Goal: Task Accomplishment & Management: Manage account settings

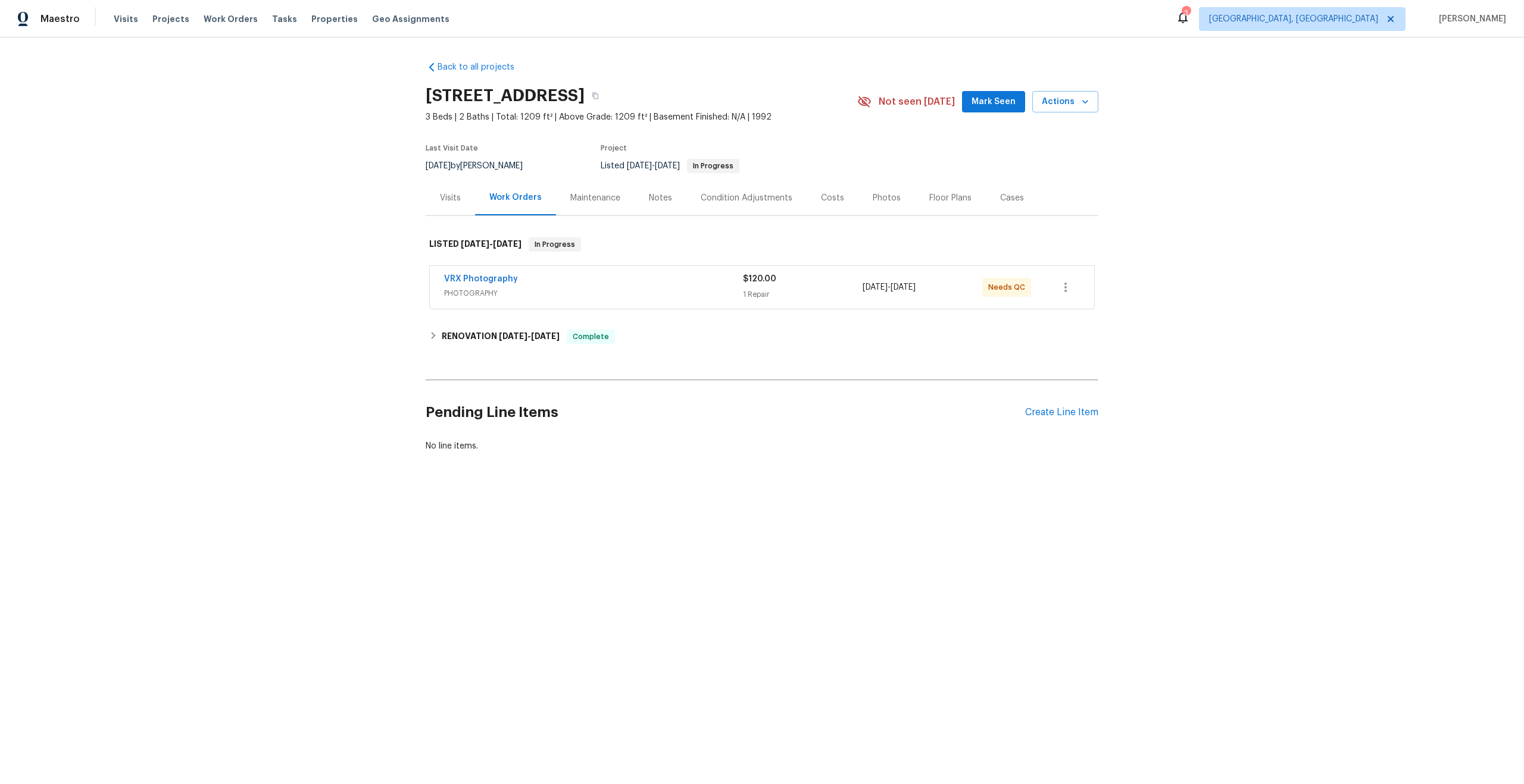
click at [640, 293] on span "PHOTOGRAPHY" at bounding box center [593, 293] width 299 height 12
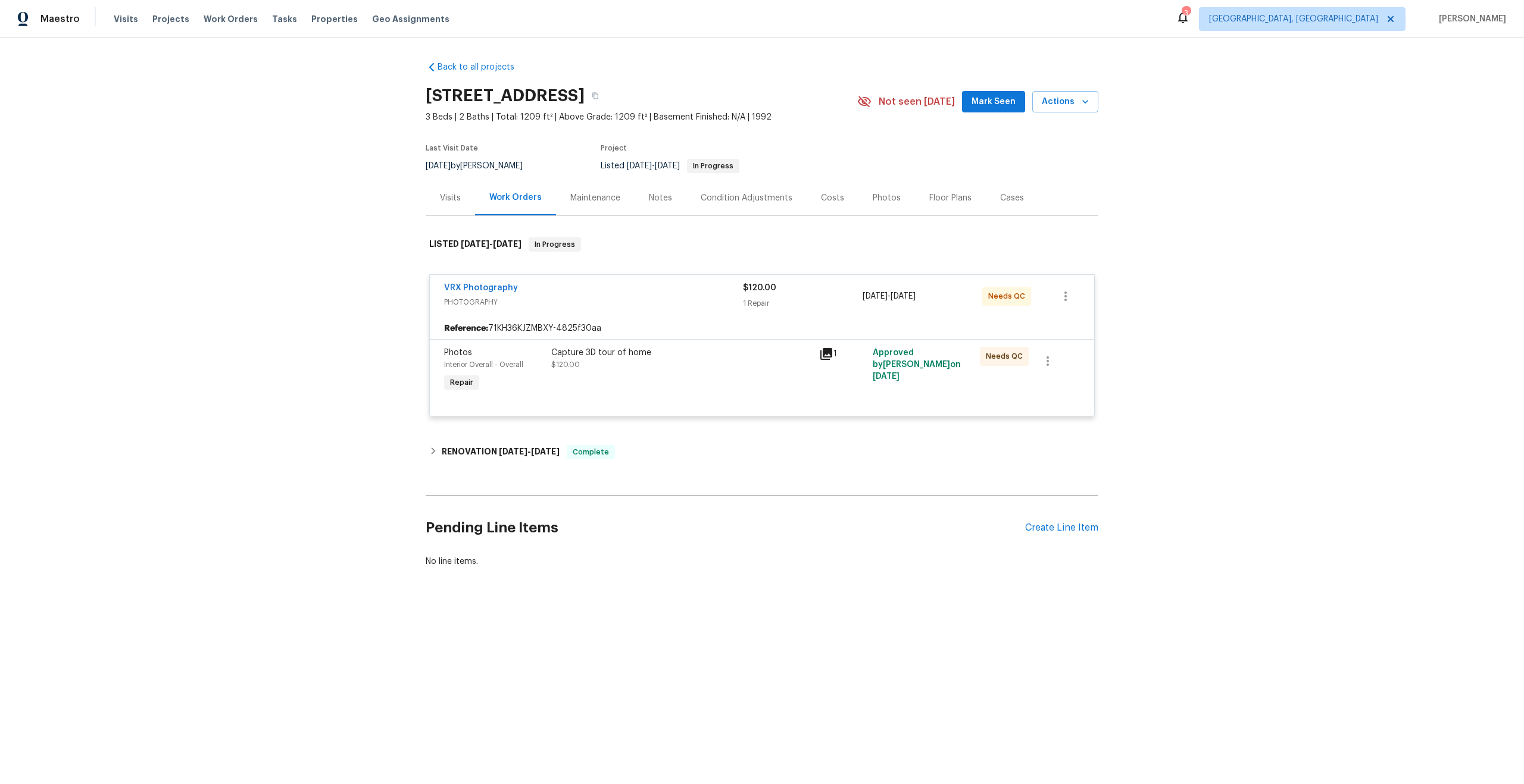
click at [674, 348] on div "Capture 3D tour of home" at bounding box center [681, 353] width 261 height 12
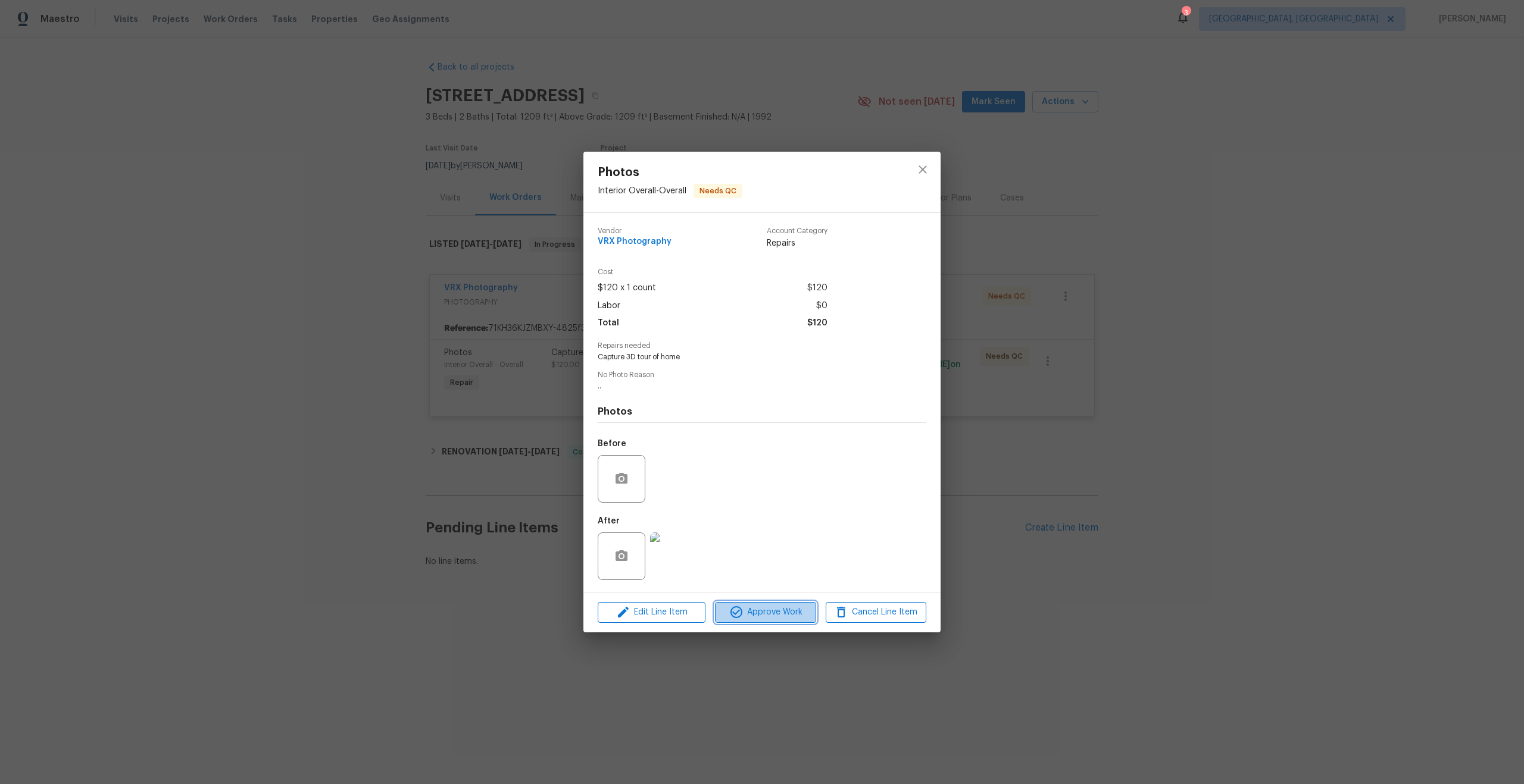
click at [775, 618] on span "Approve Work" at bounding box center [765, 613] width 93 height 15
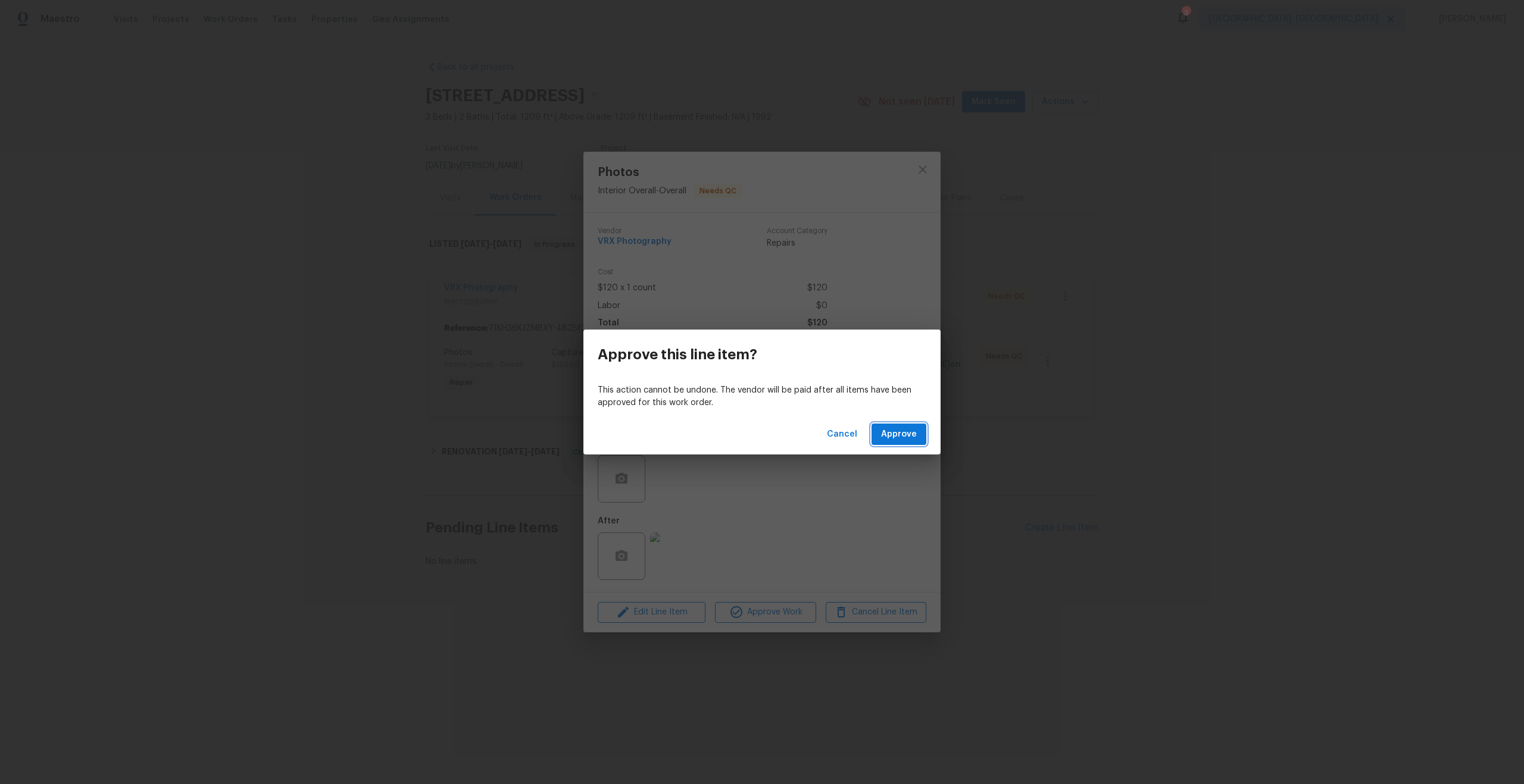
click at [888, 435] on span "Approve" at bounding box center [898, 434] width 36 height 15
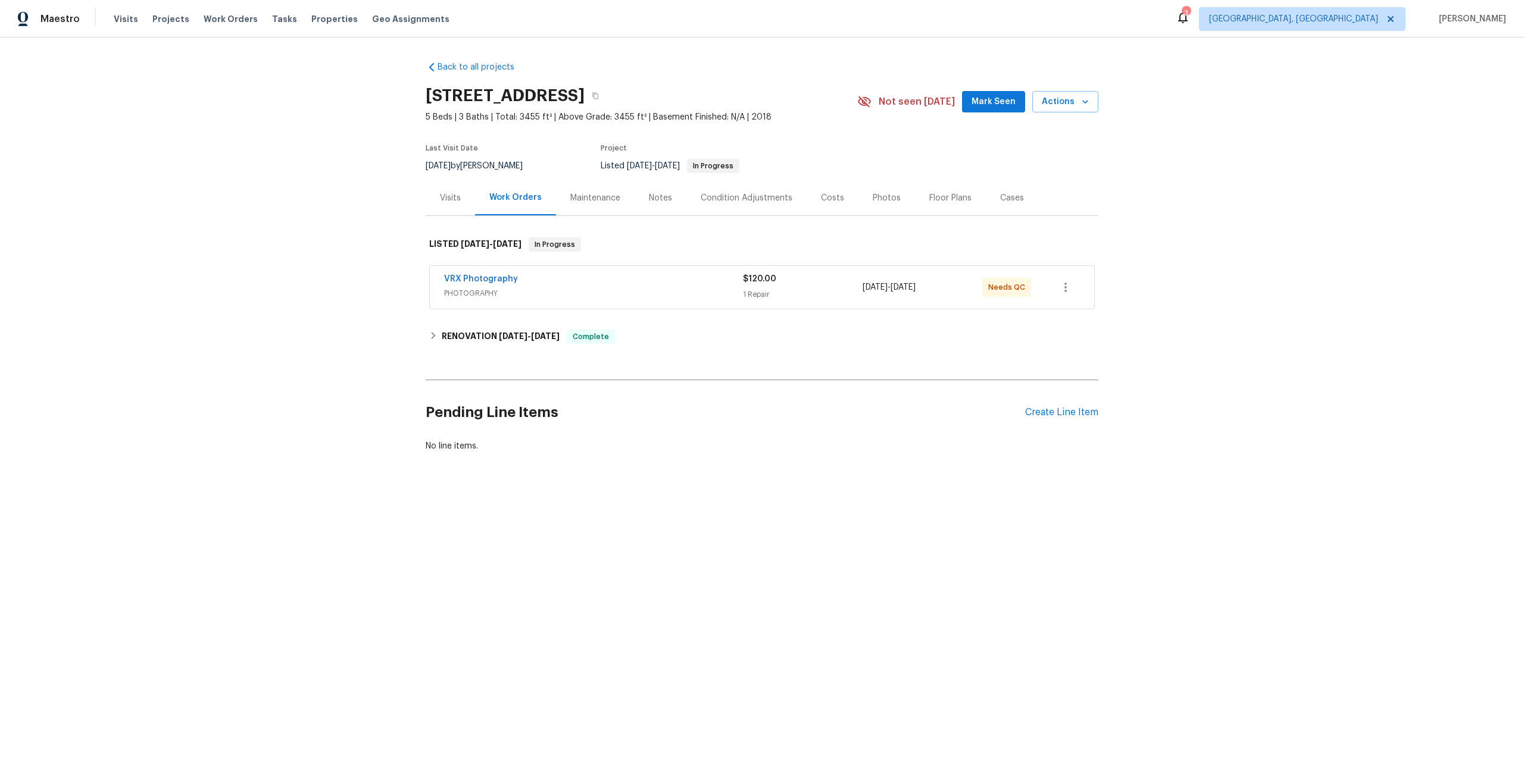
click at [686, 289] on span "PHOTOGRAPHY" at bounding box center [593, 293] width 299 height 12
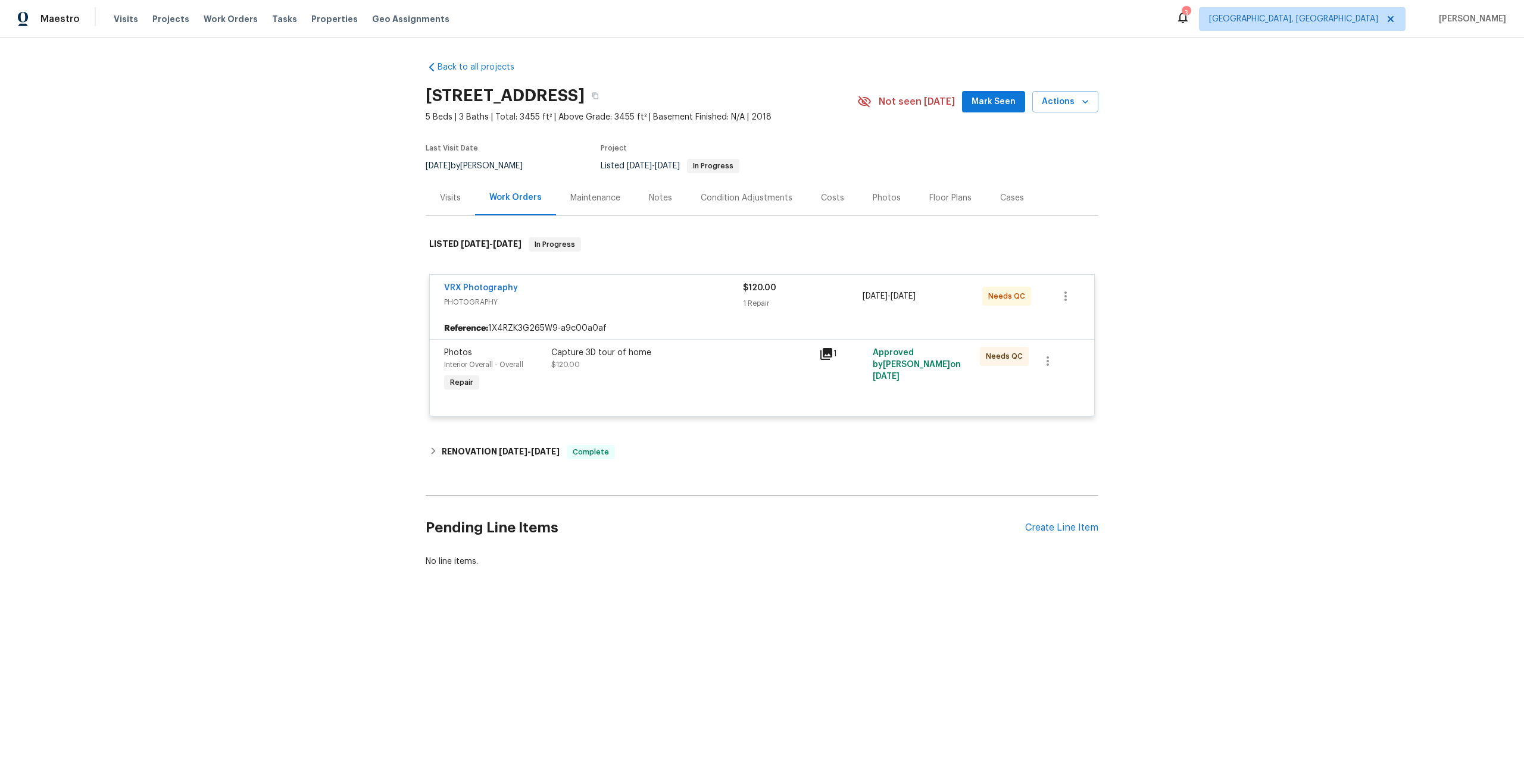
click at [752, 386] on div "Capture 3D tour of home $120.00" at bounding box center [681, 370] width 268 height 55
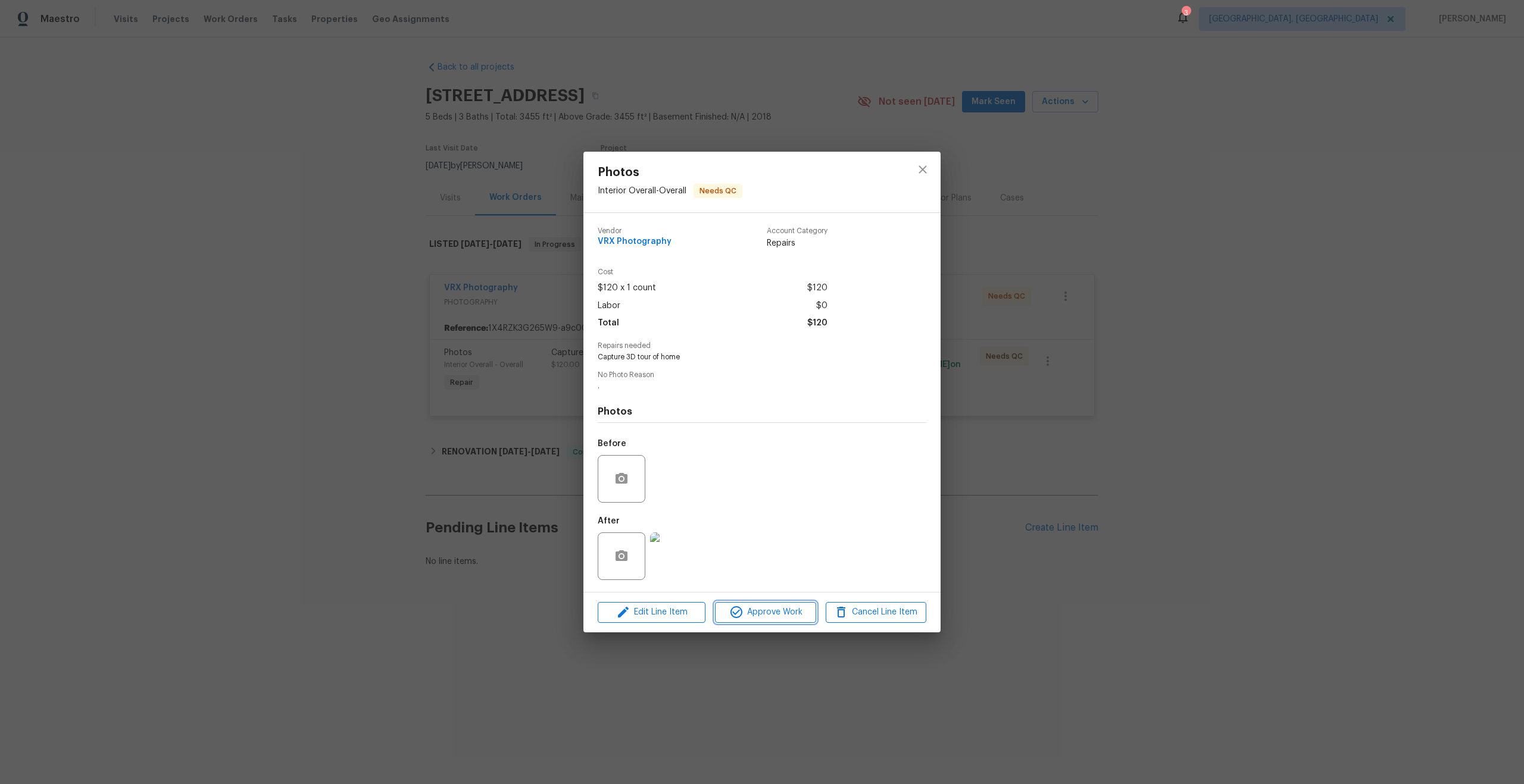
click at [797, 608] on span "Approve Work" at bounding box center [765, 613] width 93 height 15
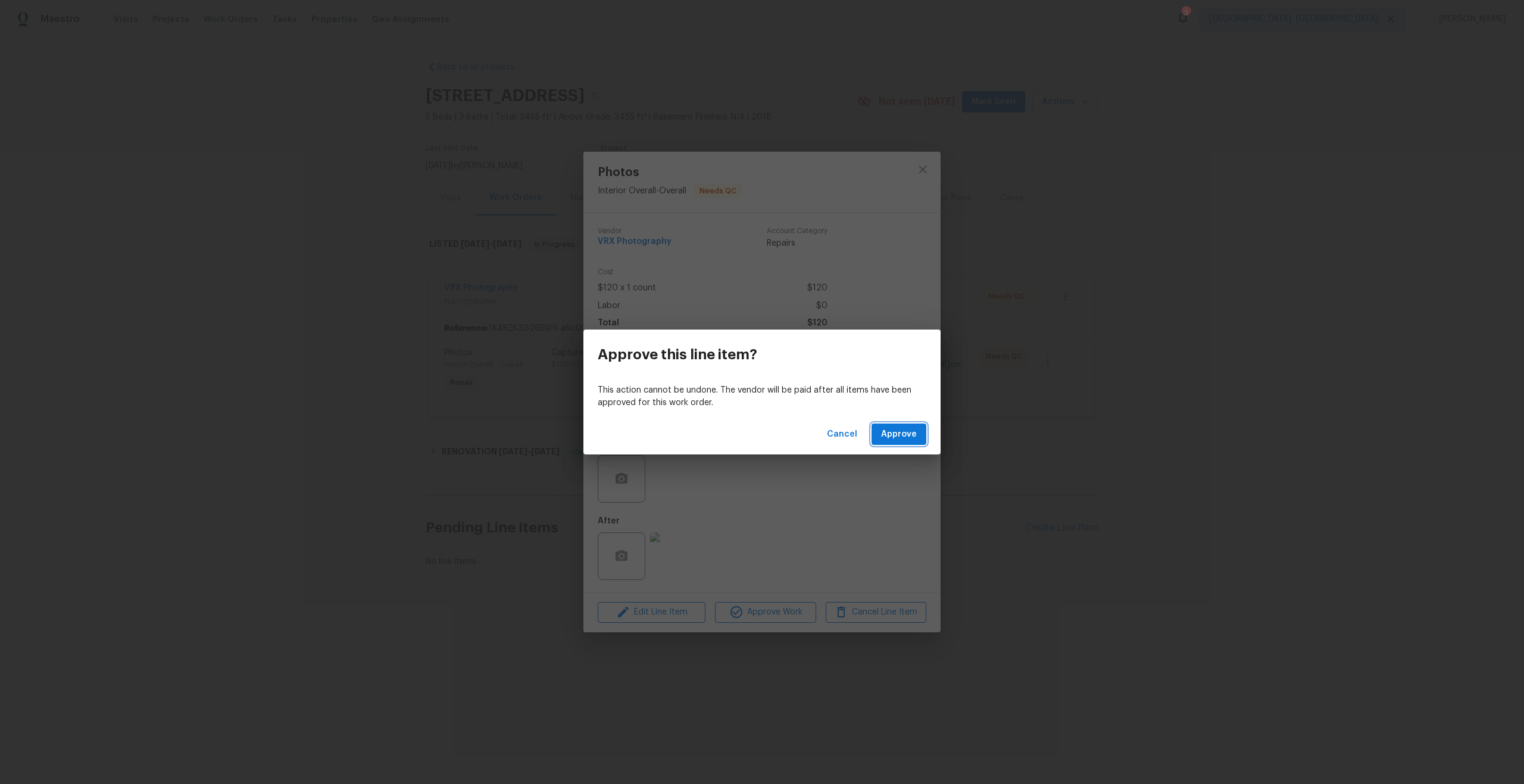
click at [919, 433] on button "Approve" at bounding box center [899, 435] width 55 height 22
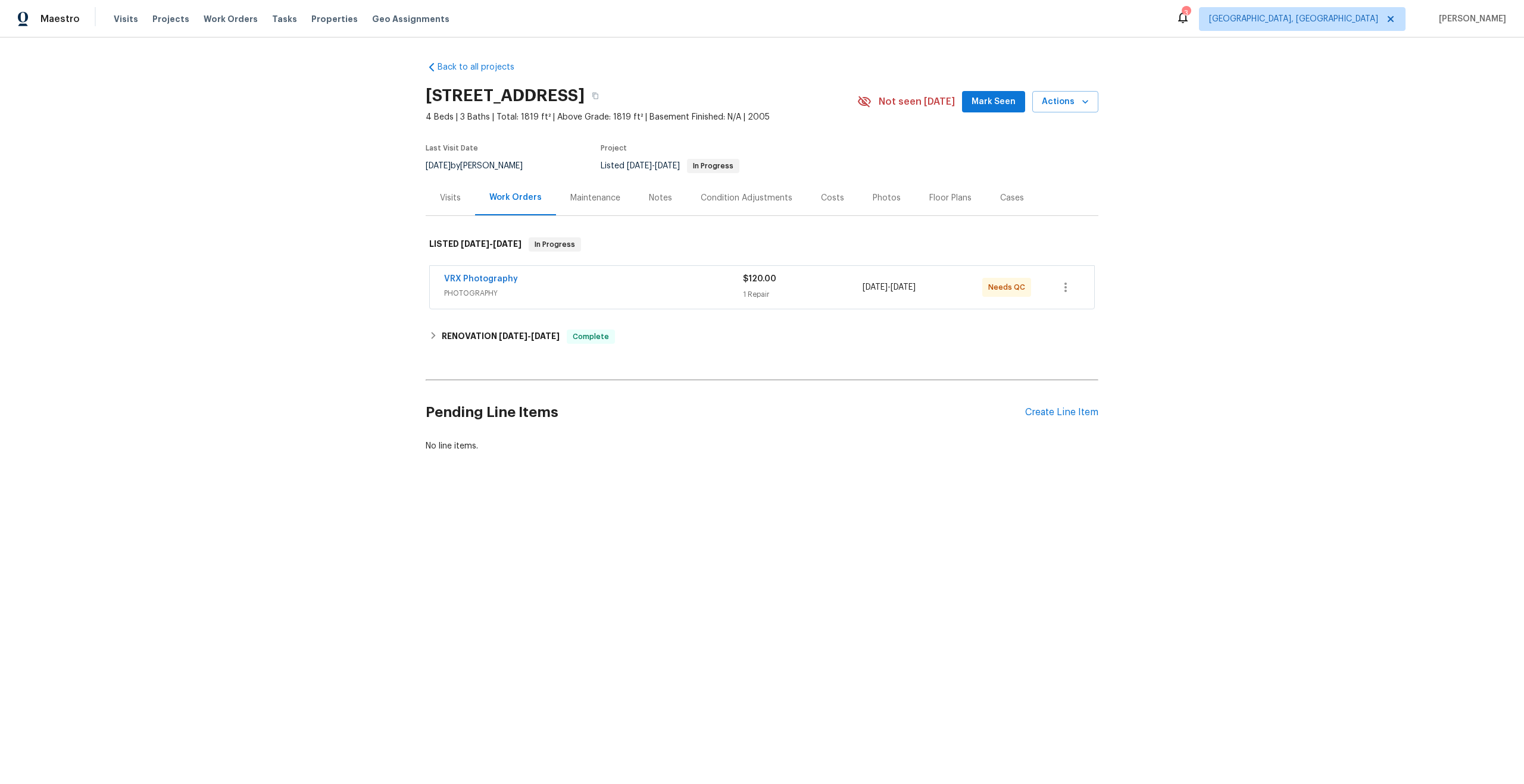
click at [618, 282] on div "VRX Photography" at bounding box center [593, 280] width 299 height 14
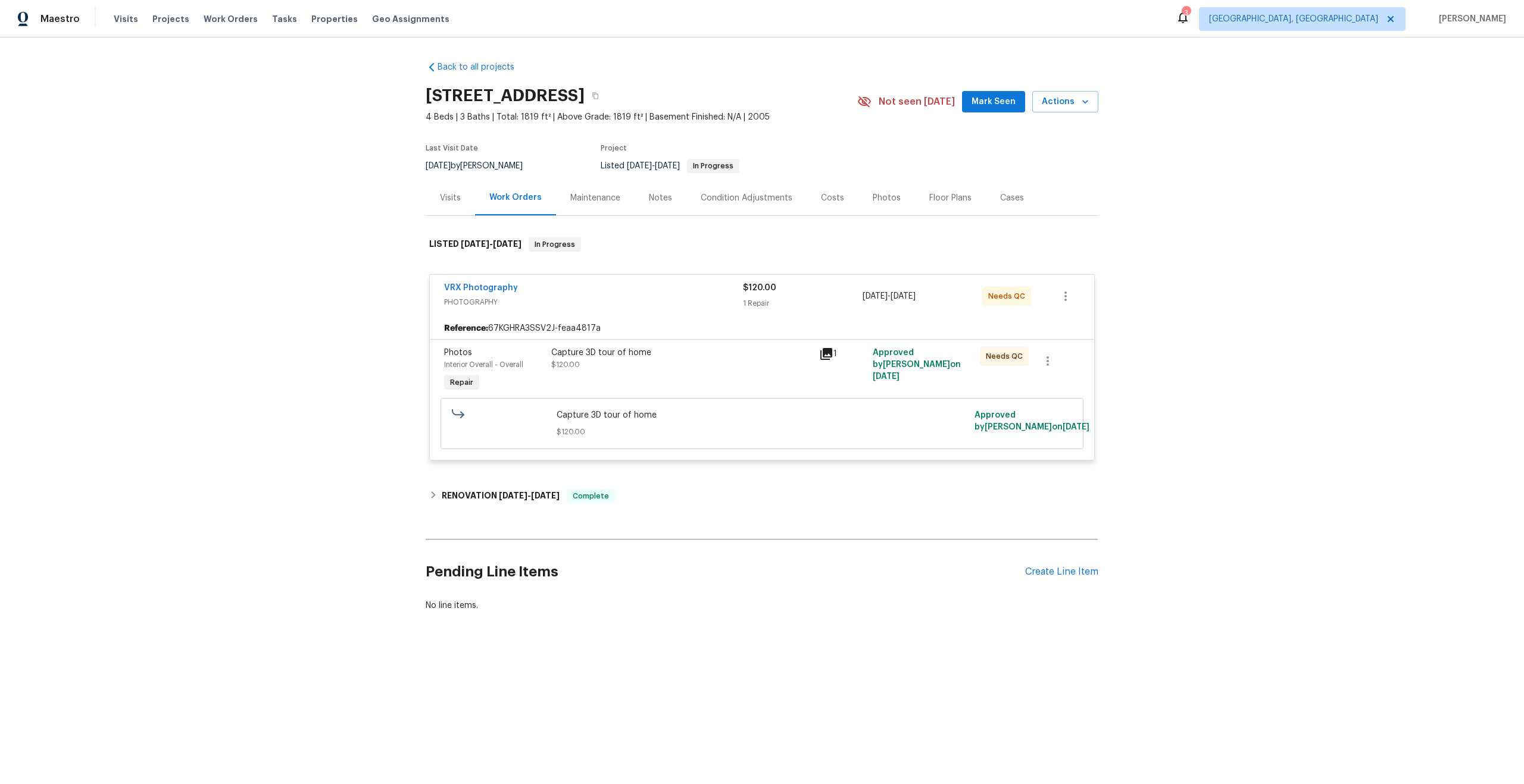
click at [710, 371] on div "Capture 3D tour of home $120.00" at bounding box center [681, 370] width 268 height 55
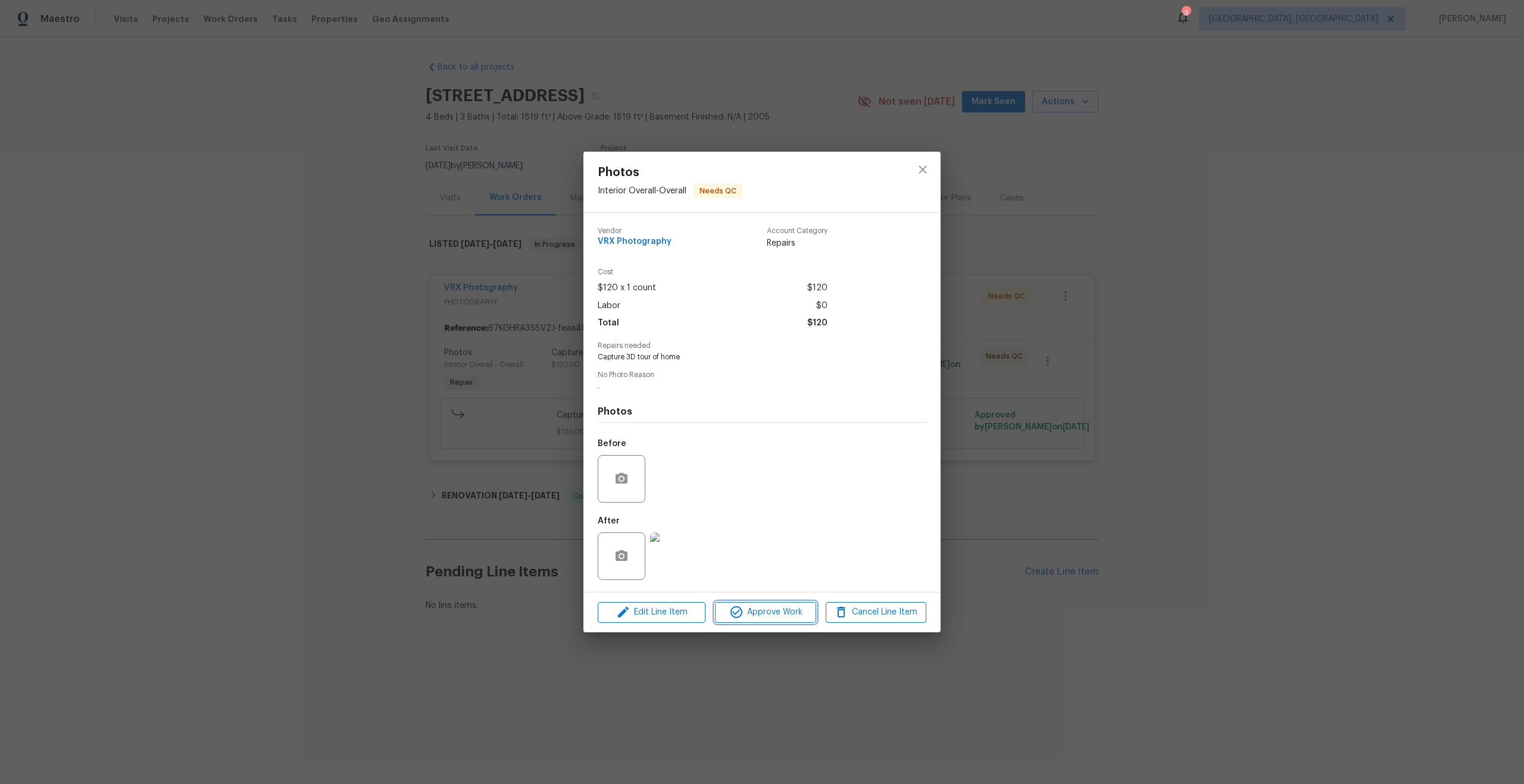
click at [768, 616] on span "Approve Work" at bounding box center [765, 613] width 93 height 15
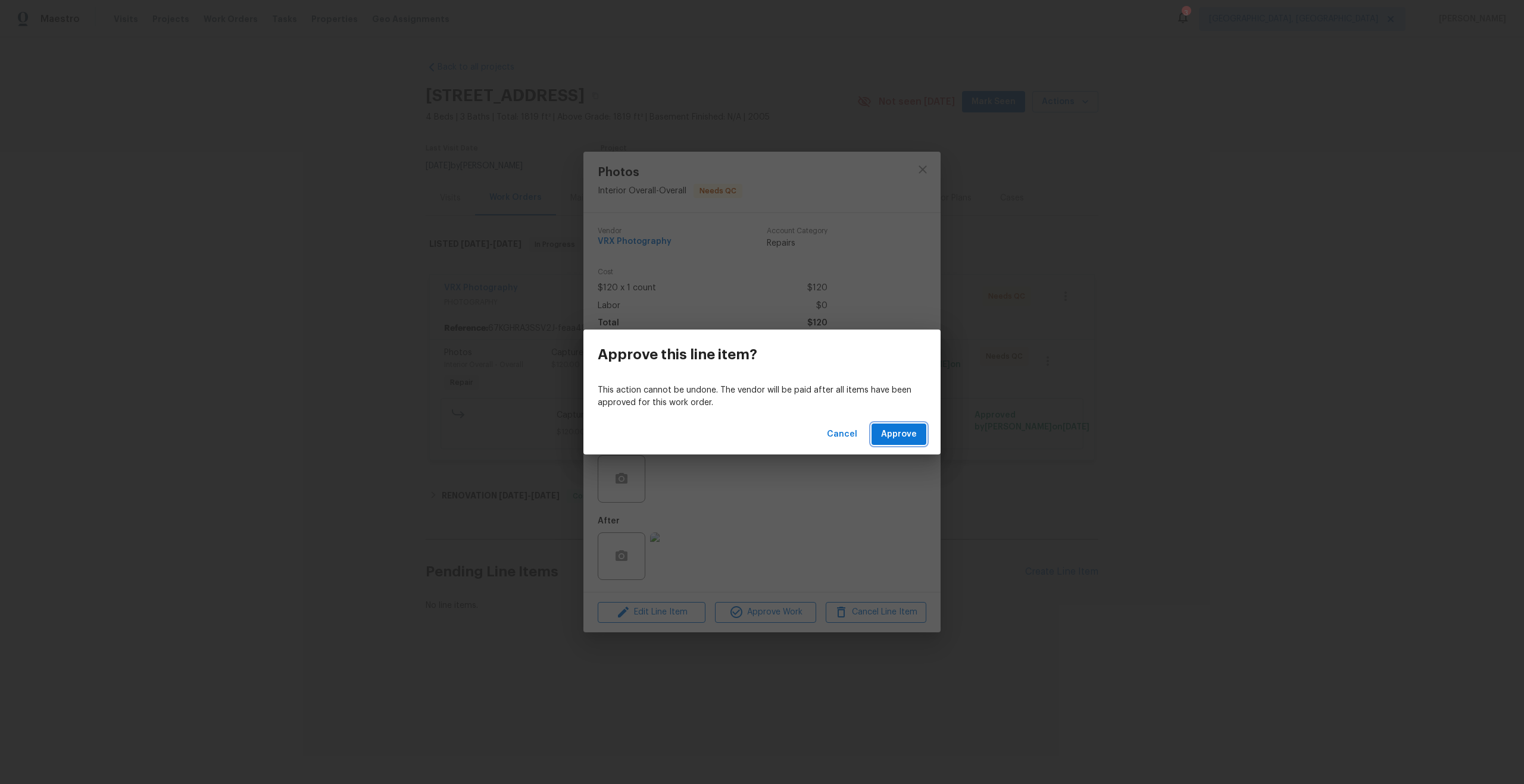
click at [903, 425] on button "Approve" at bounding box center [899, 435] width 55 height 22
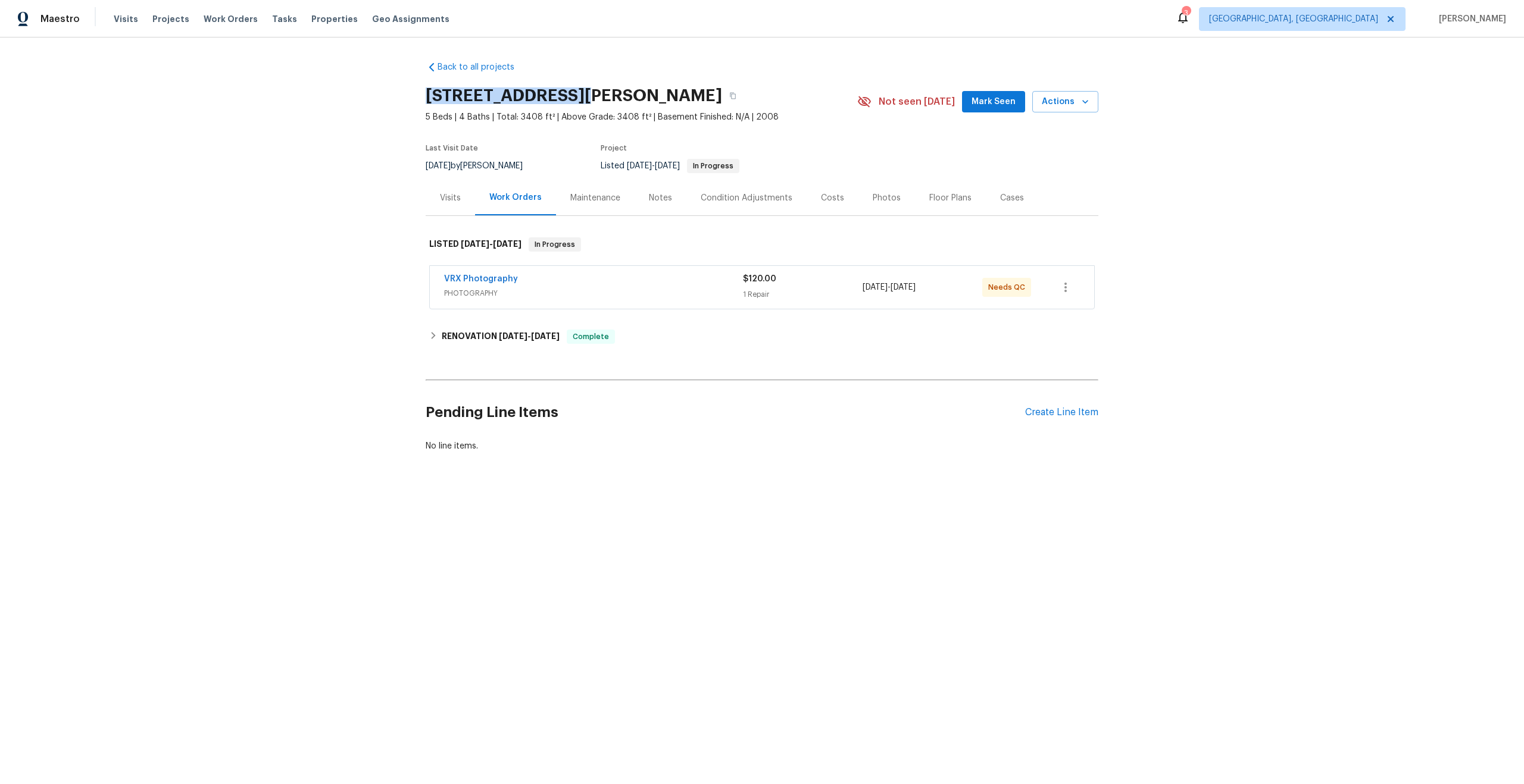
drag, startPoint x: 579, startPoint y: 96, endPoint x: 429, endPoint y: 96, distance: 150.0
click at [429, 96] on h2 "7700 Rockledge Dr, McKinney, TX 75071" at bounding box center [573, 96] width 296 height 12
copy h2 "7700 Rockledge Dr"
click at [670, 296] on span "PHOTOGRAPHY" at bounding box center [593, 293] width 299 height 12
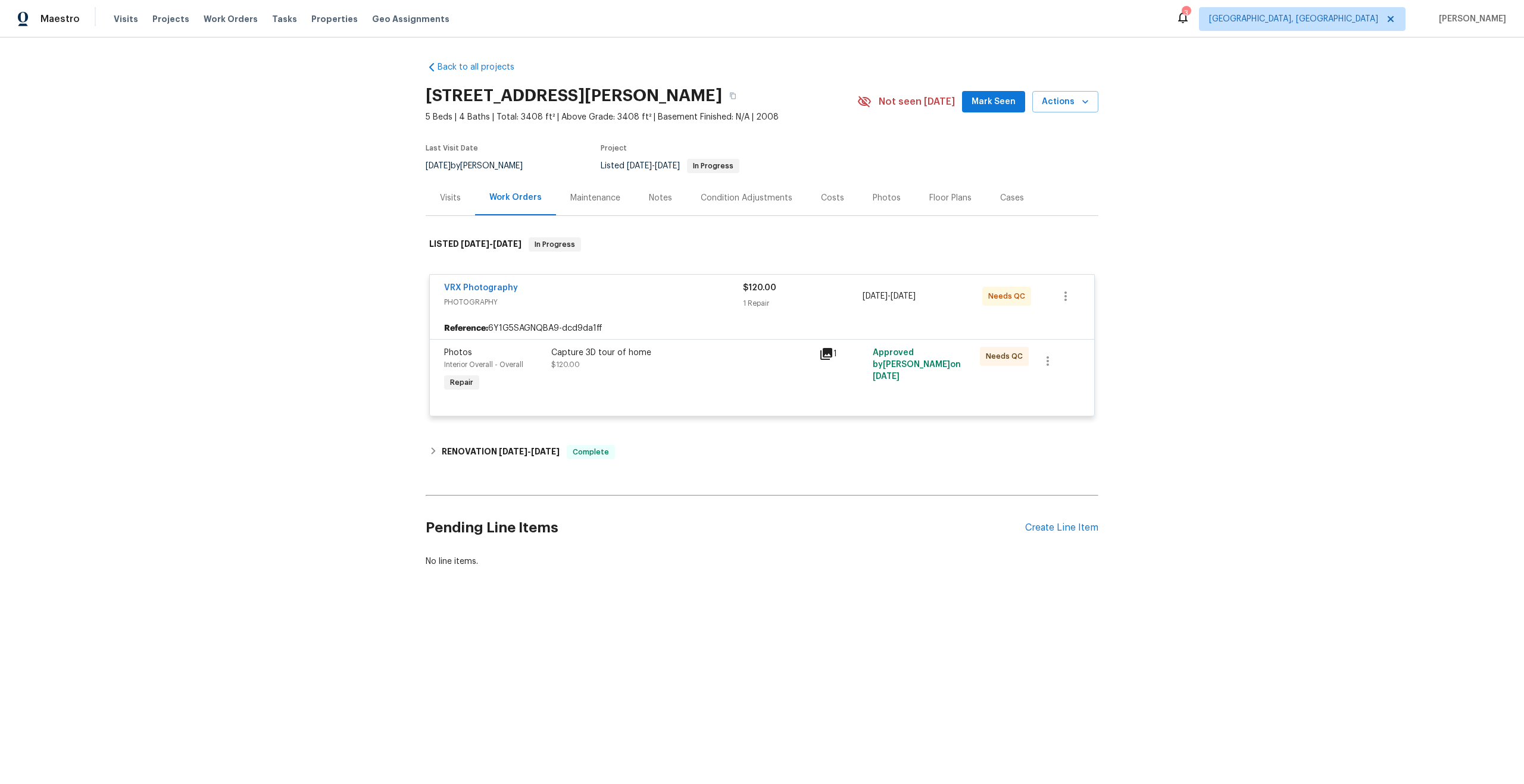
click at [703, 384] on div "Capture 3D tour of home $120.00" at bounding box center [681, 370] width 268 height 55
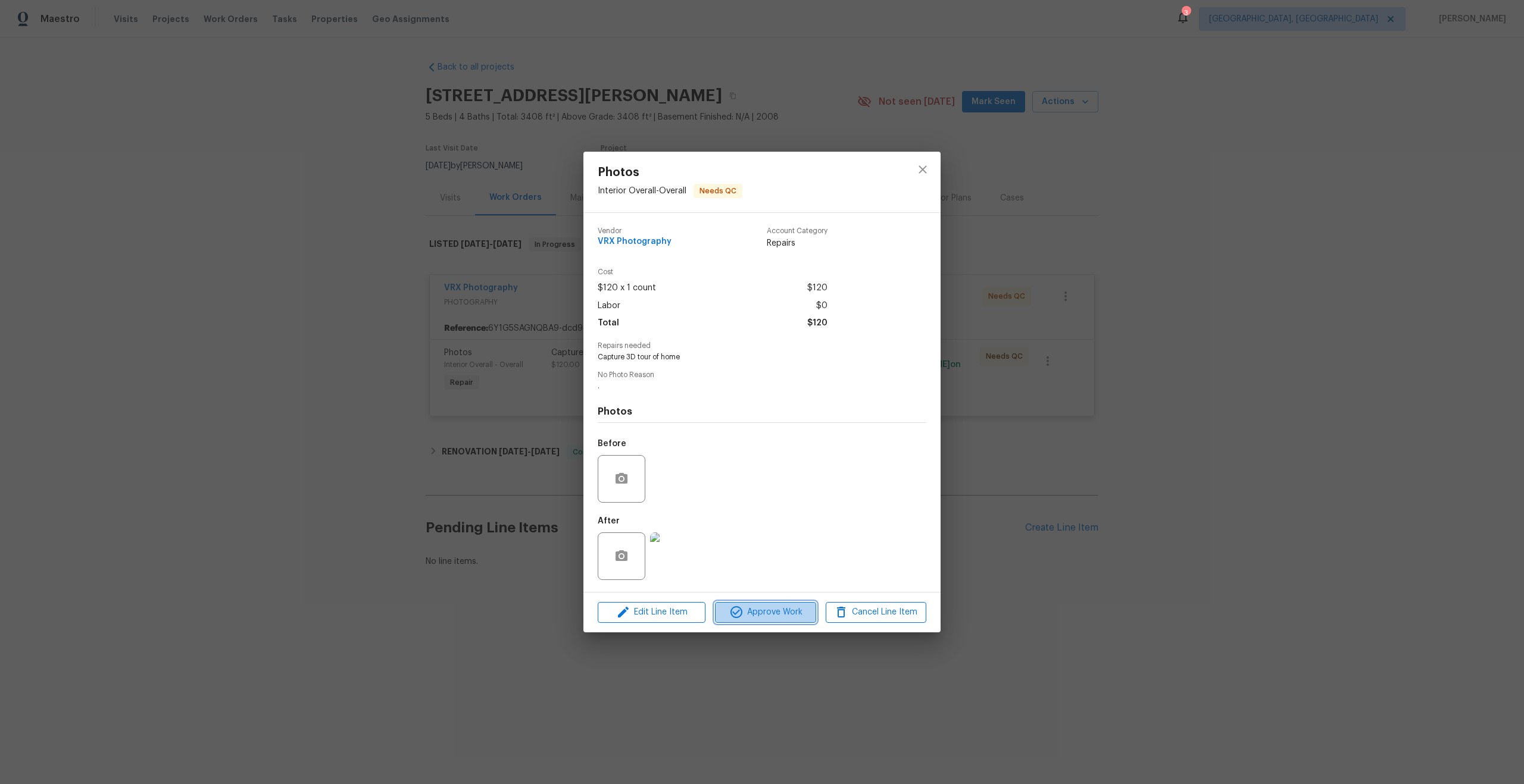
click at [773, 608] on span "Approve Work" at bounding box center [765, 613] width 93 height 15
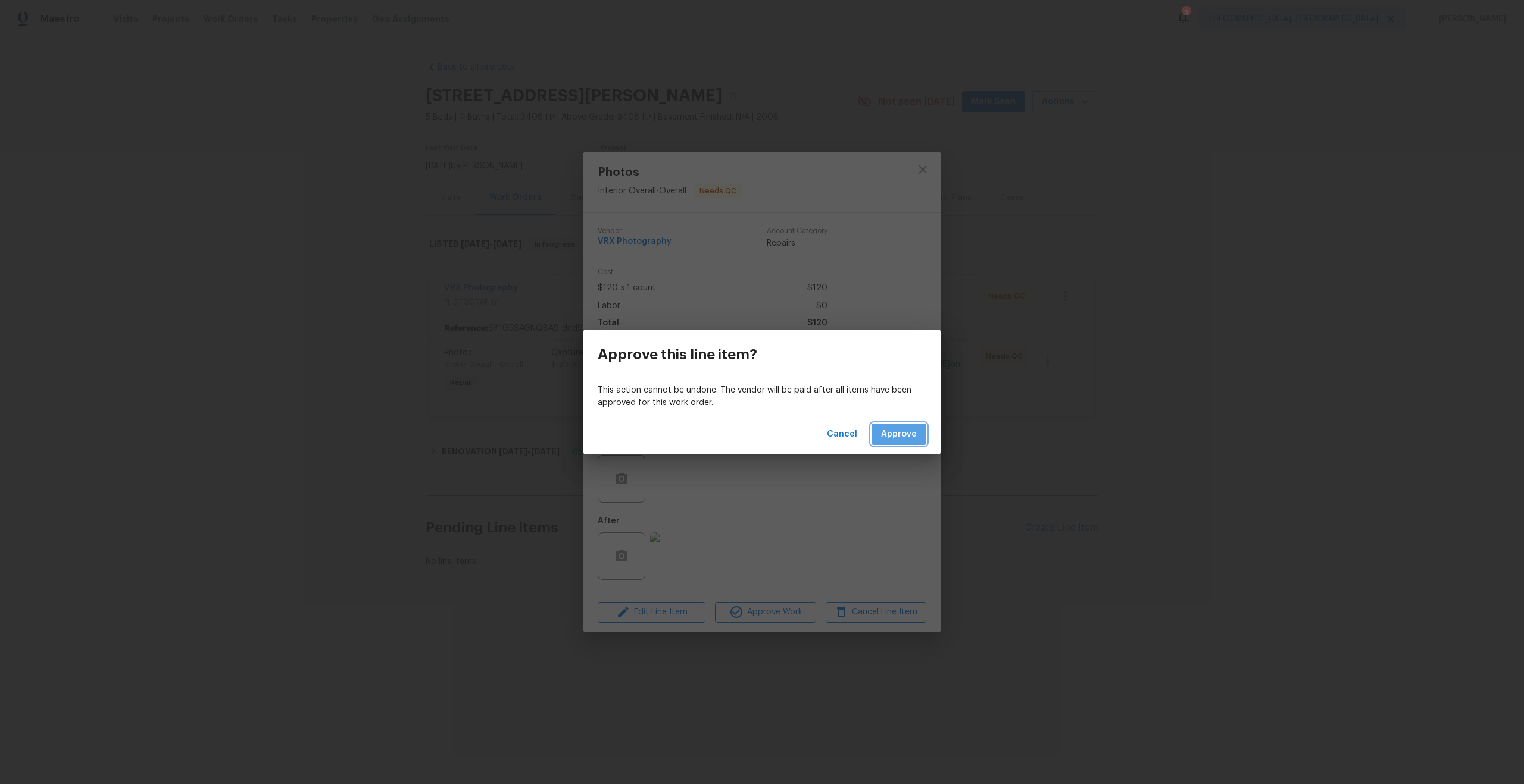
click at [904, 431] on span "Approve" at bounding box center [898, 434] width 36 height 15
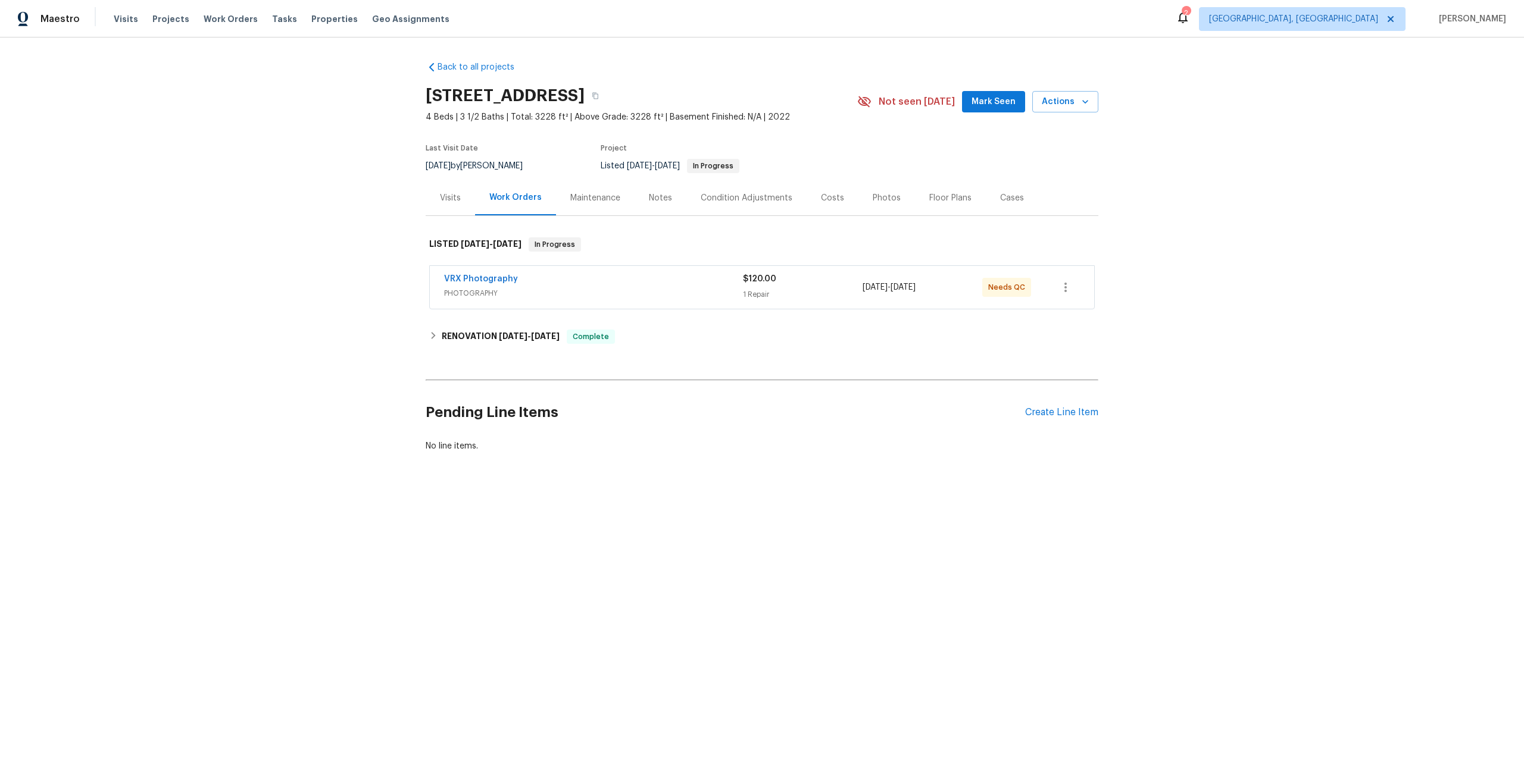
click at [598, 275] on div "VRX Photography" at bounding box center [593, 280] width 299 height 14
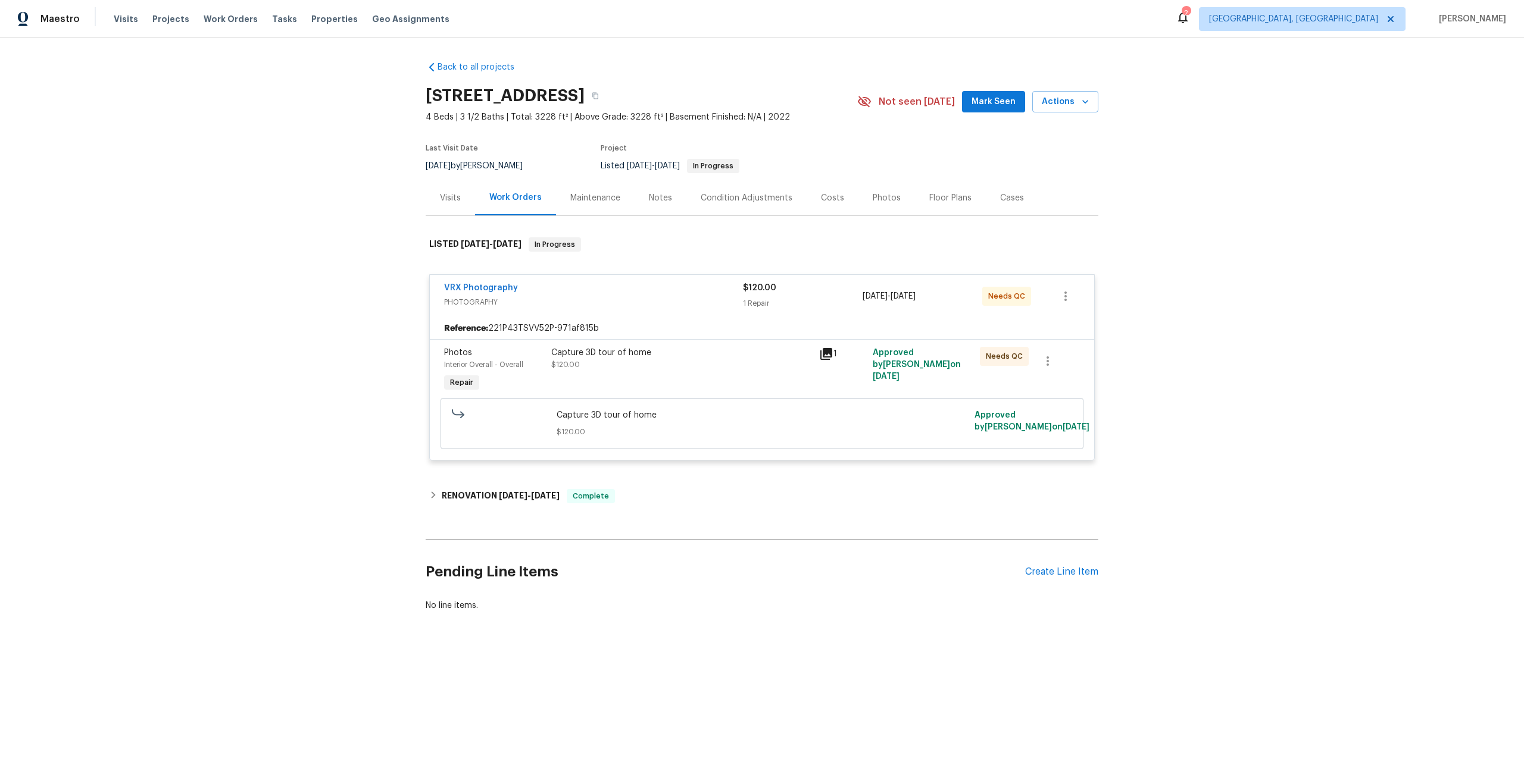
click at [698, 355] on div "Capture 3D tour of home" at bounding box center [681, 353] width 261 height 12
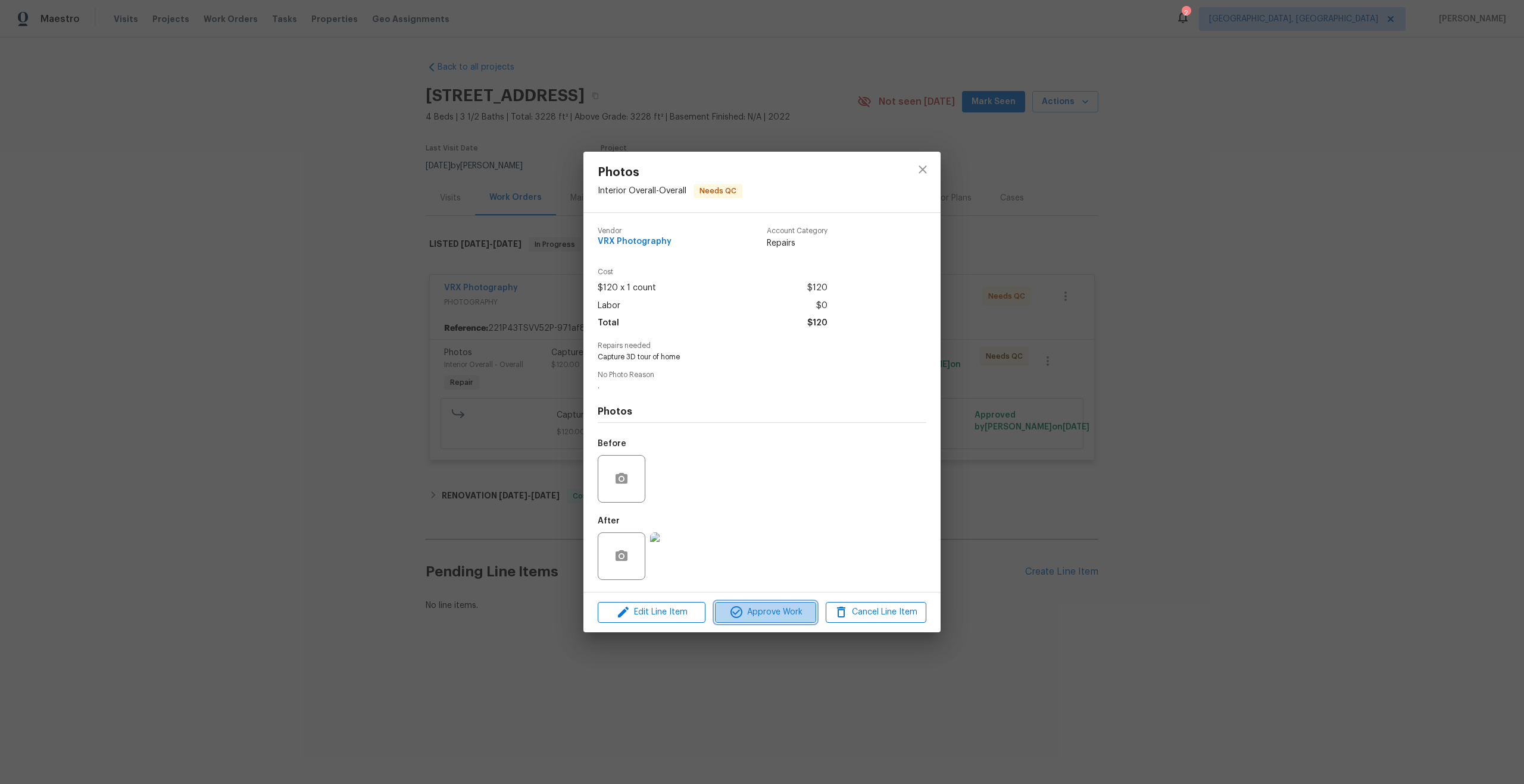
click at [770, 605] on span "Approve Work" at bounding box center [765, 613] width 93 height 15
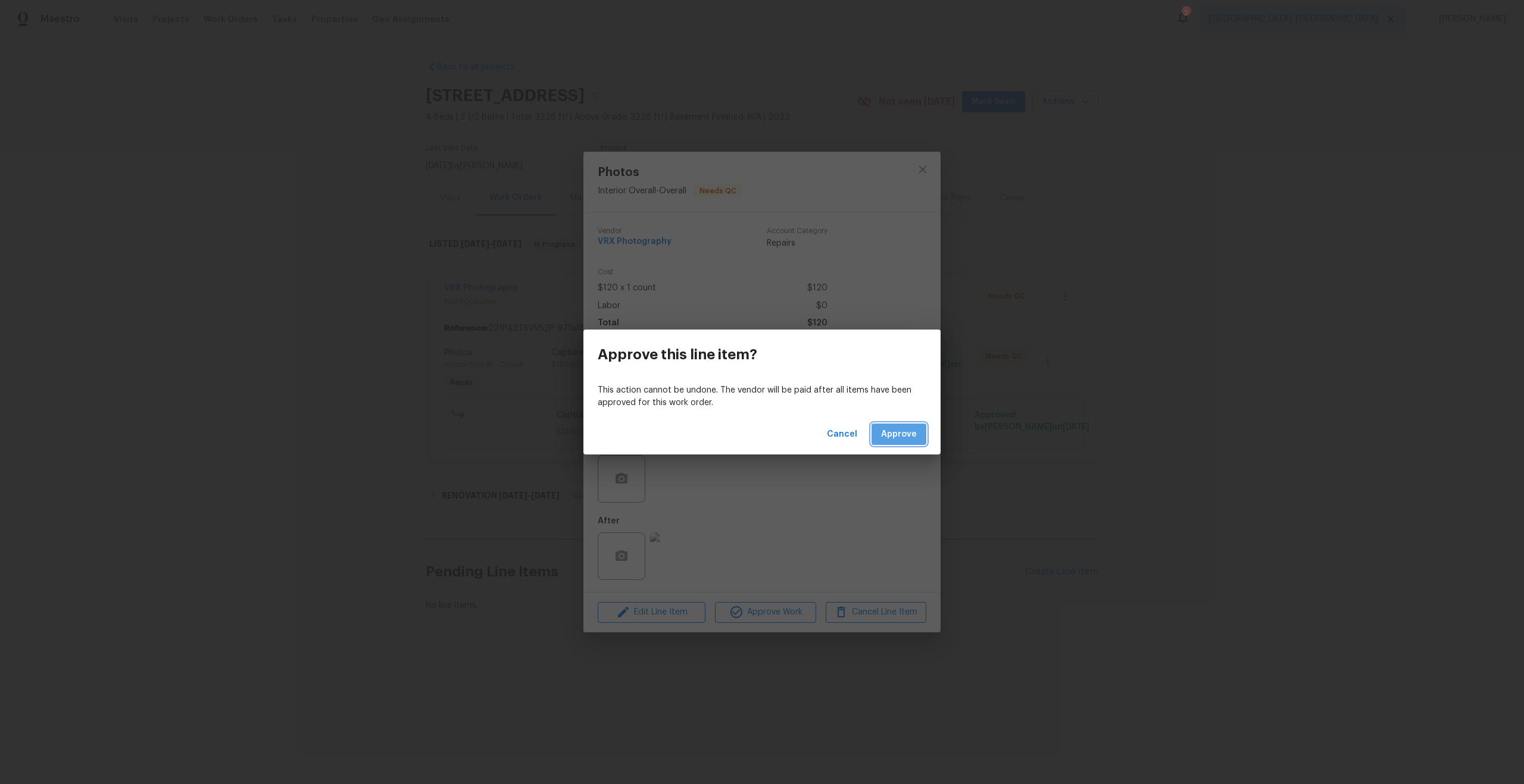
click at [909, 430] on span "Approve" at bounding box center [898, 434] width 36 height 15
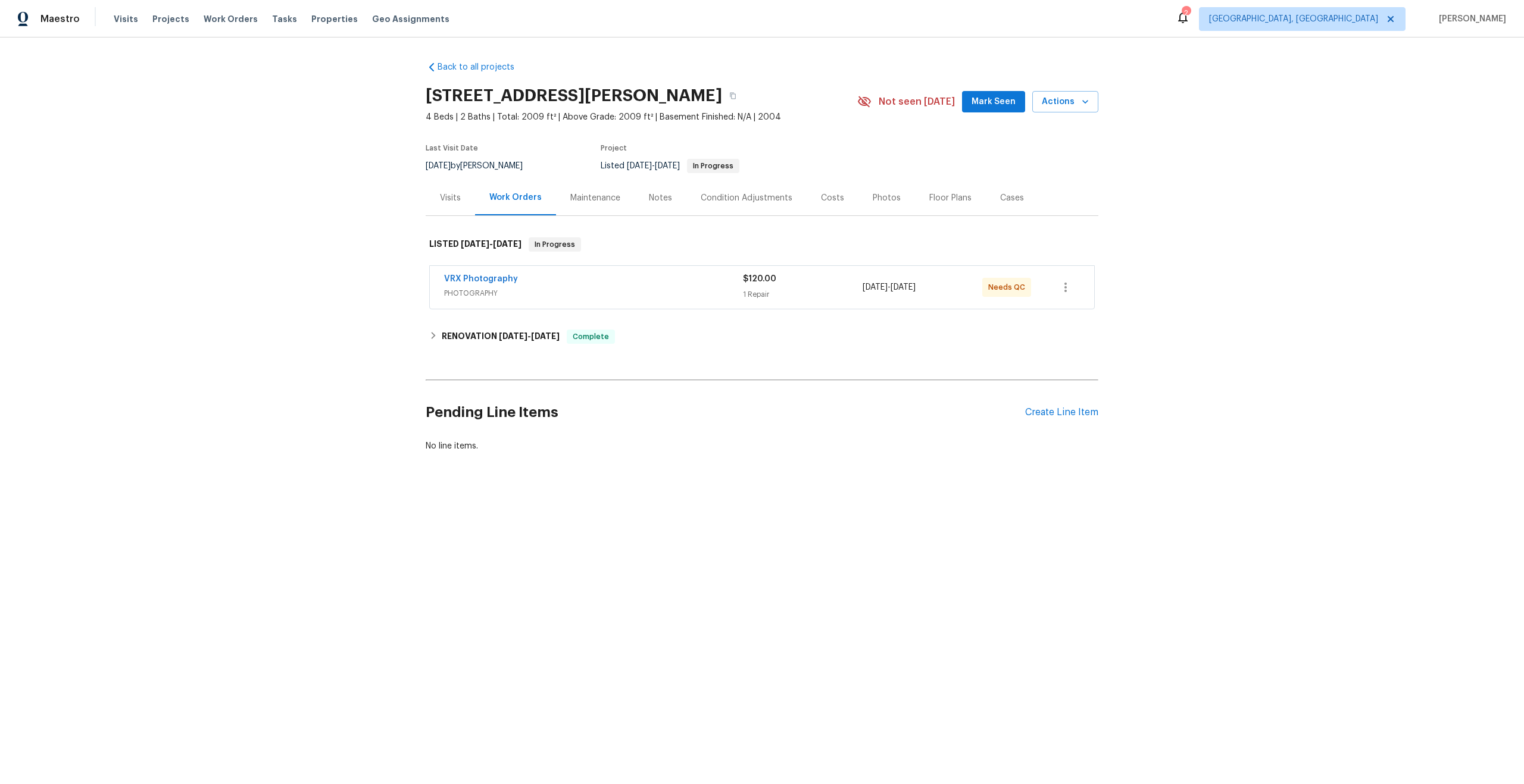
click at [671, 301] on div "VRX Photography PHOTOGRAPHY" at bounding box center [593, 287] width 299 height 29
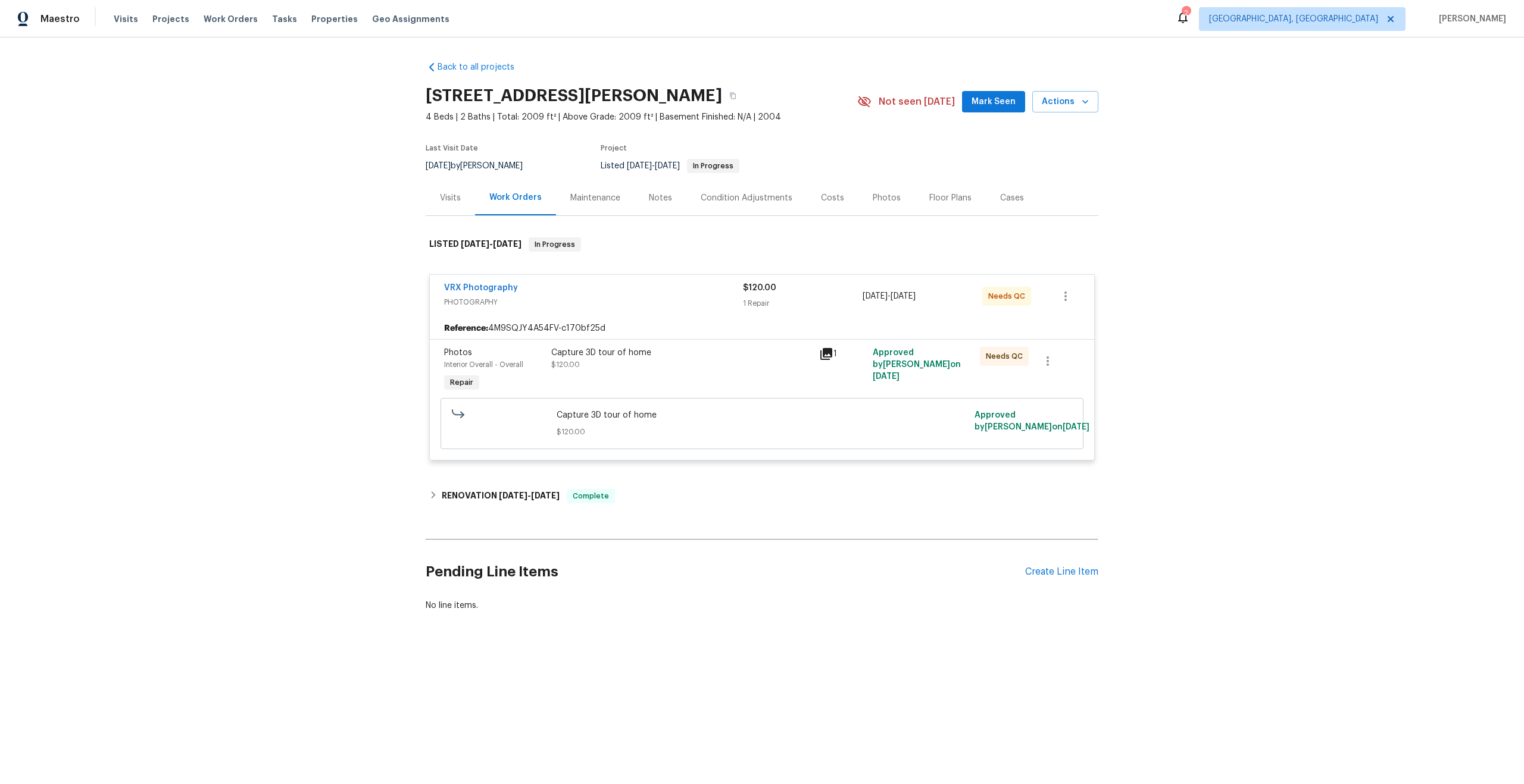
click at [678, 373] on div "Capture 3D tour of home $120.00" at bounding box center [681, 370] width 268 height 55
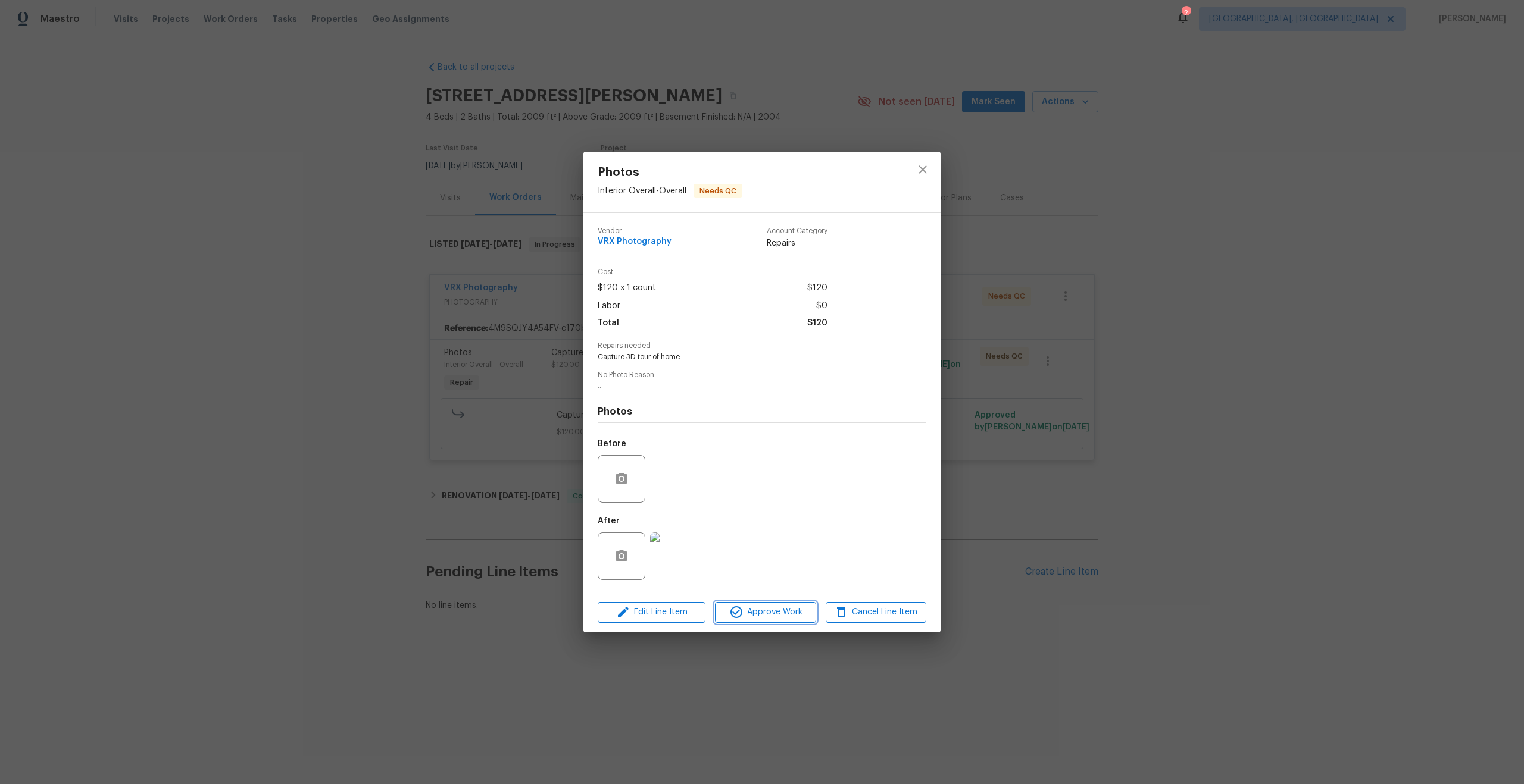
click at [783, 606] on span "Approve Work" at bounding box center [765, 613] width 93 height 15
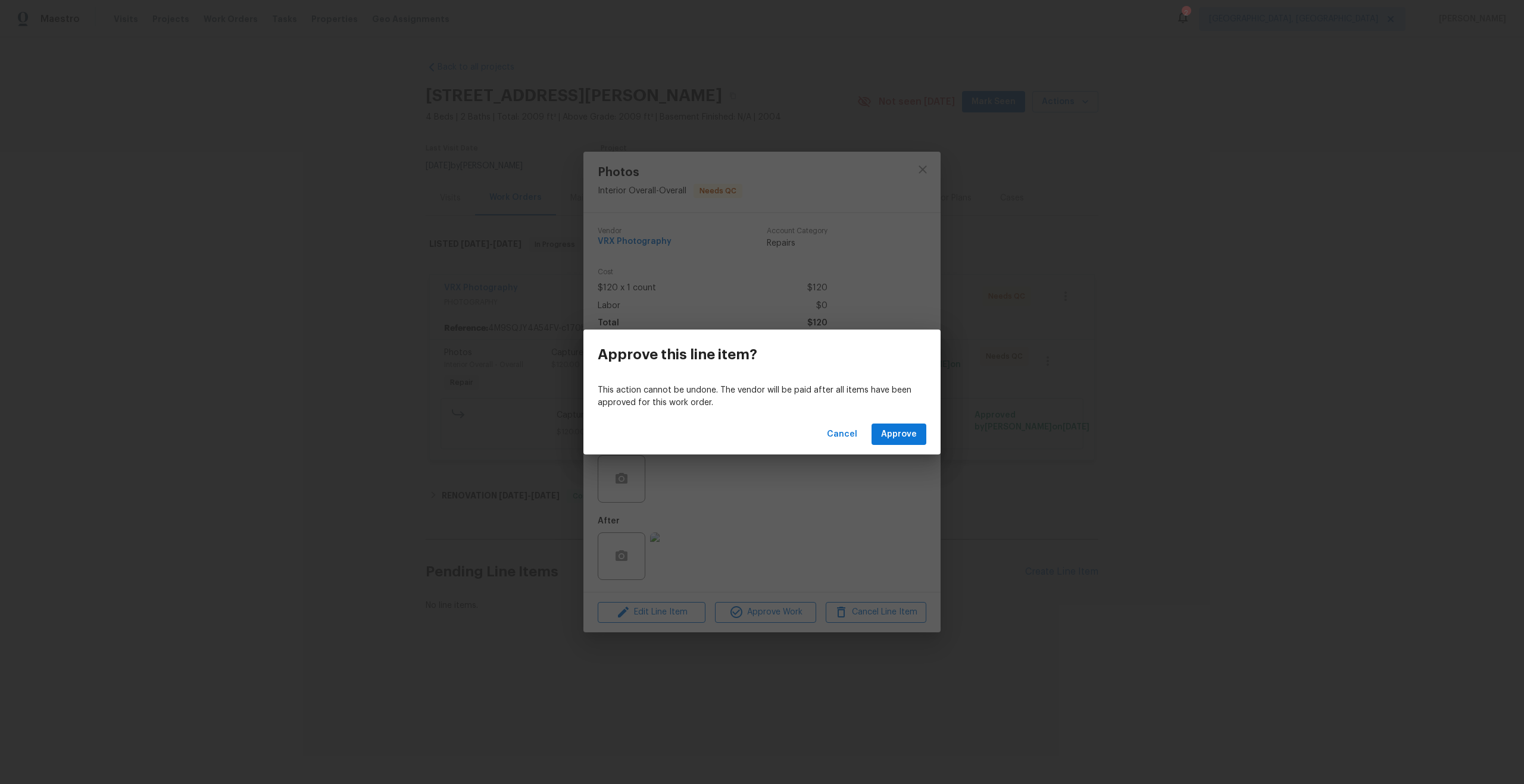
click at [904, 422] on div "Cancel Approve" at bounding box center [762, 435] width 357 height 41
click at [901, 440] on span "Approve" at bounding box center [898, 434] width 36 height 15
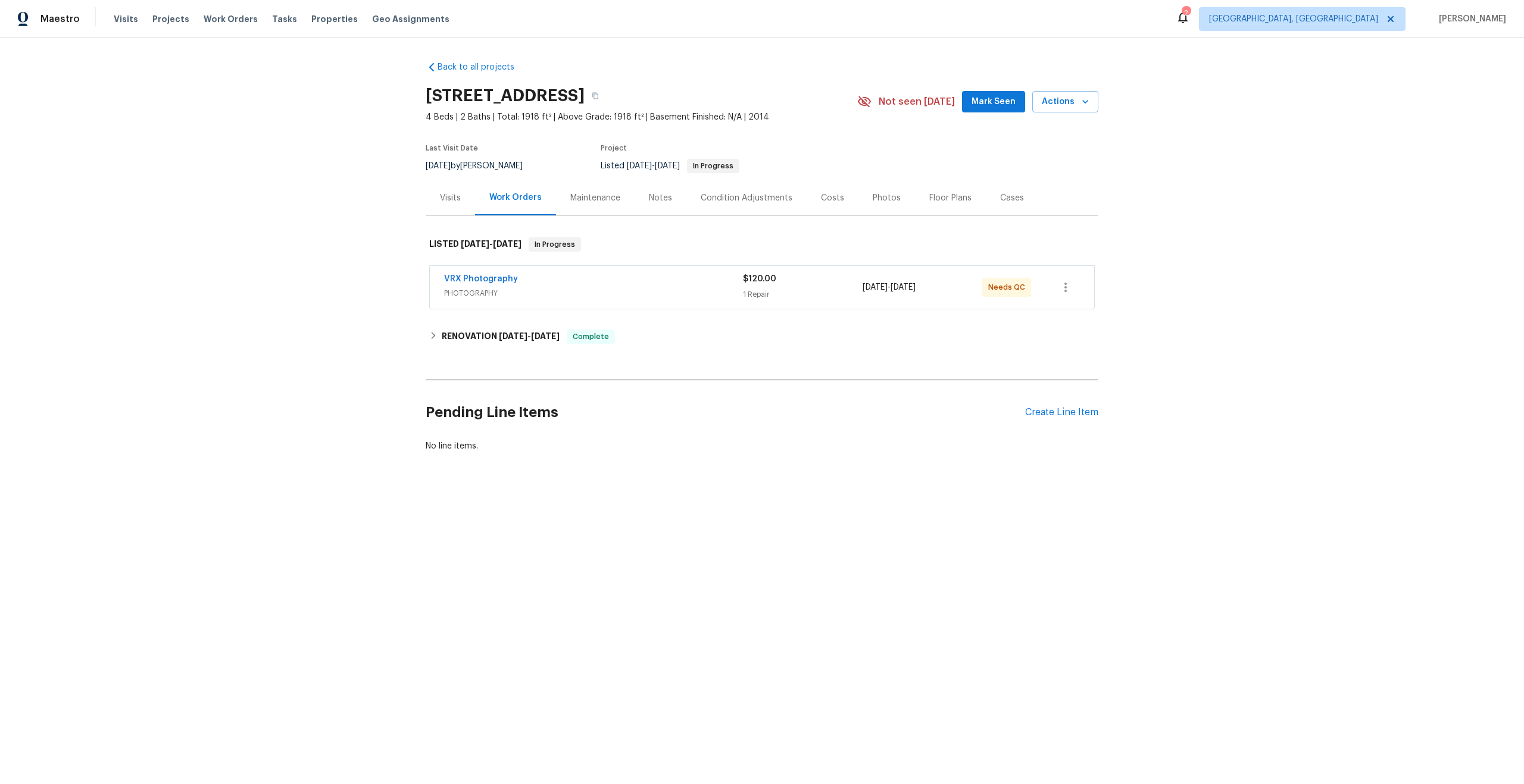
click at [670, 295] on span "PHOTOGRAPHY" at bounding box center [593, 293] width 299 height 12
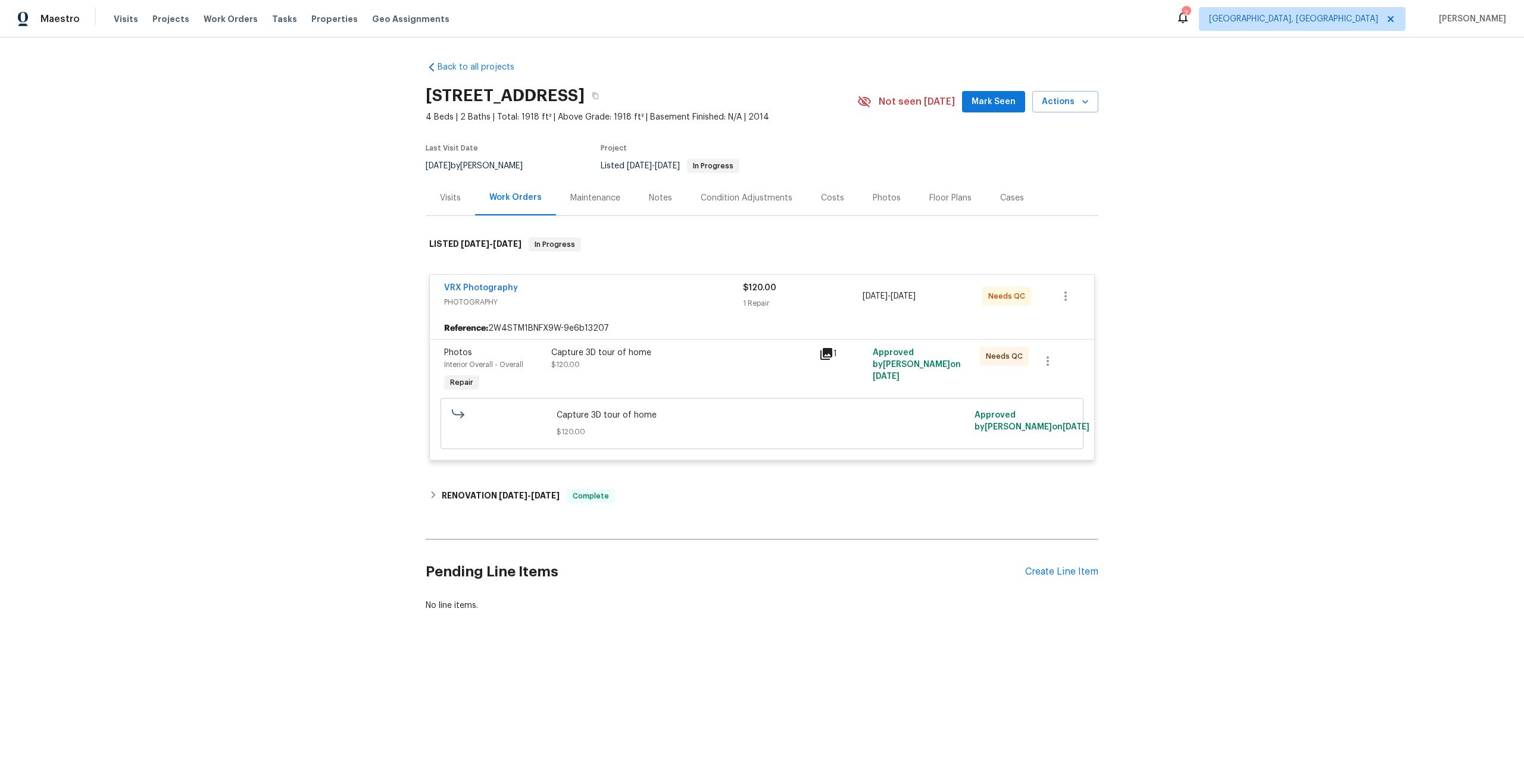
drag, startPoint x: 574, startPoint y: 95, endPoint x: 400, endPoint y: 94, distance: 174.0
click at [399, 94] on div "Back to all projects 4100 Dragonfly Ct, Heartland, TX 75126 4 Beds | 2 Baths | …" at bounding box center [762, 365] width 1524 height 655
copy h2 "4100 Dragonfly Ct"
click at [693, 378] on div "Capture 3D tour of home $120.00" at bounding box center [681, 370] width 268 height 55
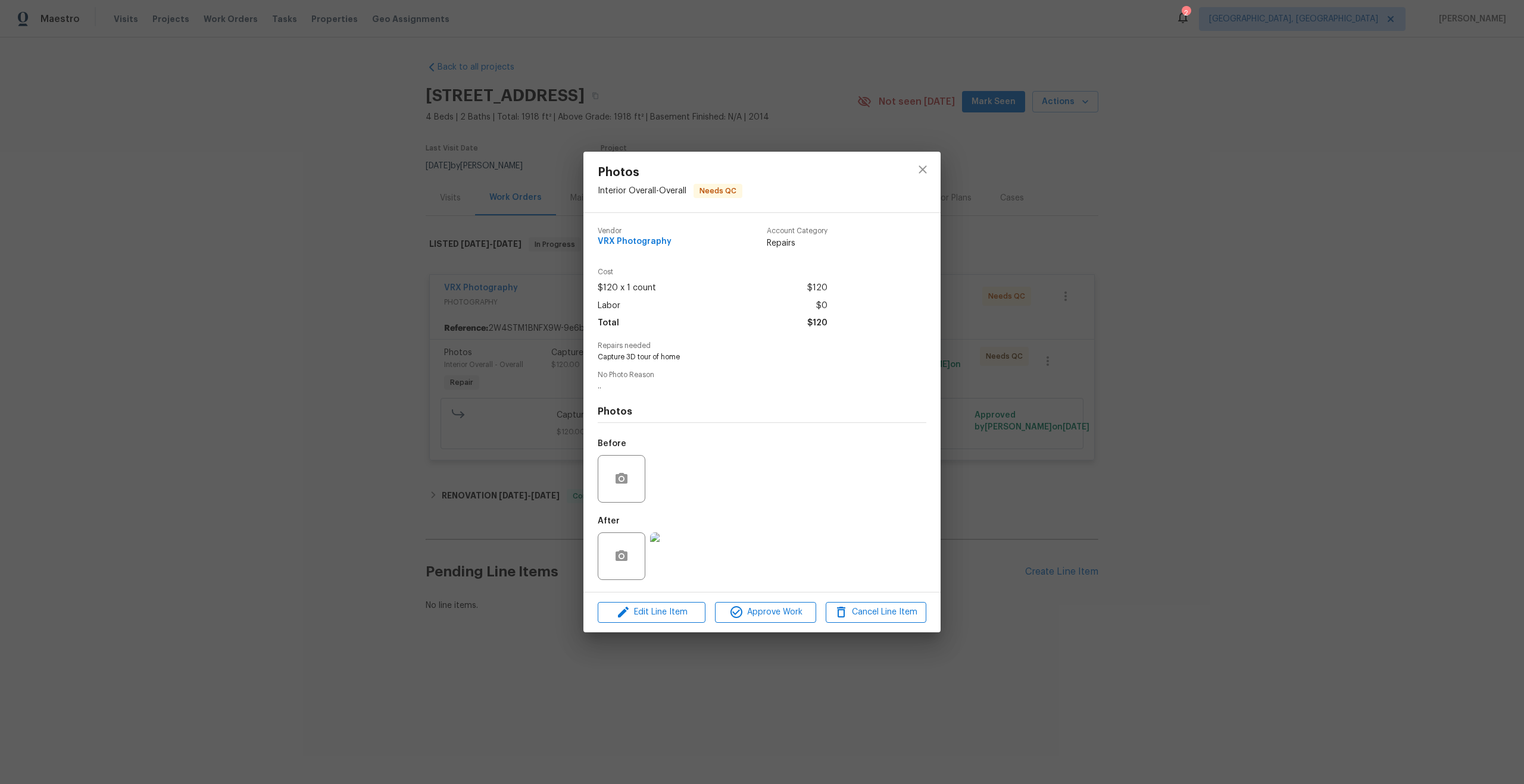
click at [777, 624] on div "Edit Line Item Approve Work Cancel Line Item" at bounding box center [762, 613] width 357 height 40
click at [789, 610] on span "Approve Work" at bounding box center [765, 613] width 93 height 15
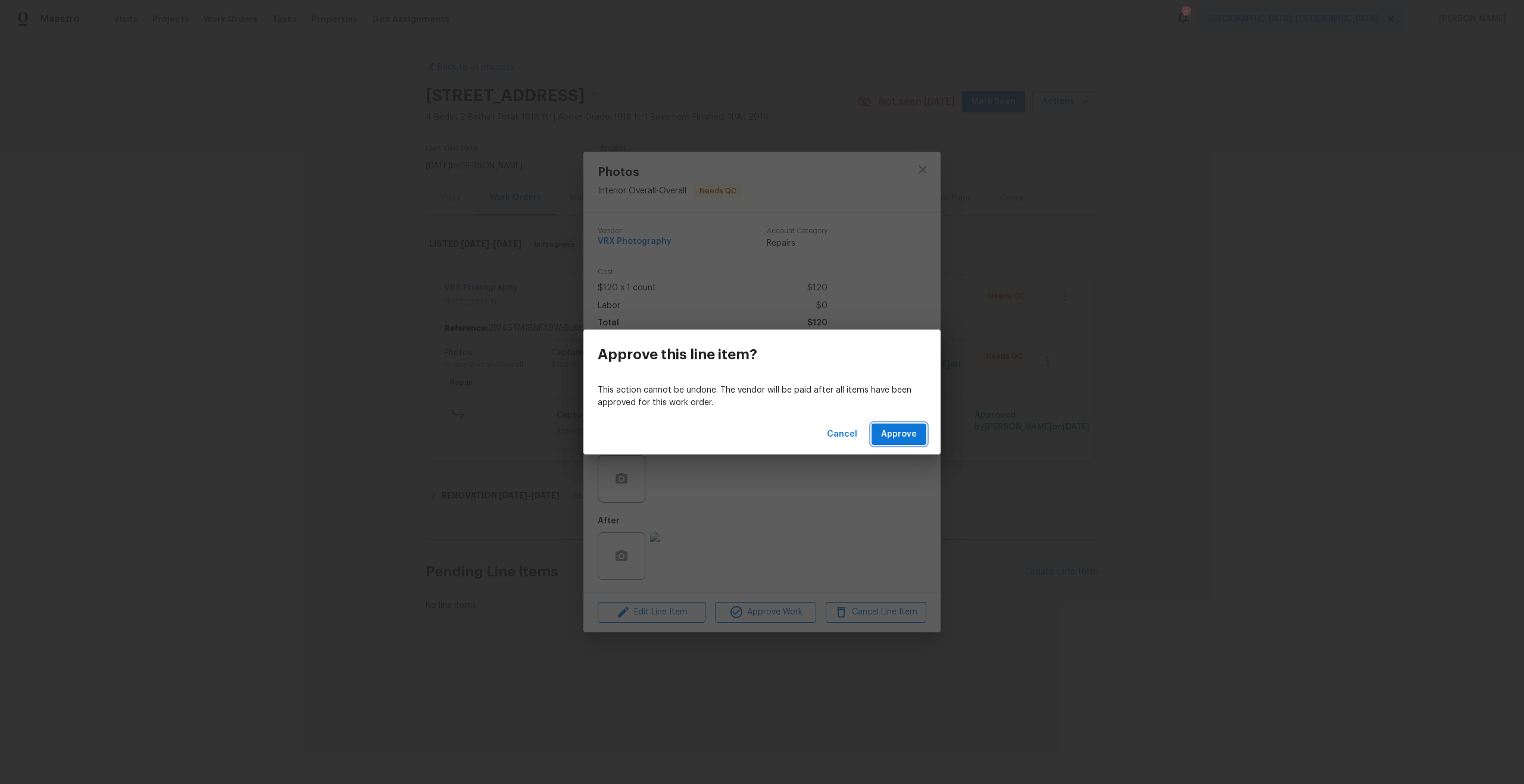
click at [898, 436] on span "Approve" at bounding box center [898, 434] width 36 height 15
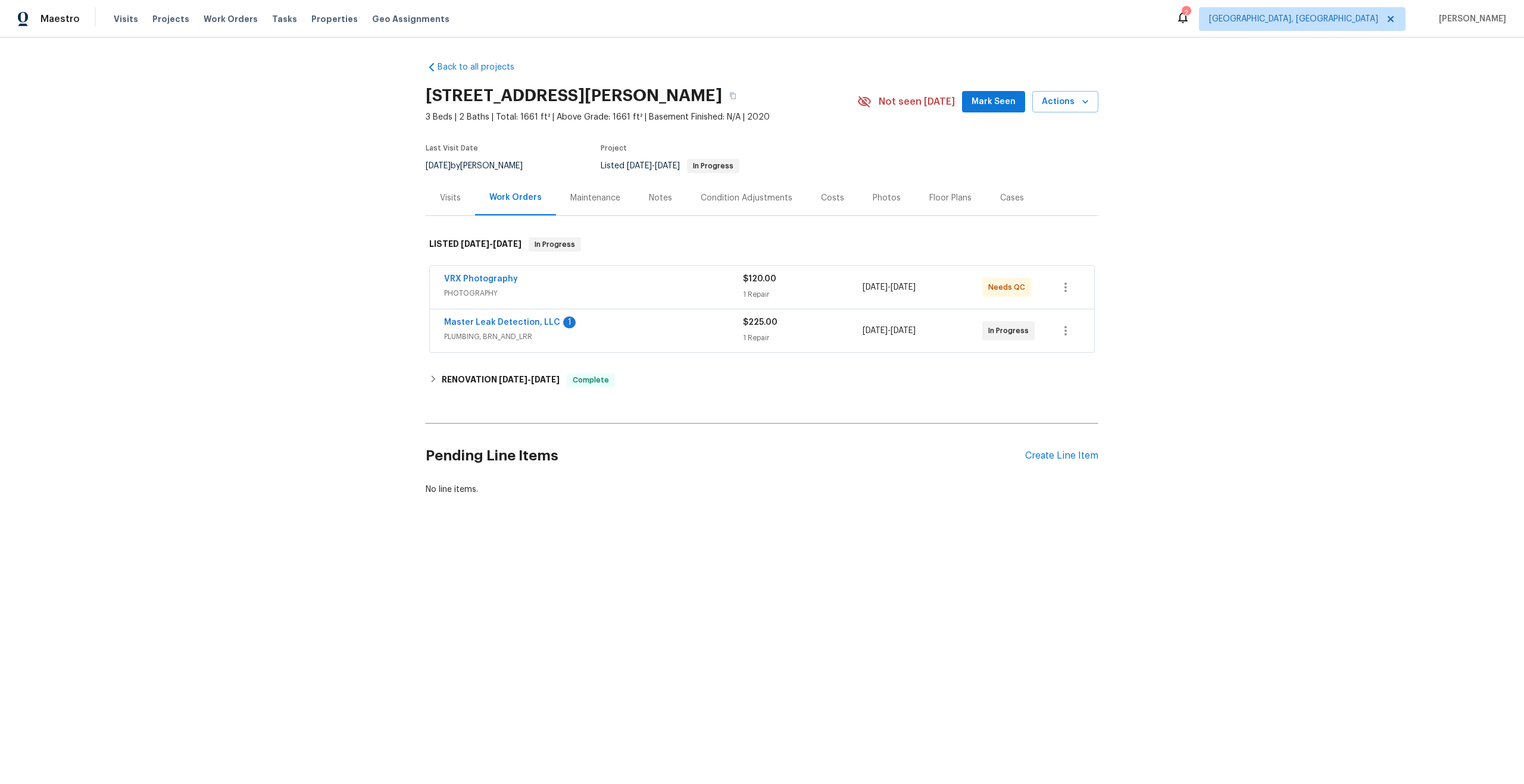
click at [667, 281] on div "VRX Photography" at bounding box center [593, 280] width 299 height 14
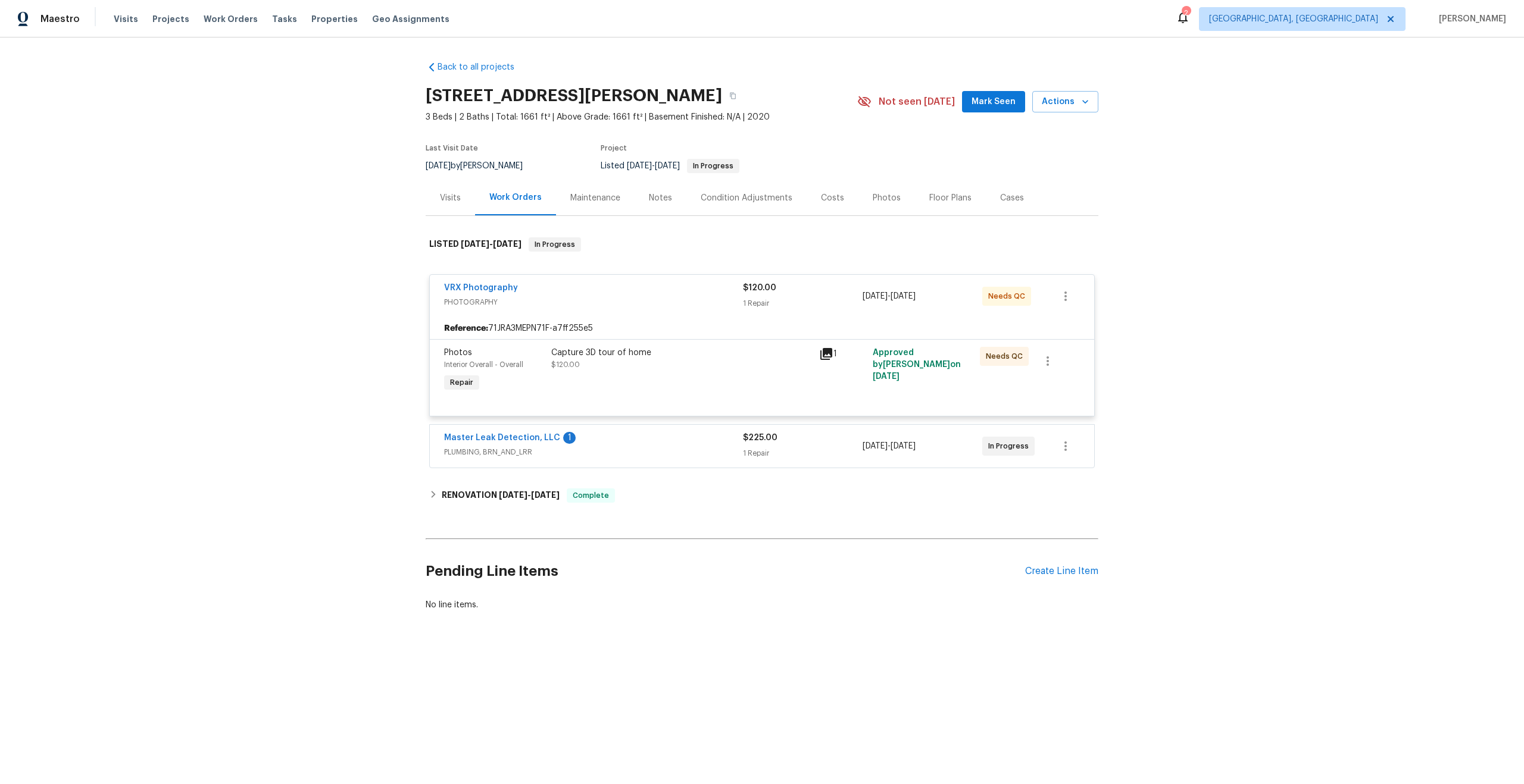
click at [654, 373] on div "Capture 3D tour of home $120.00" at bounding box center [681, 370] width 268 height 55
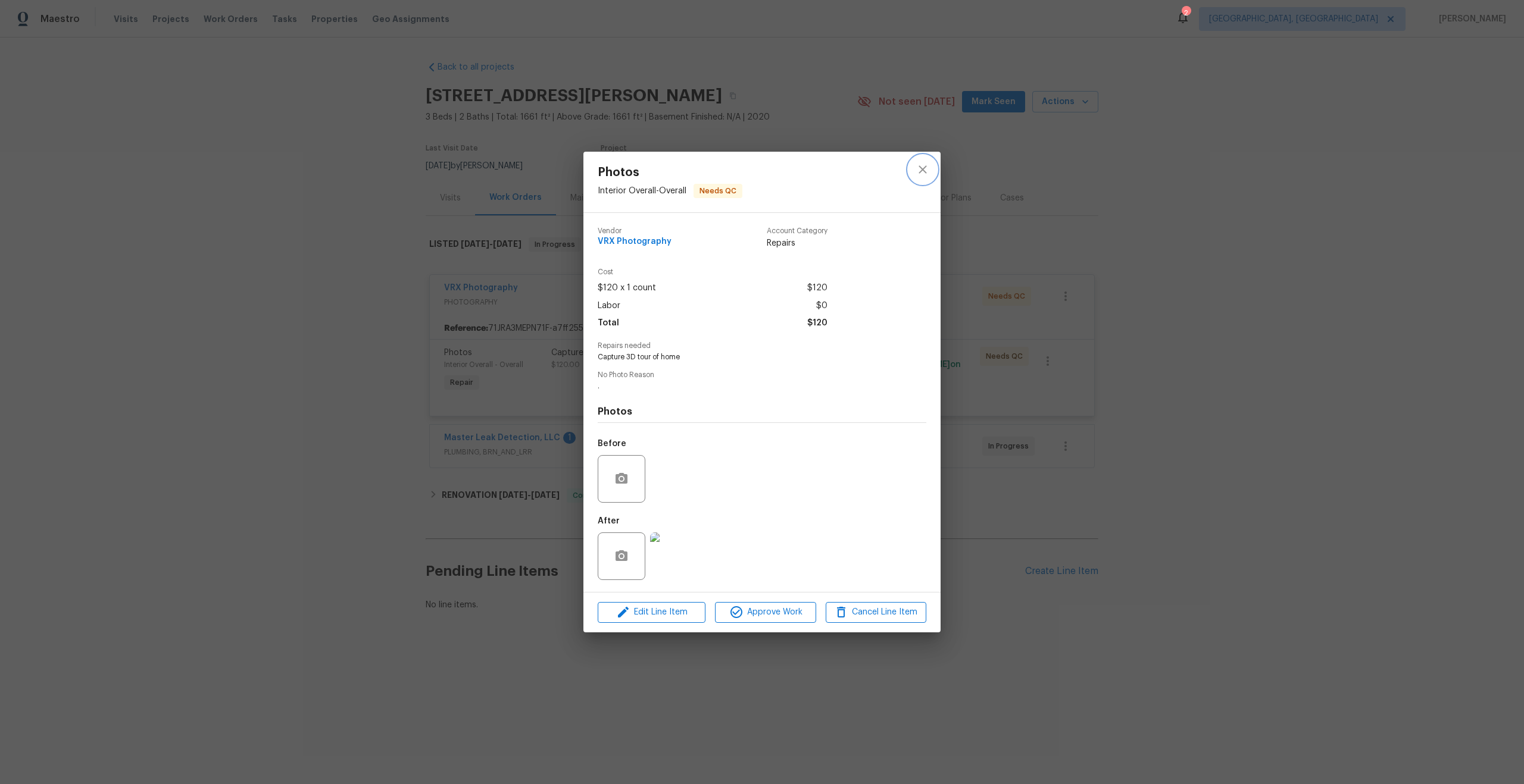
click at [925, 163] on icon "close" at bounding box center [922, 169] width 14 height 14
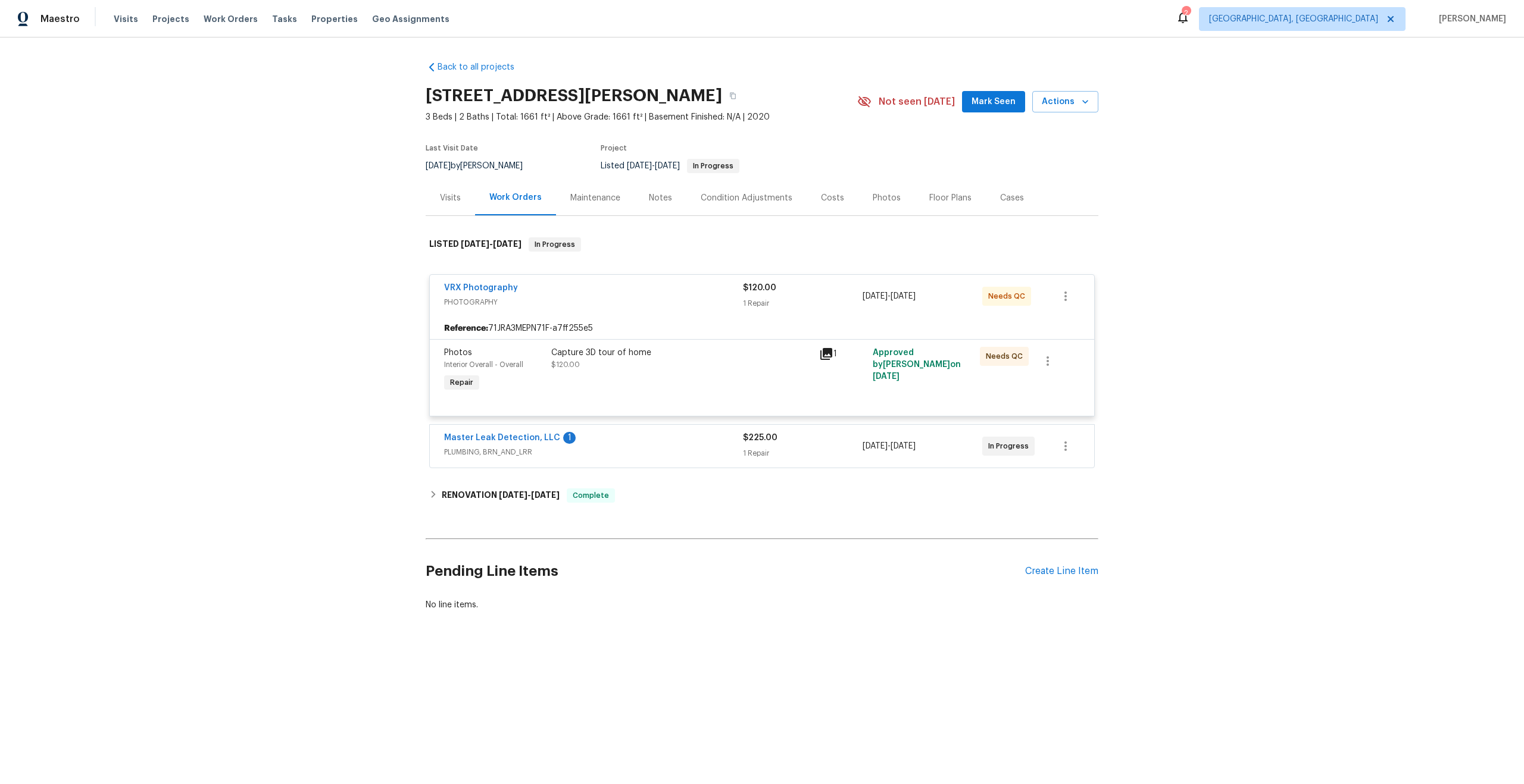
click at [654, 362] on div "Capture 3D tour of home $120.00" at bounding box center [681, 359] width 261 height 24
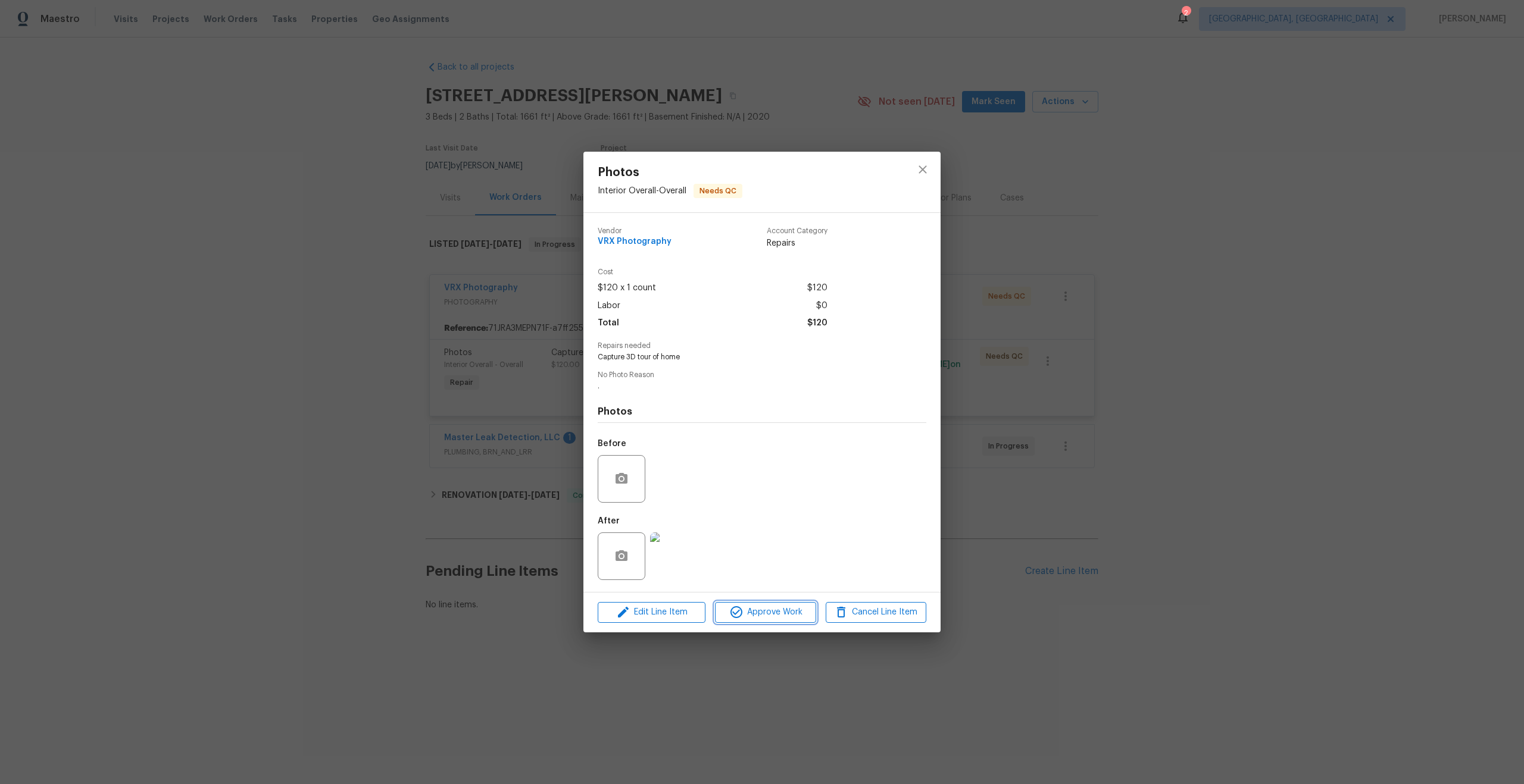
click at [777, 608] on span "Approve Work" at bounding box center [765, 613] width 93 height 15
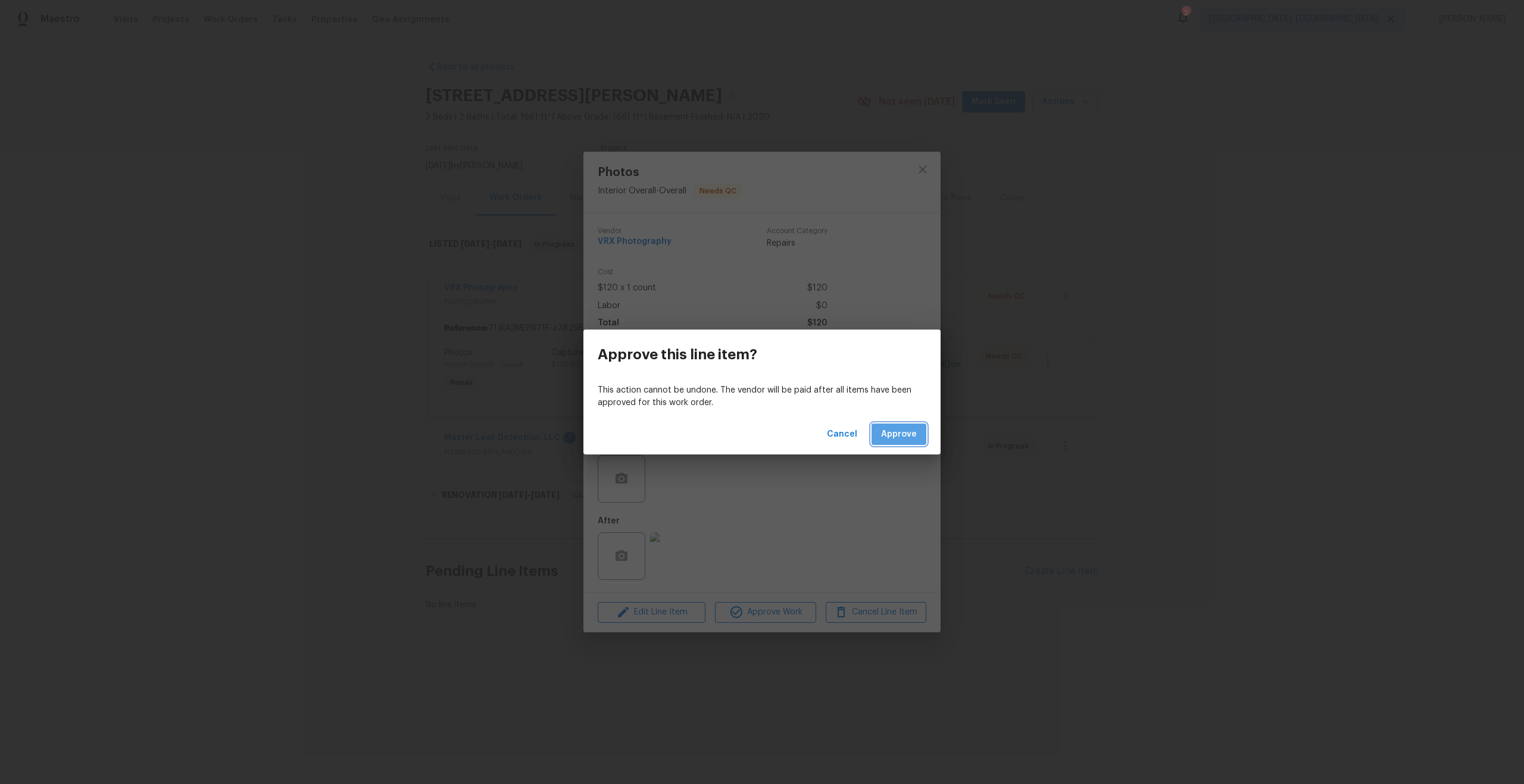
click at [915, 435] on span "Approve" at bounding box center [898, 434] width 36 height 15
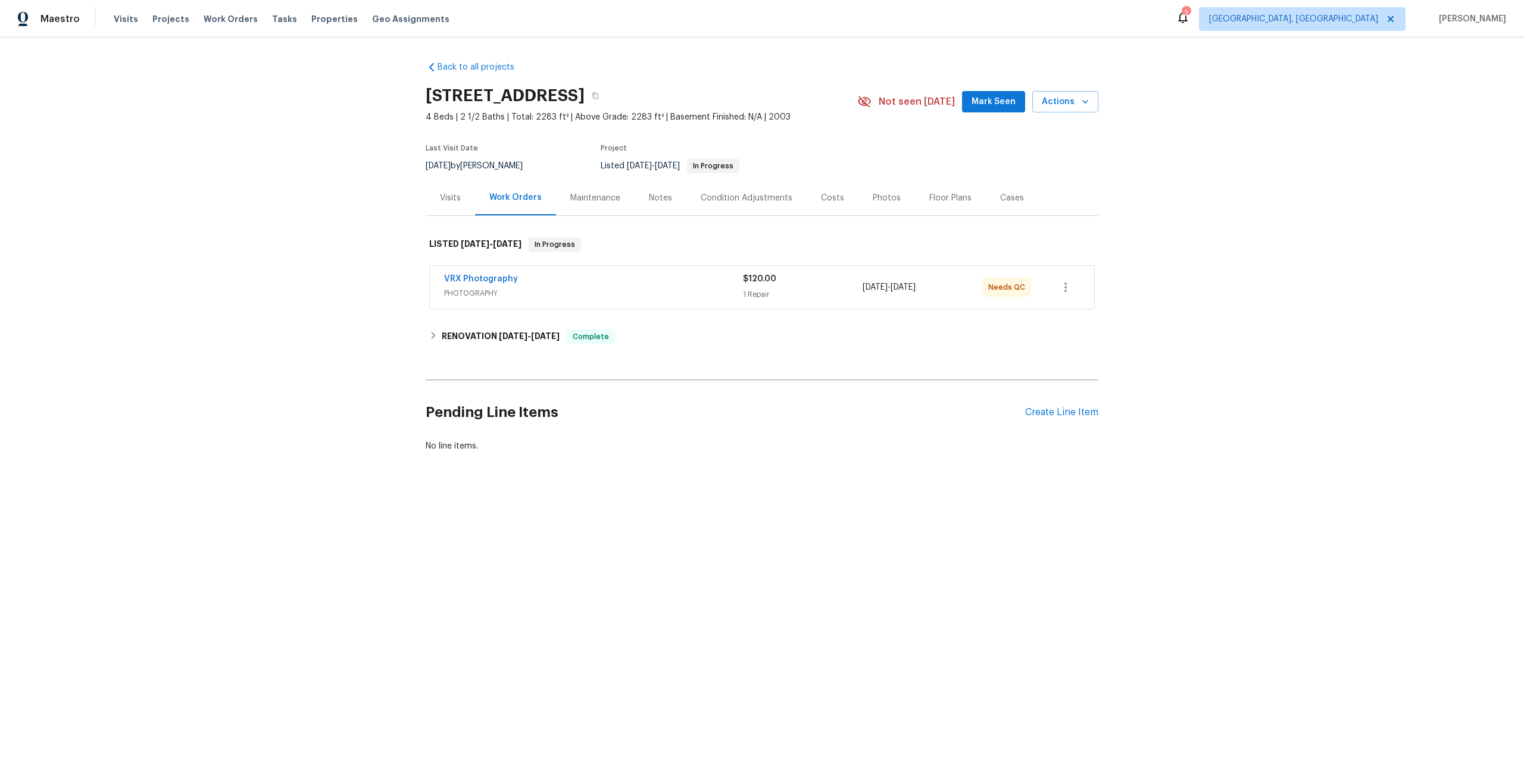
click at [603, 283] on div "VRX Photography" at bounding box center [593, 280] width 299 height 14
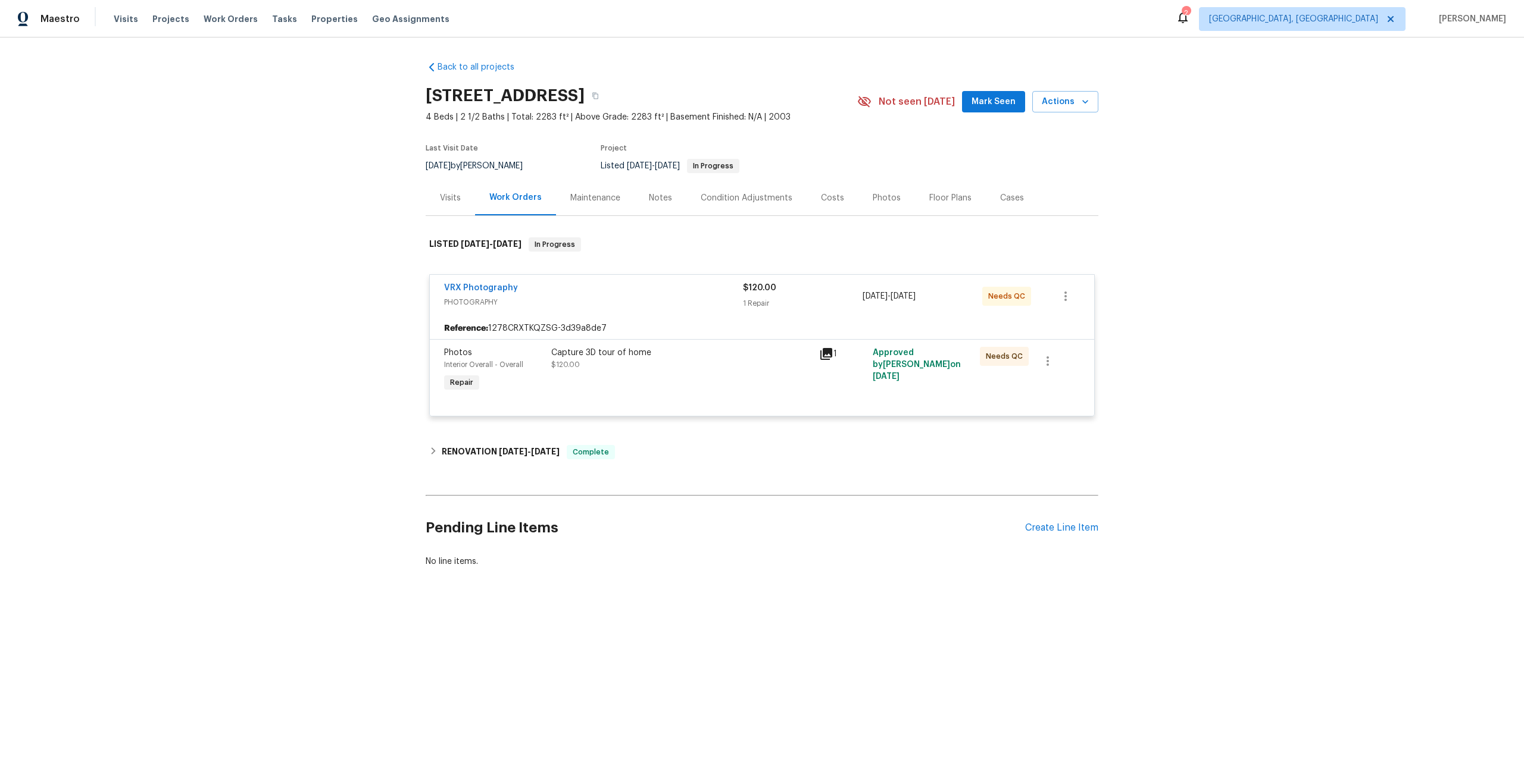
drag, startPoint x: 578, startPoint y: 93, endPoint x: 416, endPoint y: 93, distance: 162.0
click at [416, 93] on div "Back to all projects [STREET_ADDRESS] 4 Beds | 2 1/2 Baths | Total: 2283 ft² | …" at bounding box center [762, 343] width 1524 height 611
copy h2 "[STREET_ADDRESS]"
click at [733, 345] on div "Capture 3D tour of home $120.00" at bounding box center [681, 370] width 268 height 55
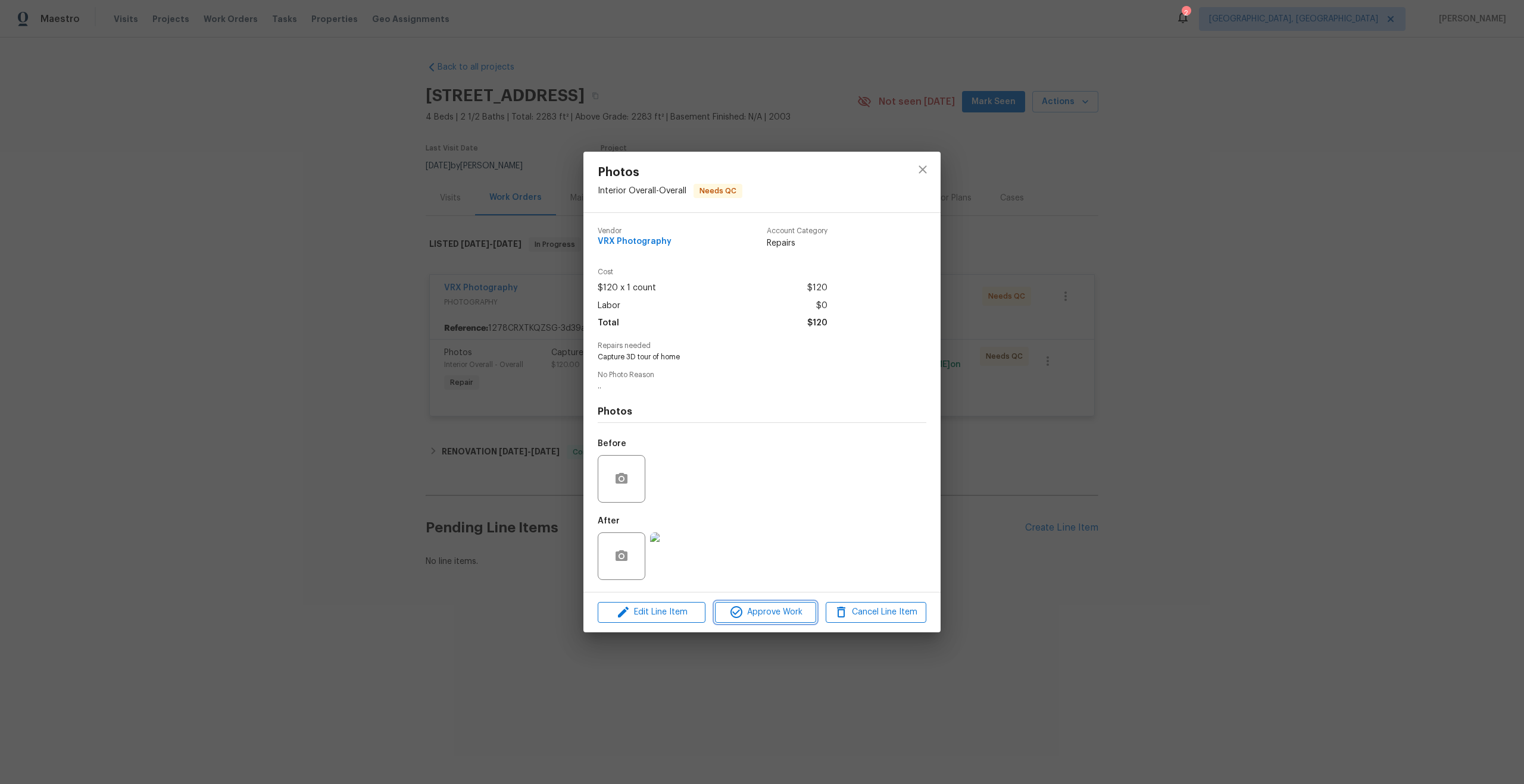
click at [775, 610] on span "Approve Work" at bounding box center [765, 613] width 93 height 15
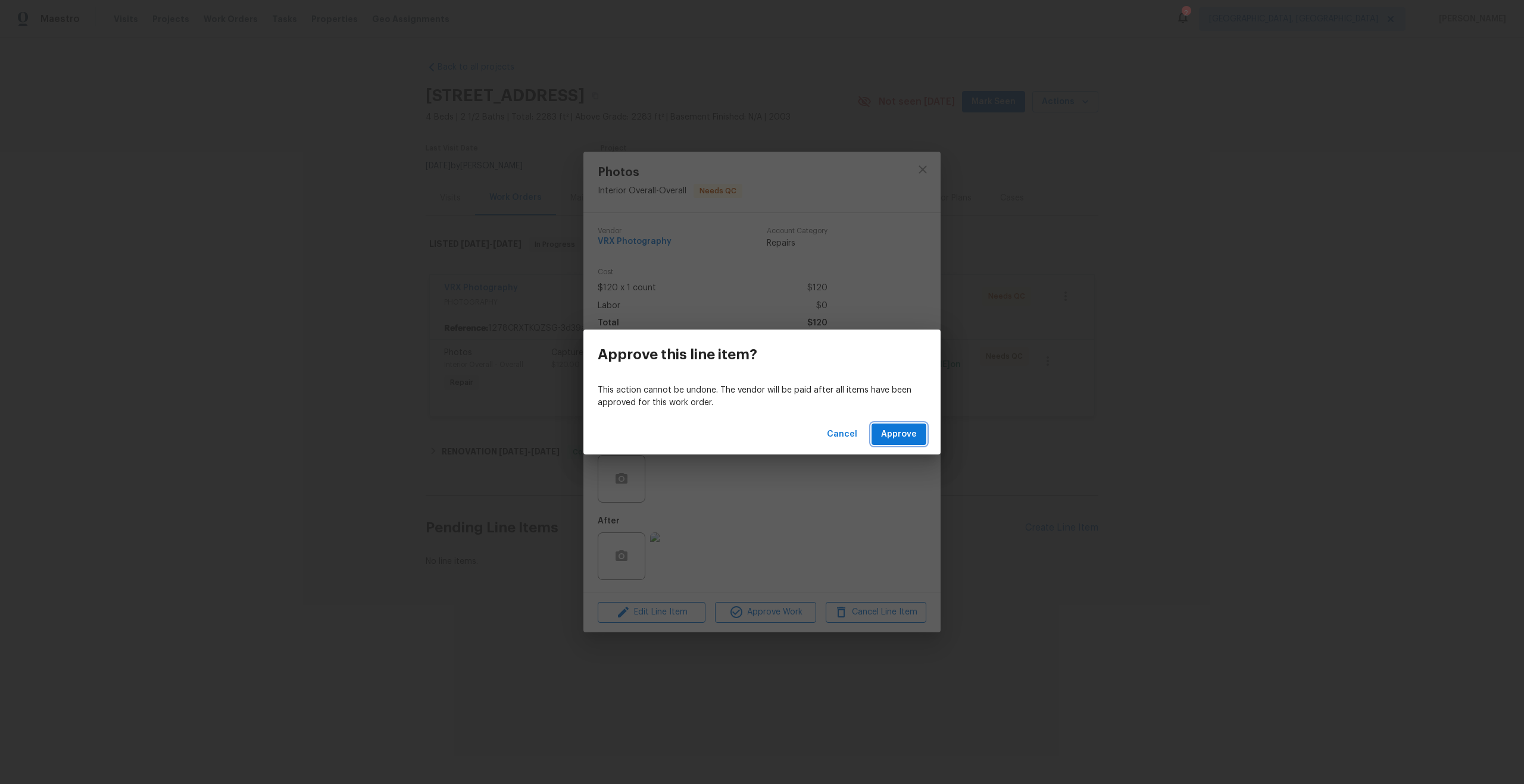
click at [901, 436] on span "Approve" at bounding box center [898, 434] width 36 height 15
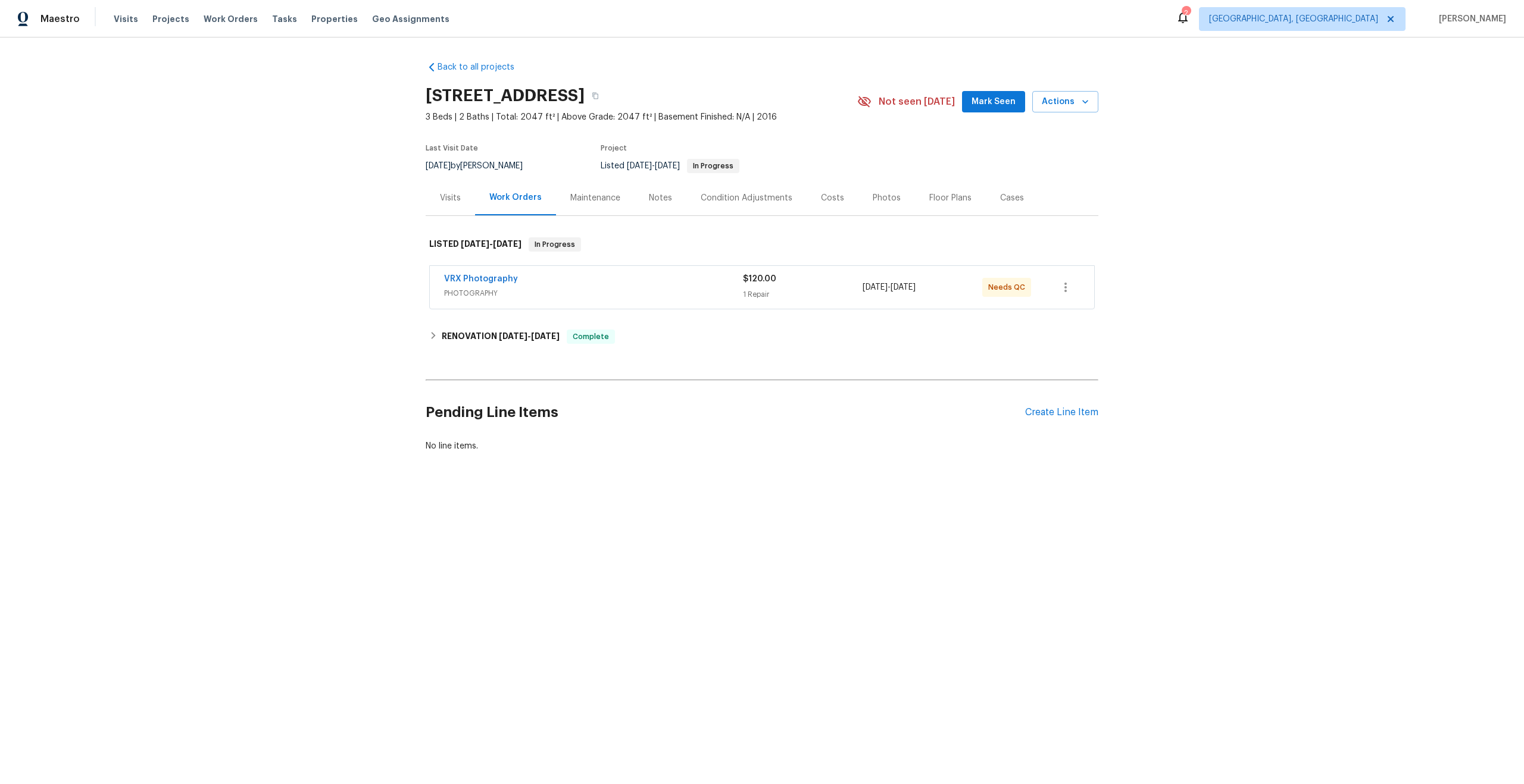
drag, startPoint x: 578, startPoint y: 93, endPoint x: 429, endPoint y: 92, distance: 149.0
click at [429, 92] on h2 "4124 Bridle Path Ln, Sanger, TX 76266" at bounding box center [505, 96] width 159 height 12
copy h2 "4124 Bridle Path Ln"
click at [690, 298] on span "PHOTOGRAPHY" at bounding box center [593, 293] width 299 height 12
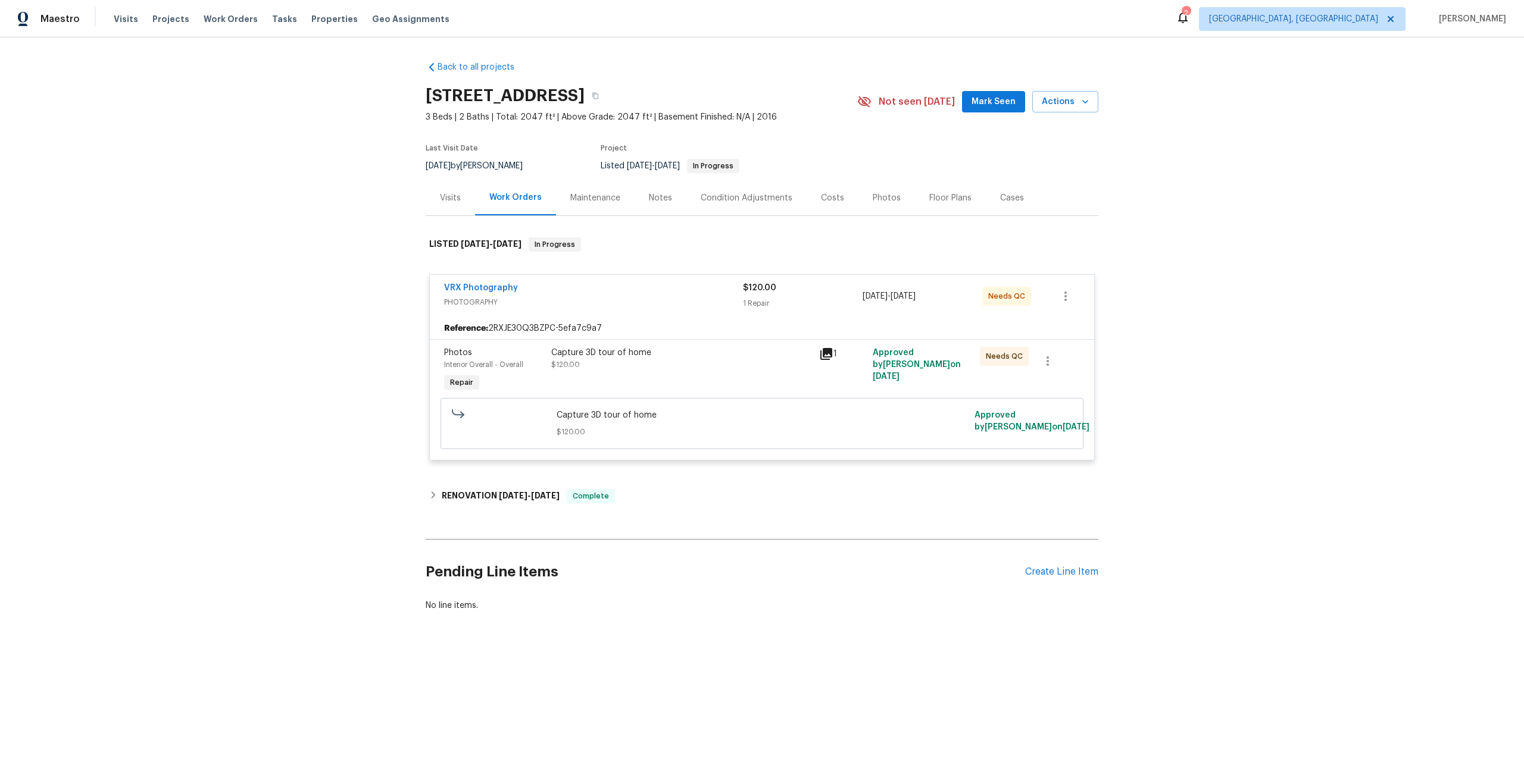
click at [734, 366] on div "Capture 3D tour of home $120.00" at bounding box center [681, 359] width 261 height 24
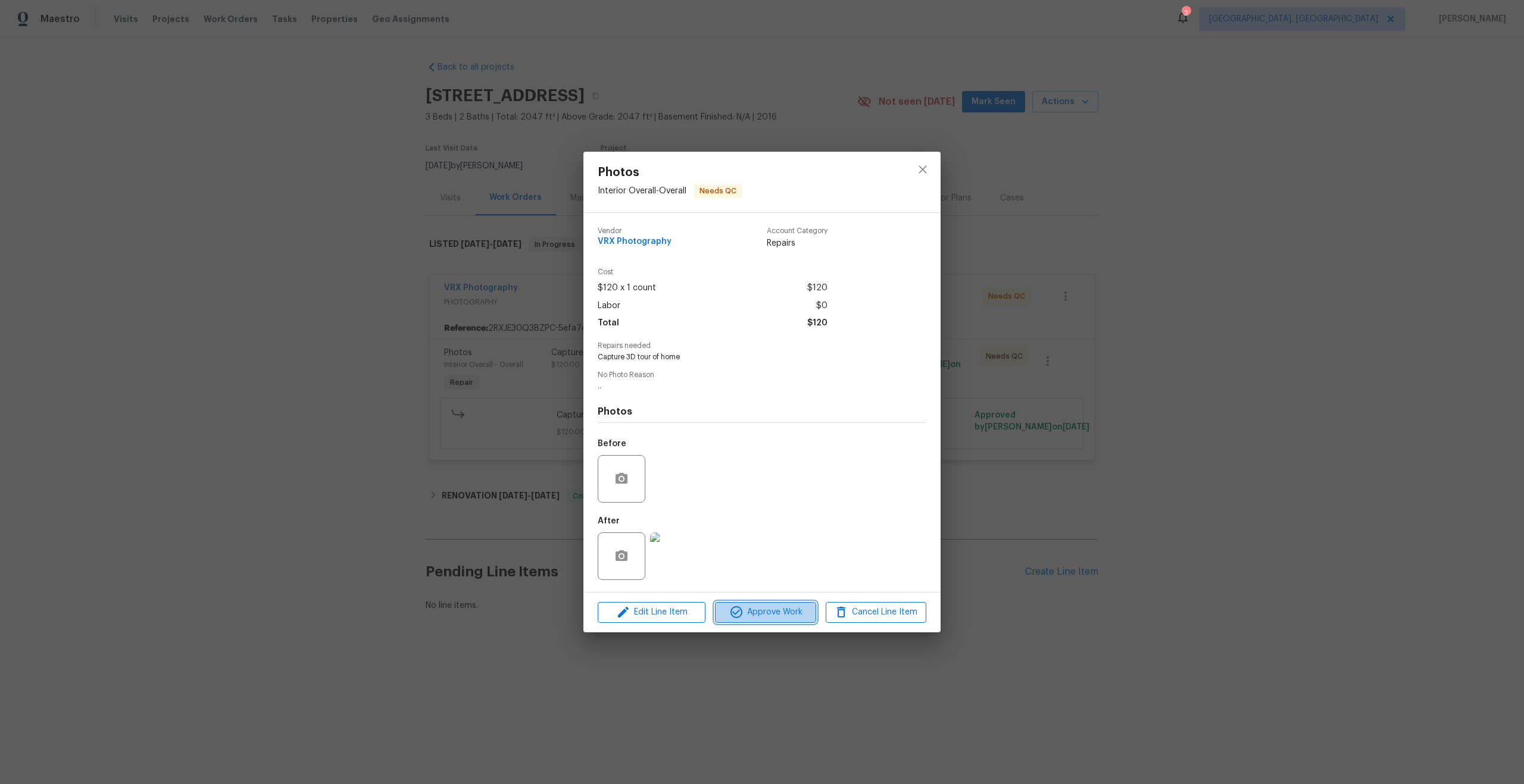
click at [784, 613] on span "Approve Work" at bounding box center [765, 613] width 93 height 15
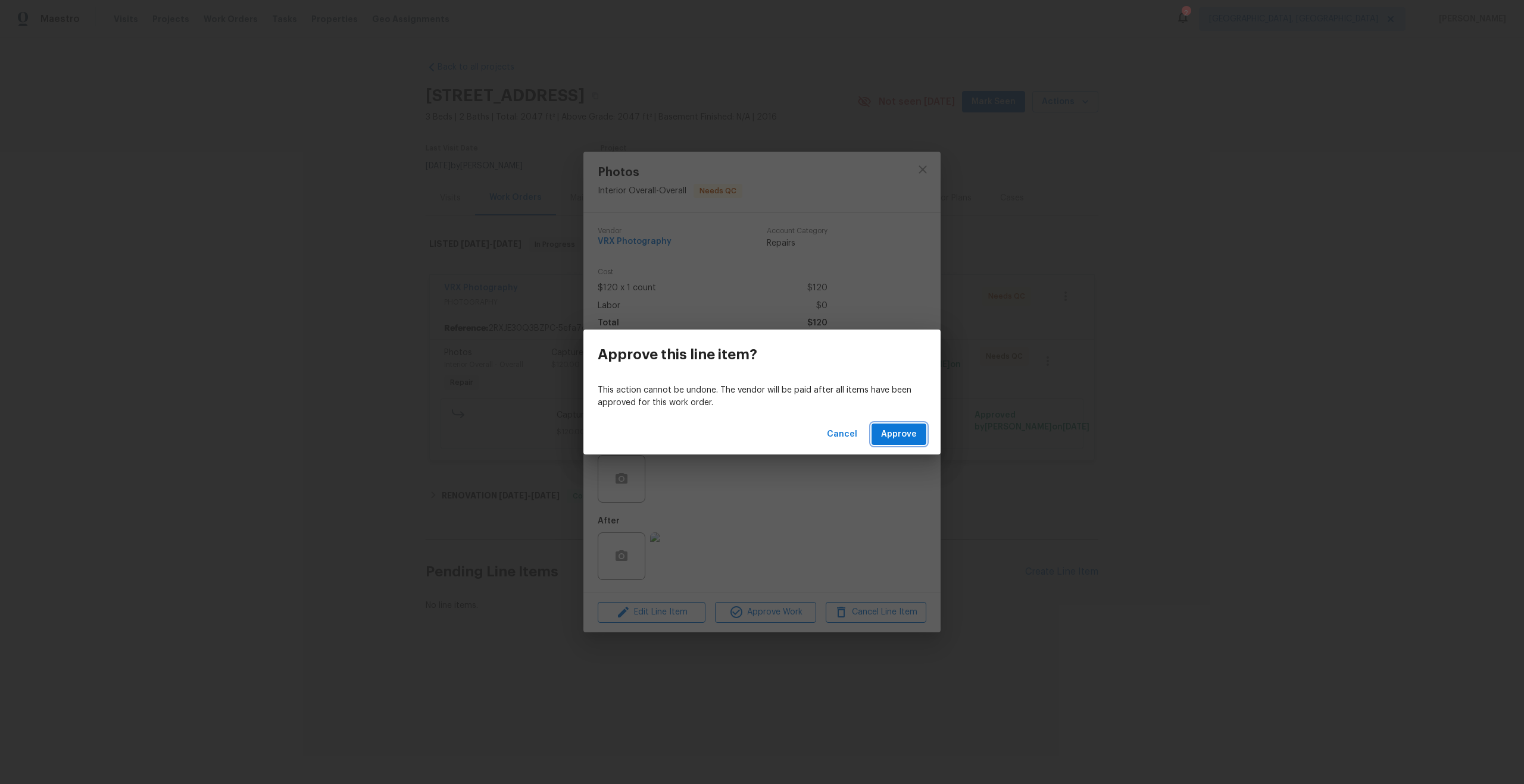
click at [901, 434] on span "Approve" at bounding box center [898, 434] width 36 height 15
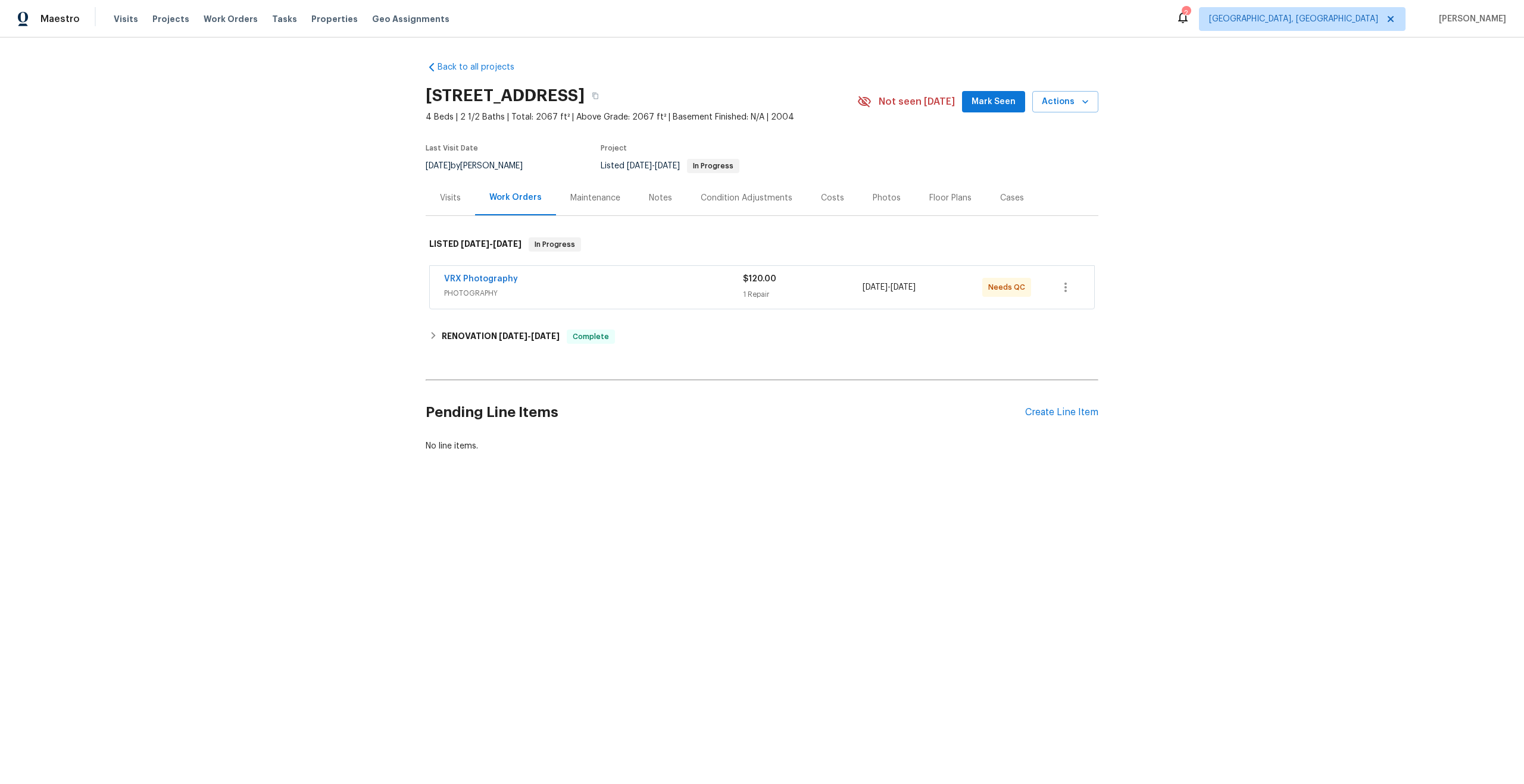
click at [649, 283] on div "VRX Photography" at bounding box center [593, 280] width 299 height 14
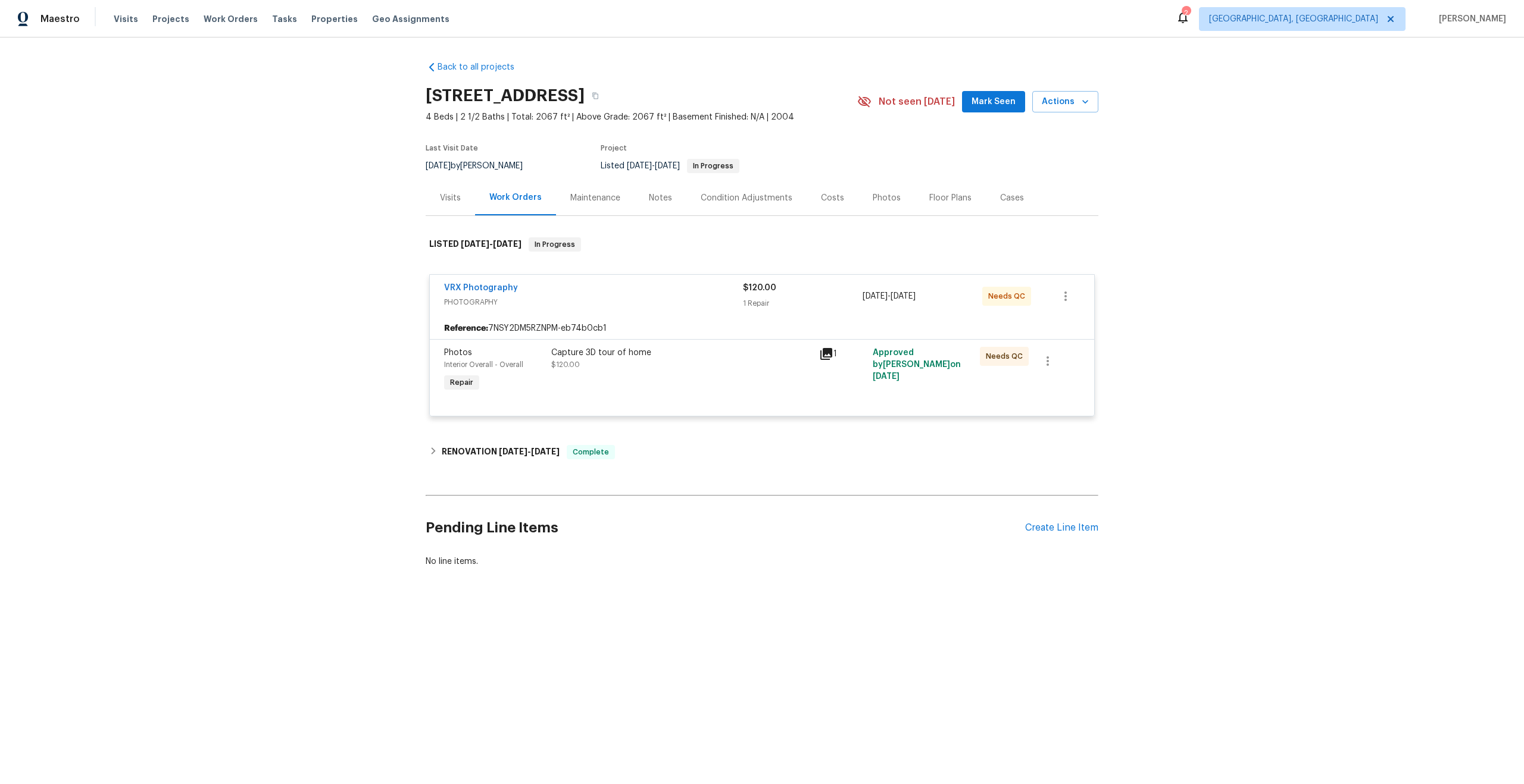
copy h2 "[GEOGRAPHIC_DATA]"
drag, startPoint x: 575, startPoint y: 95, endPoint x: 409, endPoint y: 95, distance: 166.0
click at [409, 95] on div "Back to all projects [STREET_ADDRESS] 4 Beds | 2 1/2 Baths | Total: 2067 ft² | …" at bounding box center [762, 343] width 1524 height 611
copy h2 "[GEOGRAPHIC_DATA]"
click at [599, 97] on icon "button" at bounding box center [595, 96] width 7 height 7
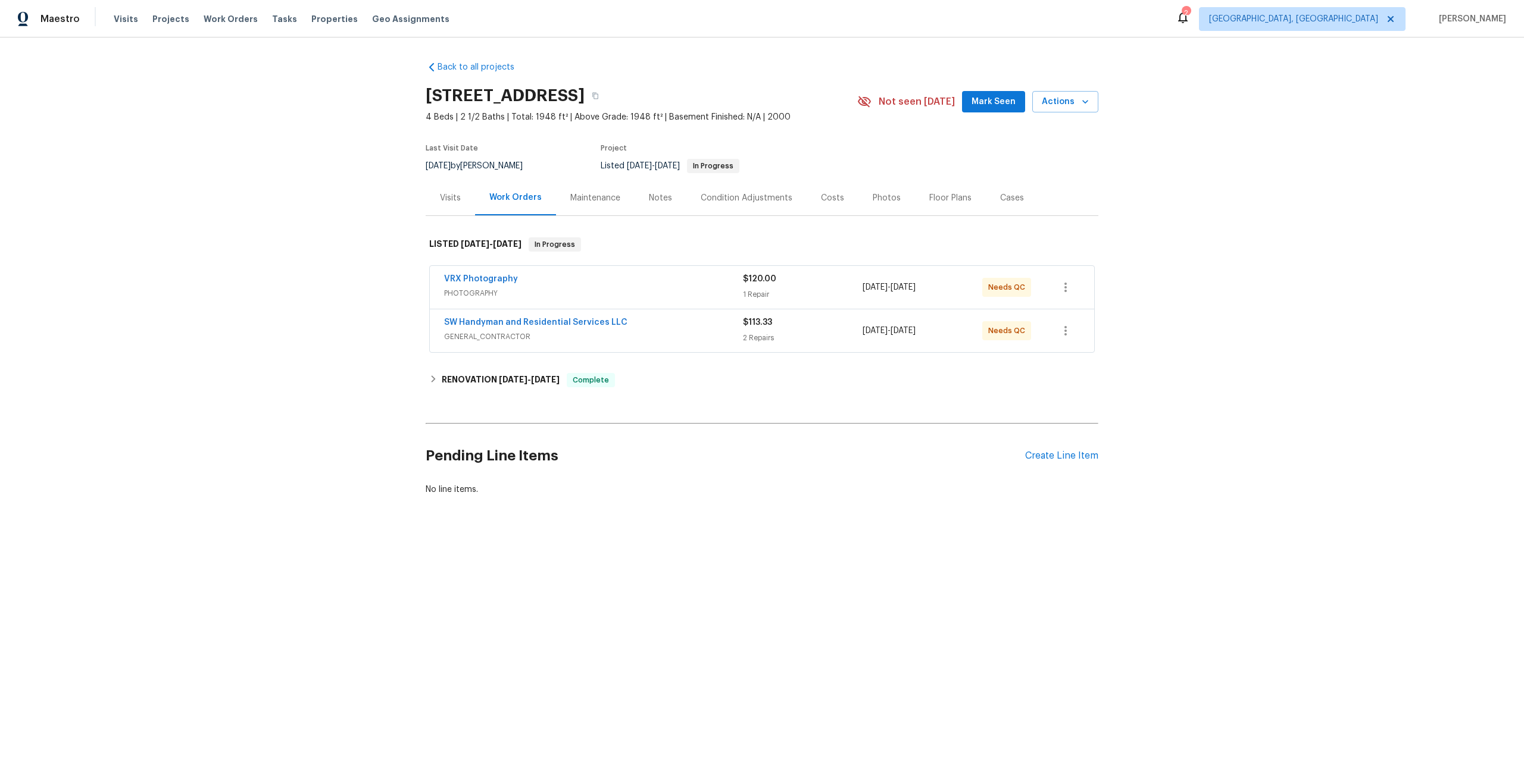
drag, startPoint x: 582, startPoint y: 93, endPoint x: 418, endPoint y: 93, distance: 164.0
click at [418, 93] on div "Back to all projects [STREET_ADDRESS] 4 Beds | 2 1/2 Baths | Total: 1948 ft² | …" at bounding box center [762, 307] width 1524 height 539
copy h2 "6766 Wimbledon Dr"
click at [679, 289] on span "PHOTOGRAPHY" at bounding box center [593, 293] width 299 height 12
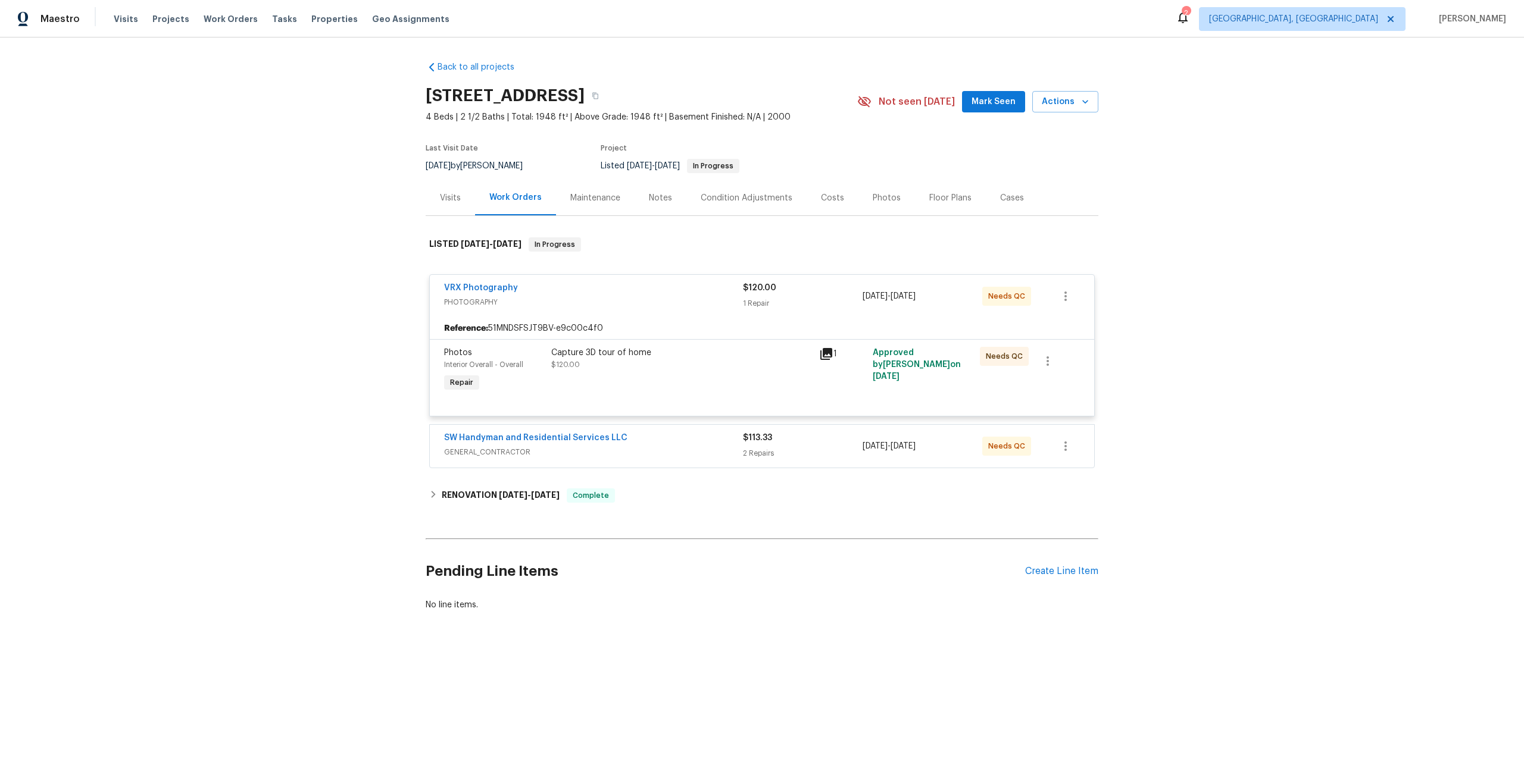
click at [684, 377] on div "Capture 3D tour of home $120.00" at bounding box center [681, 370] width 268 height 55
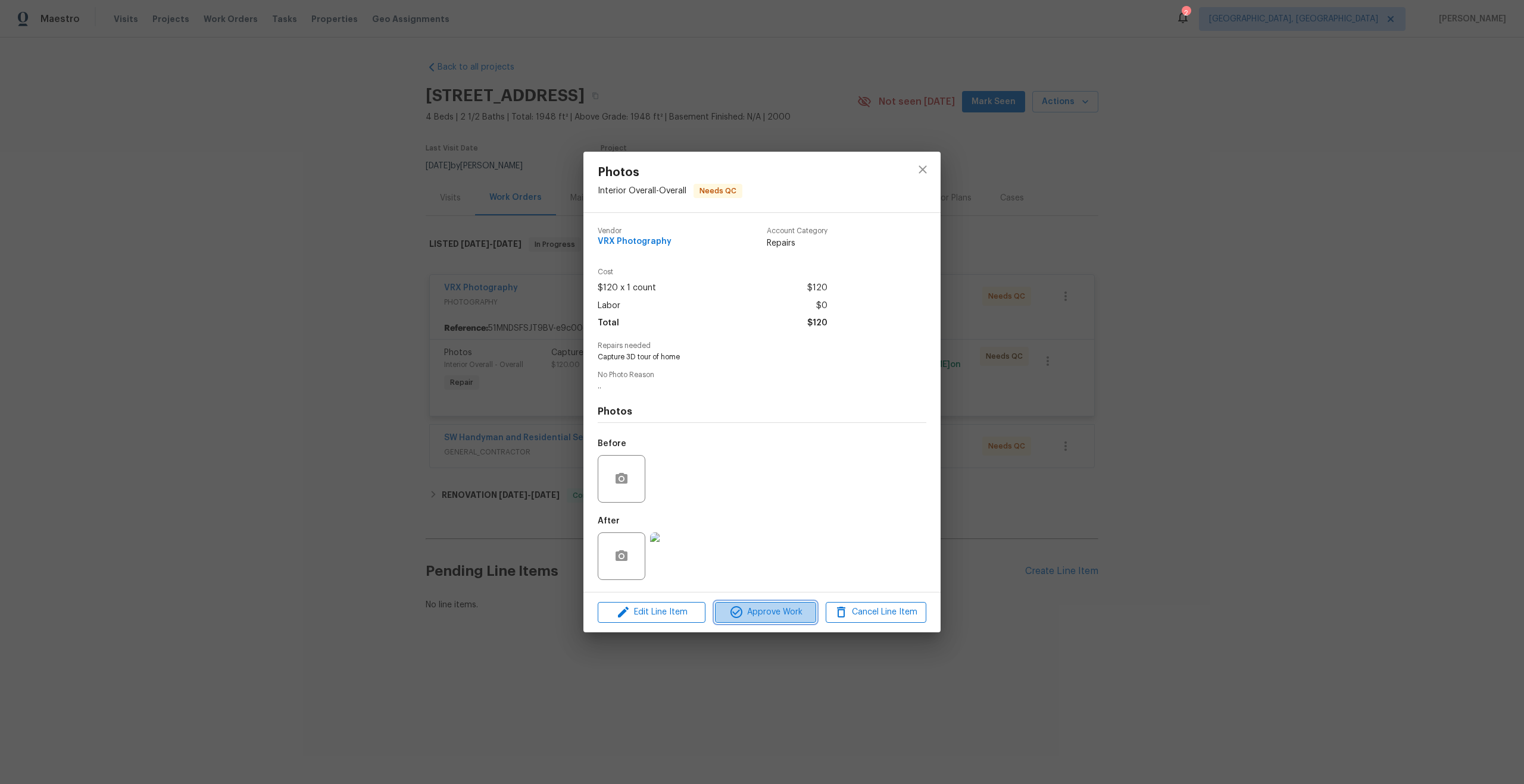
click at [771, 605] on span "Approve Work" at bounding box center [765, 613] width 93 height 15
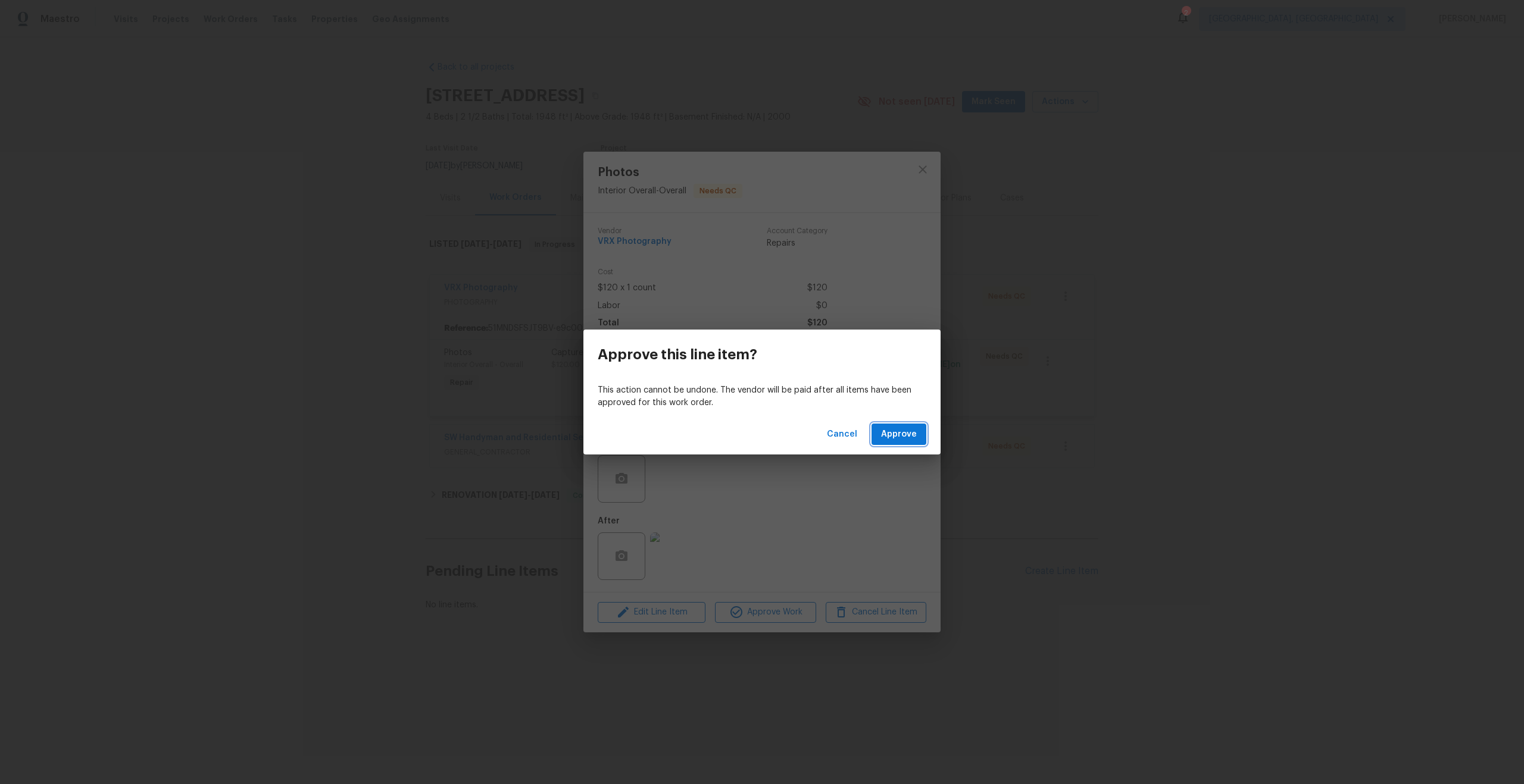
click at [906, 428] on span "Approve" at bounding box center [898, 434] width 36 height 15
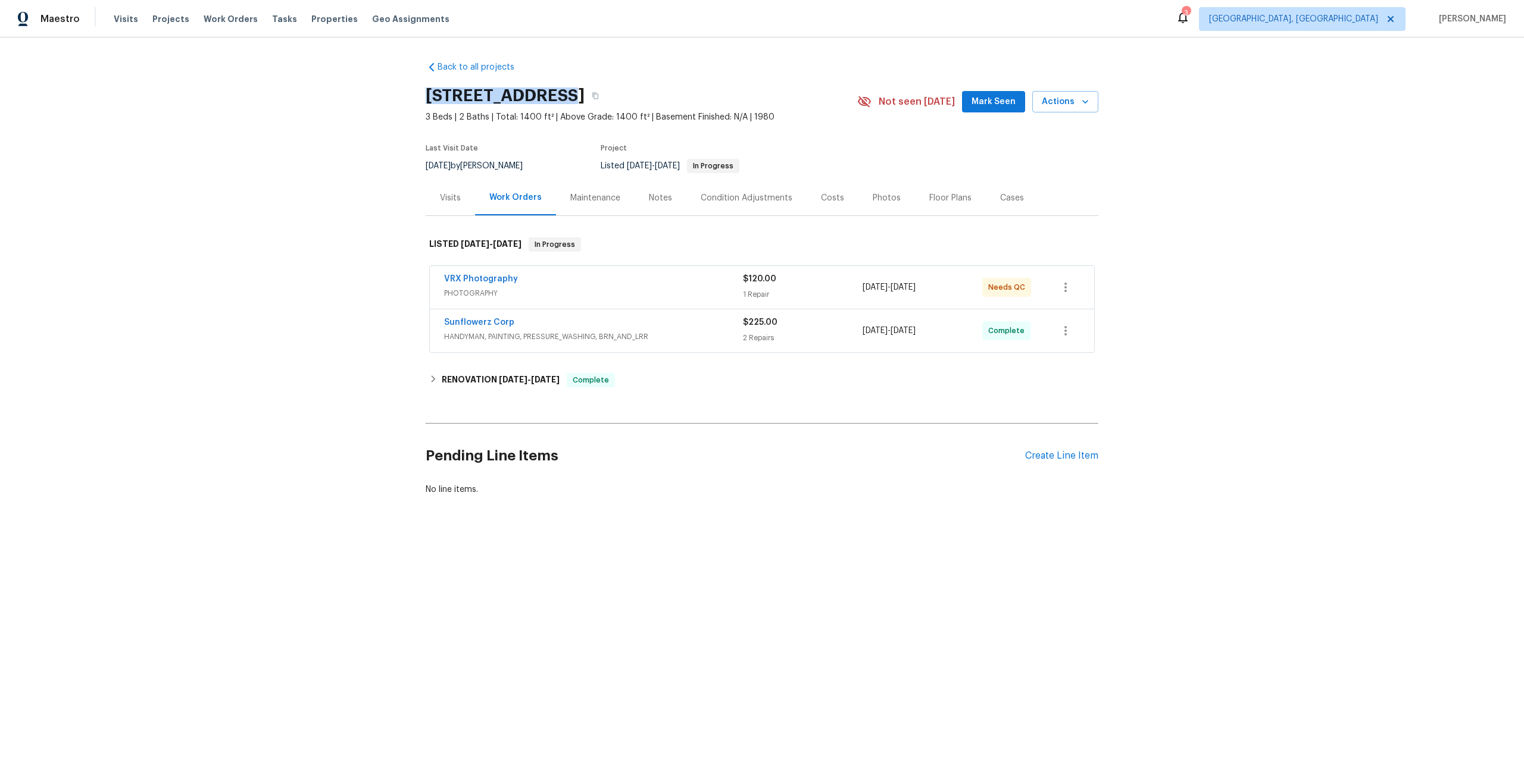
drag, startPoint x: 559, startPoint y: 93, endPoint x: 421, endPoint y: 93, distance: 138.0
click at [421, 93] on div "Back to all projects [STREET_ADDRESS] 3 Beds | 2 Baths | Total: 1400 ft² | Abov…" at bounding box center [762, 307] width 1524 height 539
copy h2 "[STREET_ADDRESS]"
click at [705, 323] on div "Sunflowerz Corp" at bounding box center [593, 323] width 299 height 14
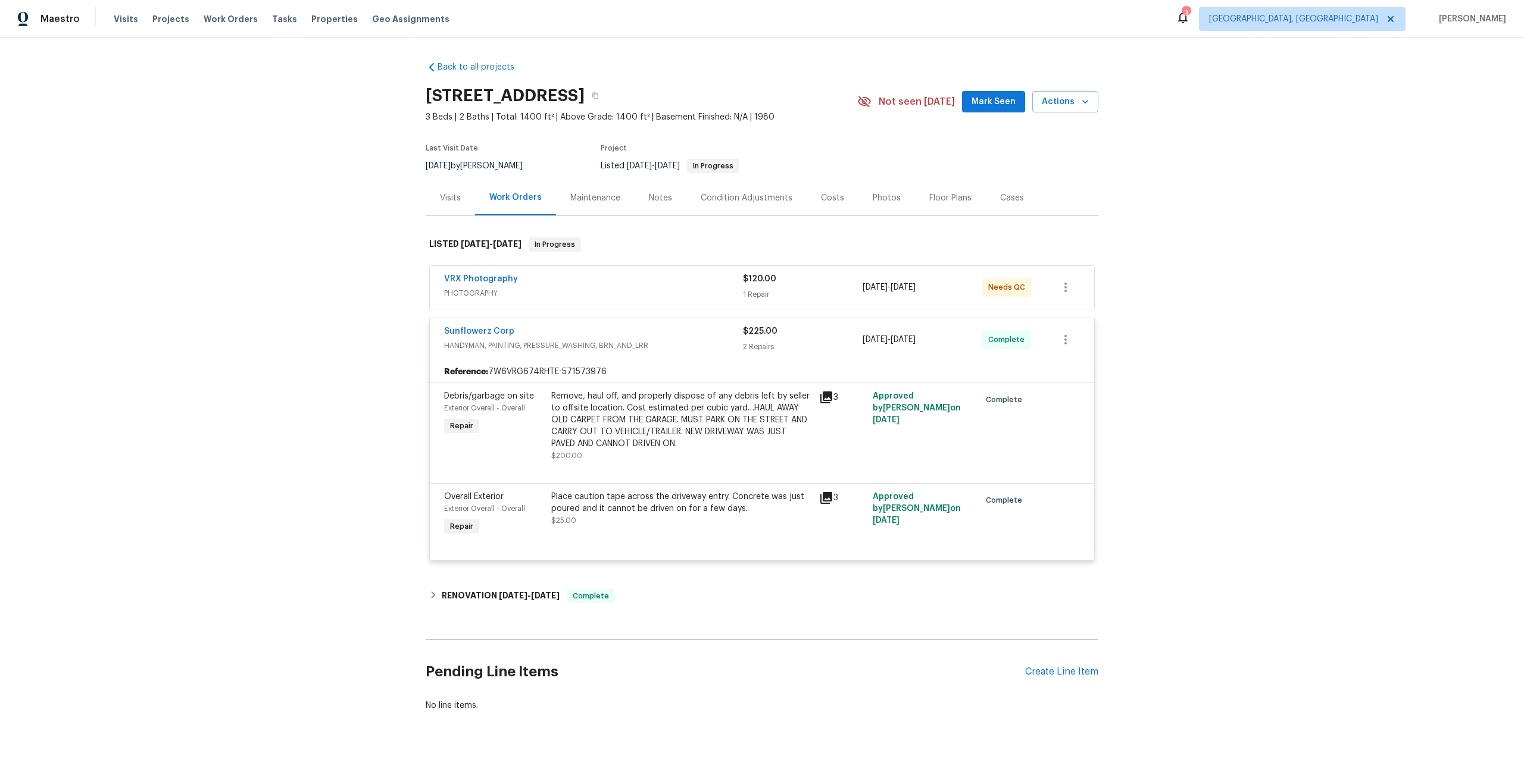
click at [687, 289] on span "PHOTOGRAPHY" at bounding box center [593, 293] width 299 height 12
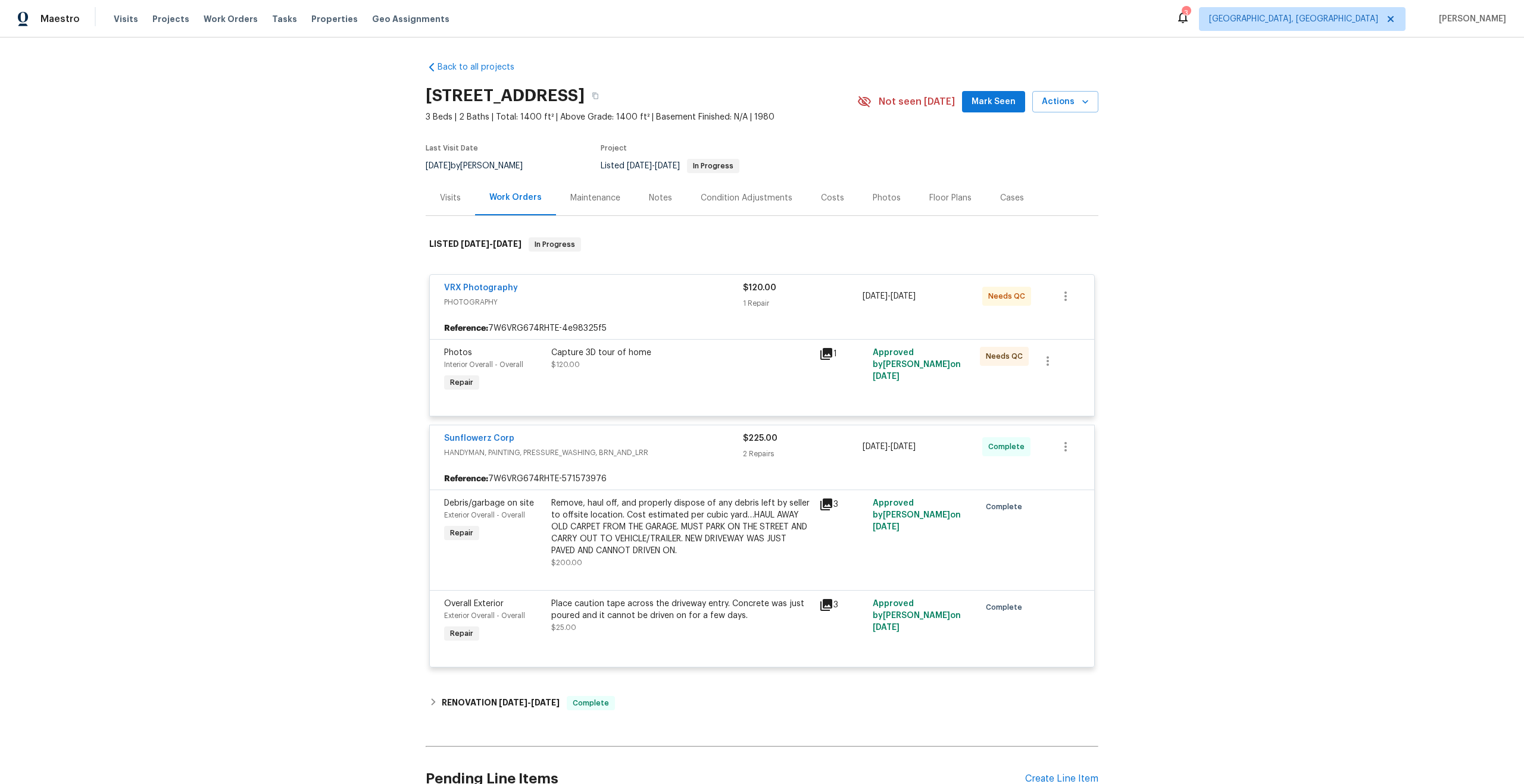
click at [732, 371] on div "Capture 3D tour of home $120.00" at bounding box center [681, 370] width 268 height 55
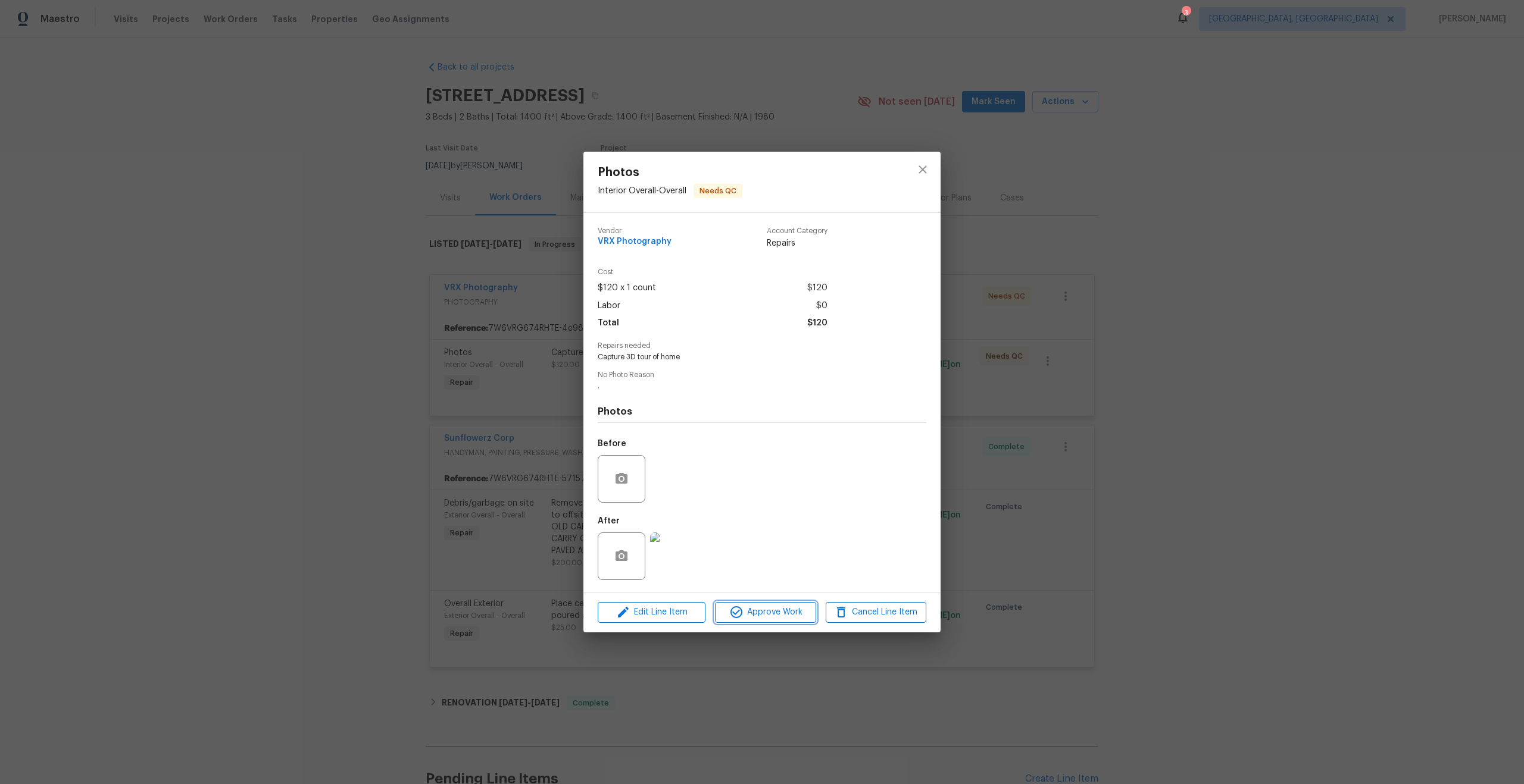
click at [774, 606] on span "Approve Work" at bounding box center [765, 613] width 93 height 15
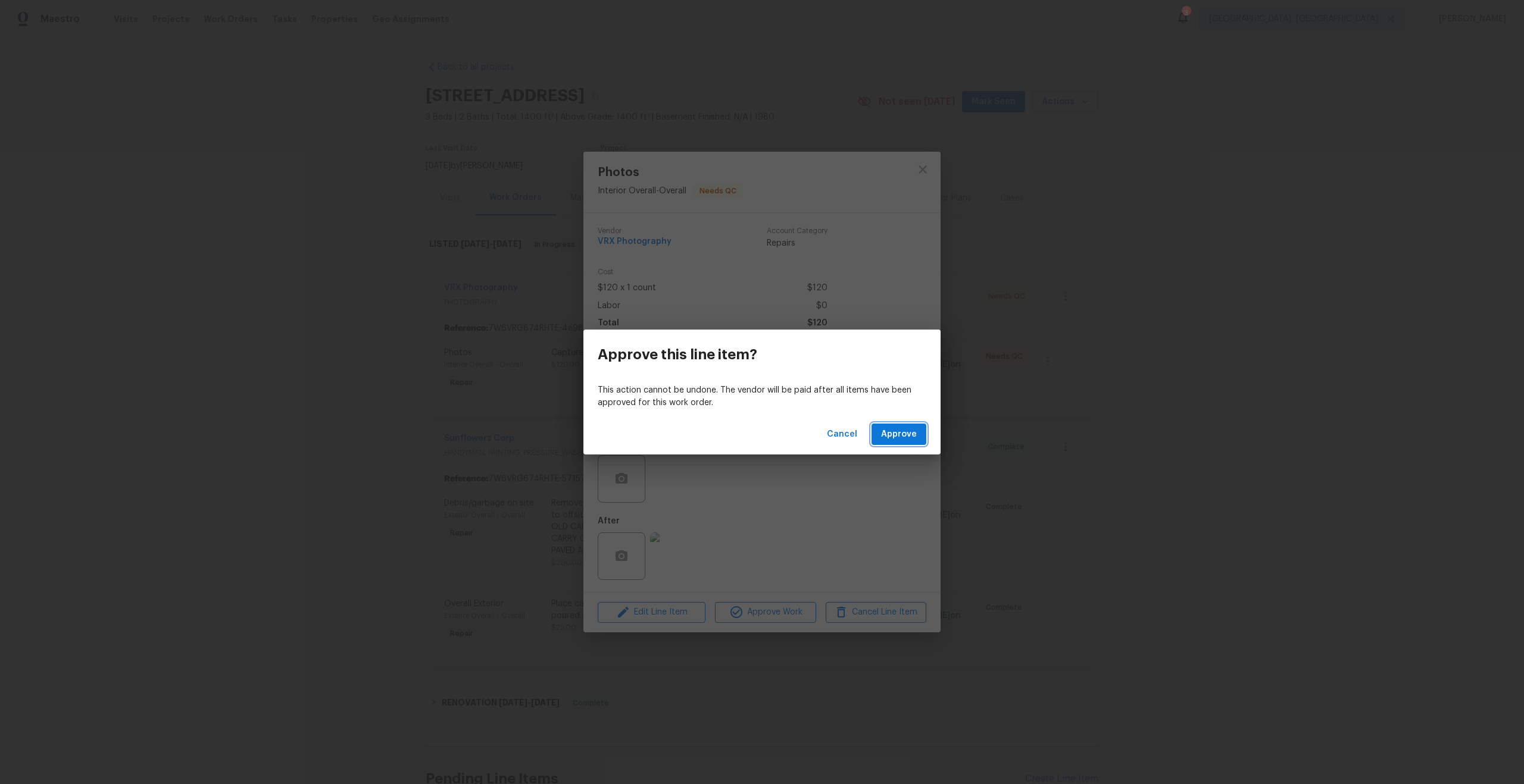
click at [900, 430] on span "Approve" at bounding box center [898, 434] width 36 height 15
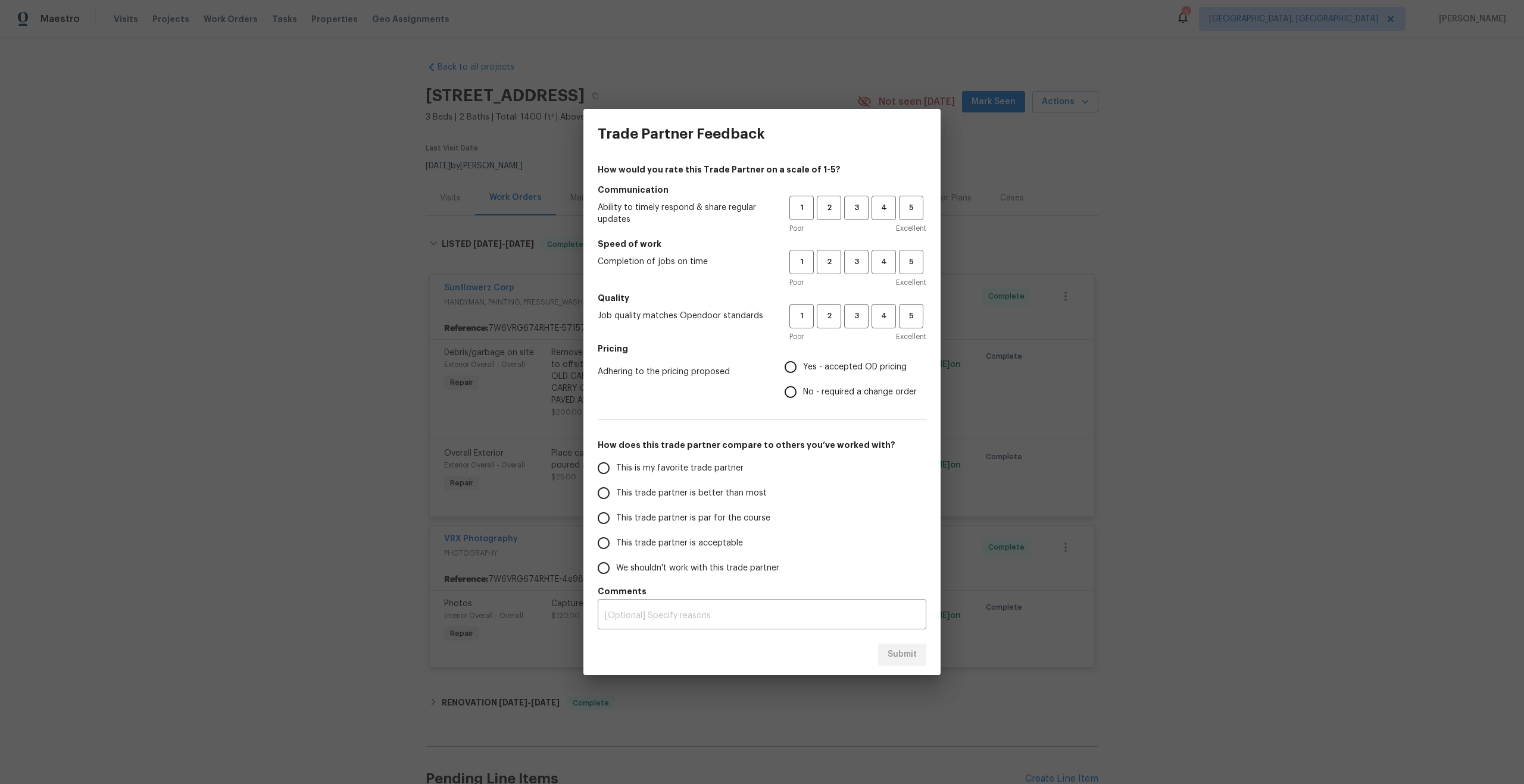
click at [812, 43] on div "Trade Partner Feedback How would you rate this Trade Partner on a scale of 1-5?…" at bounding box center [762, 392] width 1524 height 784
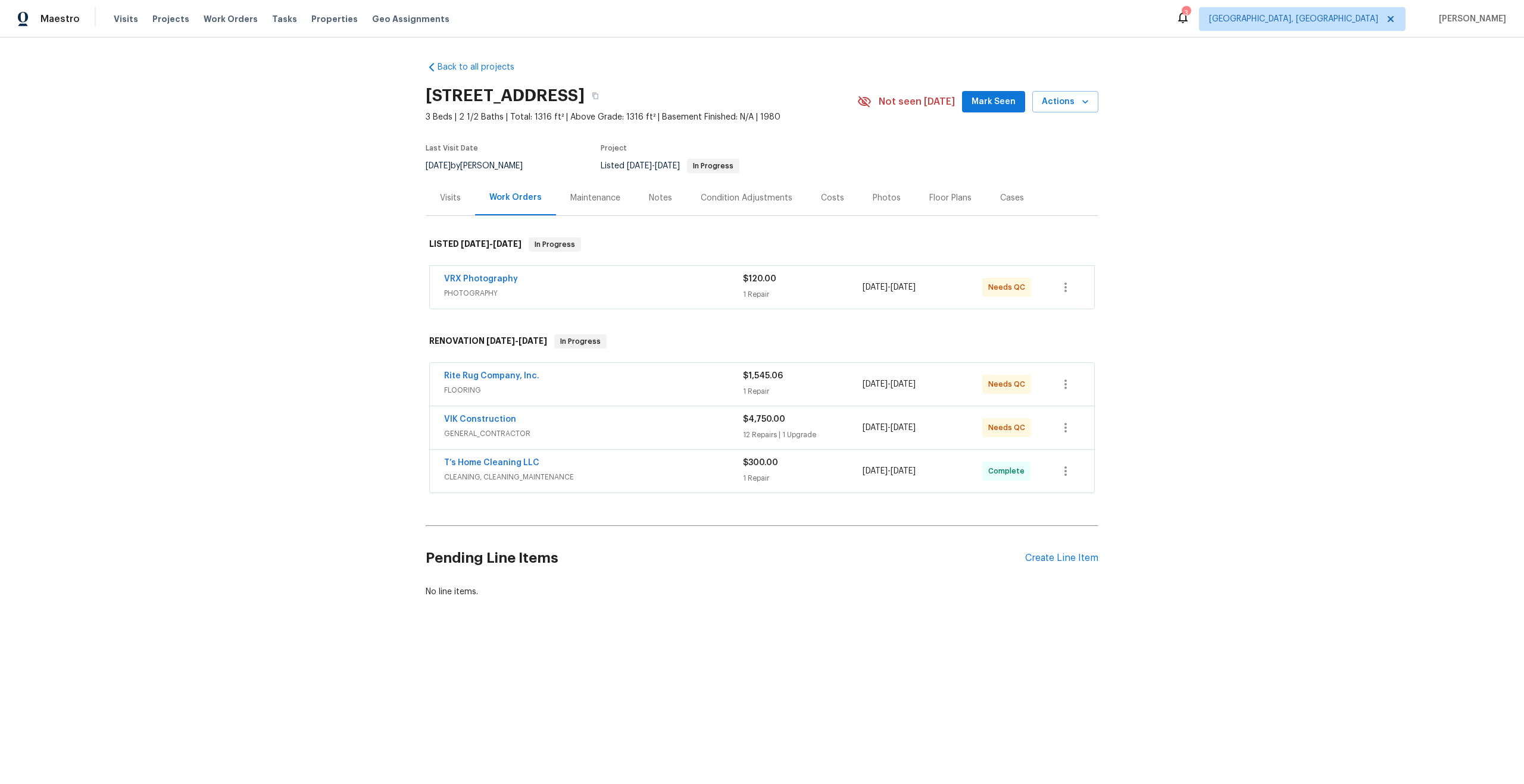
click at [632, 282] on div "VRX Photography" at bounding box center [593, 280] width 299 height 14
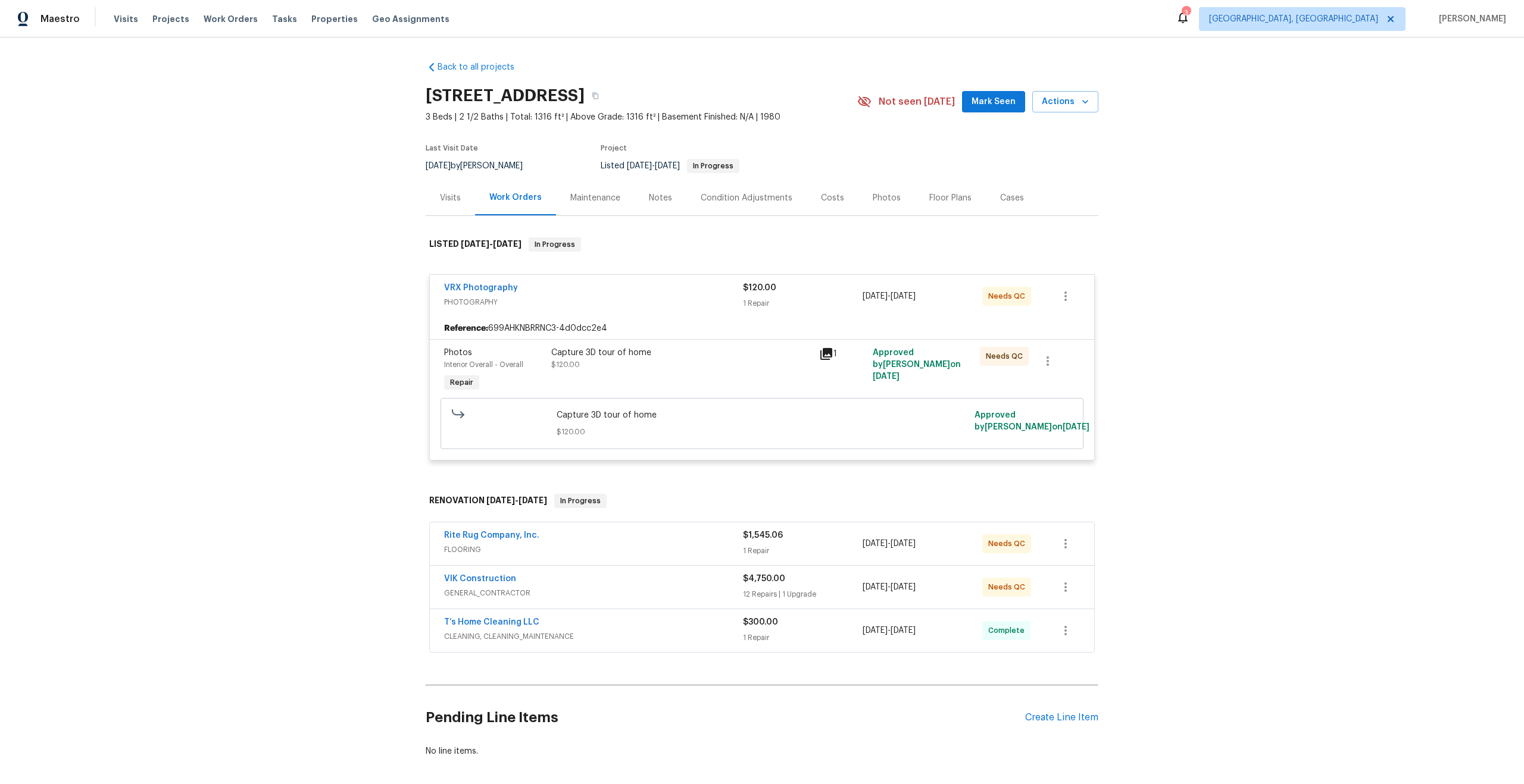
click at [713, 361] on div "Capture 3D tour of home $120.00" at bounding box center [681, 359] width 261 height 24
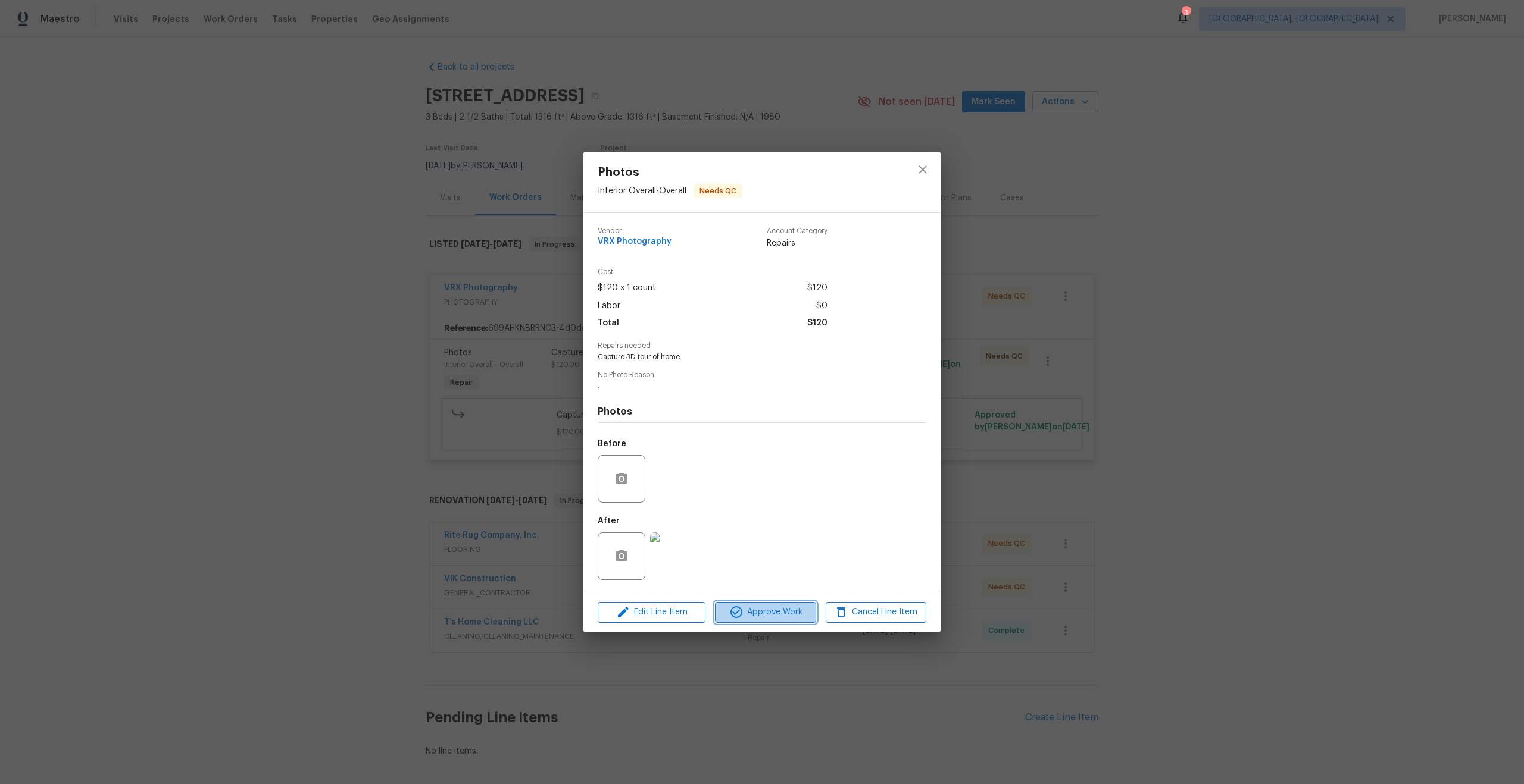
click at [775, 603] on button "Approve Work" at bounding box center [765, 613] width 101 height 21
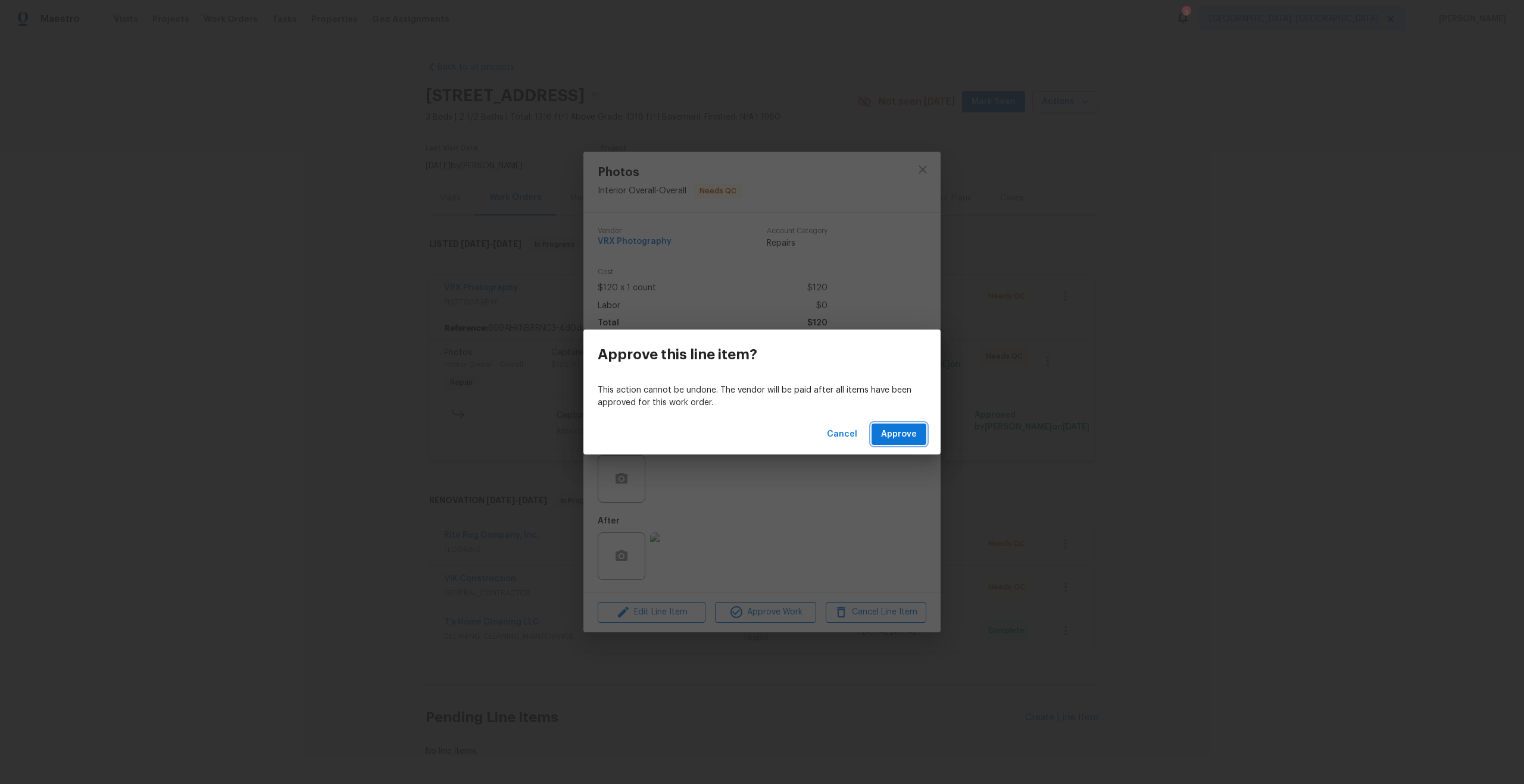
click at [905, 432] on span "Approve" at bounding box center [898, 434] width 36 height 15
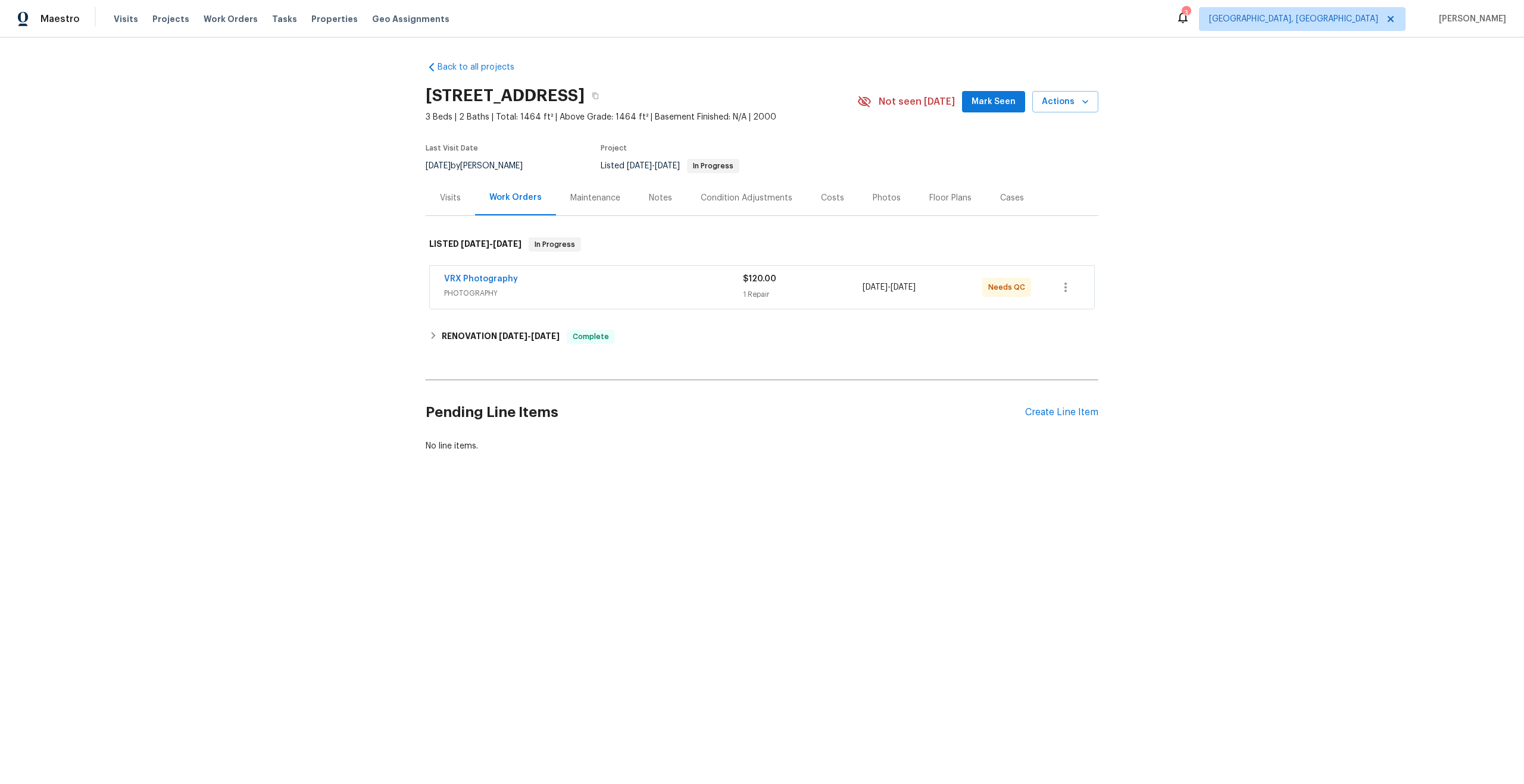
drag, startPoint x: 578, startPoint y: 93, endPoint x: 425, endPoint y: 94, distance: 153.0
click at [426, 94] on h2 "[STREET_ADDRESS]" at bounding box center [505, 96] width 159 height 12
copy h2 "[STREET_ADDRESS]"
click at [640, 271] on div "VRX Photography PHOTOGRAPHY $120.00 1 Repair [DATE] - [DATE] Needs QC" at bounding box center [762, 287] width 665 height 43
click at [696, 297] on span "PHOTOGRAPHY" at bounding box center [593, 293] width 299 height 12
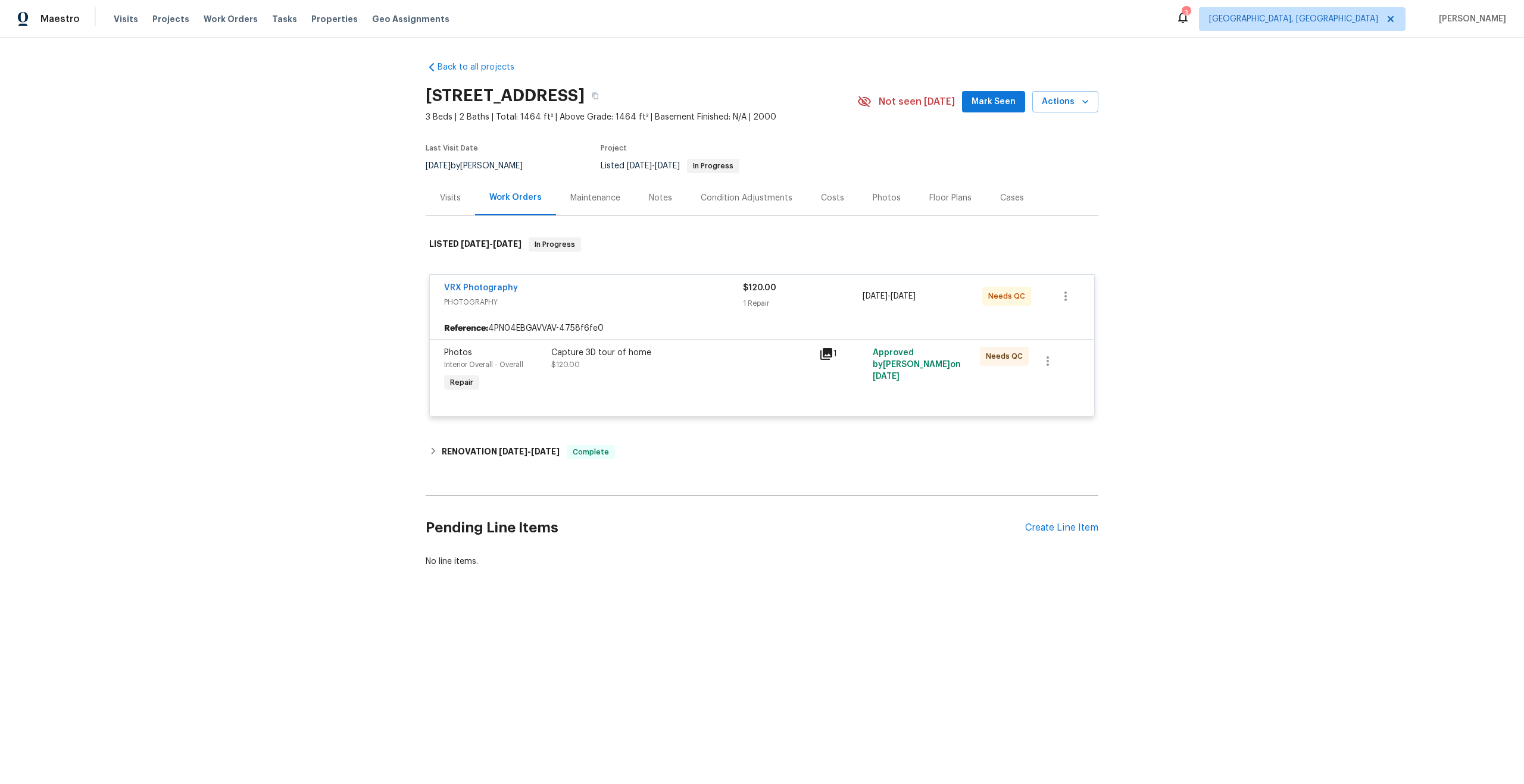
click at [690, 357] on div "Capture 3D tour of home" at bounding box center [681, 353] width 261 height 12
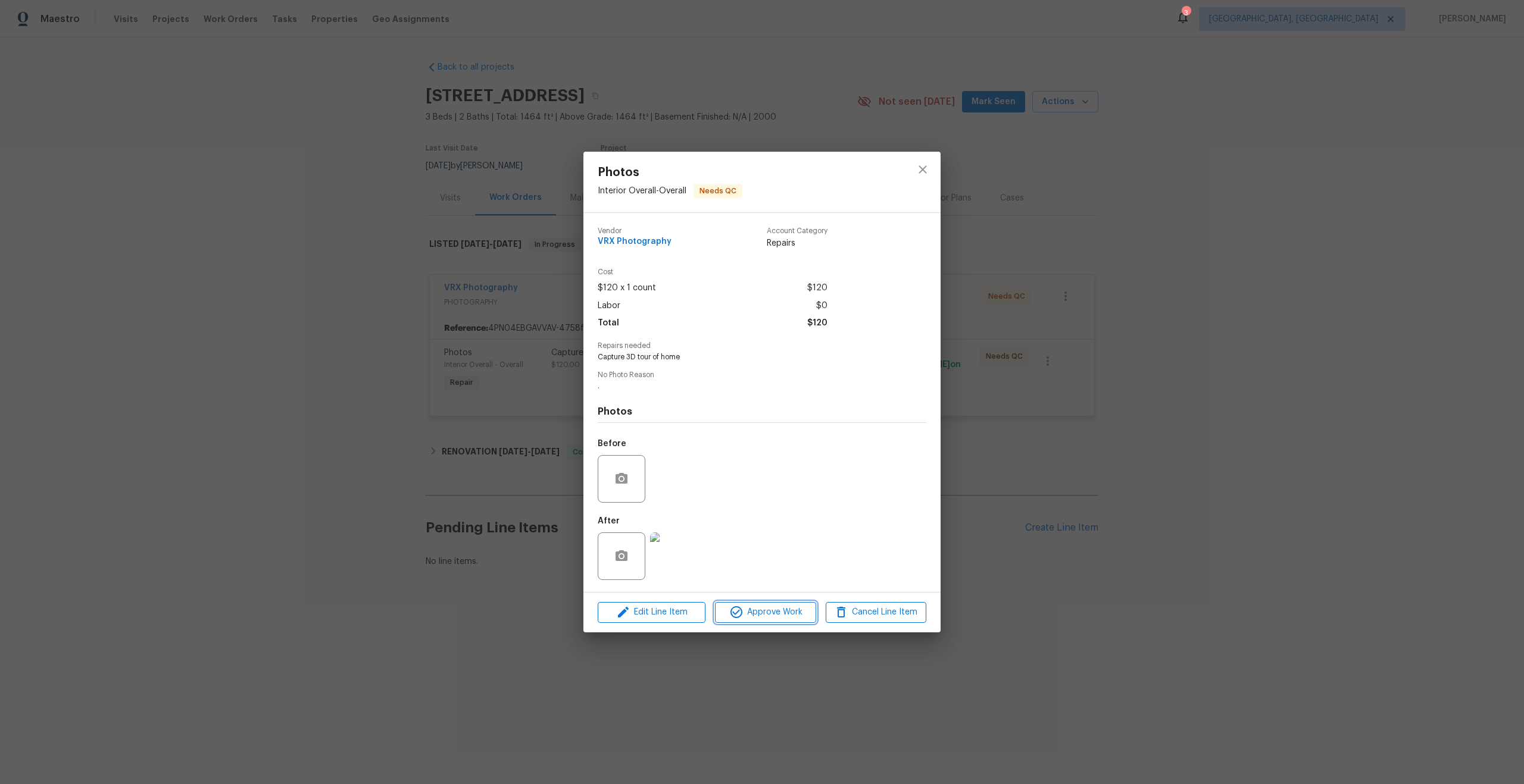
click at [772, 607] on span "Approve Work" at bounding box center [765, 613] width 93 height 15
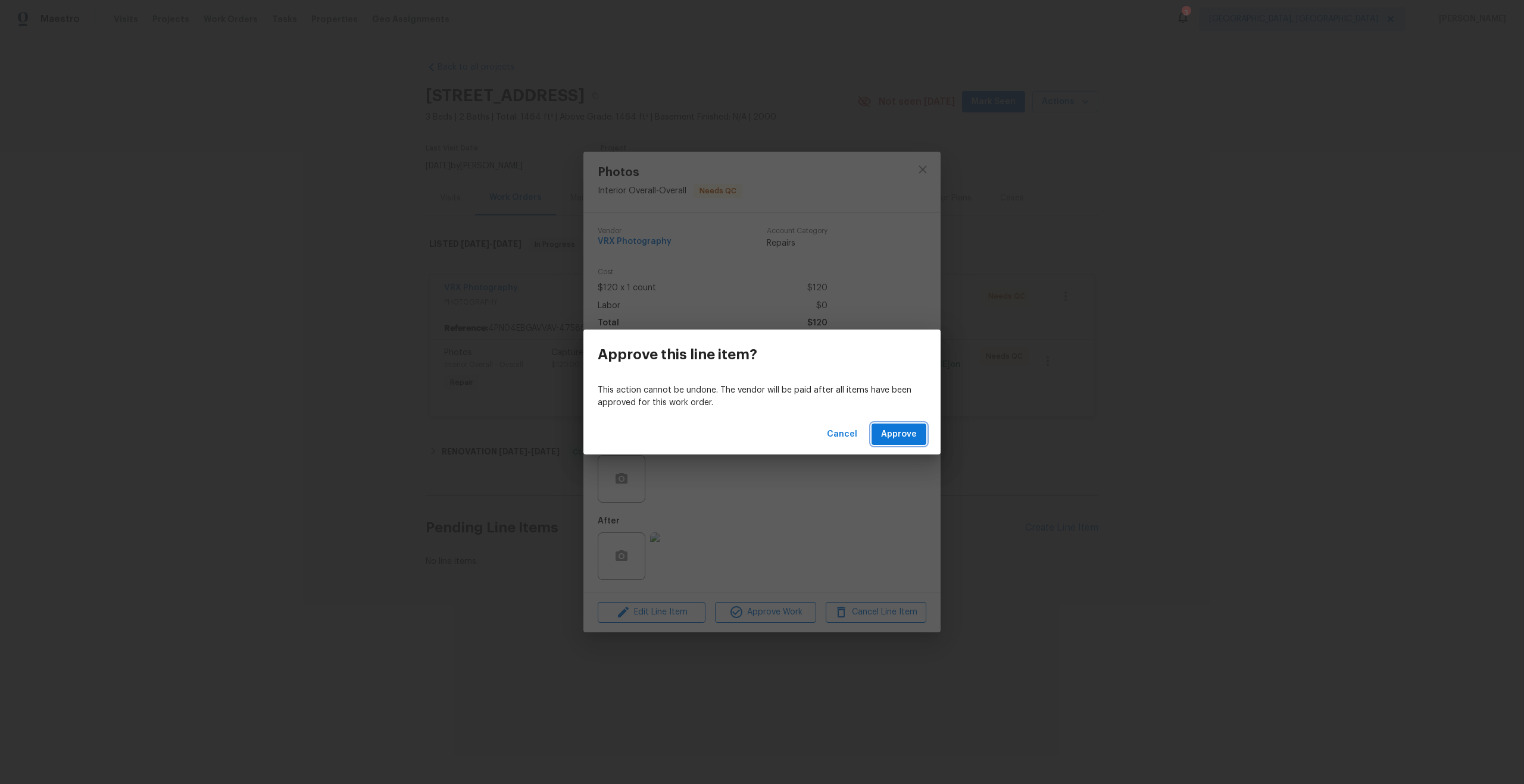
click at [898, 428] on span "Approve" at bounding box center [898, 434] width 36 height 15
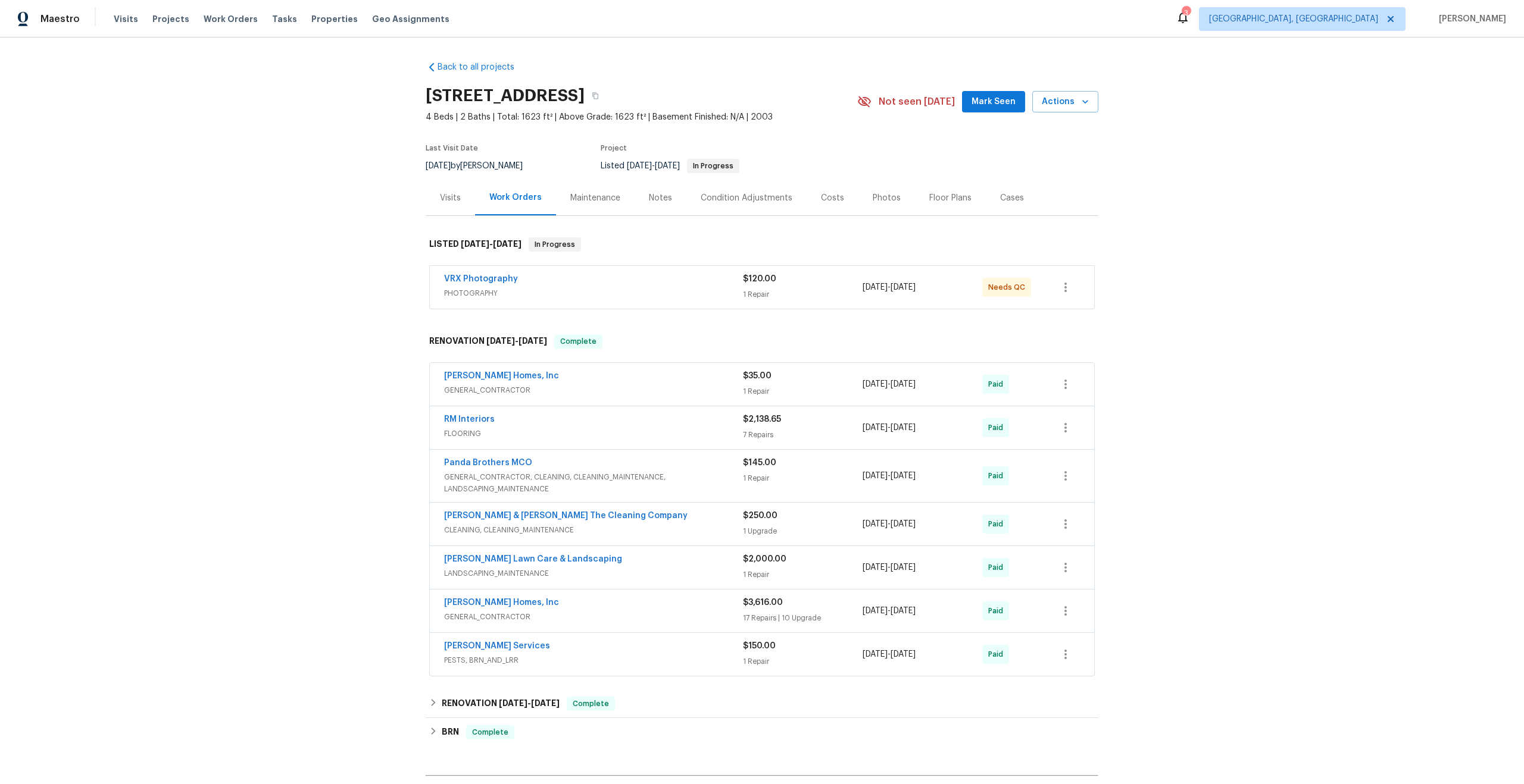
click at [635, 277] on div "VRX Photography" at bounding box center [593, 280] width 299 height 14
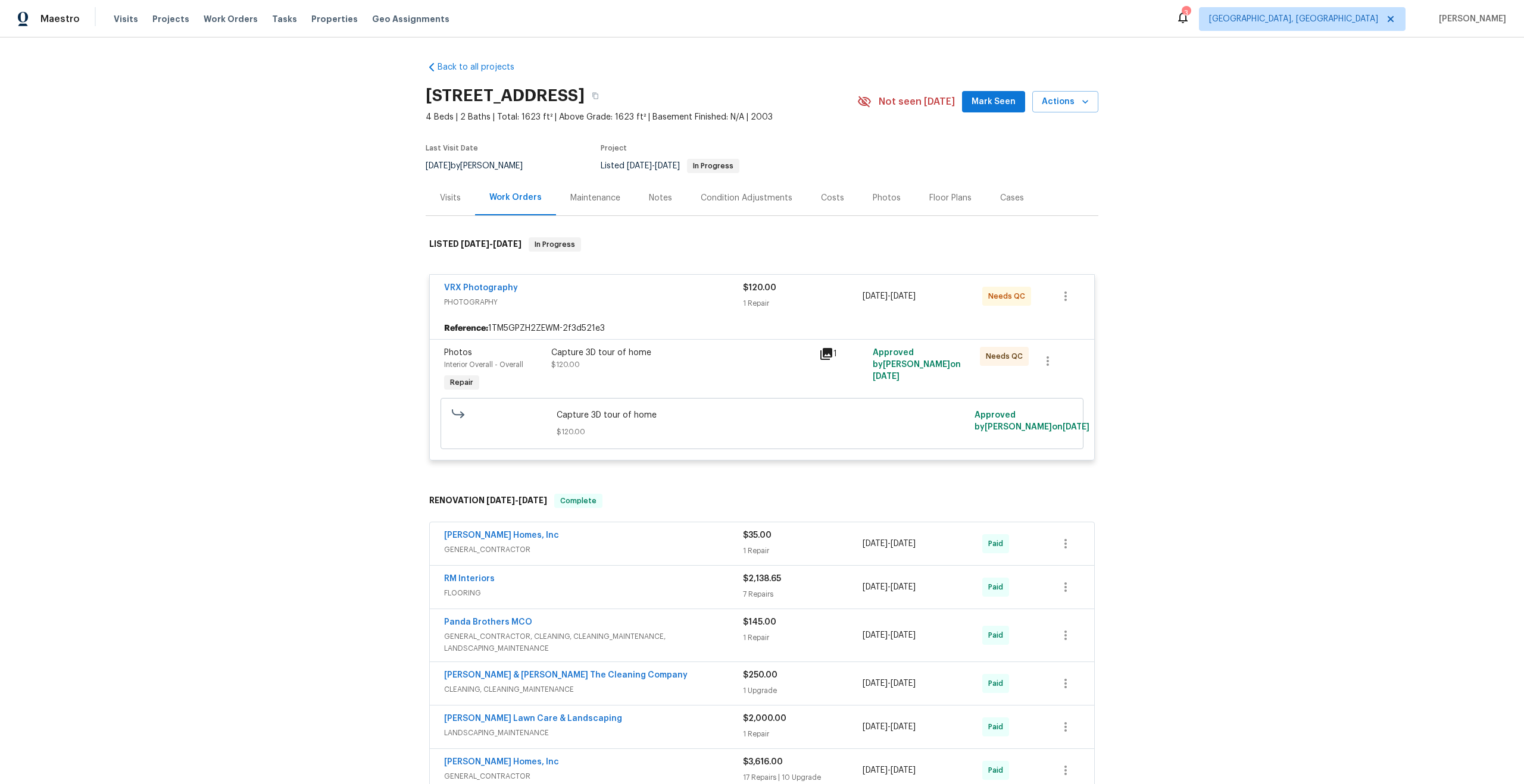
click at [700, 410] on span "Capture 3D tour of home" at bounding box center [762, 415] width 412 height 12
click at [703, 369] on div "Capture 3D tour of home $120.00" at bounding box center [681, 359] width 261 height 24
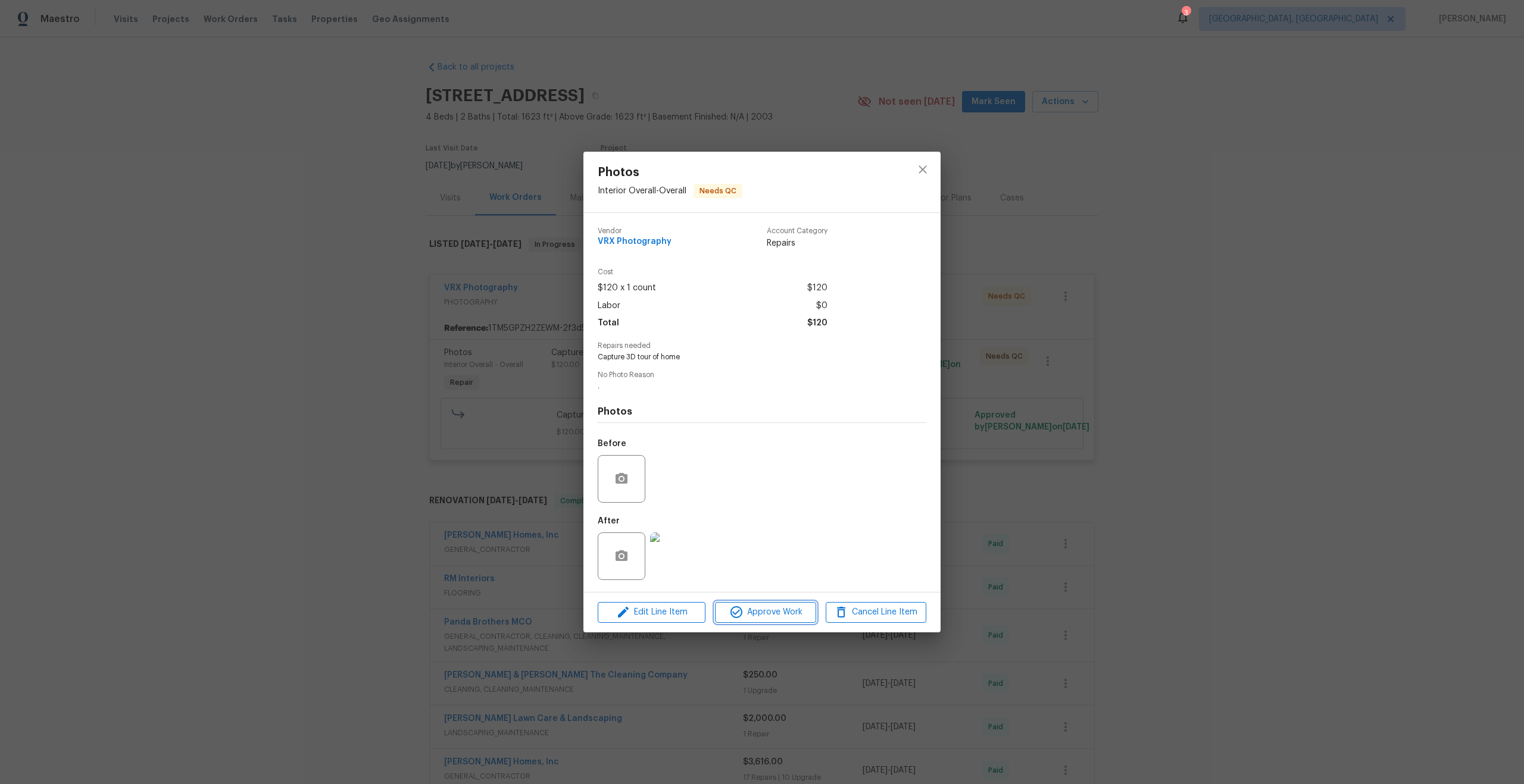
click at [770, 613] on span "Approve Work" at bounding box center [765, 613] width 93 height 15
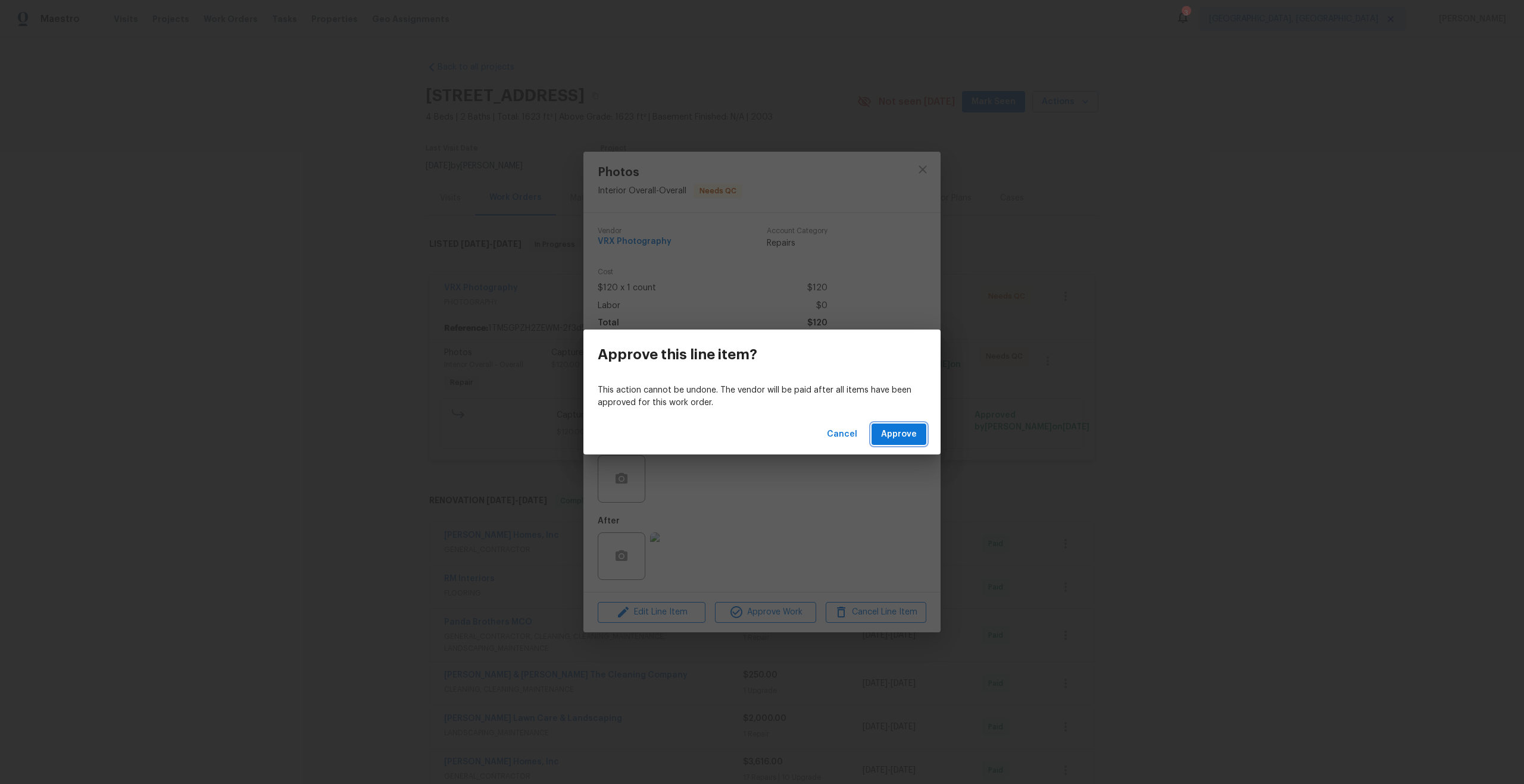
click at [899, 431] on span "Approve" at bounding box center [898, 434] width 36 height 15
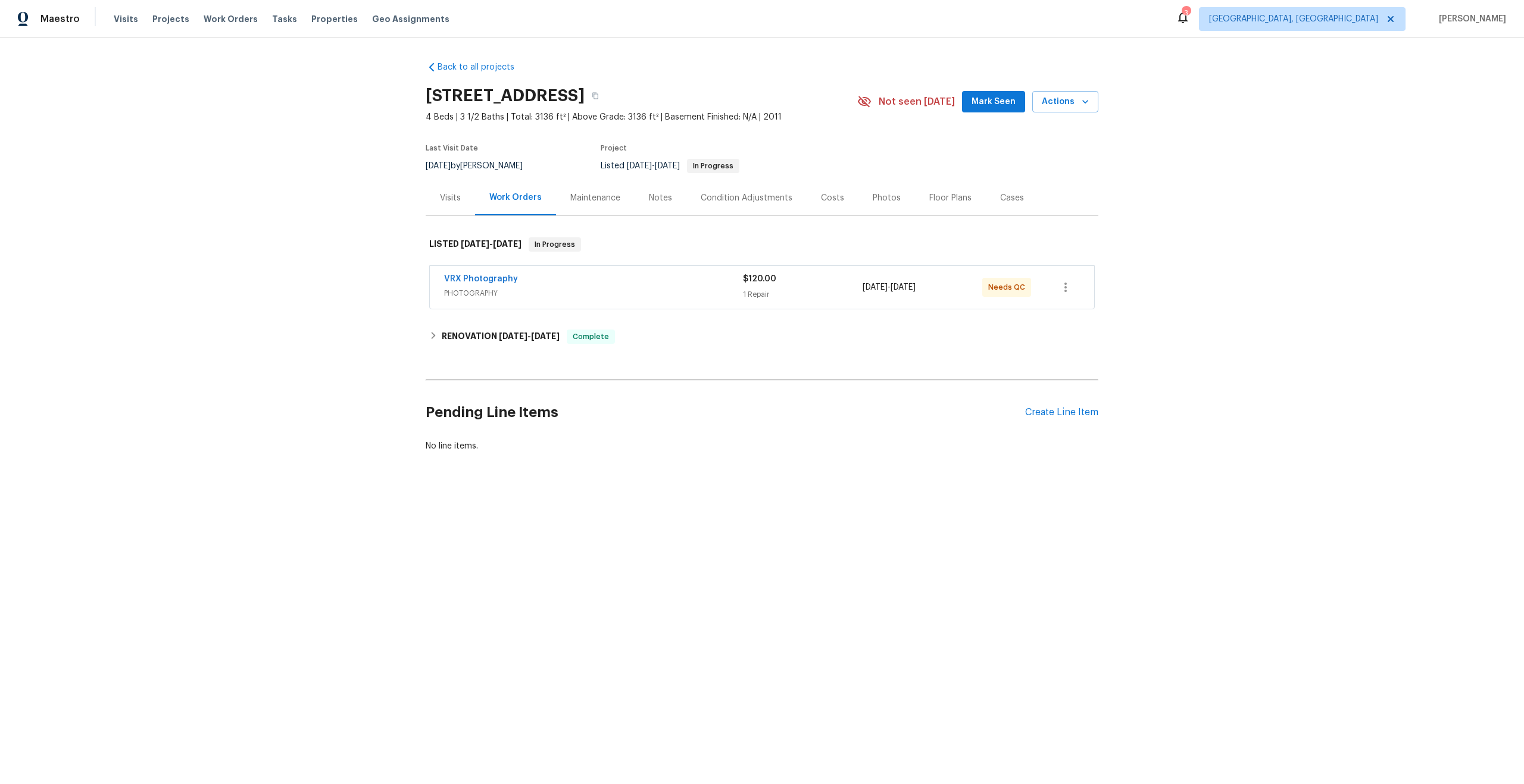
click at [659, 281] on div "VRX Photography" at bounding box center [593, 280] width 299 height 14
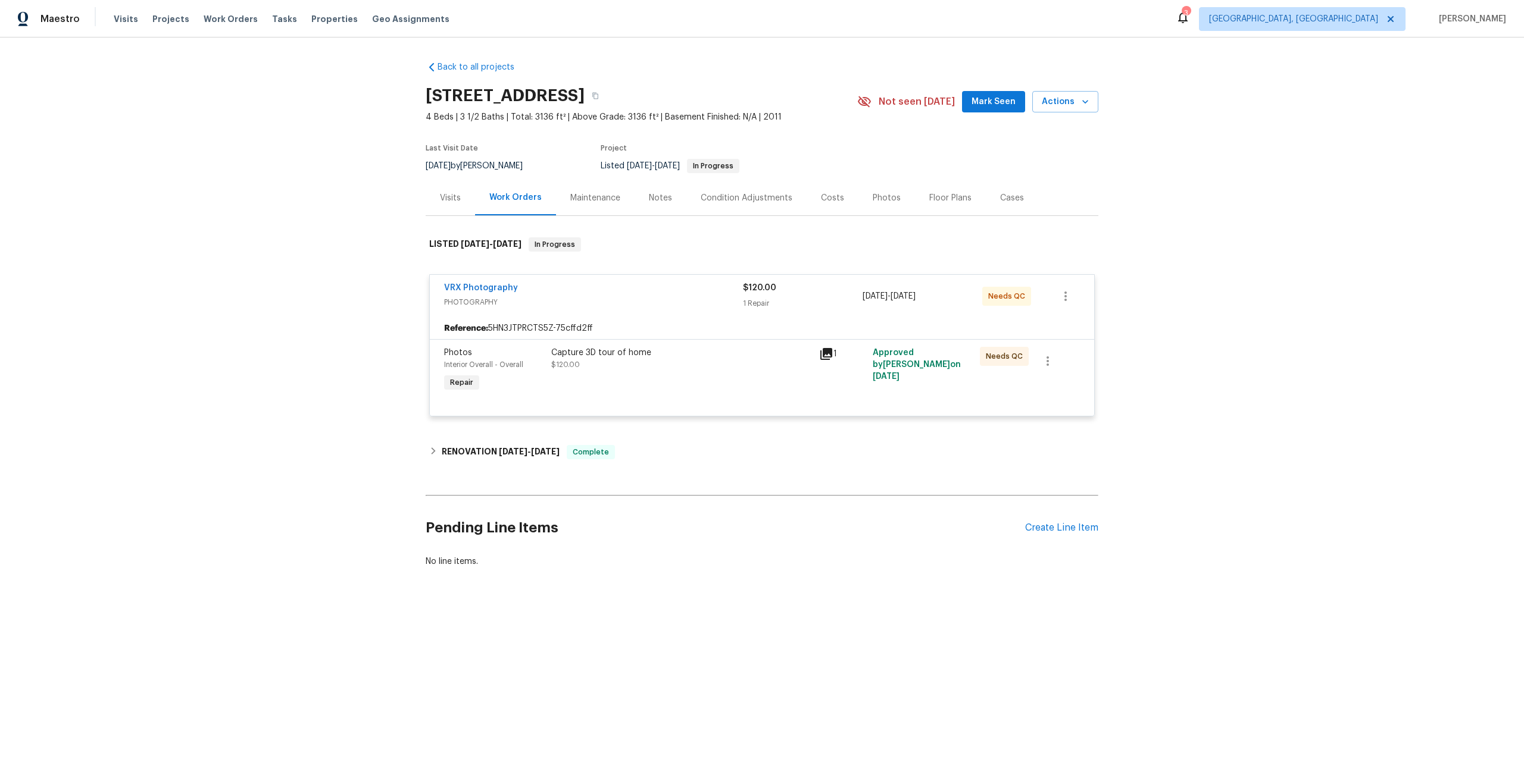
click at [690, 352] on div "Capture 3D tour of home" at bounding box center [681, 353] width 261 height 12
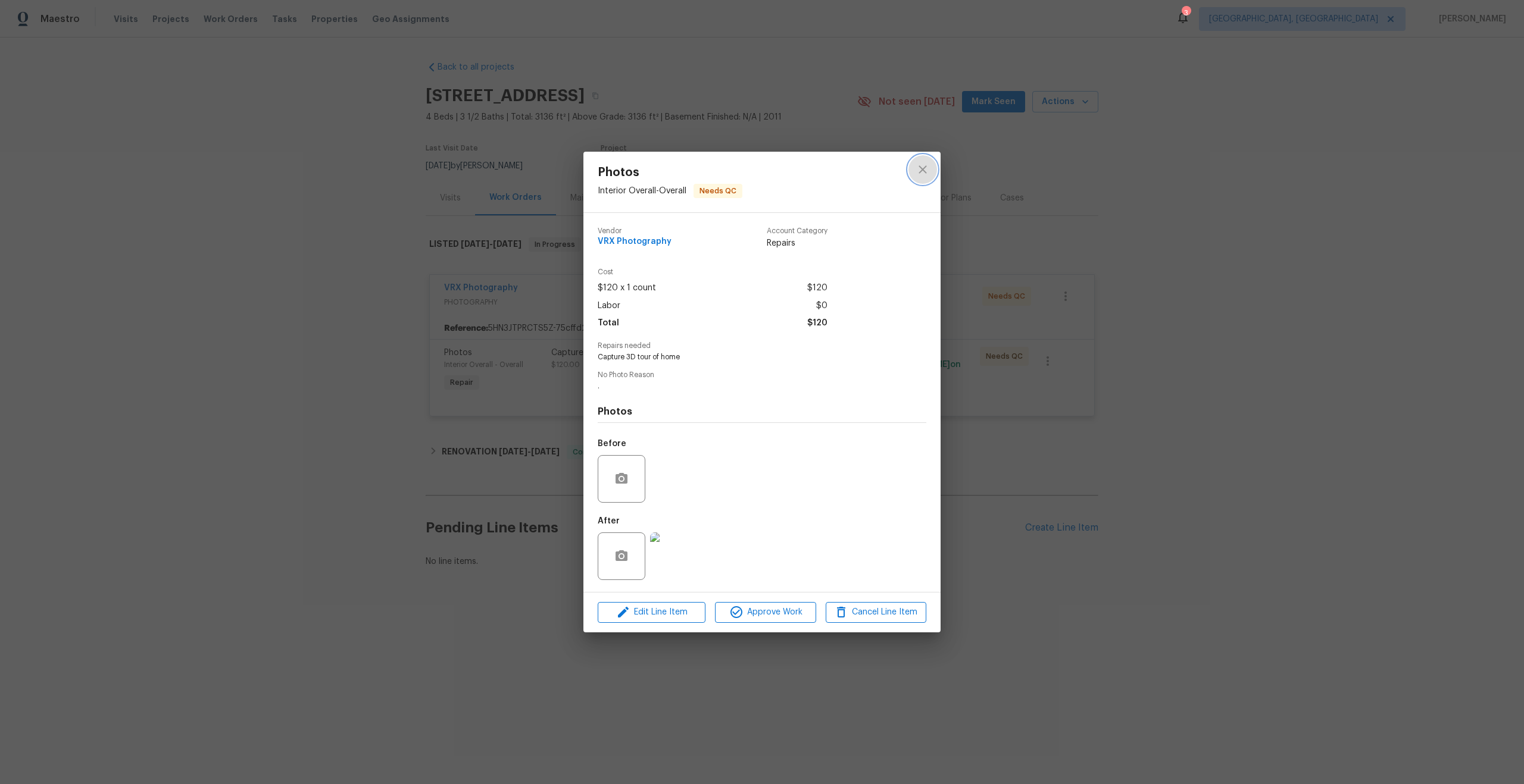
click at [928, 164] on icon "close" at bounding box center [922, 169] width 14 height 14
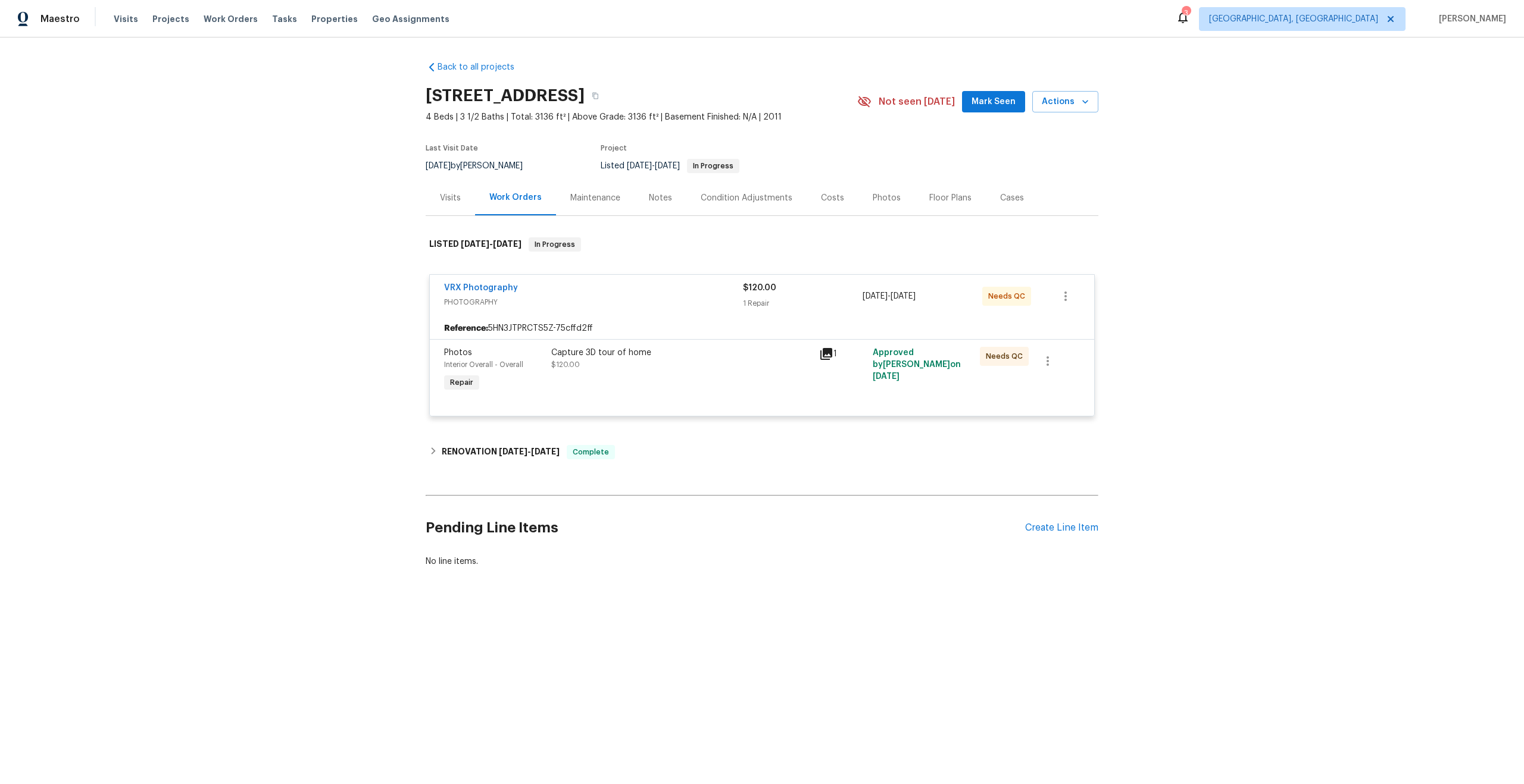
click at [687, 356] on div "Capture 3D tour of home" at bounding box center [681, 353] width 261 height 12
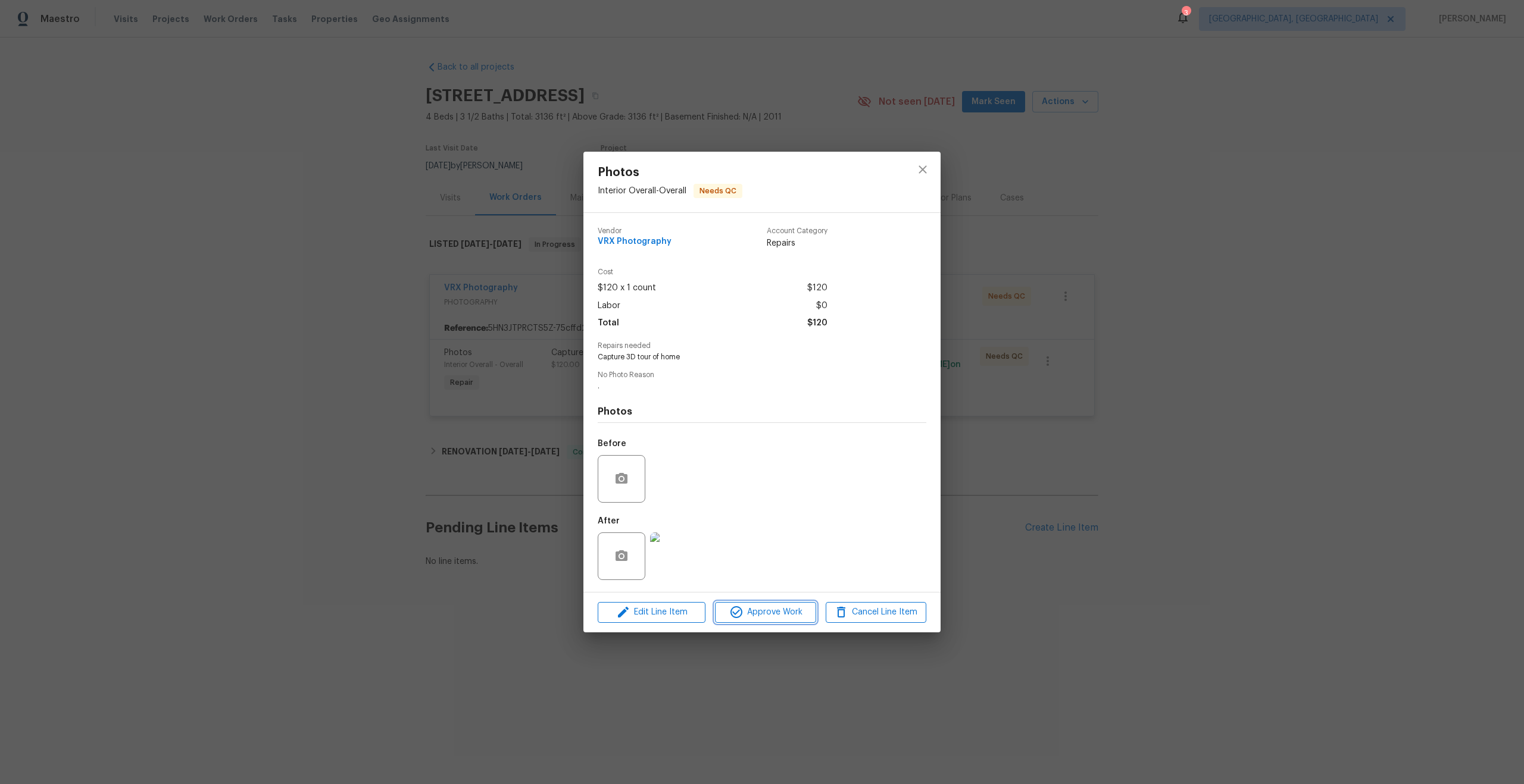
click at [757, 611] on span "Approve Work" at bounding box center [765, 613] width 93 height 15
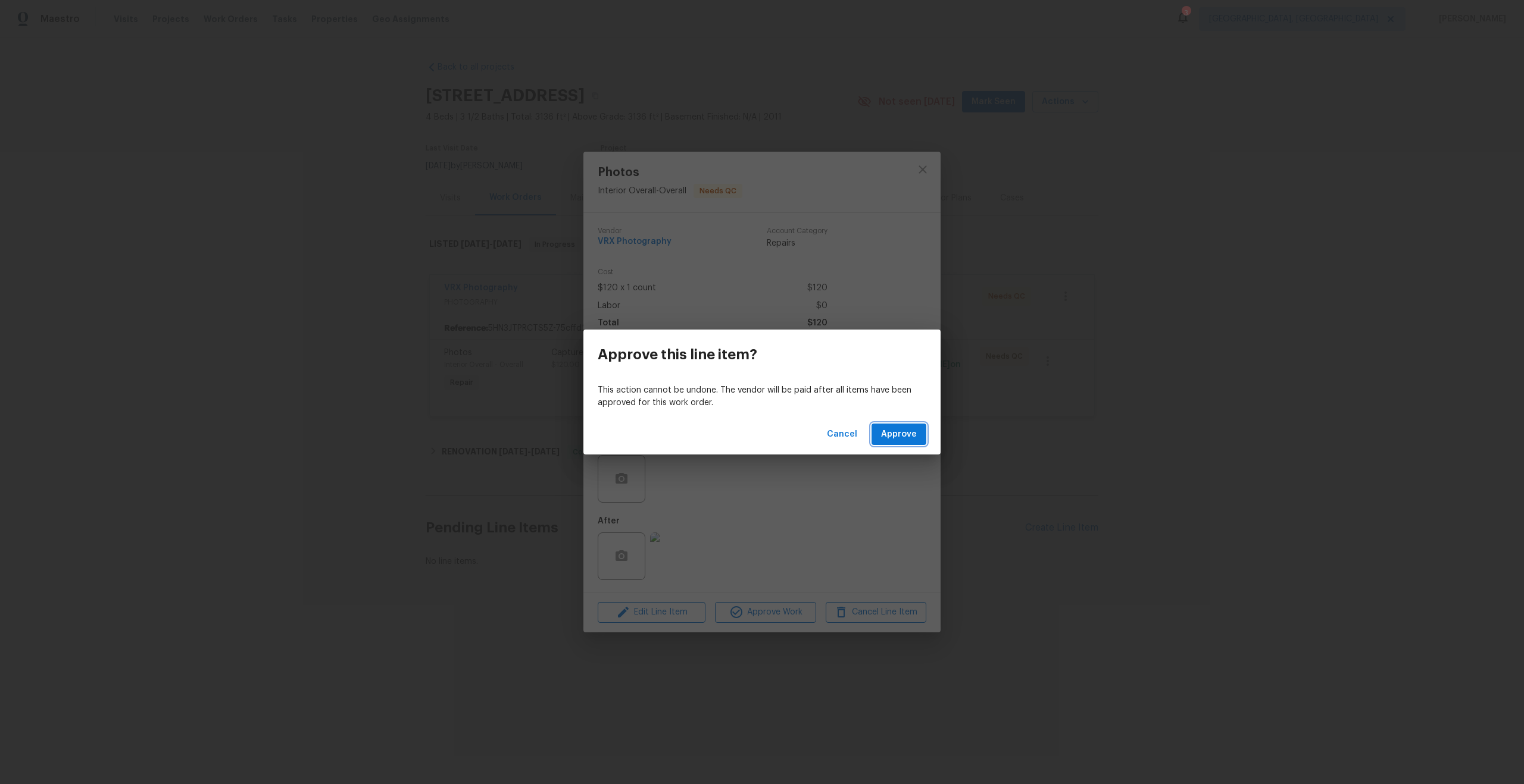
click at [909, 443] on button "Approve" at bounding box center [899, 435] width 55 height 22
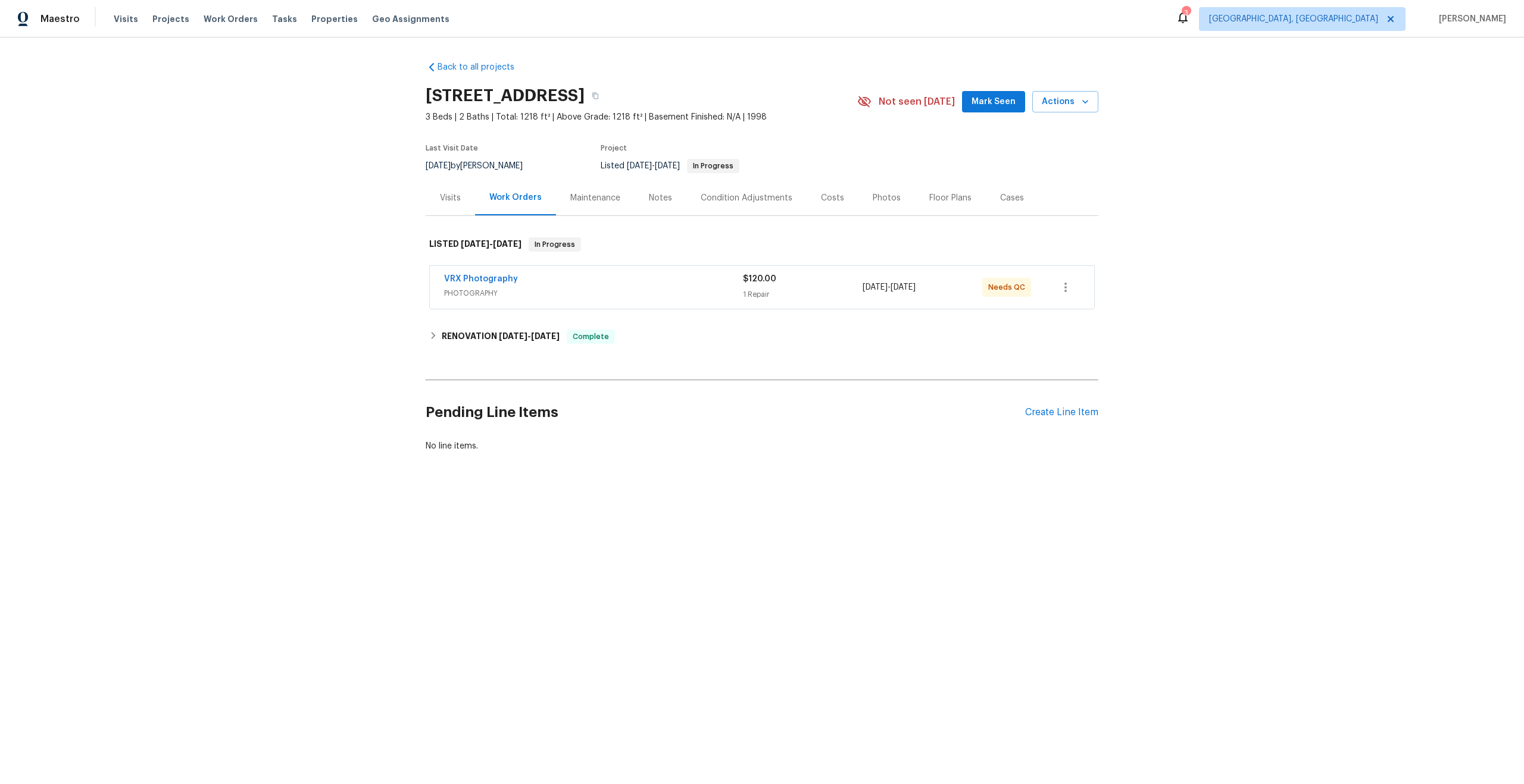
click at [673, 280] on div "VRX Photography" at bounding box center [593, 280] width 299 height 14
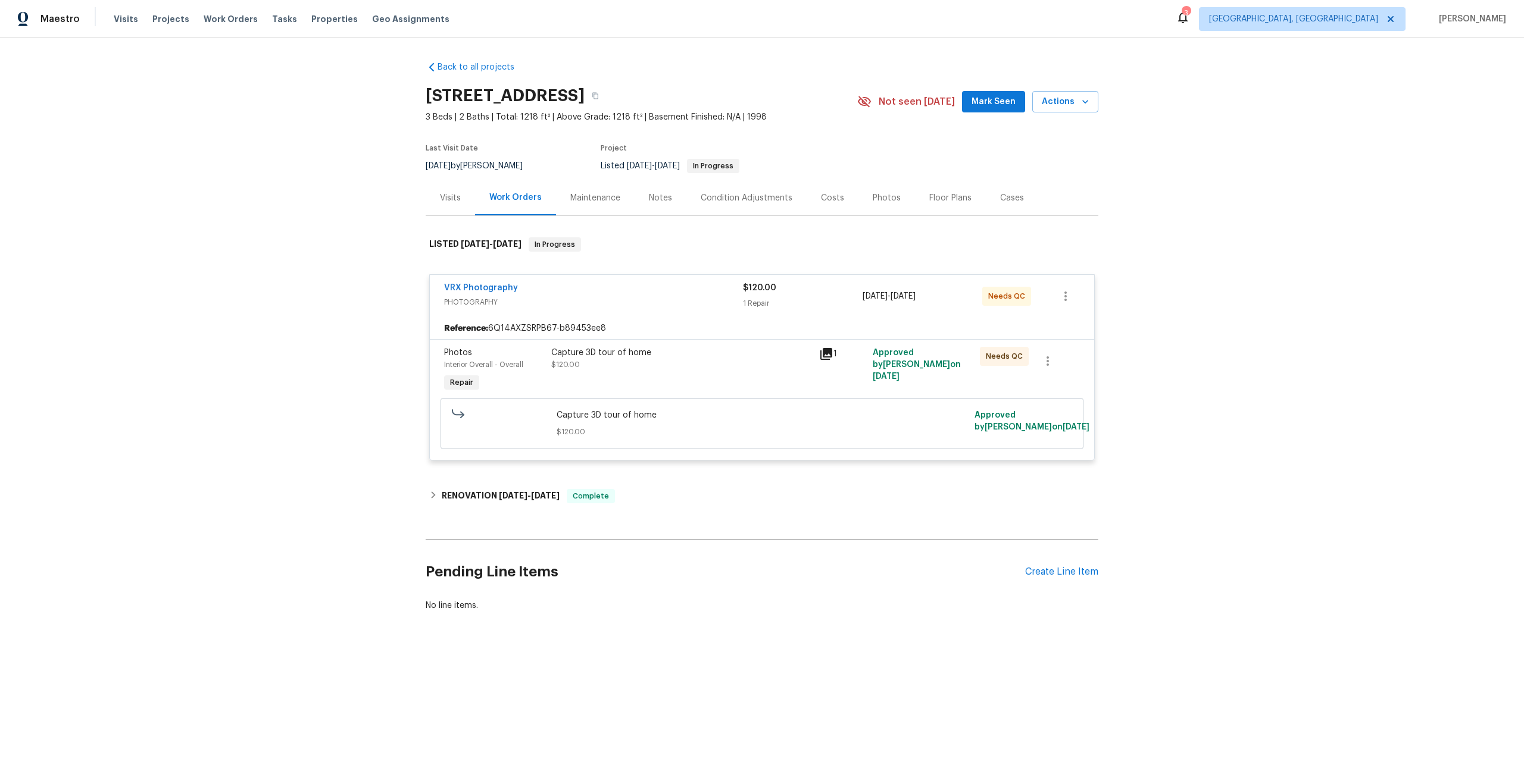
drag, startPoint x: 594, startPoint y: 94, endPoint x: 430, endPoint y: 92, distance: 164.0
click at [430, 92] on h2 "[STREET_ADDRESS]" at bounding box center [505, 96] width 159 height 12
copy h2 "[STREET_ADDRESS]"
click at [712, 359] on div "Capture 3D tour of home $120.00" at bounding box center [681, 359] width 261 height 24
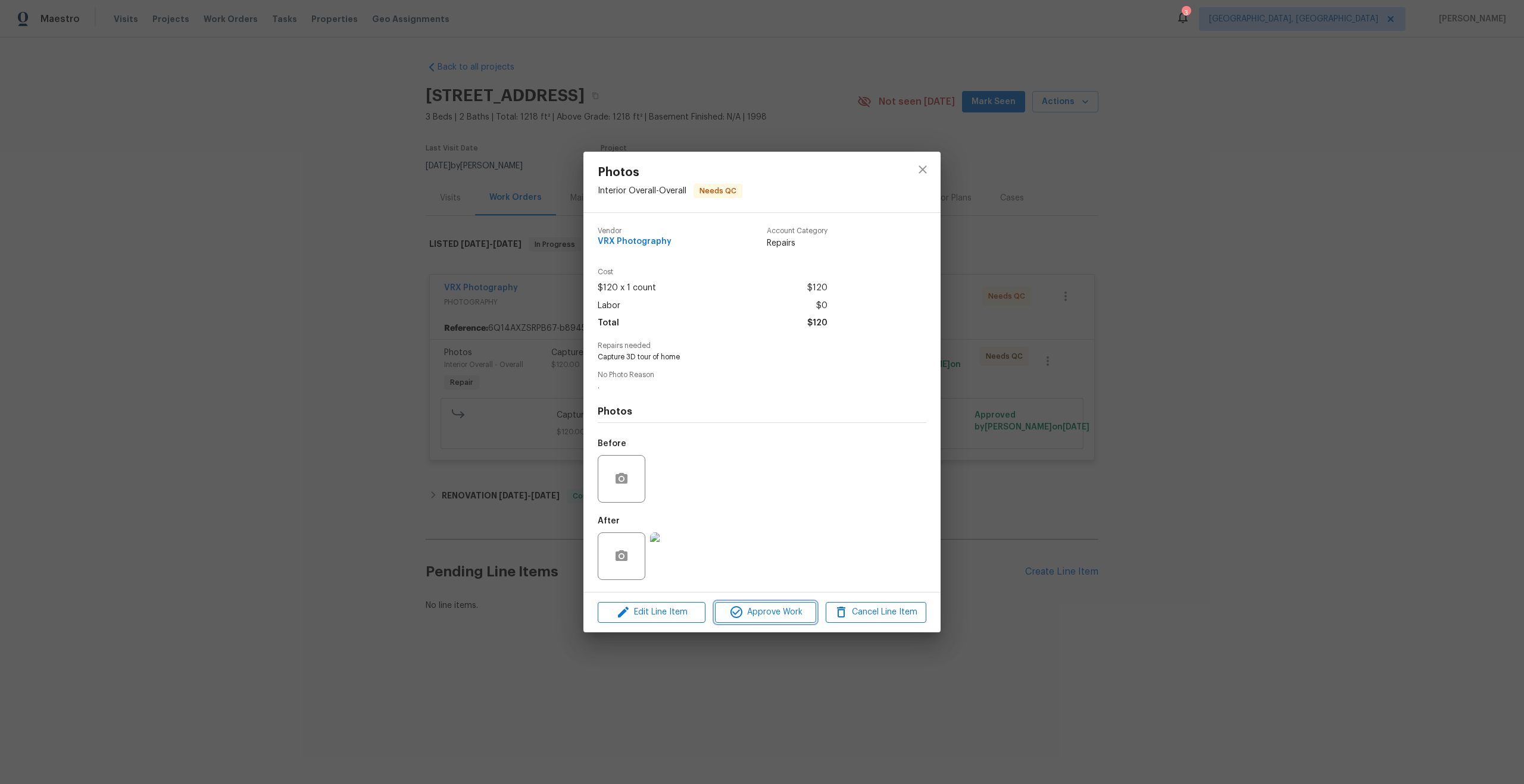
click at [782, 607] on span "Approve Work" at bounding box center [765, 613] width 93 height 15
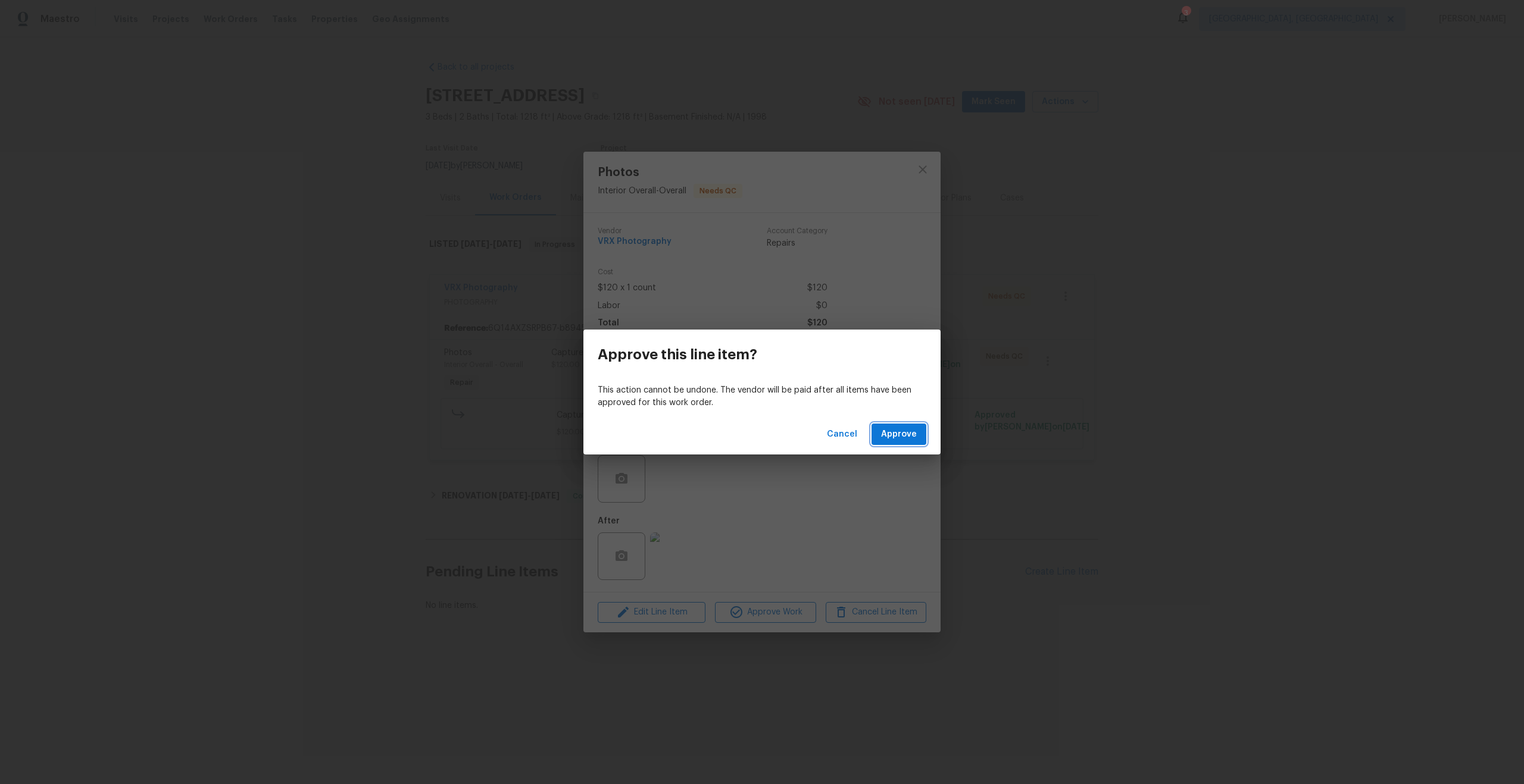
click at [902, 433] on span "Approve" at bounding box center [898, 434] width 36 height 15
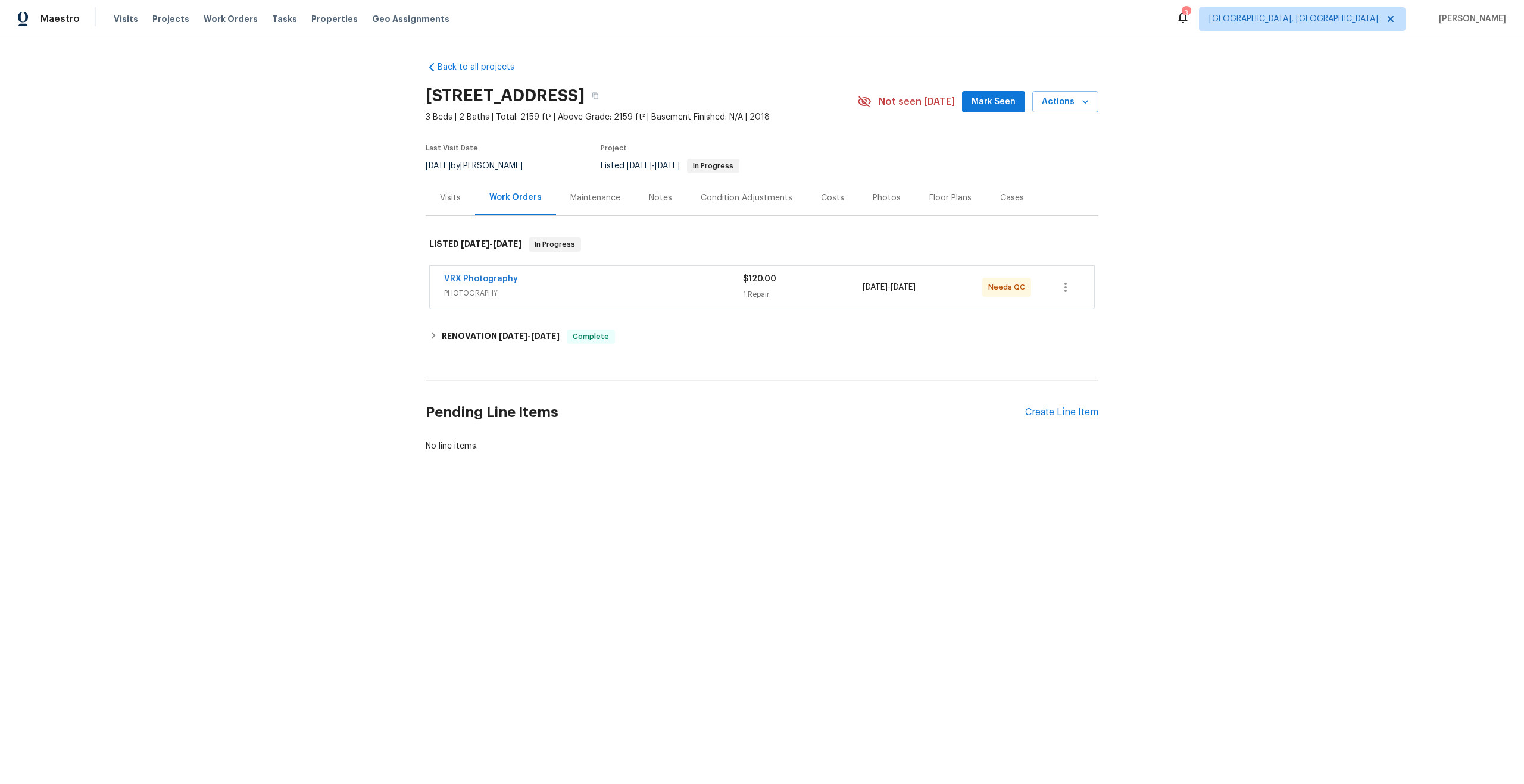
click at [535, 287] on div "VRX Photography" at bounding box center [593, 280] width 299 height 14
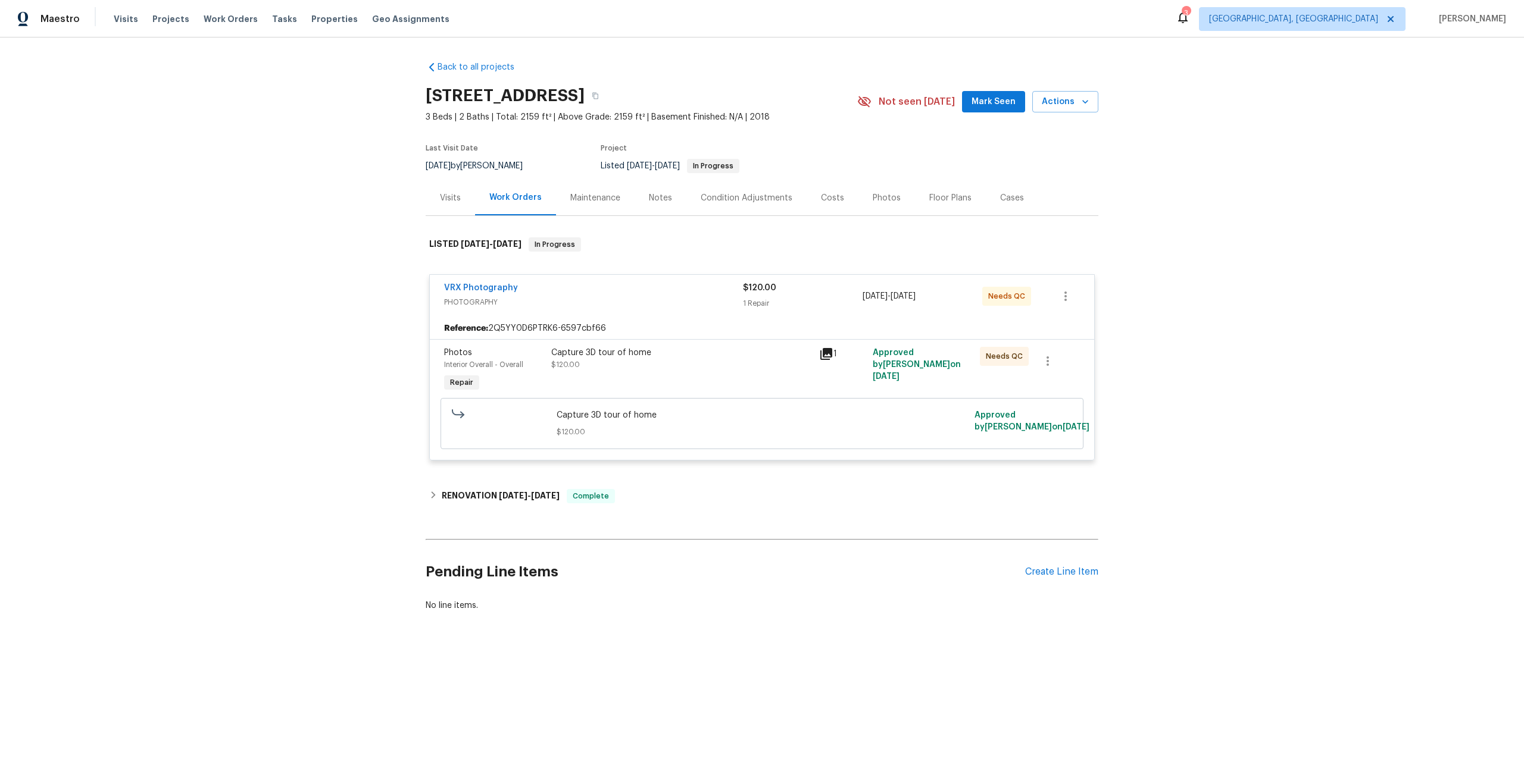
drag, startPoint x: 603, startPoint y: 96, endPoint x: 421, endPoint y: 96, distance: 182.0
click at [421, 96] on div "Back to all projects 23006 Woodlawn Rdg, San Antonio, TX 78259 3 Beds | 2 Baths…" at bounding box center [762, 365] width 1524 height 655
copy h2 "23006 Woodlawn Rdg"
click at [734, 354] on div "Capture 3D tour of home" at bounding box center [681, 353] width 261 height 12
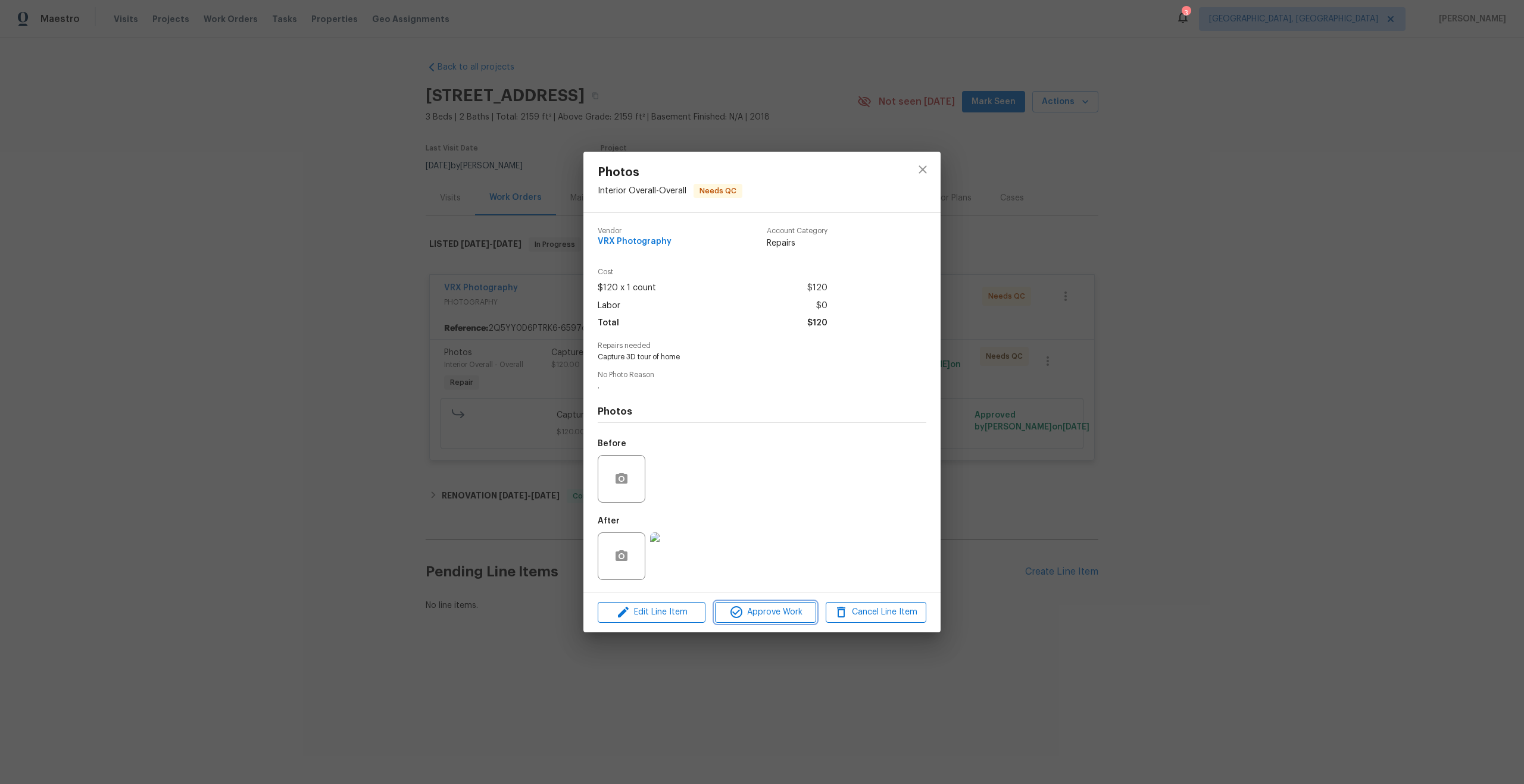
click at [791, 618] on span "Approve Work" at bounding box center [765, 613] width 93 height 15
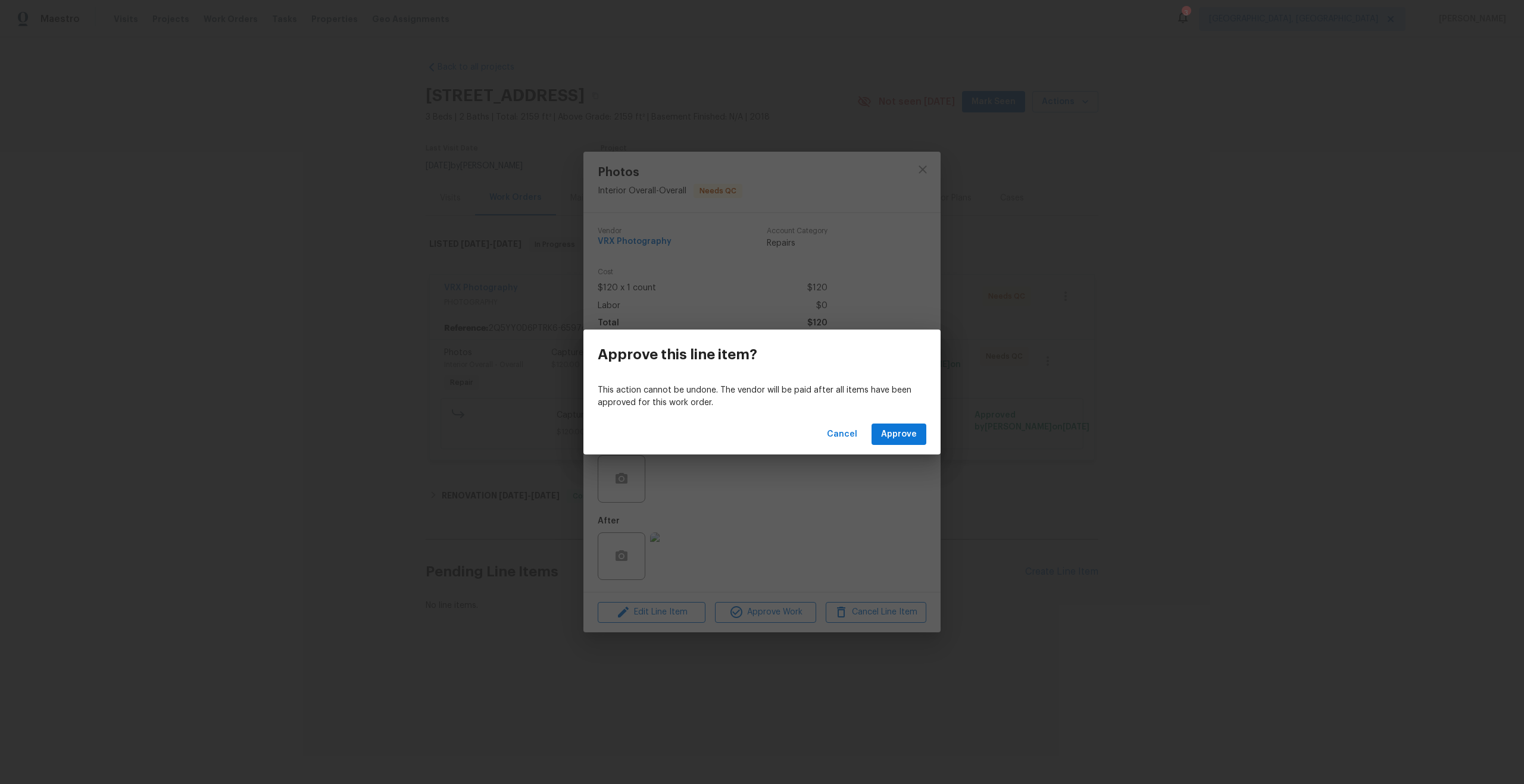
click at [901, 421] on div "Cancel Approve" at bounding box center [762, 435] width 357 height 41
click at [901, 434] on span "Approve" at bounding box center [898, 434] width 36 height 15
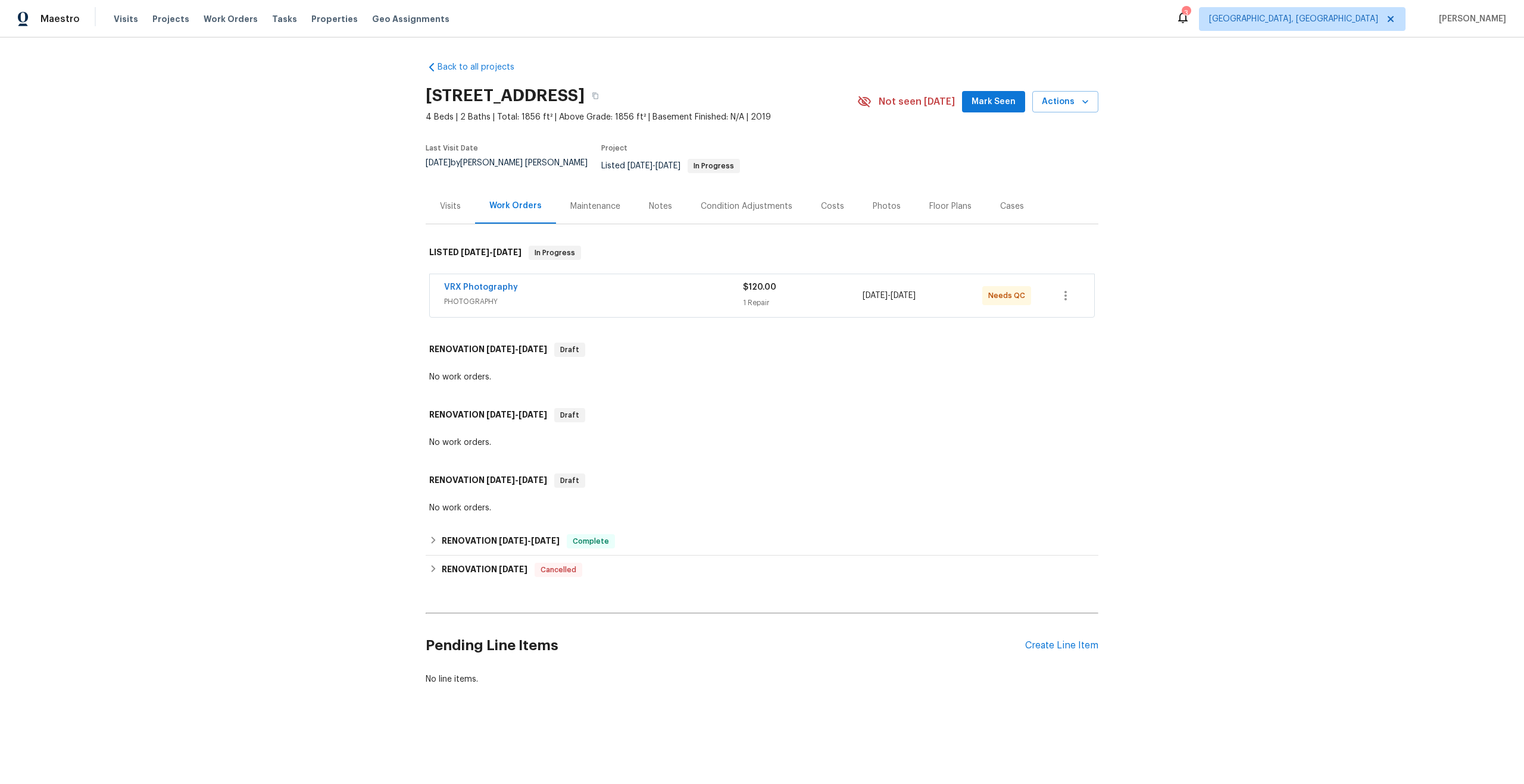
drag, startPoint x: 593, startPoint y: 97, endPoint x: 428, endPoint y: 98, distance: 165.0
click at [427, 98] on h2 "2428 Cold Stream Ln, Green Cove Springs, FL 32043" at bounding box center [505, 96] width 159 height 12
copy h2 "2428 Cold Stream Ln"
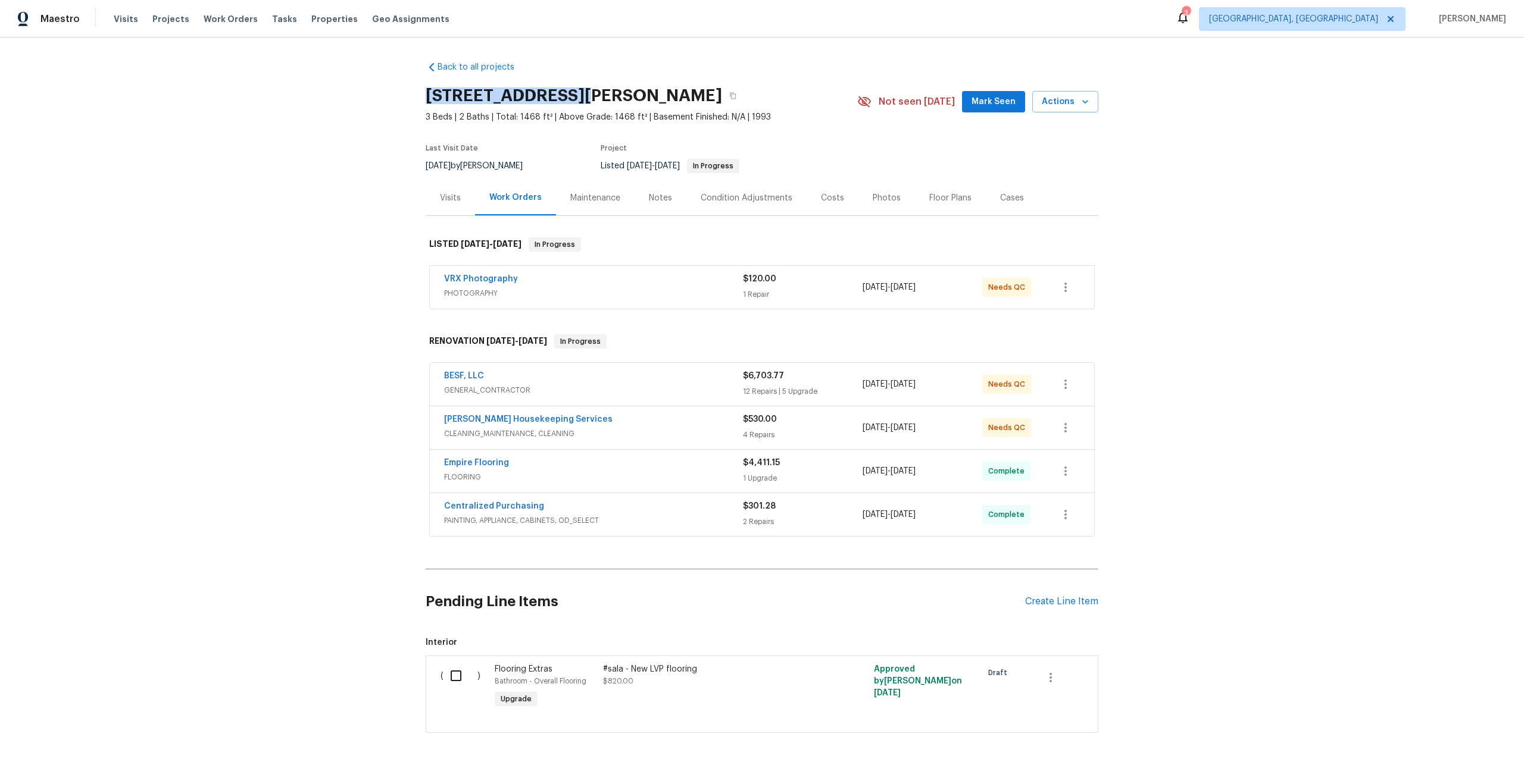
drag, startPoint x: 575, startPoint y: 96, endPoint x: 384, endPoint y: 96, distance: 191.0
click at [384, 96] on div "Back to all projects [STREET_ADDRESS][PERSON_NAME] 3 Beds | 2 Baths | Total: 14…" at bounding box center [762, 411] width 1524 height 747
copy h2 "1003 [PERSON_NAME] Dr"
click at [645, 276] on div "VRX Photography" at bounding box center [593, 280] width 299 height 14
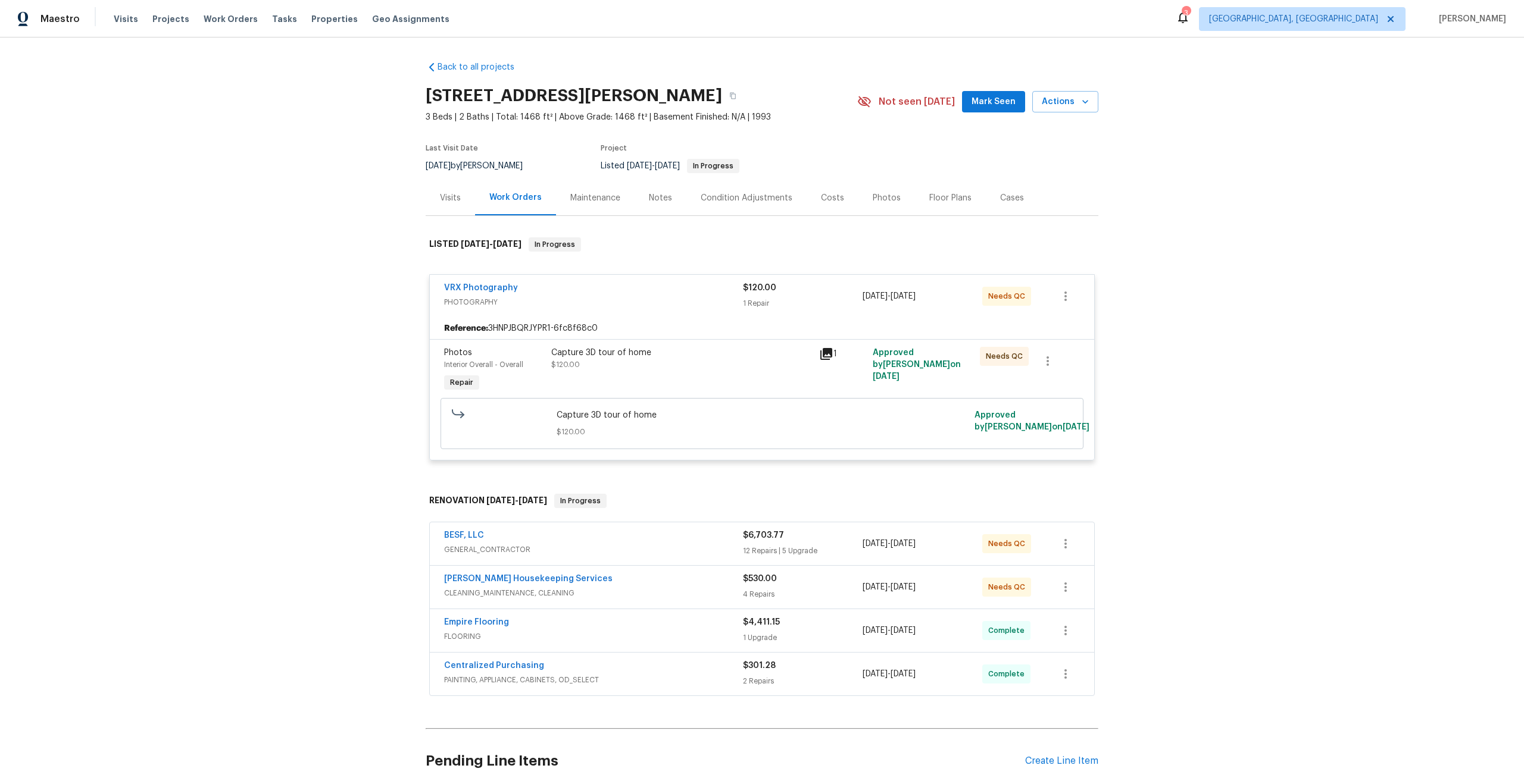
click at [697, 356] on div "Capture 3D tour of home" at bounding box center [681, 353] width 261 height 12
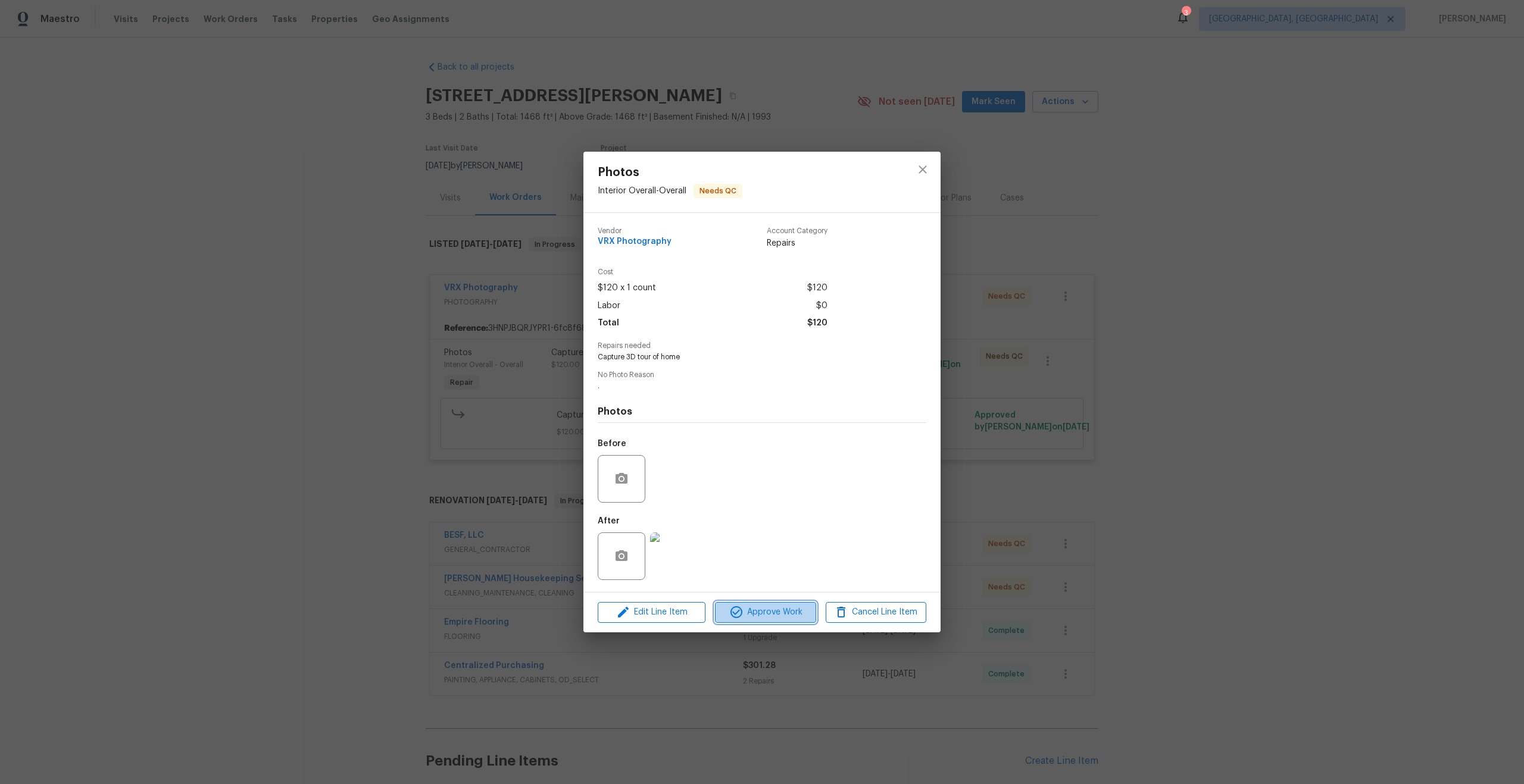
click at [783, 618] on span "Approve Work" at bounding box center [765, 613] width 93 height 15
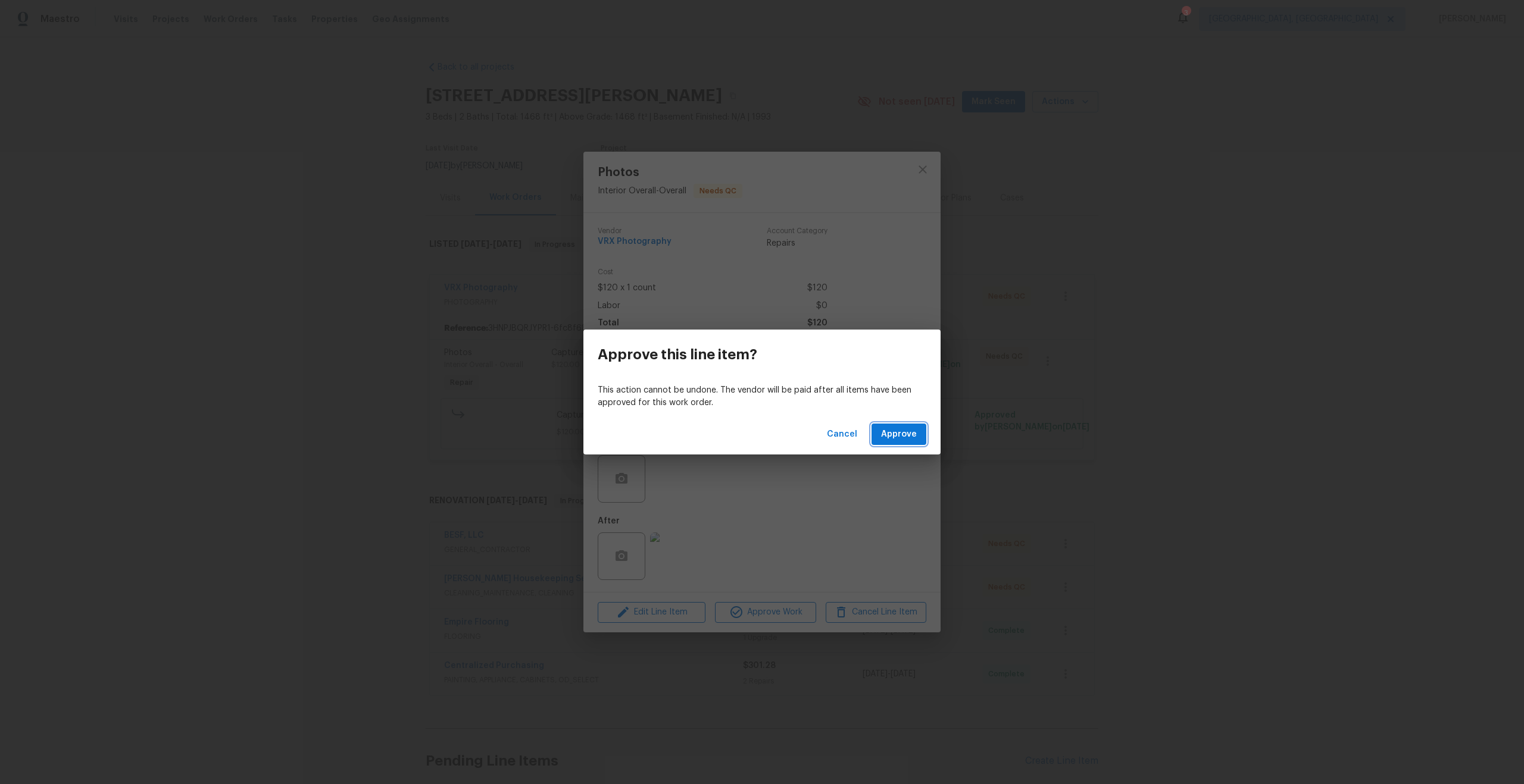
click at [897, 431] on span "Approve" at bounding box center [898, 434] width 36 height 15
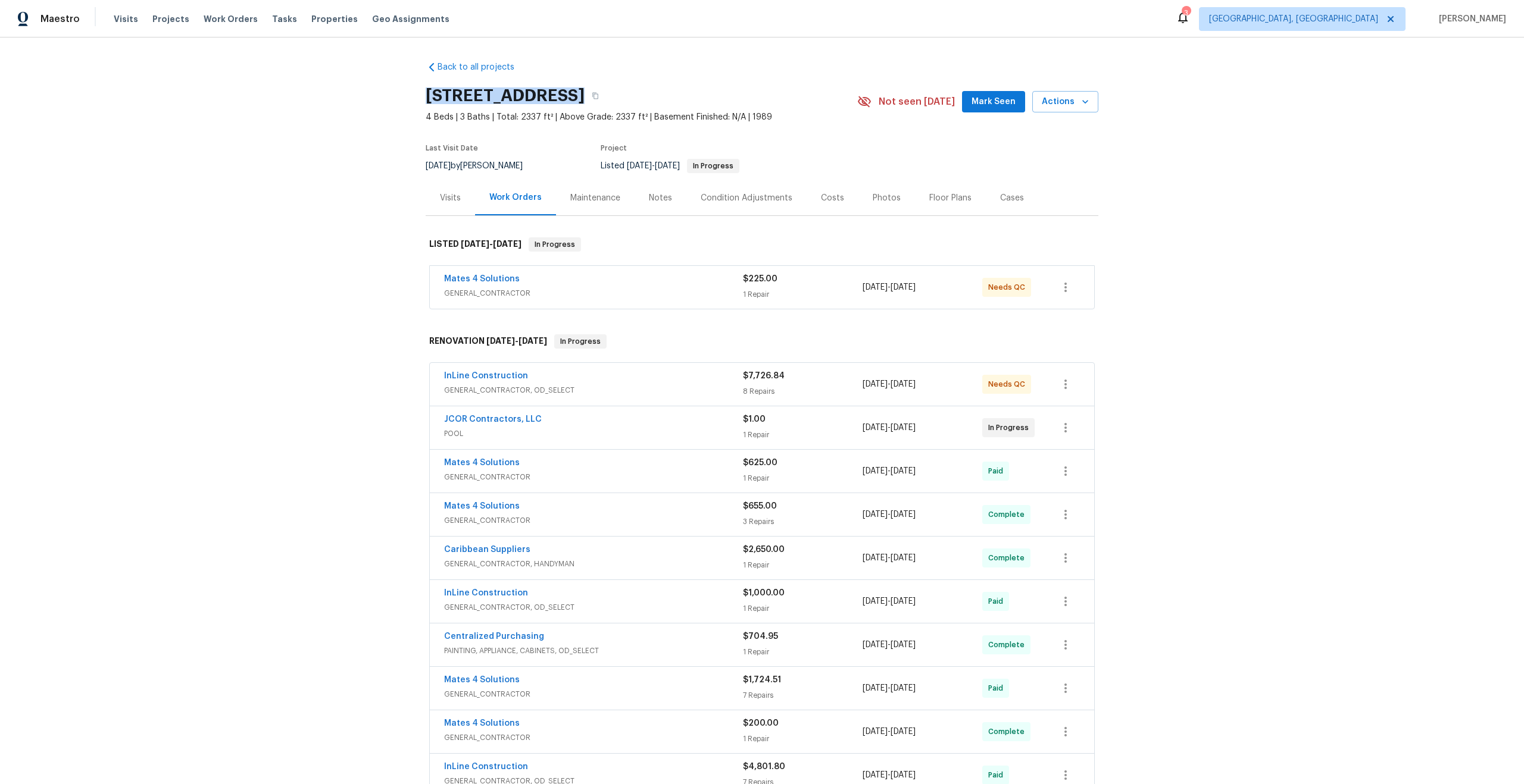
drag, startPoint x: 558, startPoint y: 96, endPoint x: 393, endPoint y: 96, distance: 165.0
click at [393, 96] on div "Back to all projects [STREET_ADDRESS] 4 Beds | 3 Baths | Total: 2337 ft² | Abov…" at bounding box center [762, 411] width 1524 height 747
copy h2 "[STREET_ADDRESS]"
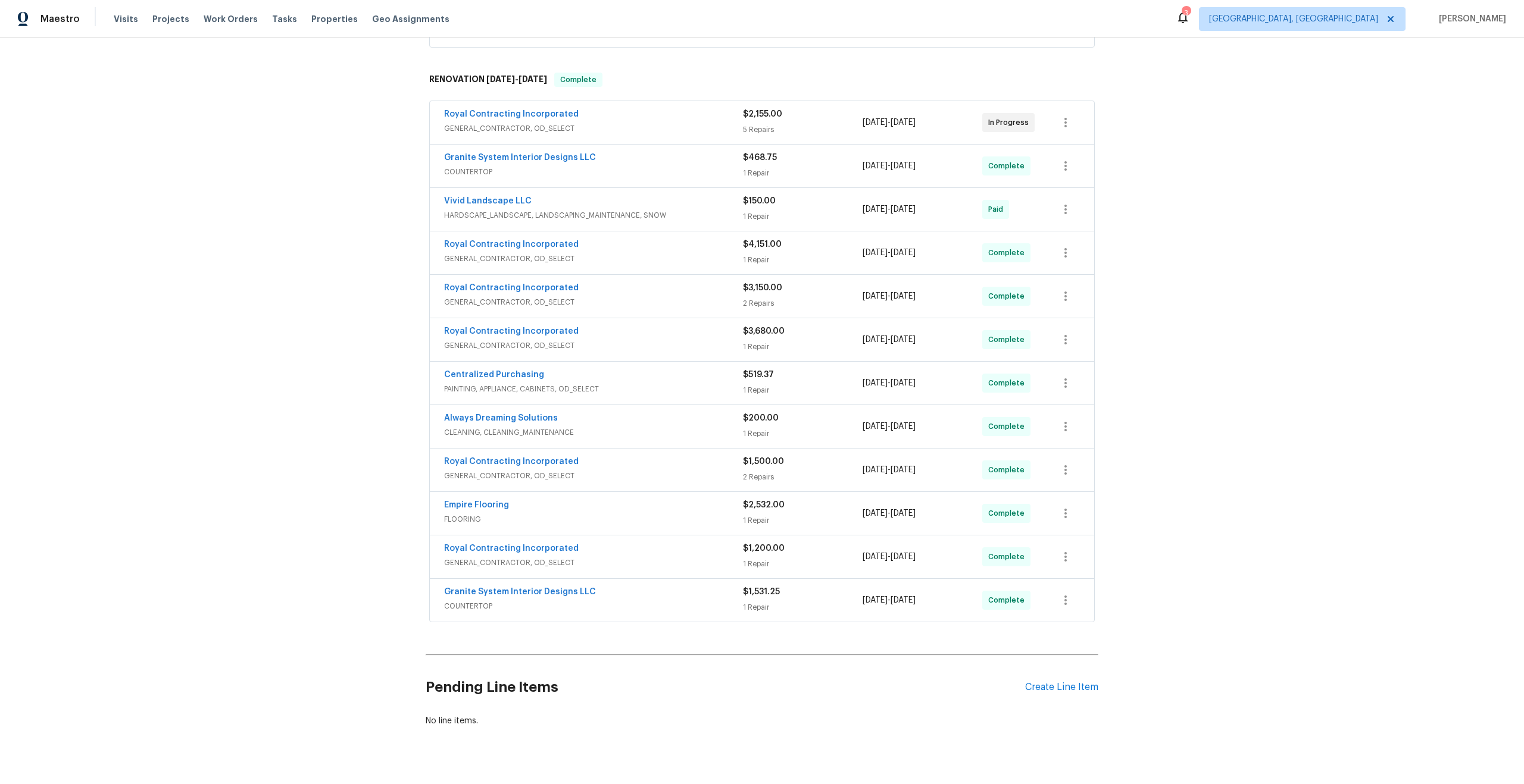
scroll to position [329, 0]
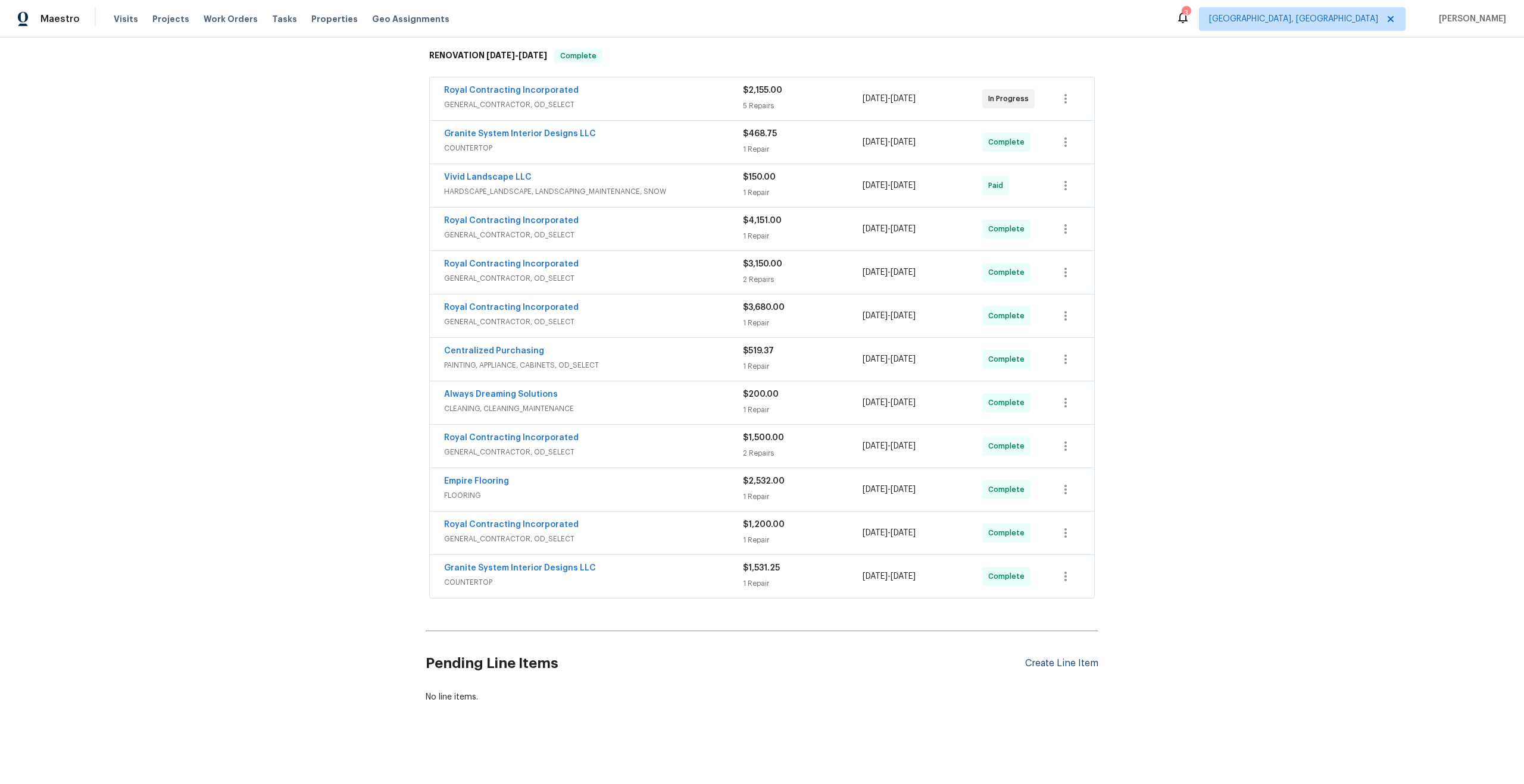
click at [1040, 658] on div "Create Line Item" at bounding box center [1062, 663] width 74 height 11
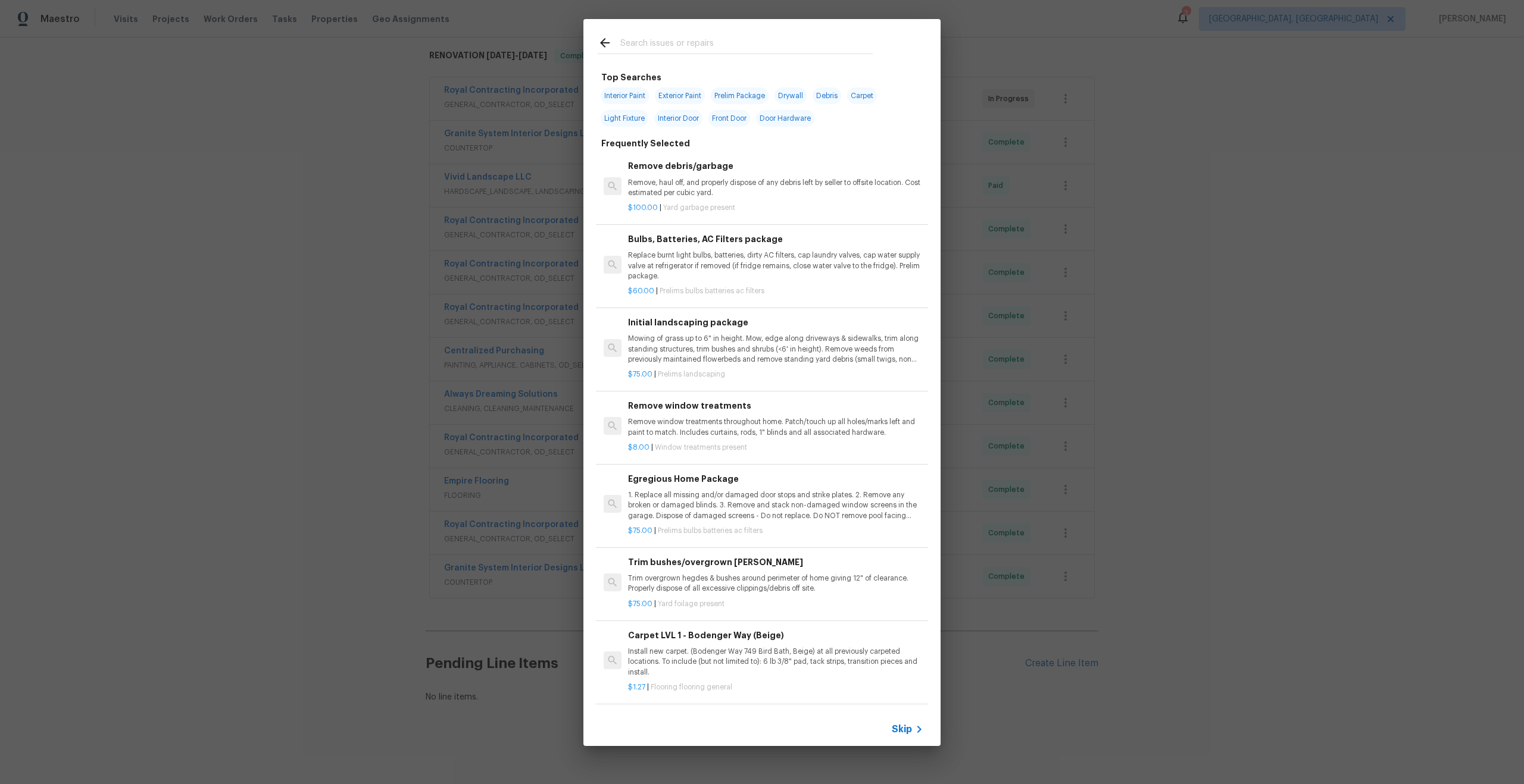
click at [898, 722] on div "Skip" at bounding box center [762, 729] width 357 height 33
click at [900, 727] on span "Skip" at bounding box center [902, 730] width 21 height 12
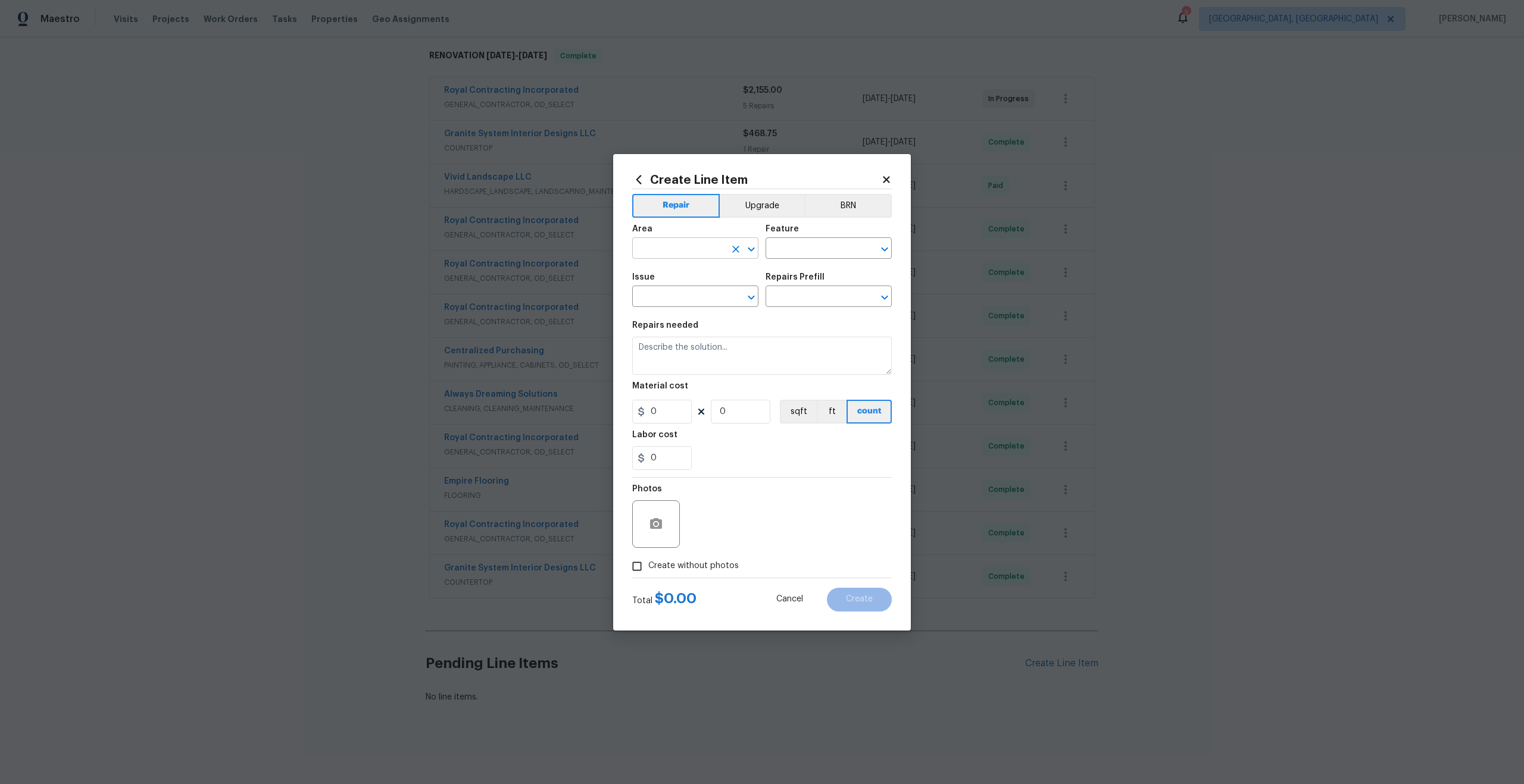
click at [693, 256] on input "text" at bounding box center [679, 249] width 93 height 18
click at [703, 292] on li "Interior Overall" at bounding box center [695, 295] width 126 height 20
type input "Interior Overall"
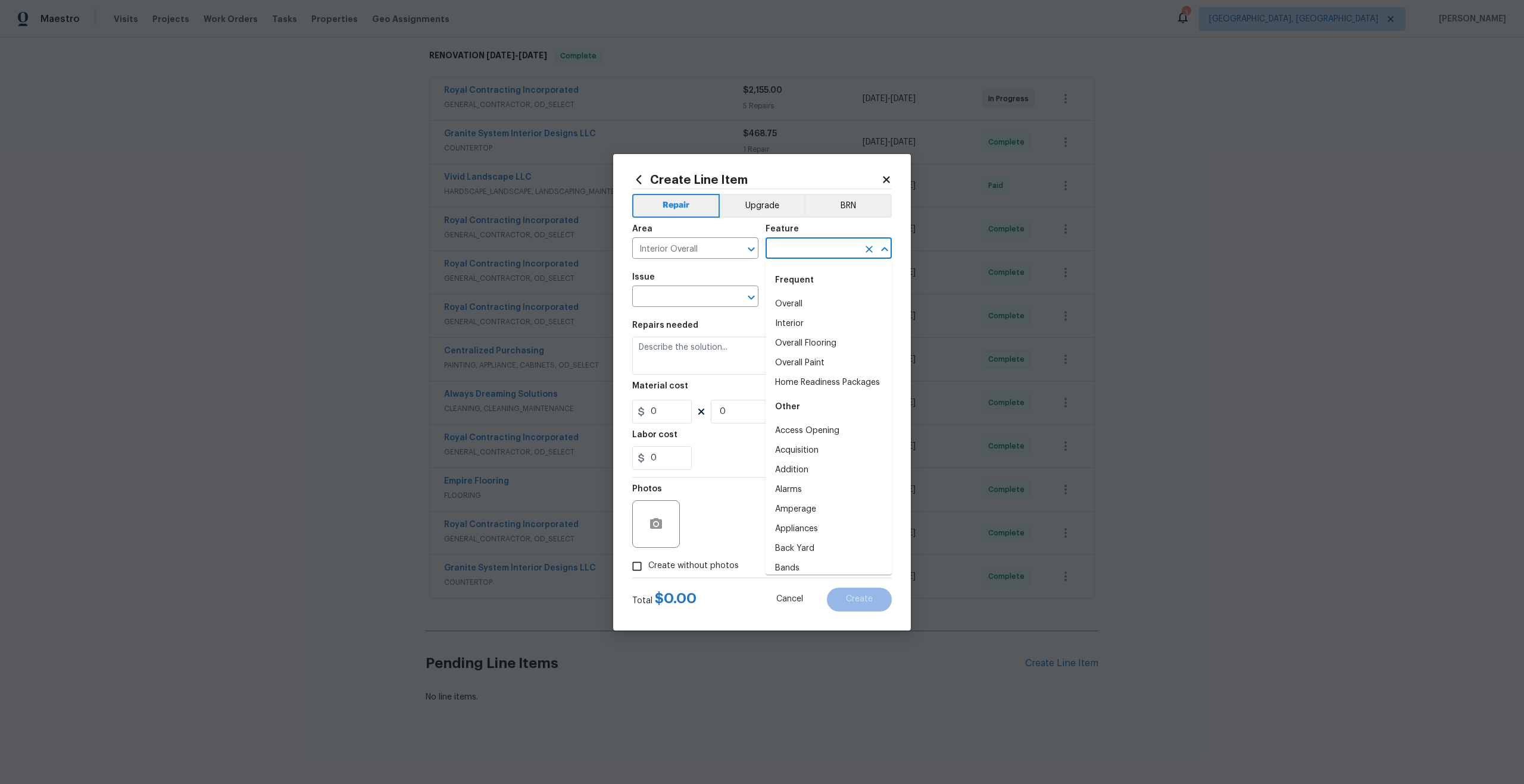
click at [825, 248] on input "text" at bounding box center [812, 249] width 93 height 18
click at [820, 302] on li "Overall" at bounding box center [829, 304] width 126 height 20
type input "Overall"
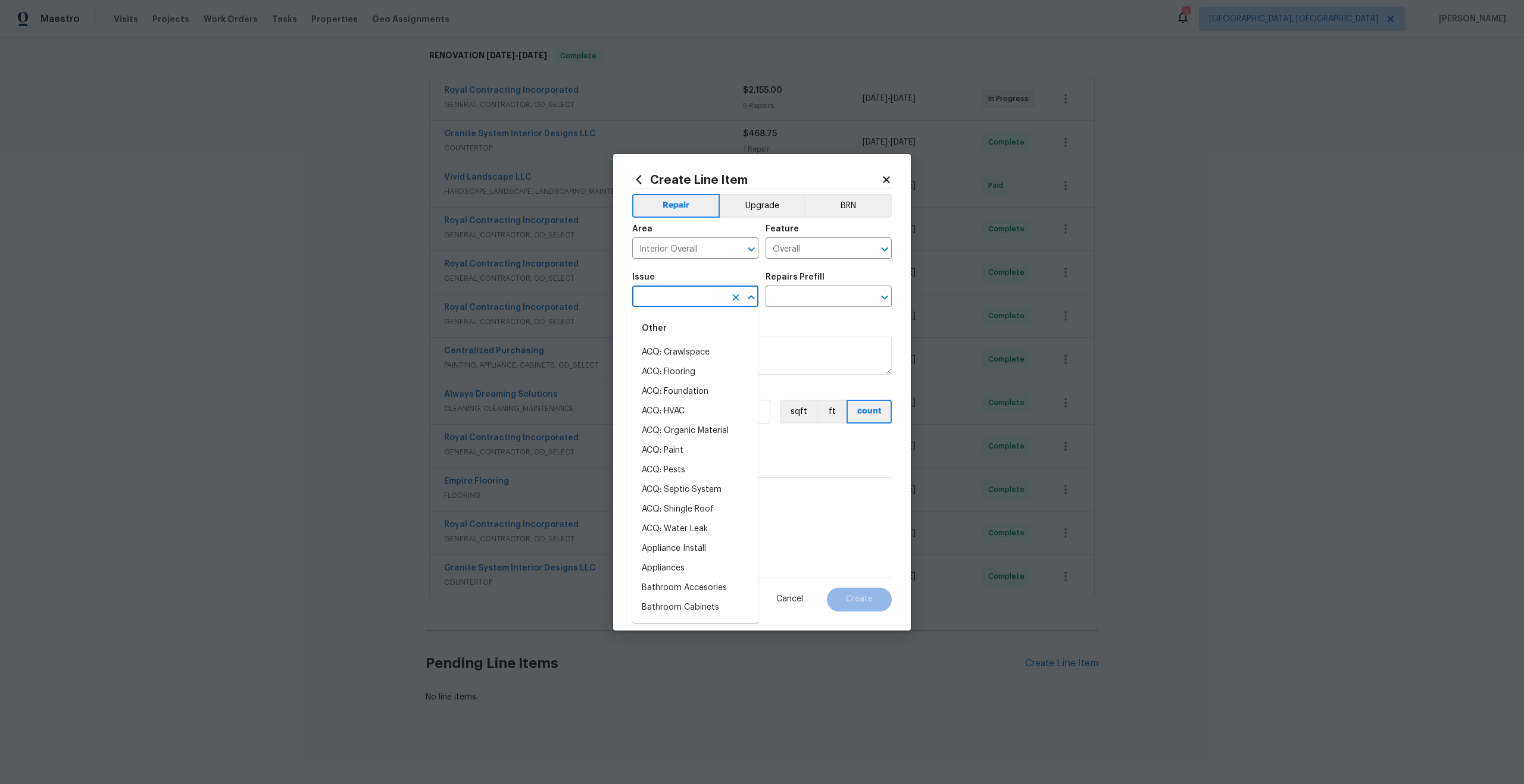
click at [680, 299] on input "text" at bounding box center [679, 298] width 93 height 18
click at [653, 350] on li "Photos" at bounding box center [695, 352] width 126 height 20
type input "Photos"
click at [798, 295] on input "text" at bounding box center [812, 298] width 93 height 18
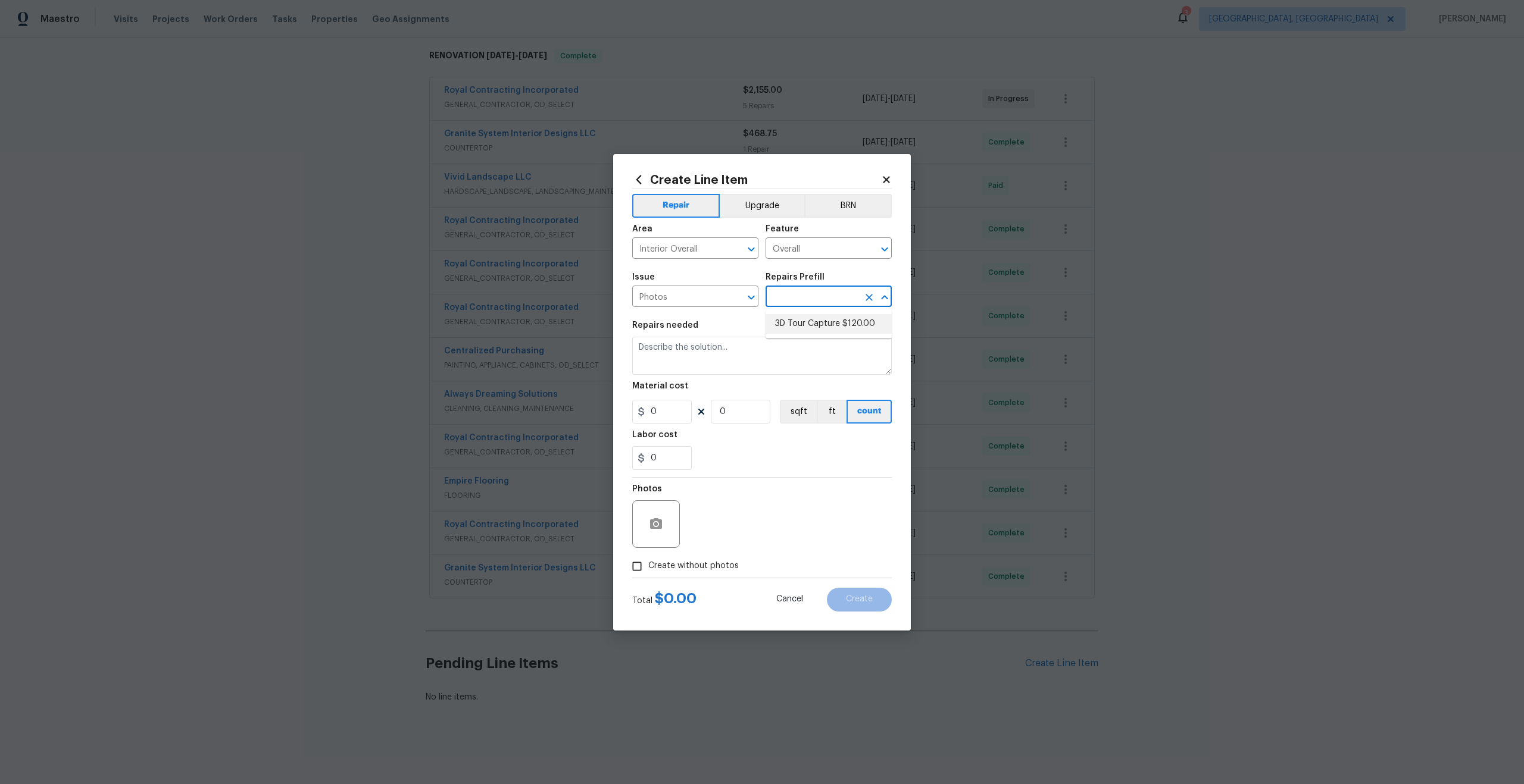
click at [799, 328] on li "3D Tour Capture $120.00" at bounding box center [829, 324] width 126 height 20
type input "3D Tour Capture $120.00"
type textarea "Capture 3D tour of home"
type input "1"
type input "120"
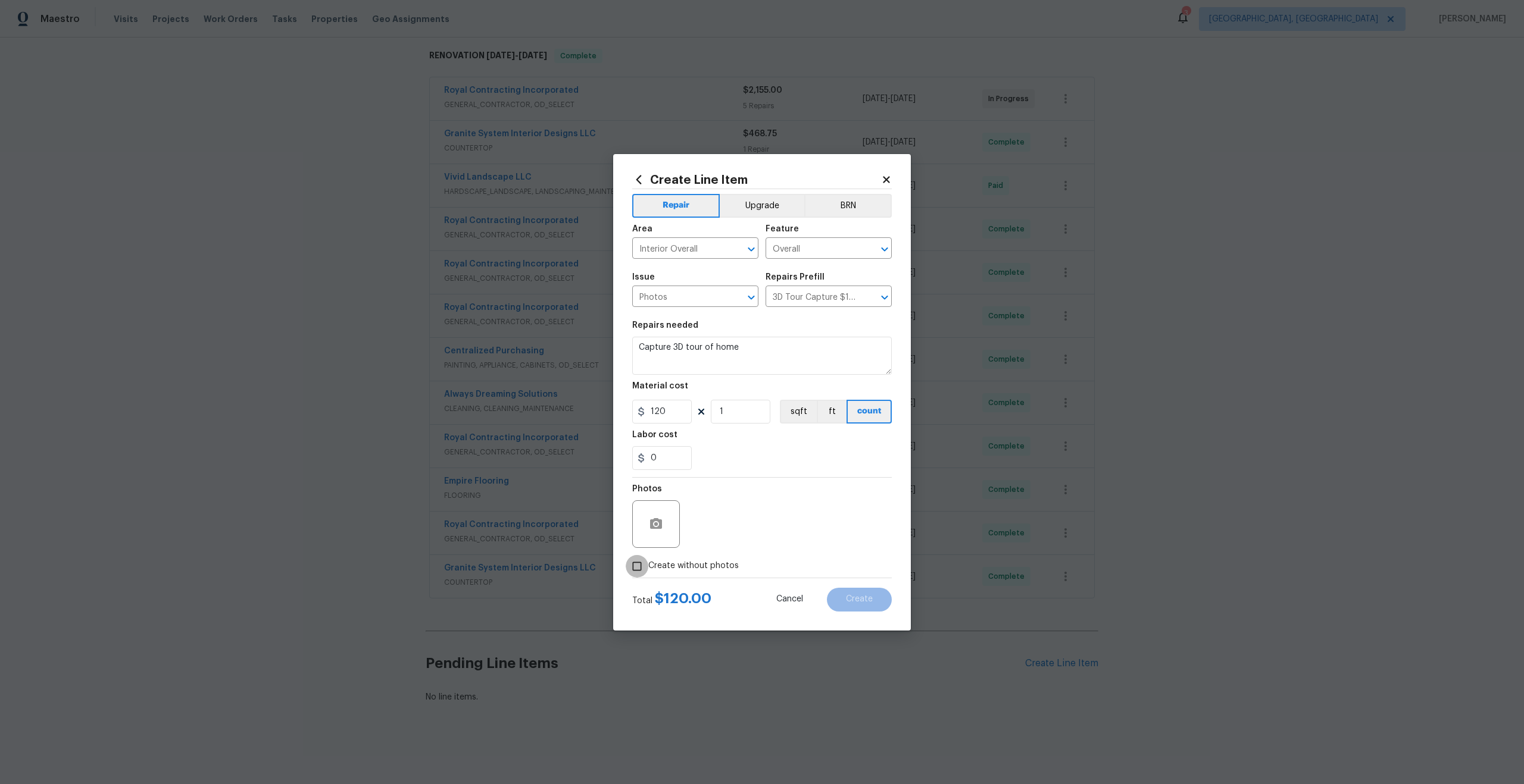
click at [635, 572] on input "Create without photos" at bounding box center [637, 567] width 23 height 23
click at [662, 555] on label "Create without photos" at bounding box center [682, 567] width 113 height 23
click at [648, 555] on input "Create without photos" at bounding box center [637, 567] width 23 height 23
click at [634, 567] on input "Create without photos" at bounding box center [637, 567] width 23 height 23
checkbox input "true"
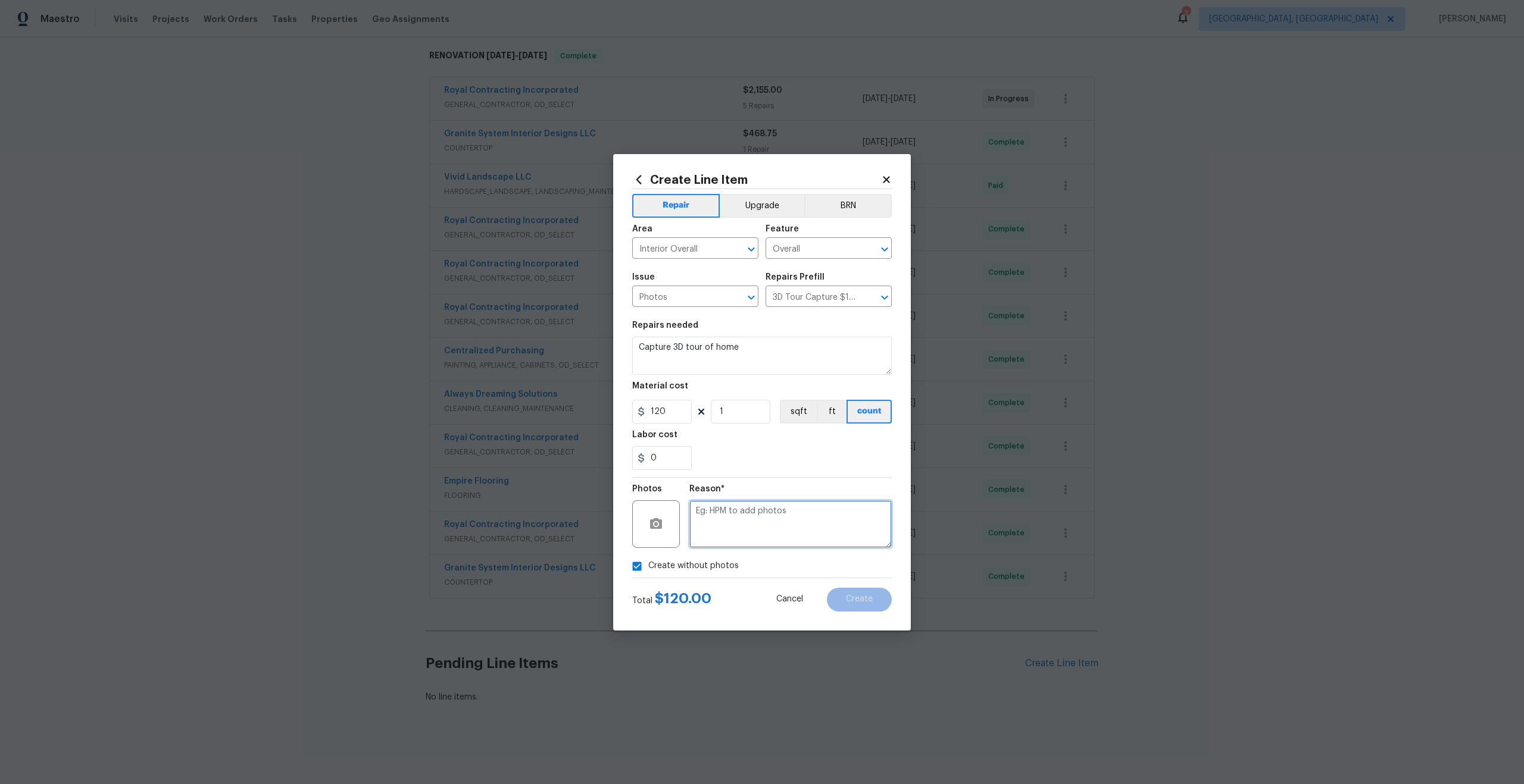
click at [731, 522] on textarea at bounding box center [790, 524] width 202 height 48
type textarea "."
click at [862, 603] on span "Create" at bounding box center [859, 600] width 26 height 9
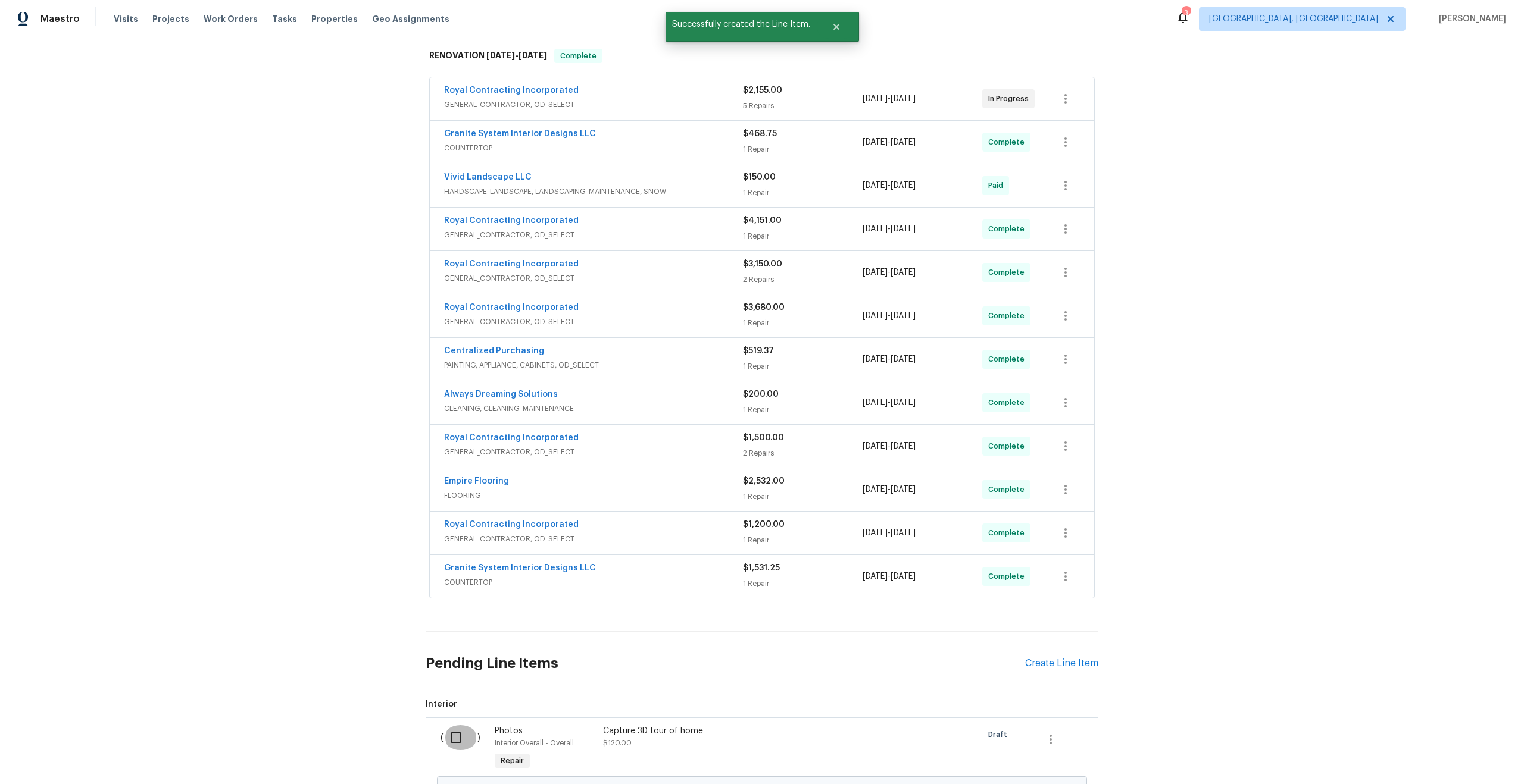
click at [461, 737] on input "checkbox" at bounding box center [460, 738] width 34 height 25
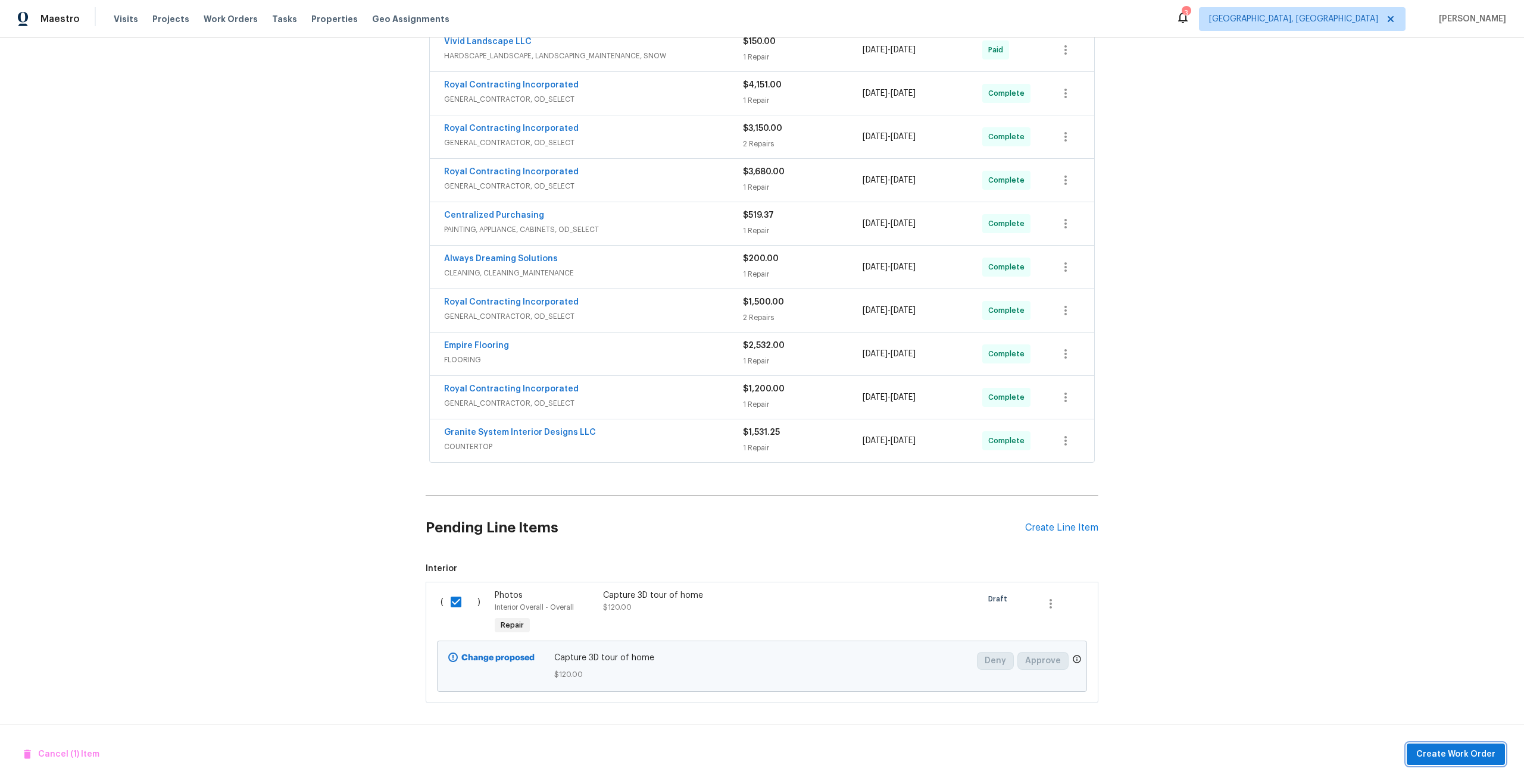
click at [1445, 749] on span "Create Work Order" at bounding box center [1456, 755] width 79 height 15
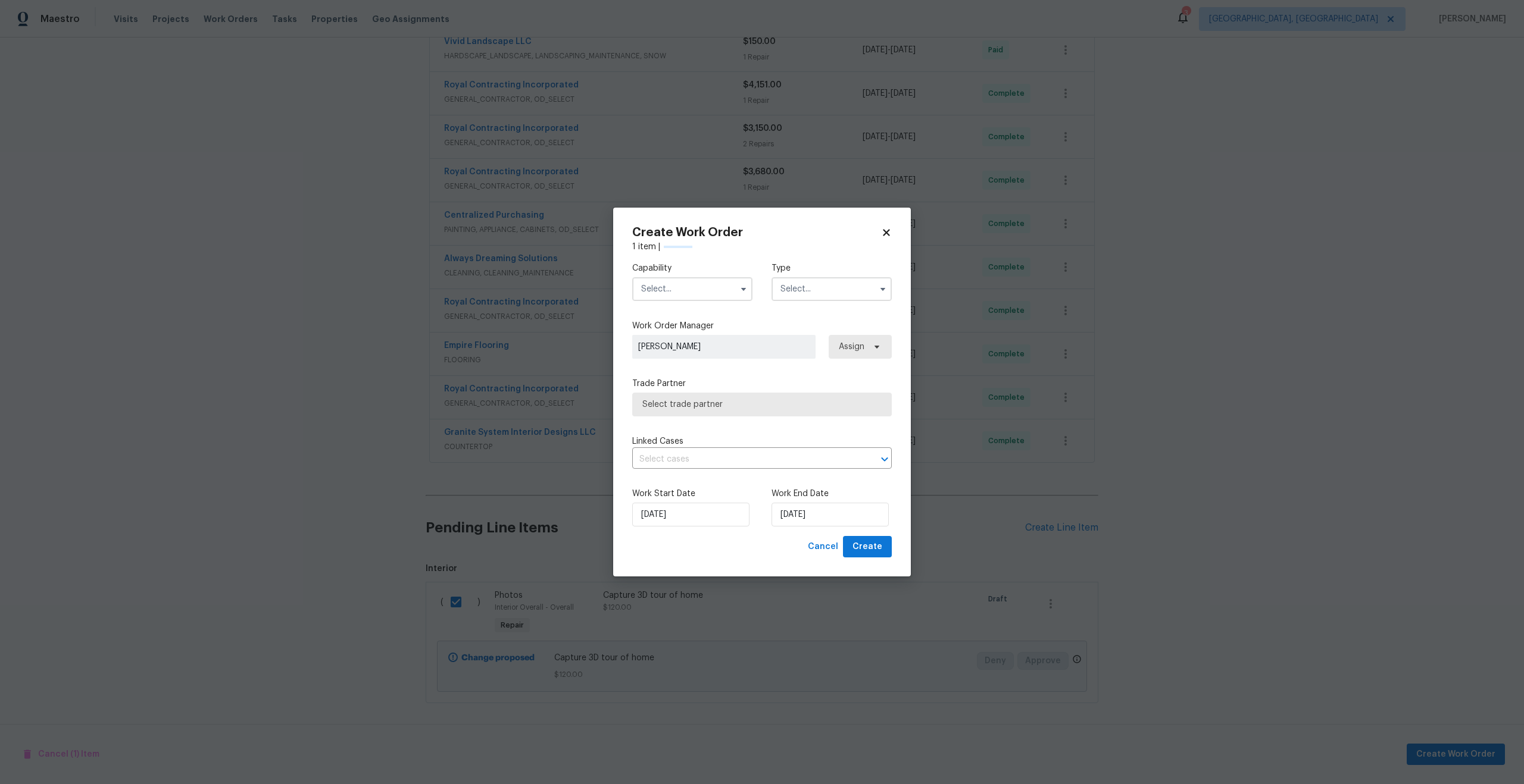
checkbox input "false"
click at [673, 286] on input "text" at bounding box center [693, 289] width 121 height 24
click at [687, 314] on span "Photography" at bounding box center [670, 310] width 51 height 8
type input "Photography"
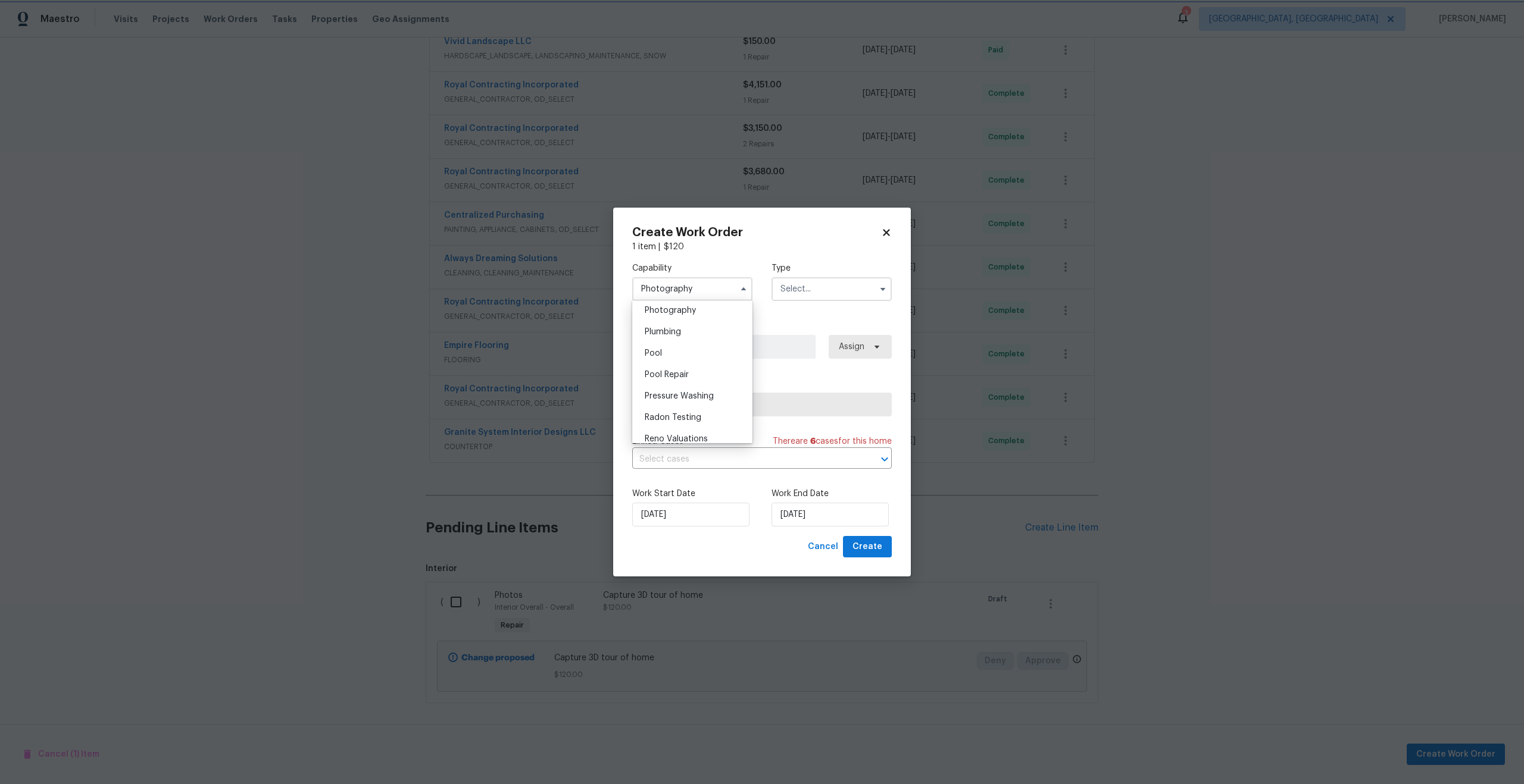
scroll to position [1021, 0]
click at [820, 284] on input "text" at bounding box center [831, 289] width 121 height 24
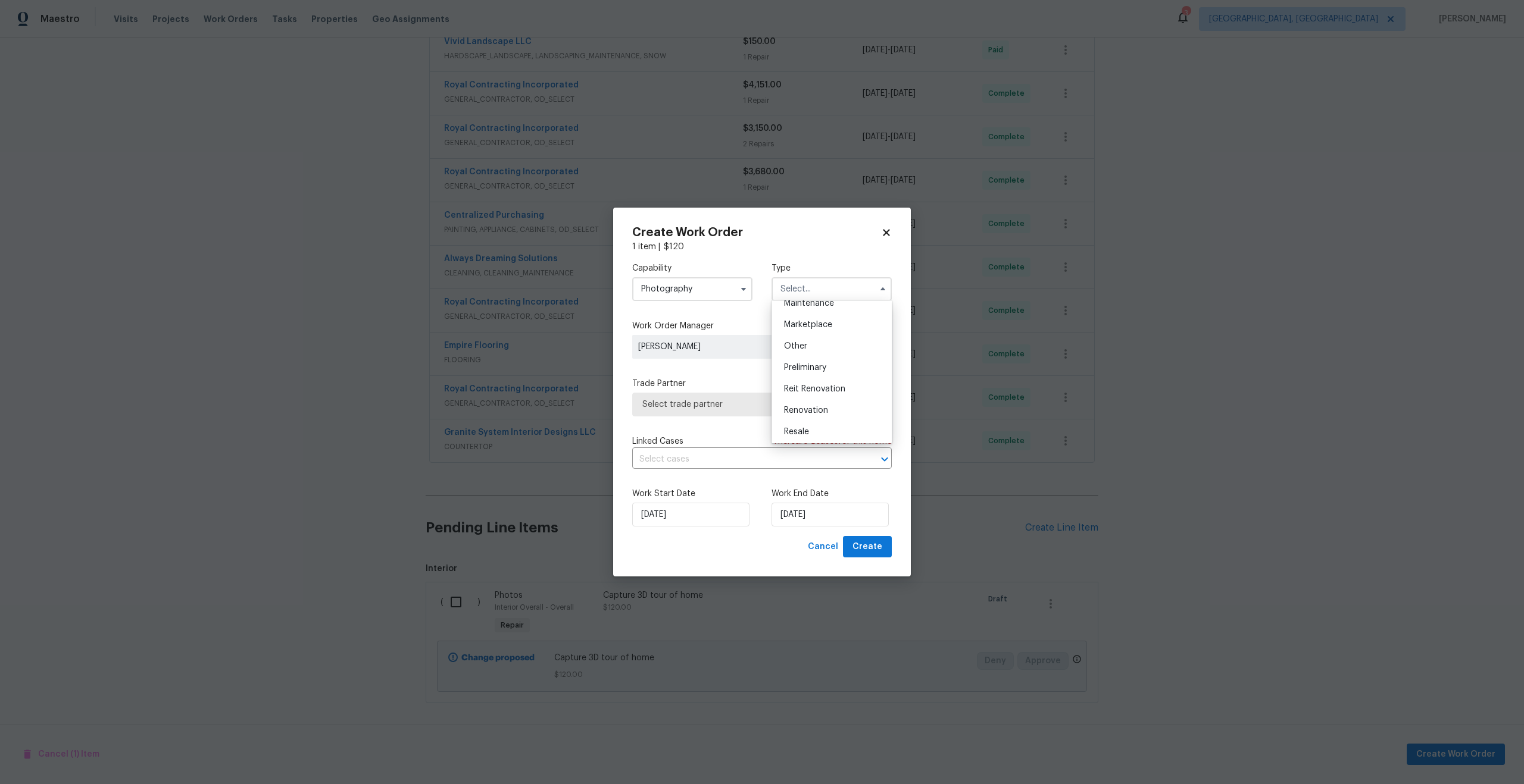
scroll to position [202, 0]
click at [800, 345] on span "Other" at bounding box center [796, 347] width 24 height 8
type input "Other"
click at [715, 396] on span "Select trade partner" at bounding box center [762, 404] width 260 height 24
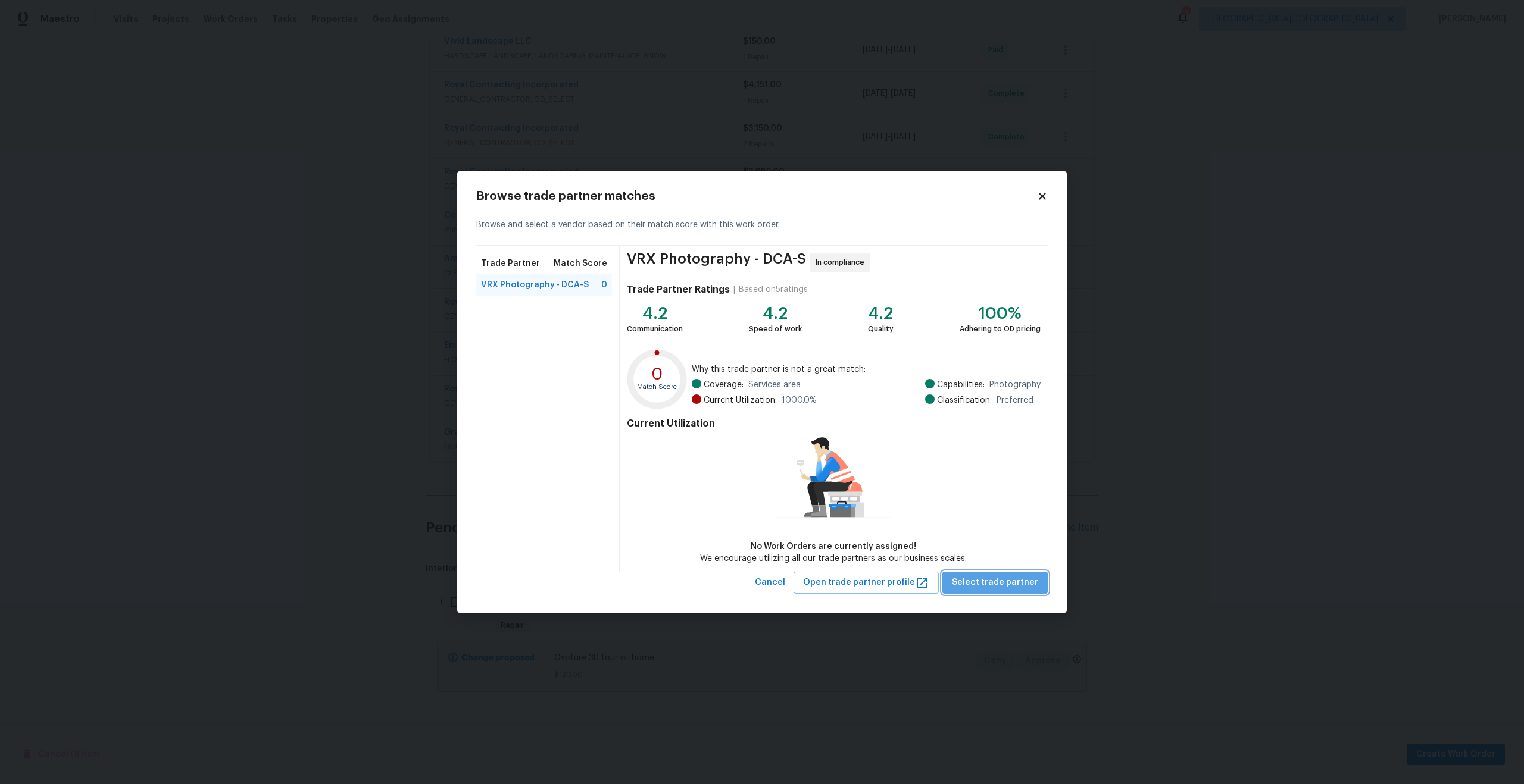
click at [1017, 580] on span "Select trade partner" at bounding box center [995, 583] width 86 height 15
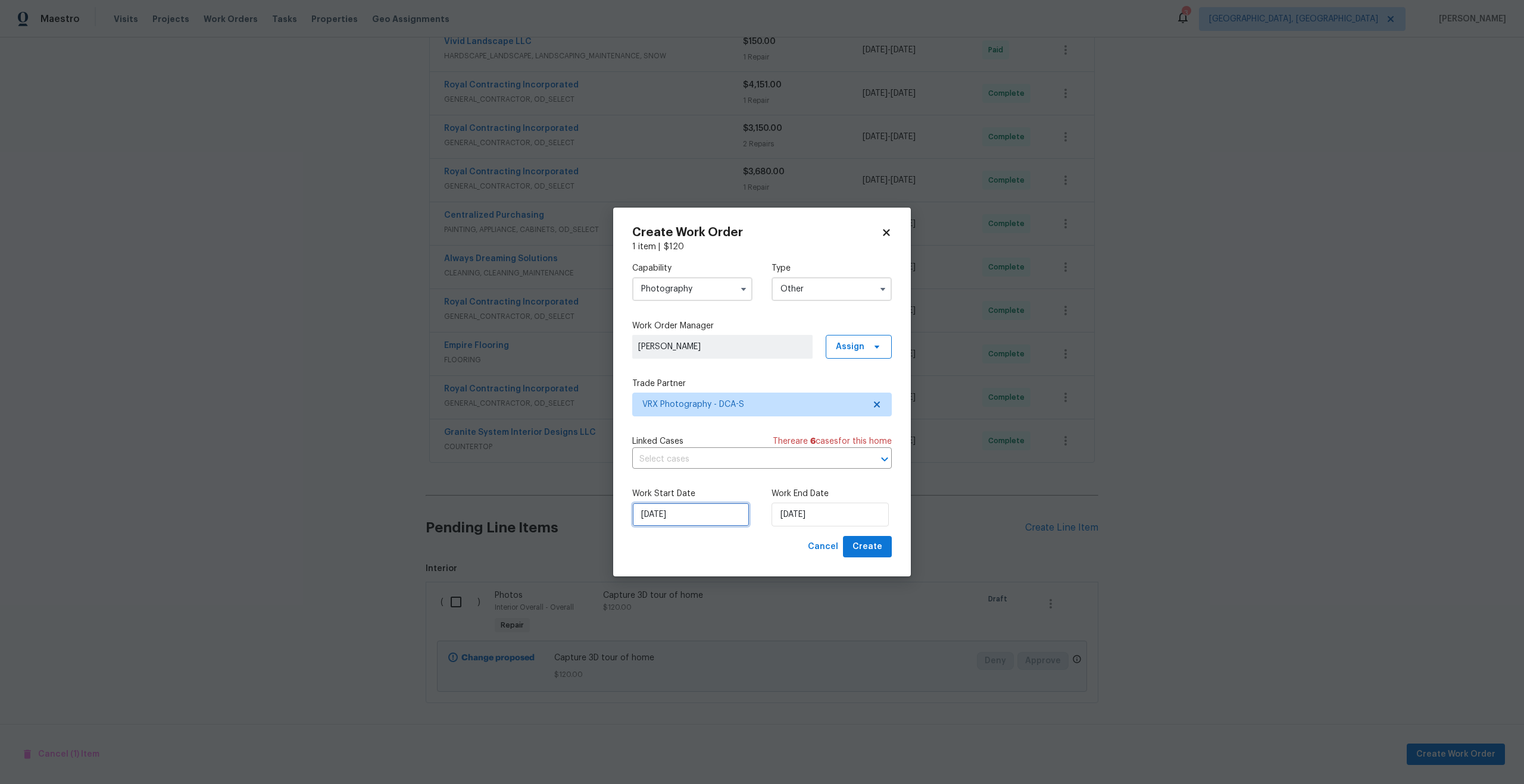
click at [703, 524] on input "19/08/2025" at bounding box center [691, 514] width 118 height 24
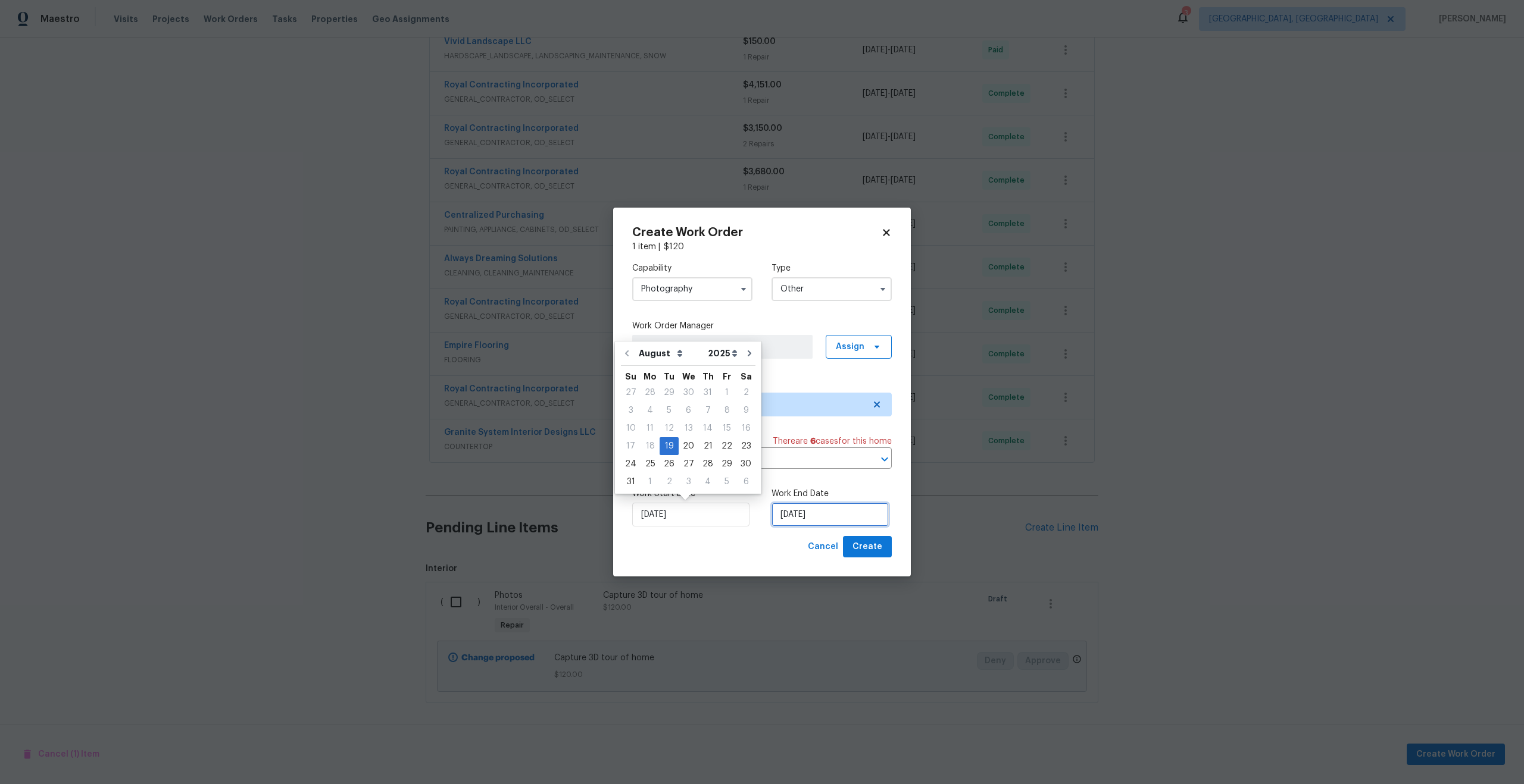
click at [841, 514] on input "19/08/2025" at bounding box center [830, 514] width 118 height 24
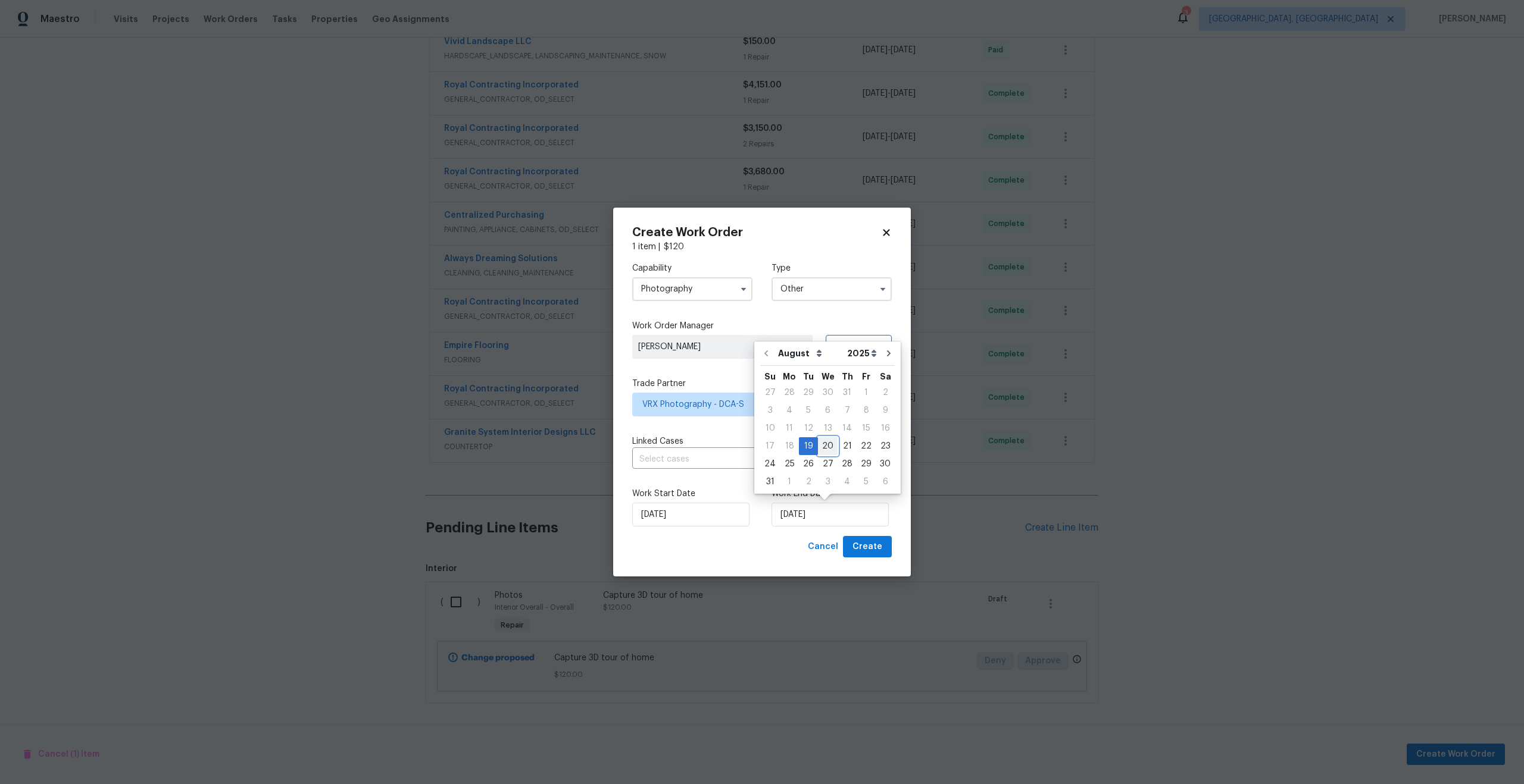
click at [825, 445] on div "20" at bounding box center [828, 446] width 20 height 17
type input "20/08/2025"
click at [888, 545] on button "Create" at bounding box center [867, 547] width 49 height 22
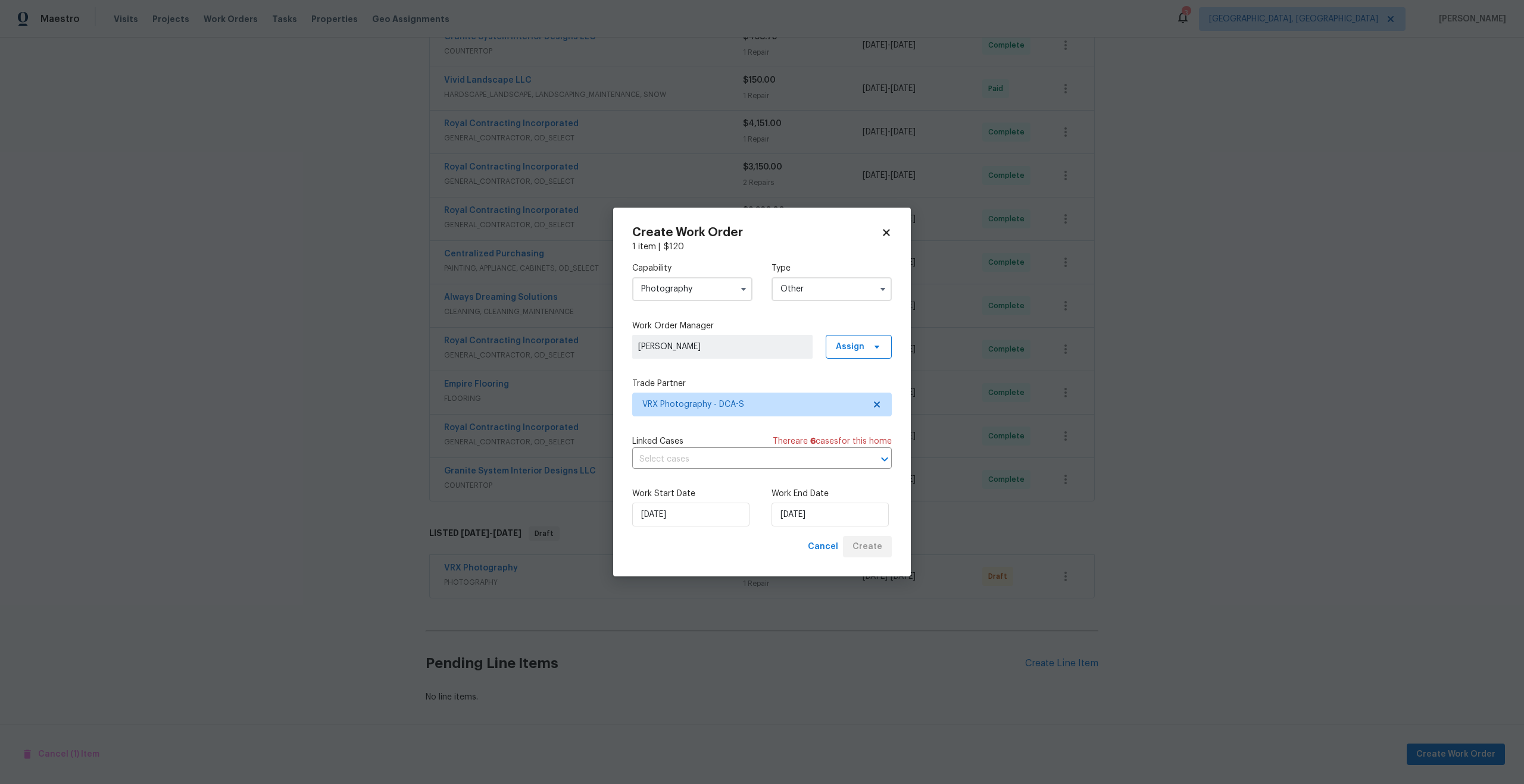
scroll to position [426, 0]
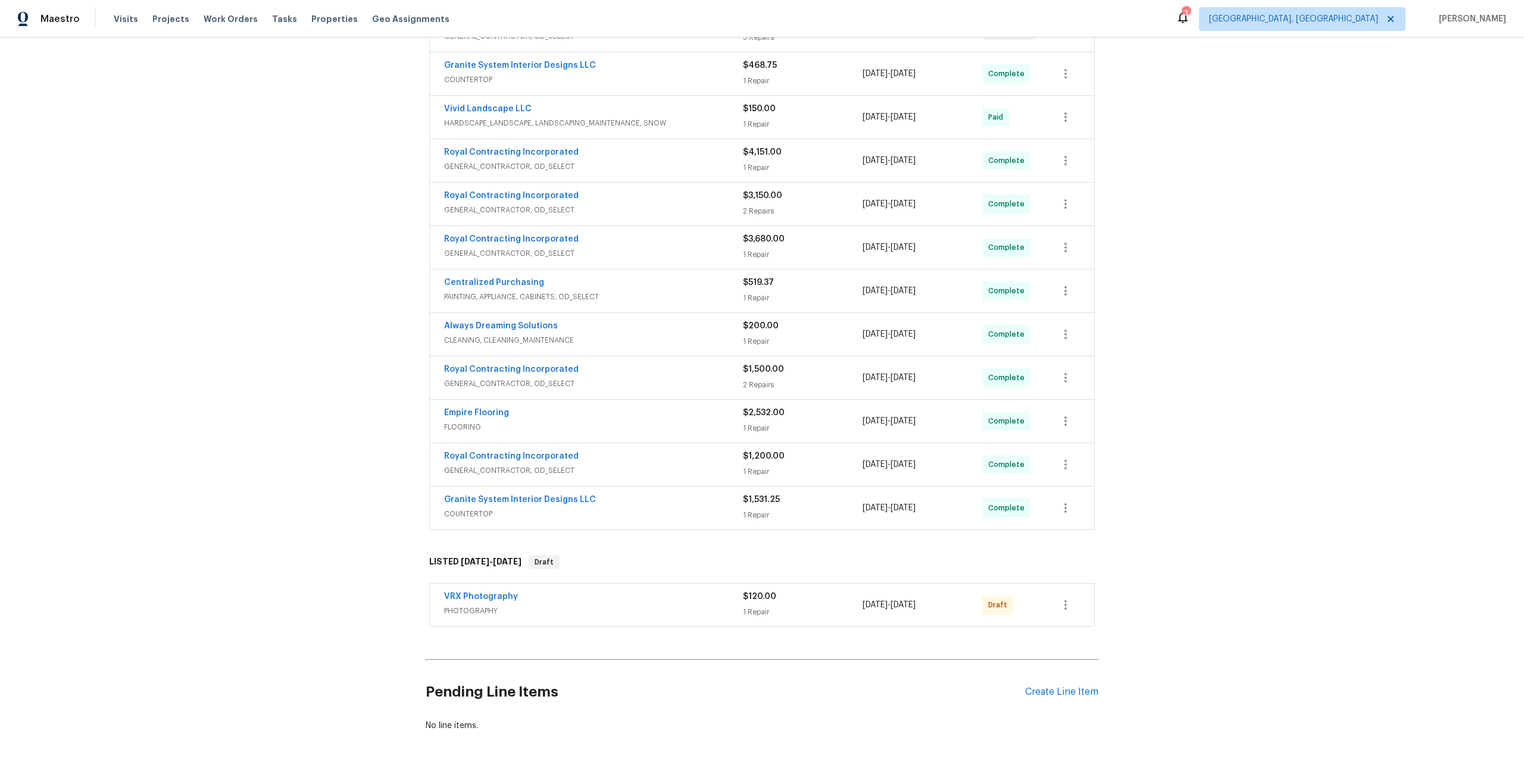
scroll to position [426, 0]
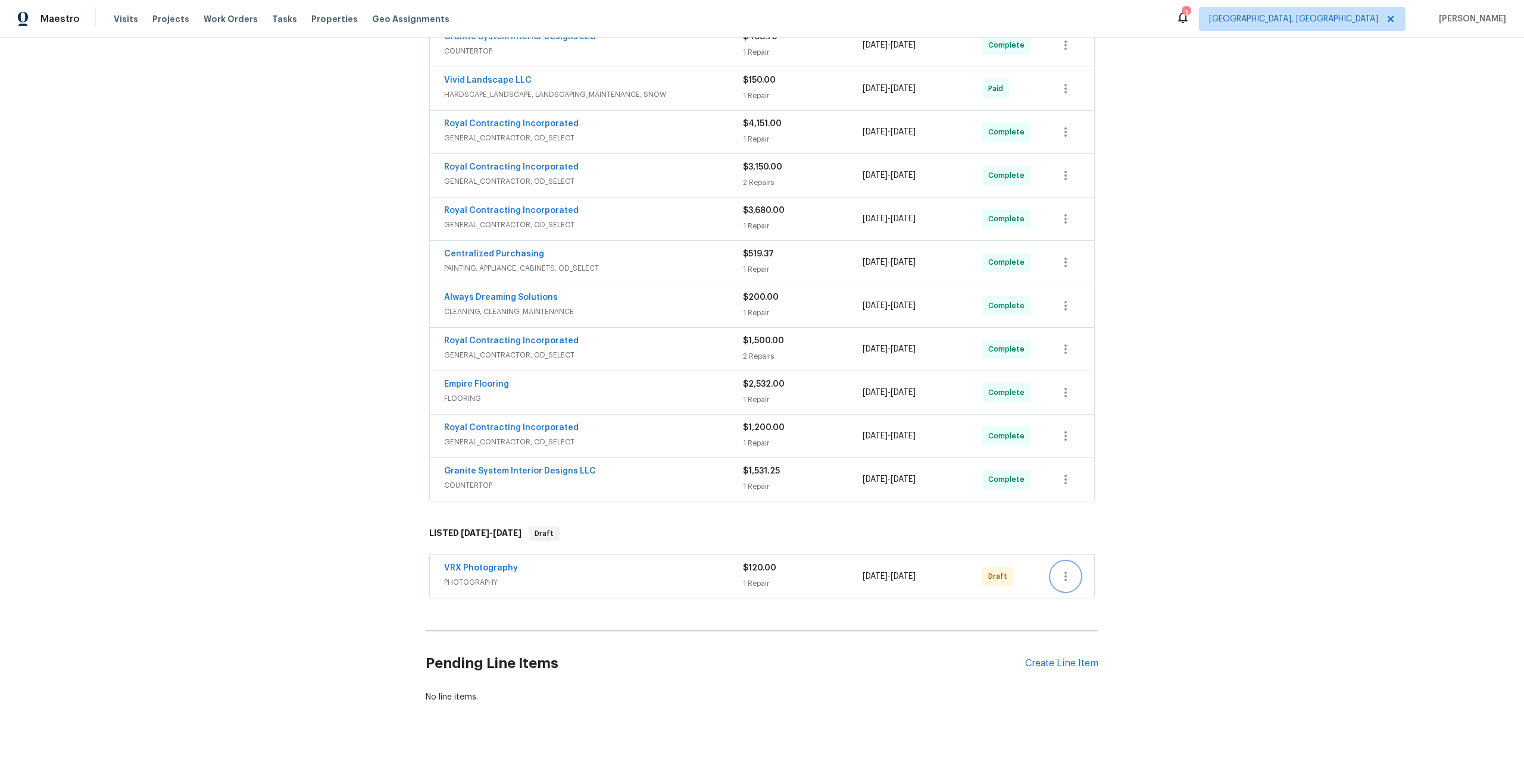
click at [1072, 576] on icon "button" at bounding box center [1065, 576] width 14 height 14
click at [1073, 575] on li "Send to Vendor" at bounding box center [1115, 577] width 129 height 20
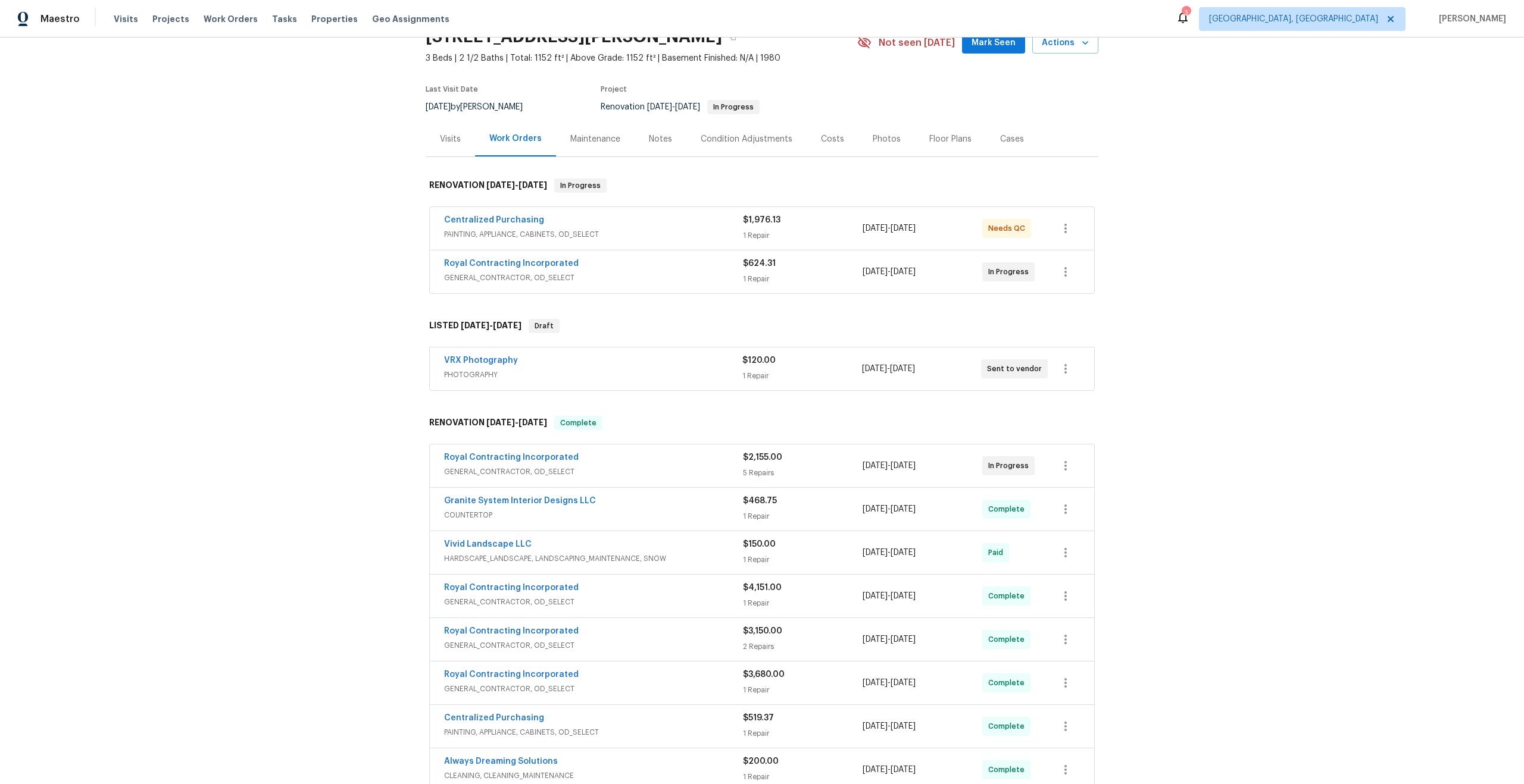
scroll to position [52, 0]
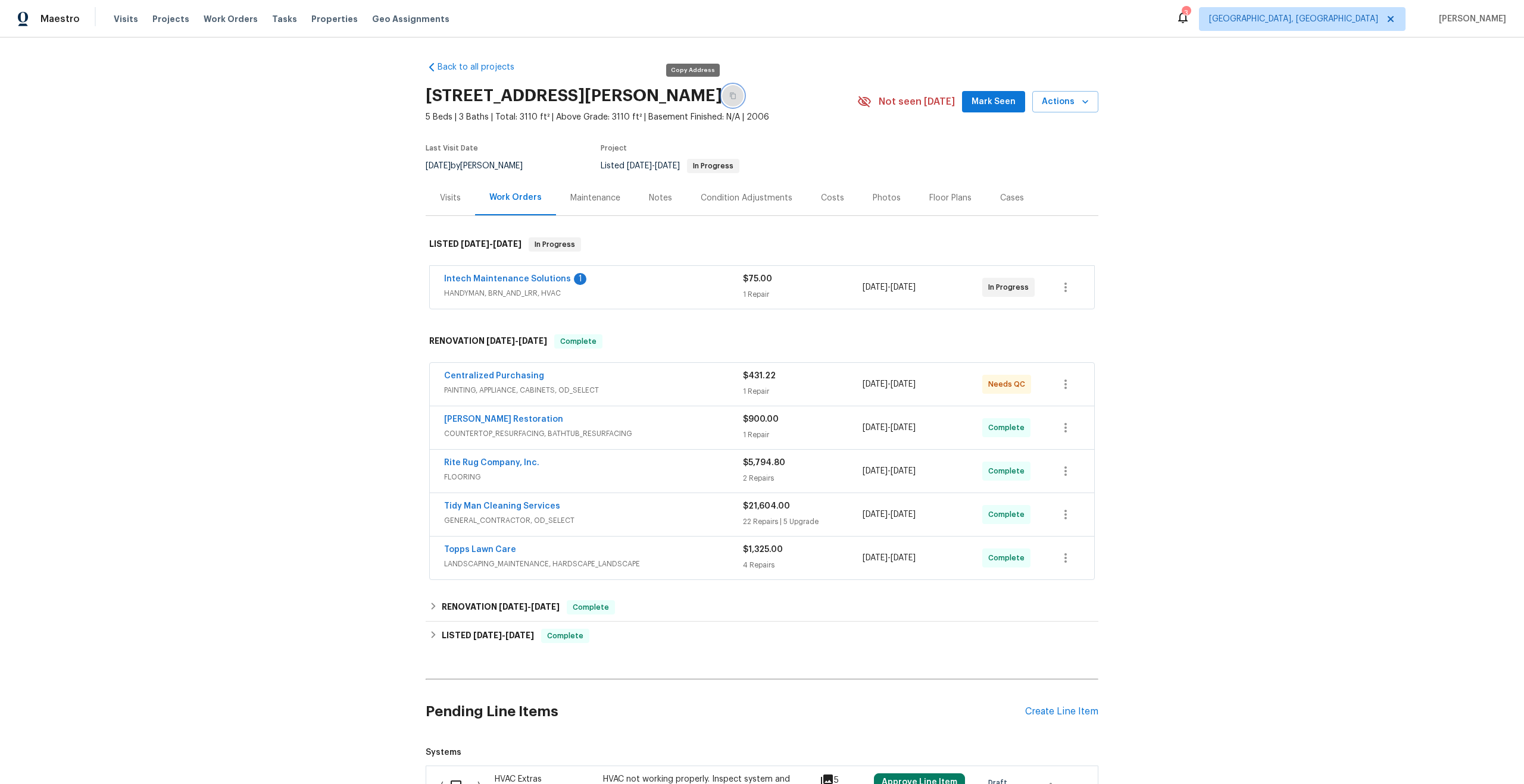
click at [729, 96] on icon "button" at bounding box center [733, 96] width 7 height 7
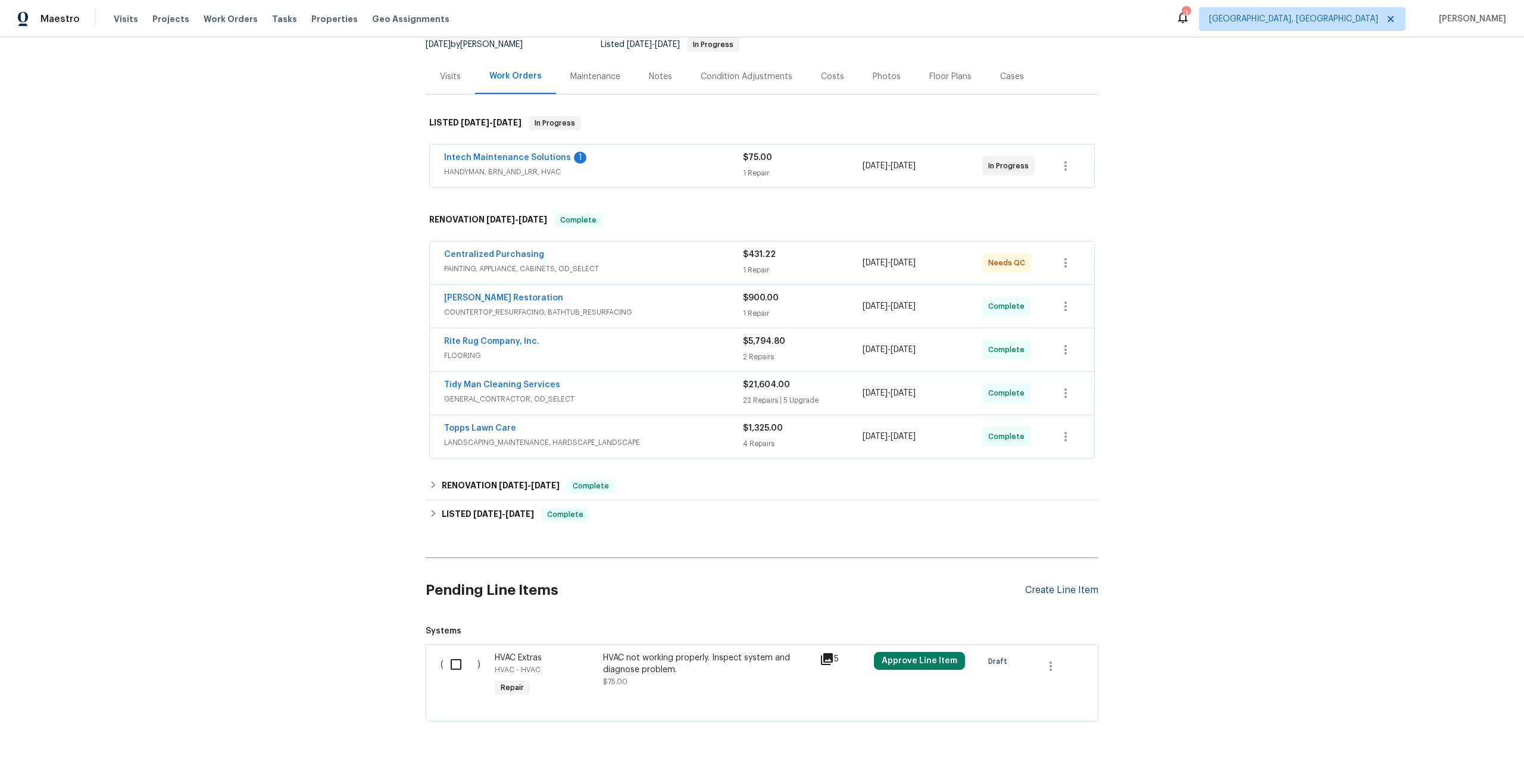
scroll to position [117, 0]
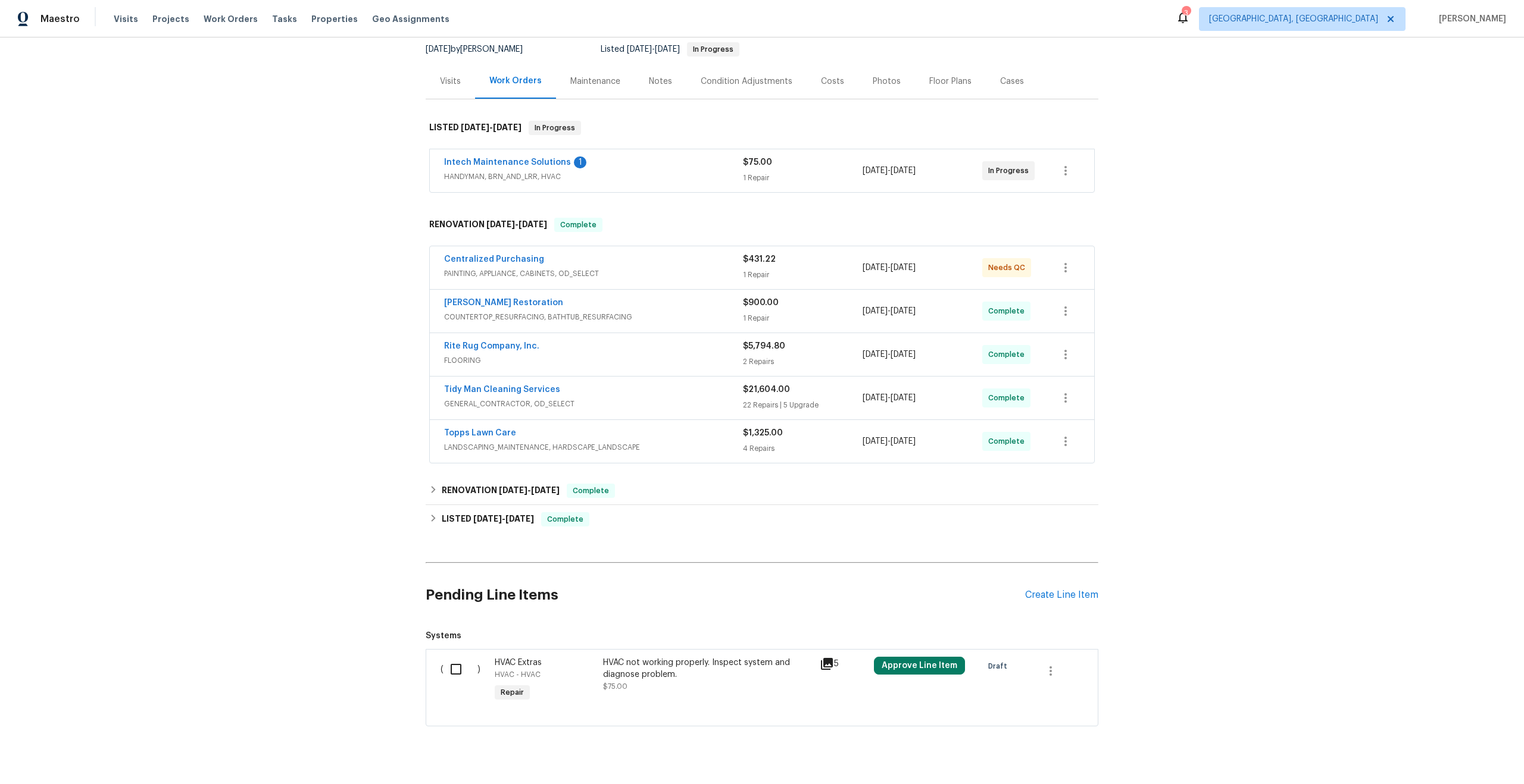
click at [1074, 573] on div "Pending Line Items Create Line Item" at bounding box center [762, 595] width 673 height 55
click at [1073, 592] on div "Create Line Item" at bounding box center [1062, 595] width 74 height 11
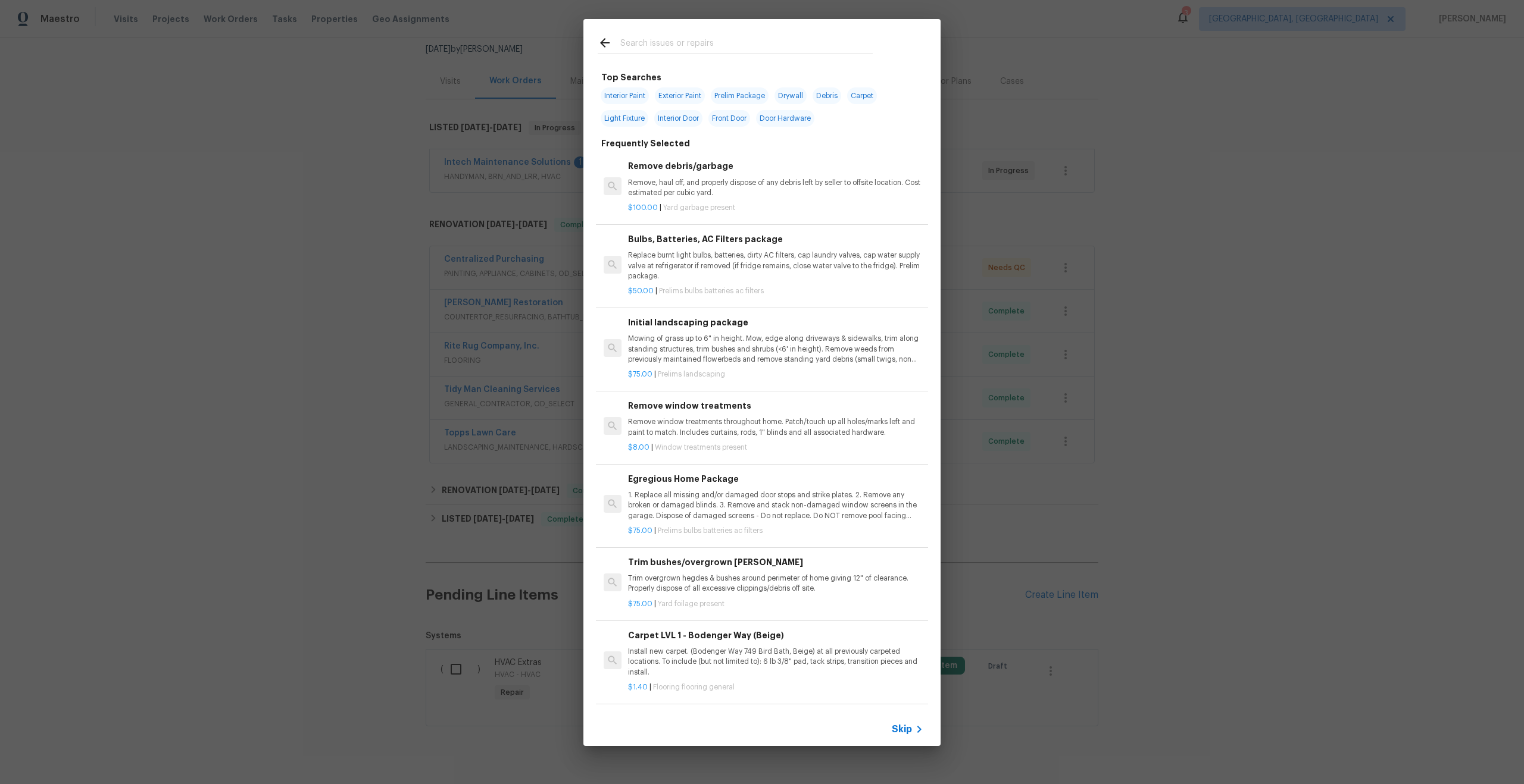
click at [900, 730] on span "Skip" at bounding box center [902, 730] width 21 height 12
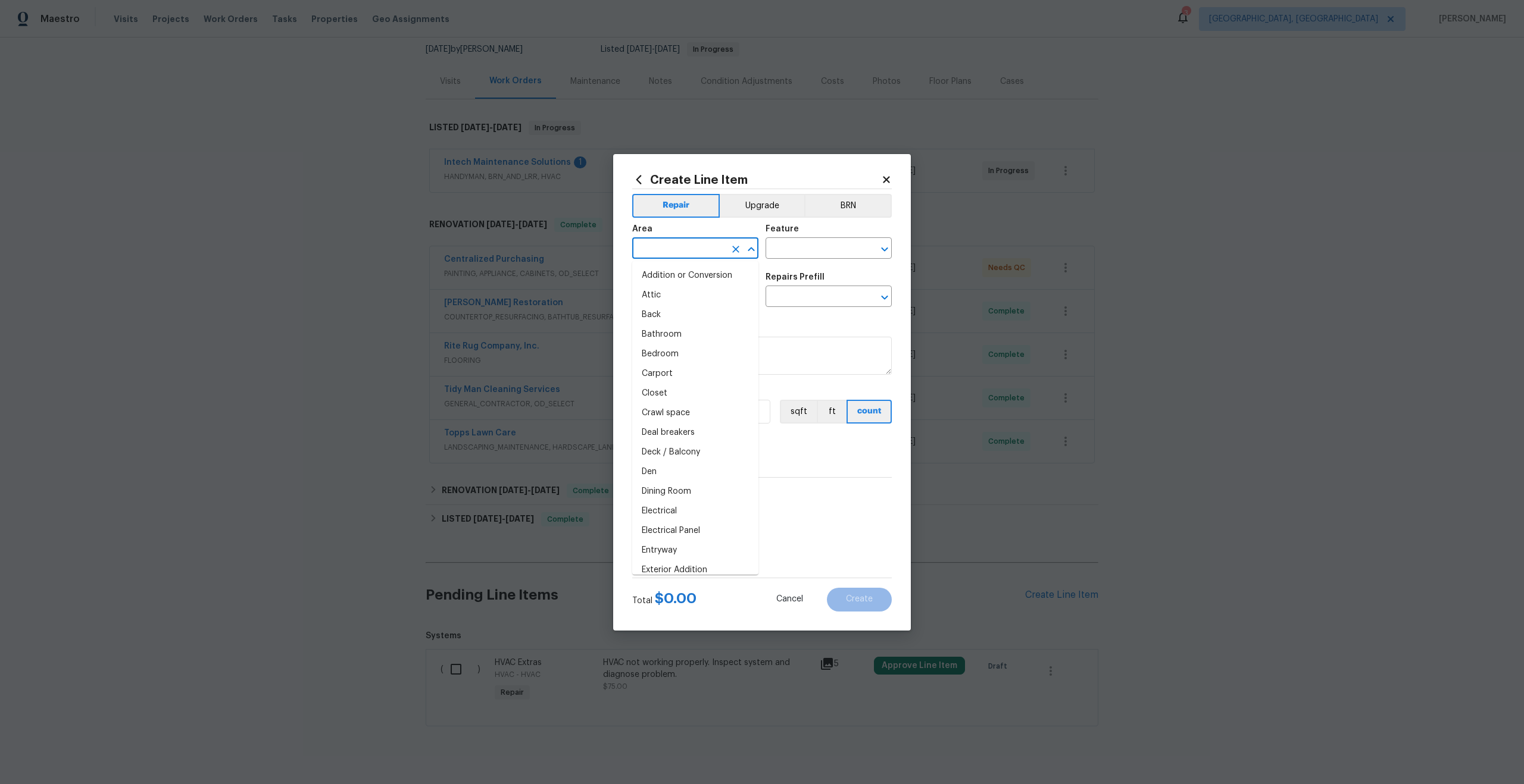
click at [698, 257] on input "text" at bounding box center [679, 249] width 93 height 18
click at [697, 293] on li "Interior Overall" at bounding box center [695, 295] width 126 height 20
type input "Interior Overall"
click at [812, 235] on div "Feature" at bounding box center [829, 232] width 126 height 15
click at [807, 250] on input "text" at bounding box center [812, 249] width 93 height 18
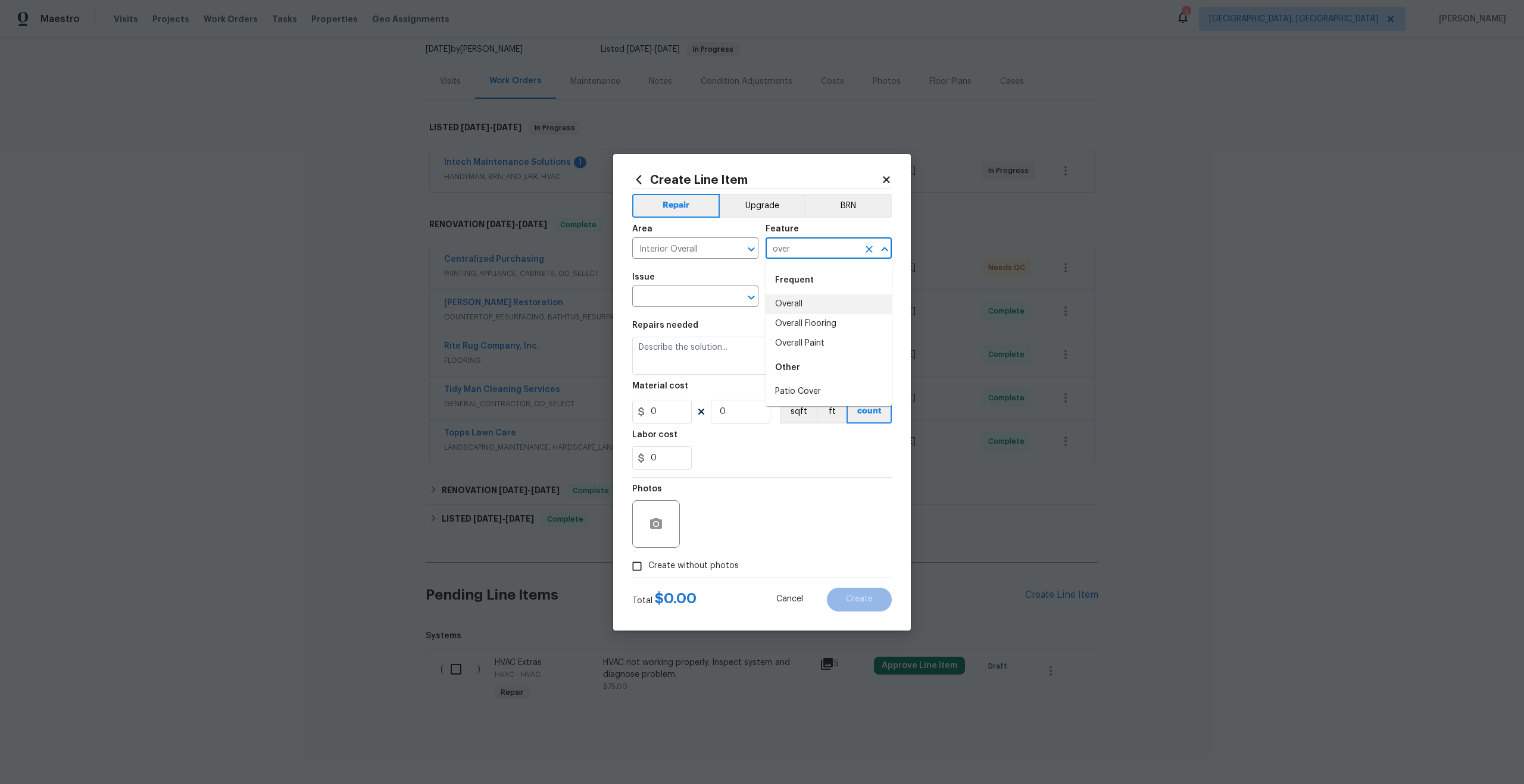
click at [797, 304] on li "Overall" at bounding box center [829, 304] width 126 height 20
type input "Overall"
click at [651, 299] on input "text" at bounding box center [679, 298] width 93 height 18
click at [653, 352] on li "Photos" at bounding box center [695, 352] width 126 height 20
type input "Photos"
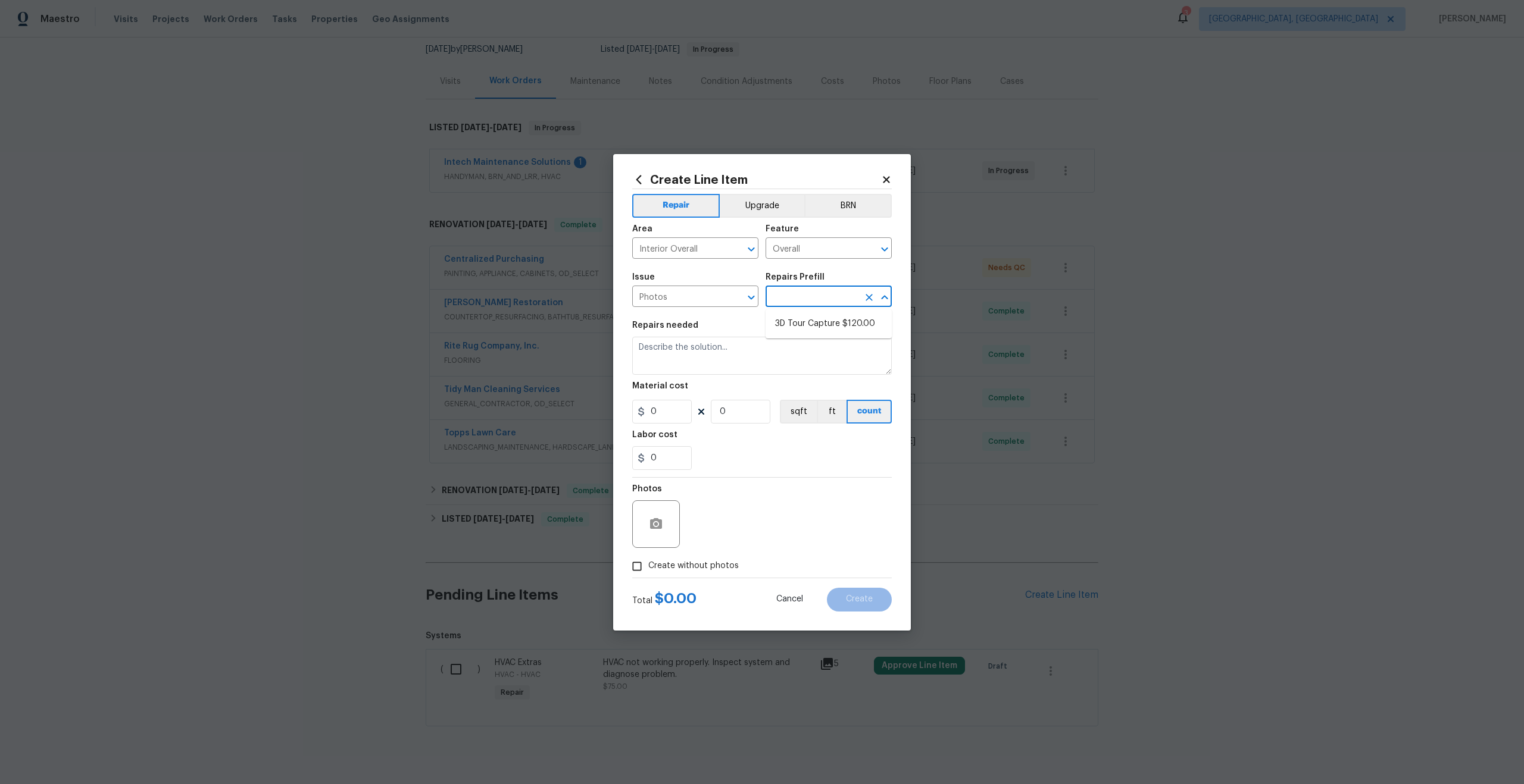
click at [801, 299] on input "text" at bounding box center [812, 298] width 93 height 18
click at [801, 317] on li "3D Tour Capture $120.00" at bounding box center [829, 324] width 126 height 20
type input "3D Tour Capture $120.00"
type textarea "Capture 3D tour of home"
type input "1"
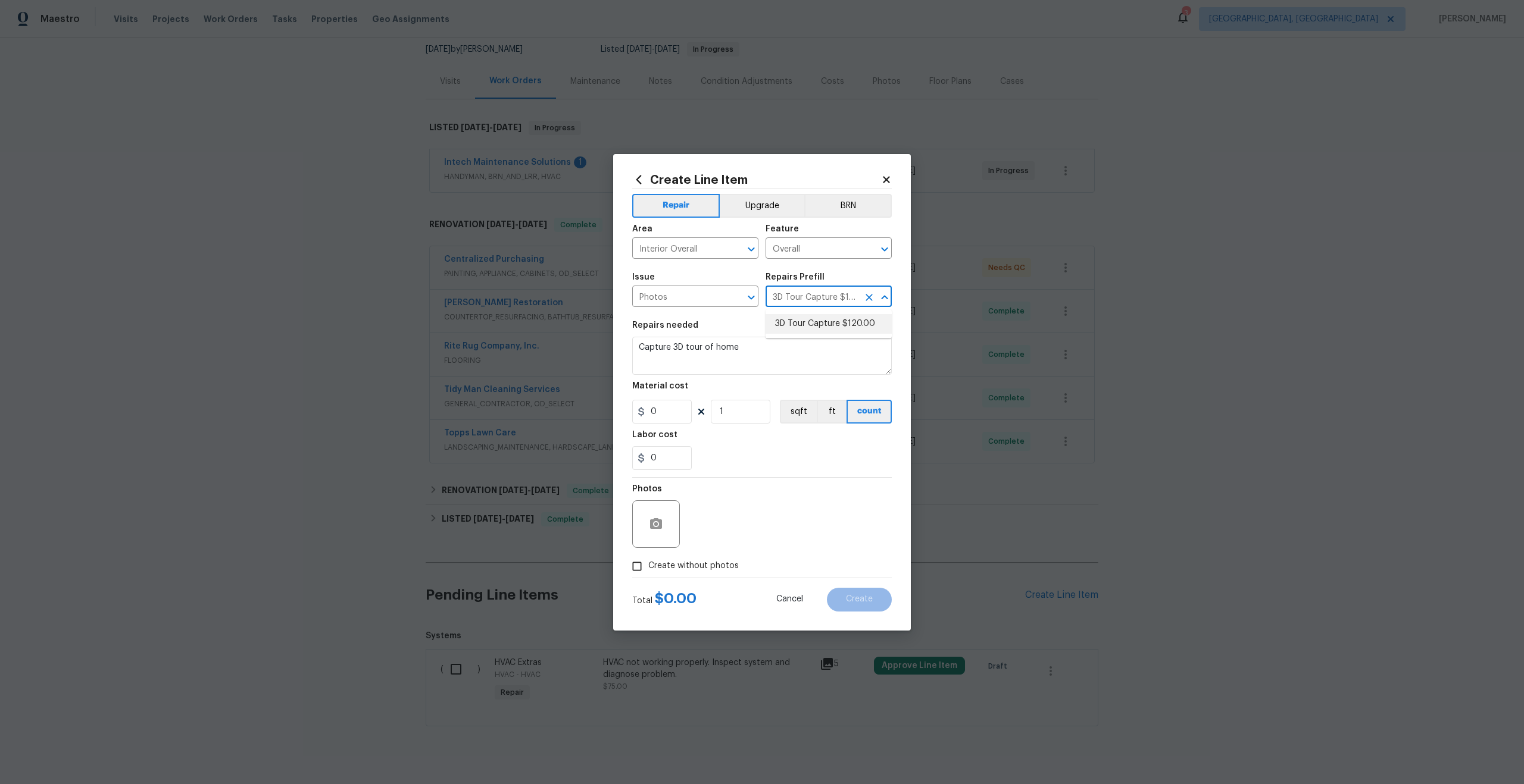
type input "120"
click at [640, 564] on input "Create without photos" at bounding box center [637, 567] width 23 height 23
checkbox input "true"
click at [748, 523] on textarea at bounding box center [790, 524] width 202 height 48
type textarea ","
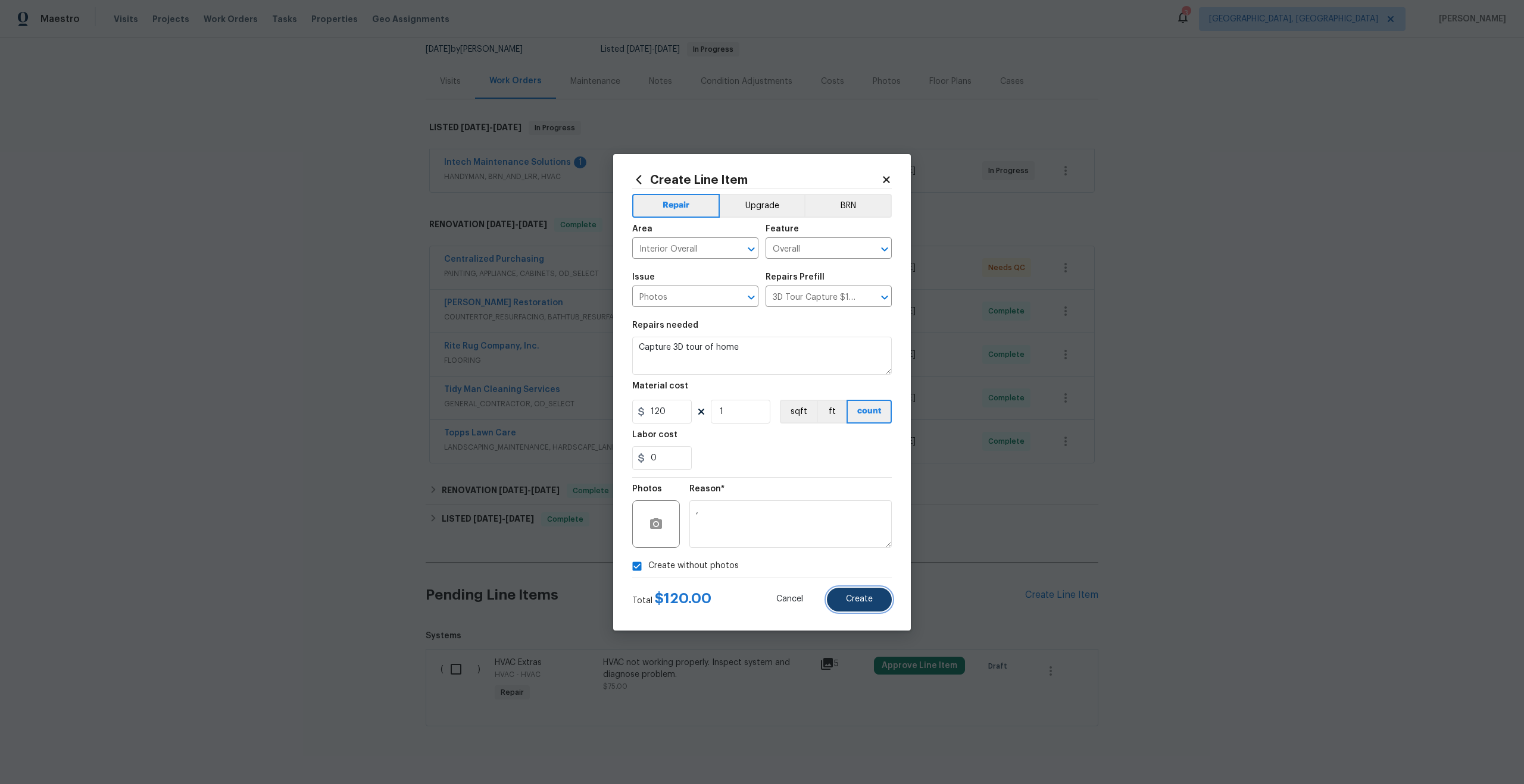
click at [856, 593] on button "Create" at bounding box center [859, 600] width 65 height 24
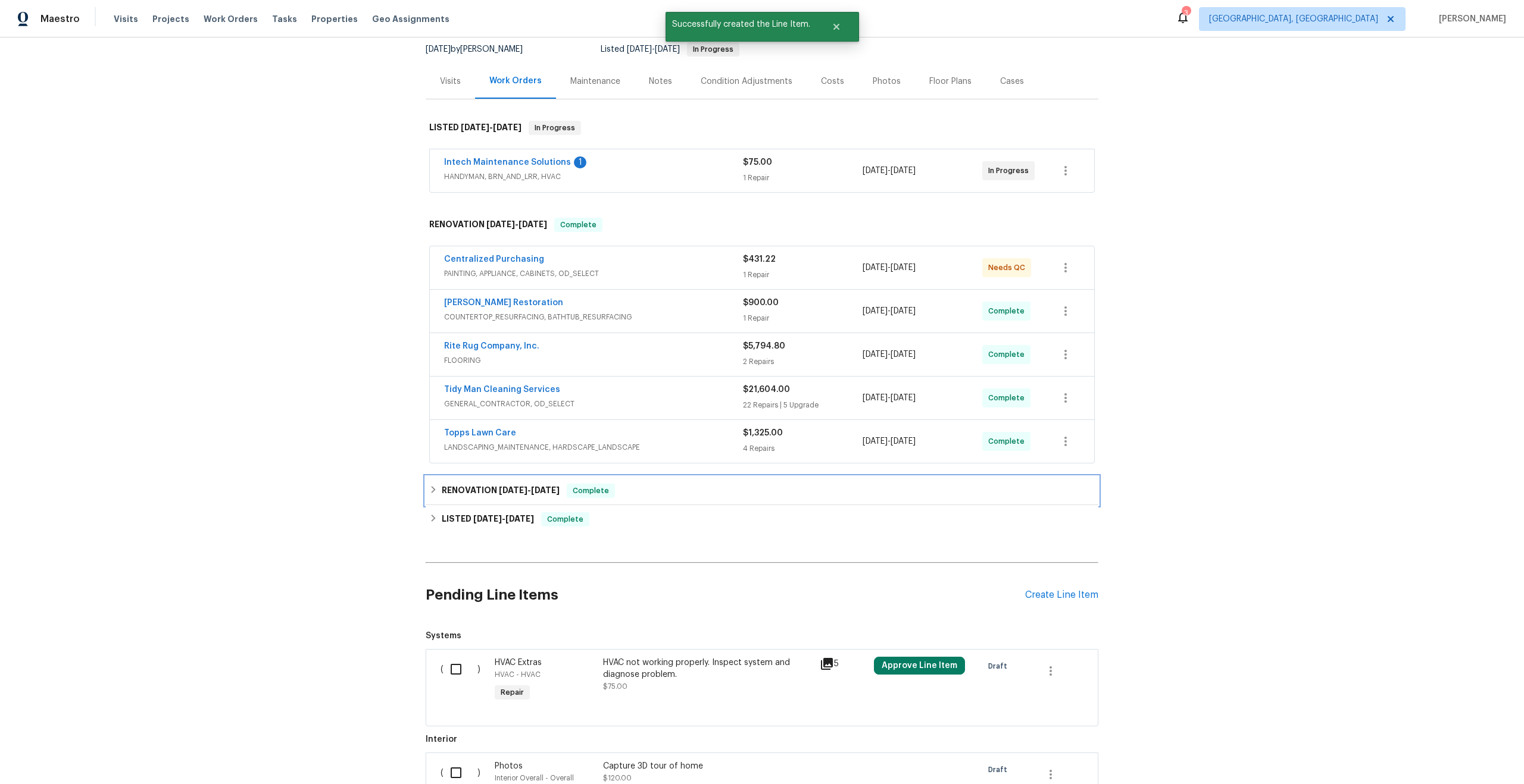
click at [526, 486] on span "[DATE]" at bounding box center [513, 490] width 29 height 8
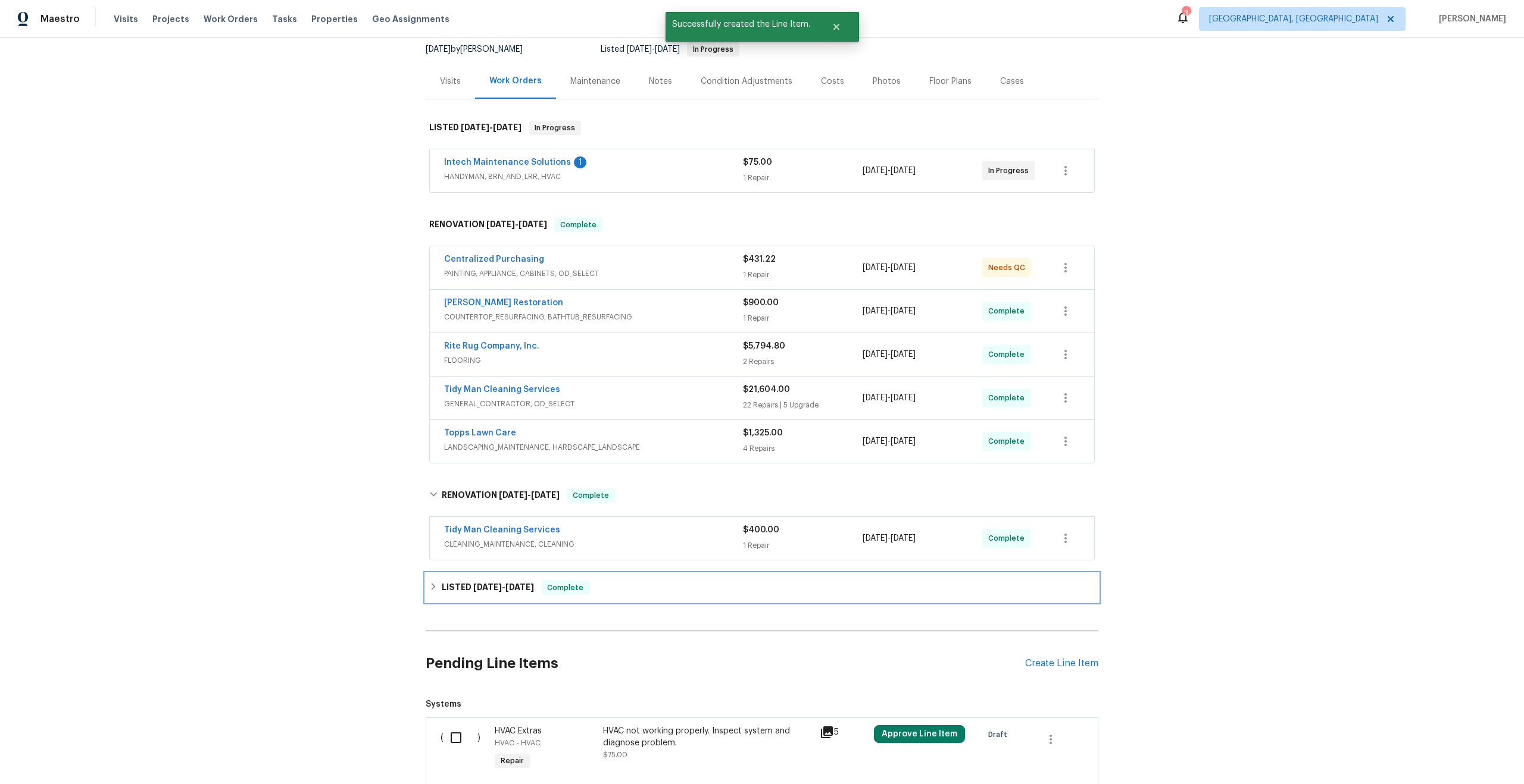
click at [499, 581] on h6 "LISTED 8/13/25 - 8/15/25" at bounding box center [488, 587] width 93 height 14
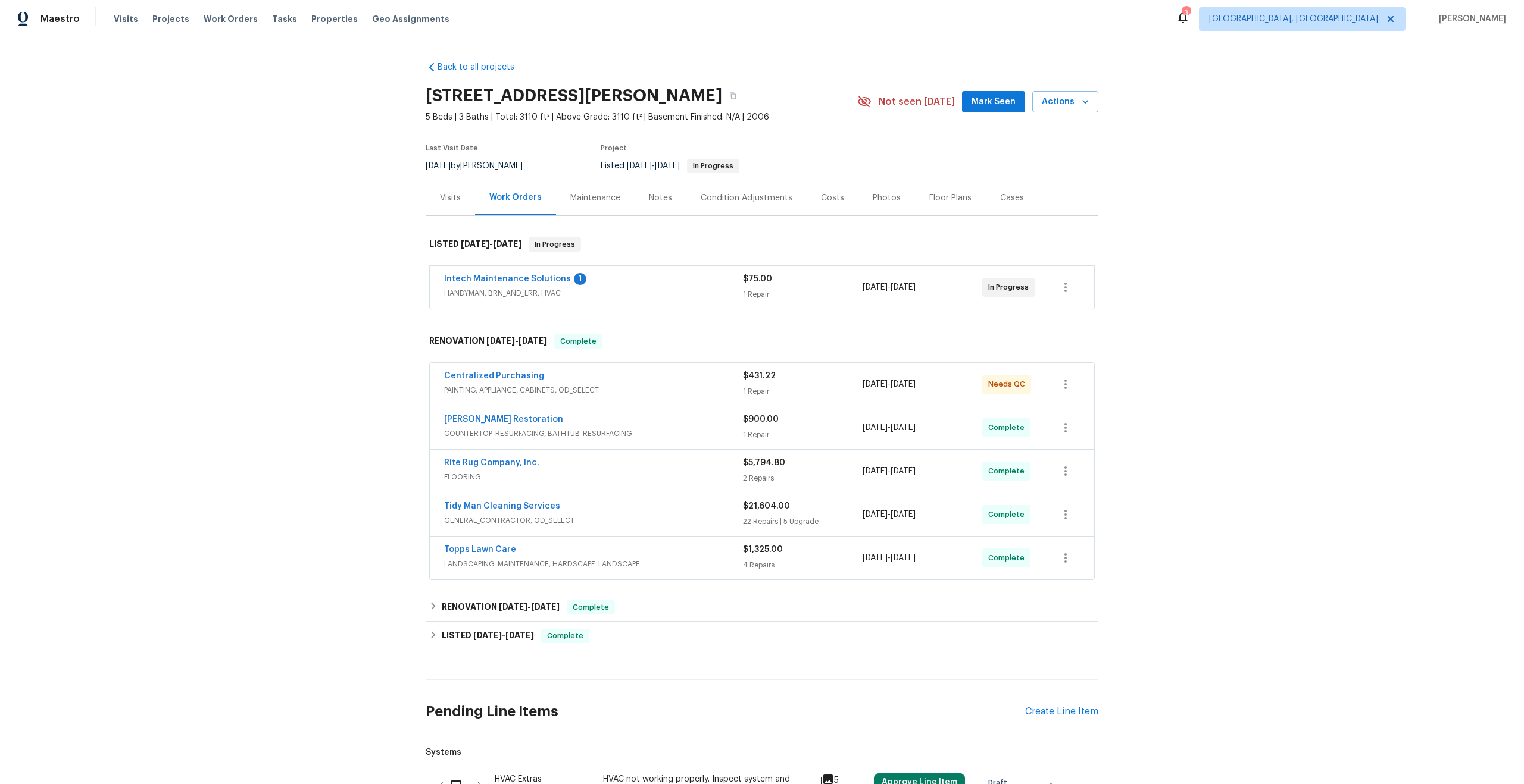
scroll to position [287, 0]
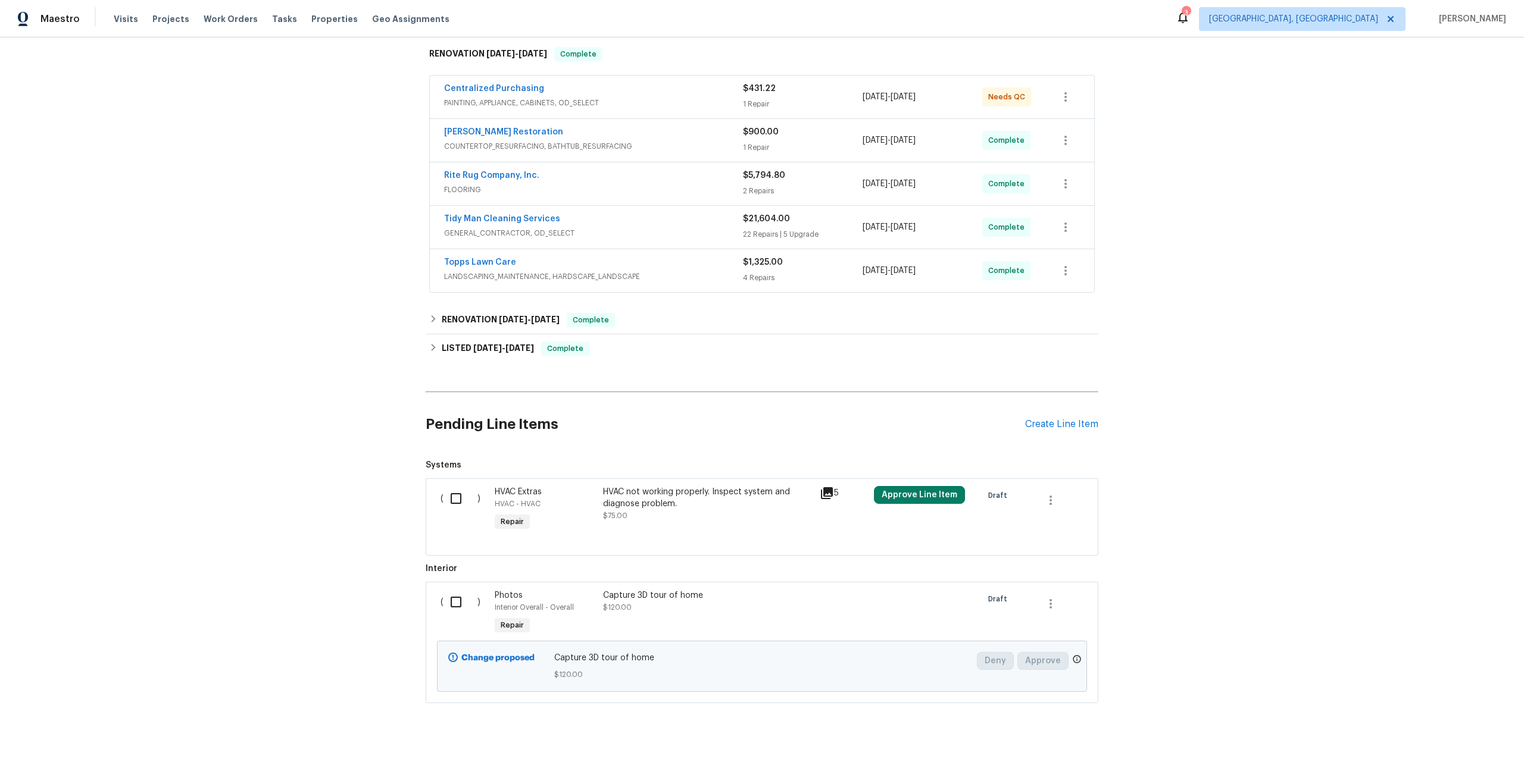
click at [452, 601] on input "checkbox" at bounding box center [460, 603] width 34 height 25
checkbox input "true"
click at [1045, 611] on icon "button" at bounding box center [1051, 603] width 14 height 14
click at [1187, 571] on div at bounding box center [762, 392] width 1524 height 784
click at [1056, 603] on icon "button" at bounding box center [1051, 603] width 14 height 14
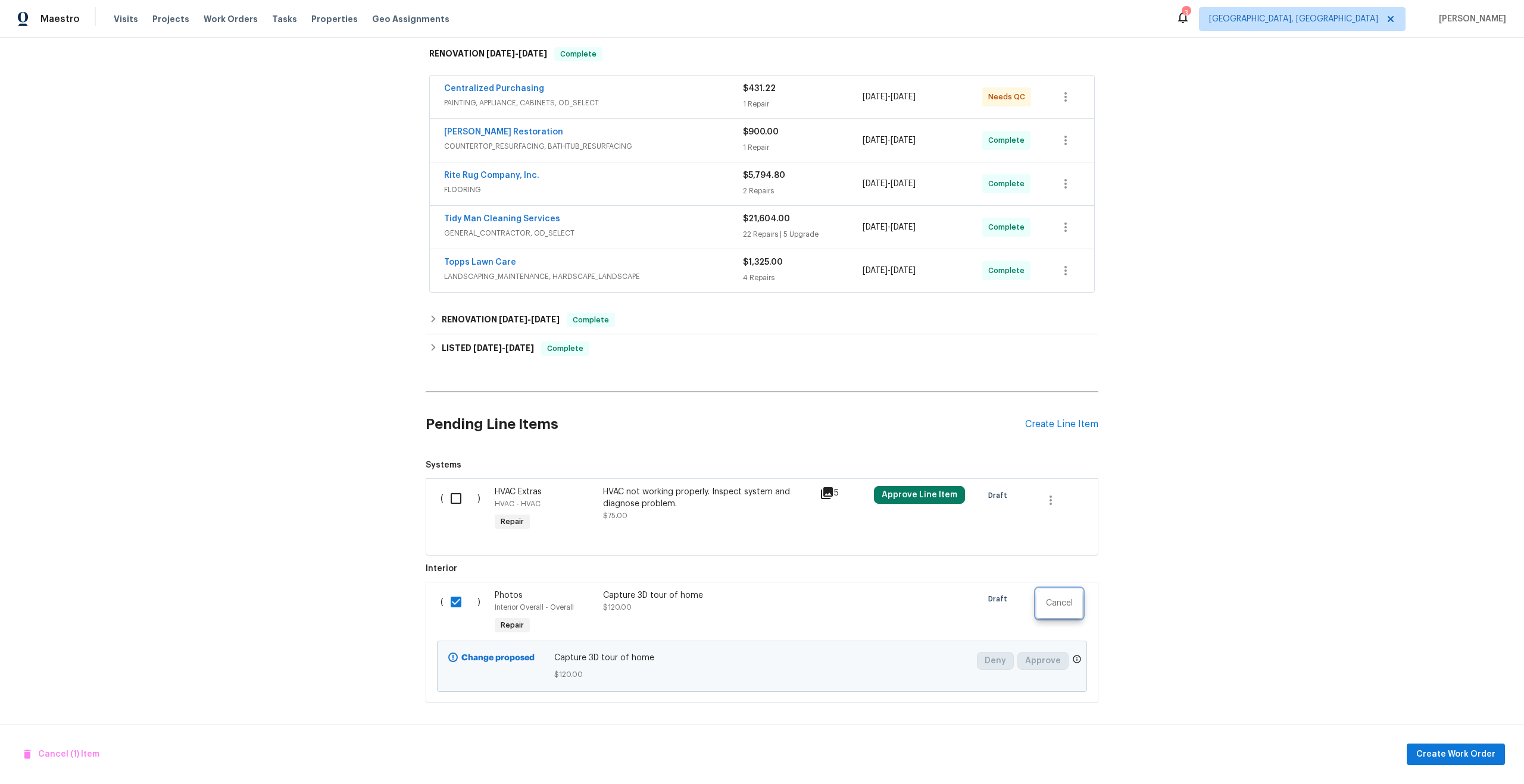
click at [1195, 589] on div at bounding box center [762, 392] width 1524 height 784
click at [1451, 749] on span "Create Work Order" at bounding box center [1456, 755] width 79 height 15
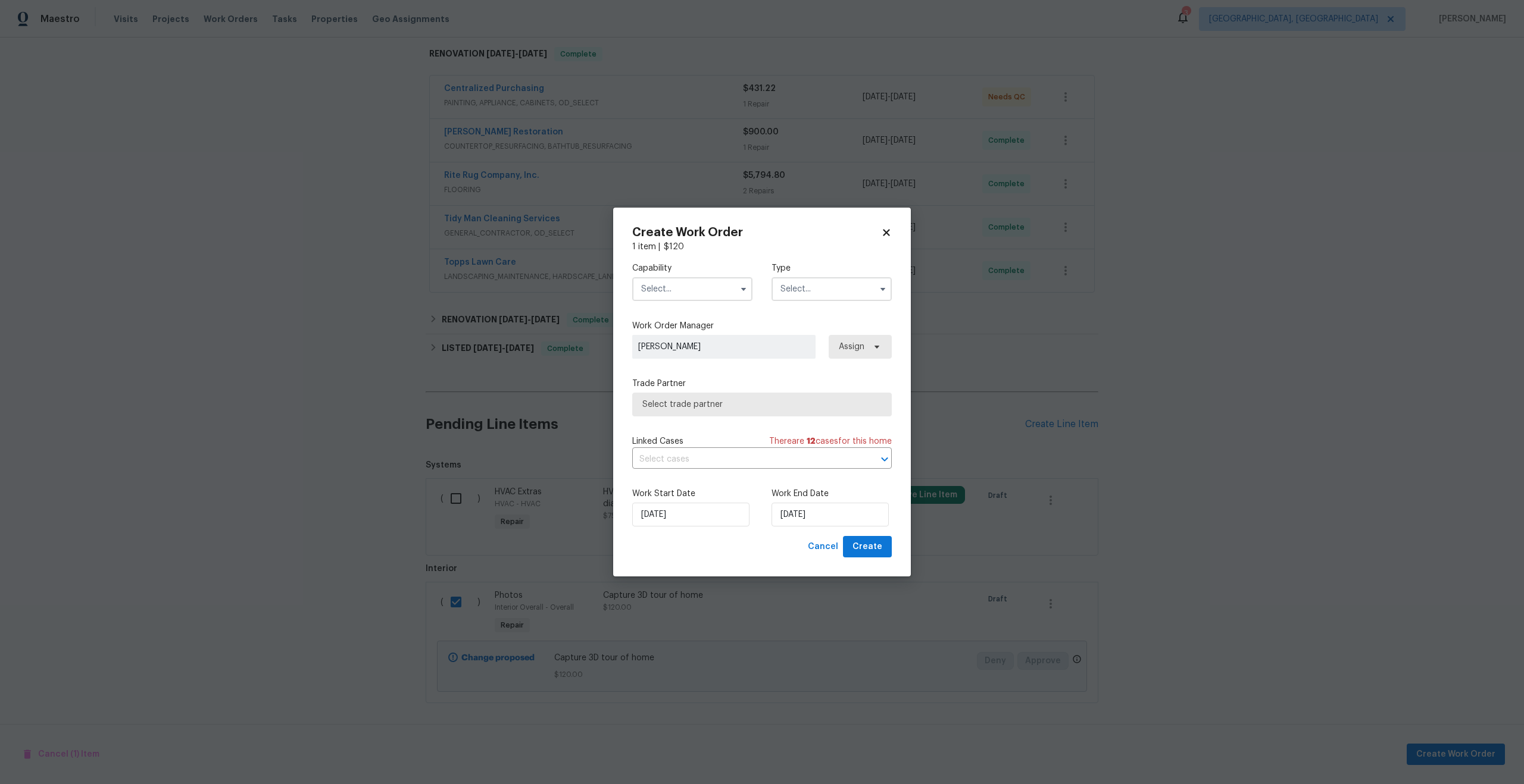
click at [713, 276] on div "Capability" at bounding box center [693, 281] width 121 height 39
click at [701, 290] on input "text" at bounding box center [693, 289] width 121 height 24
click at [679, 306] on span "Photography" at bounding box center [670, 303] width 51 height 8
type input "Photography"
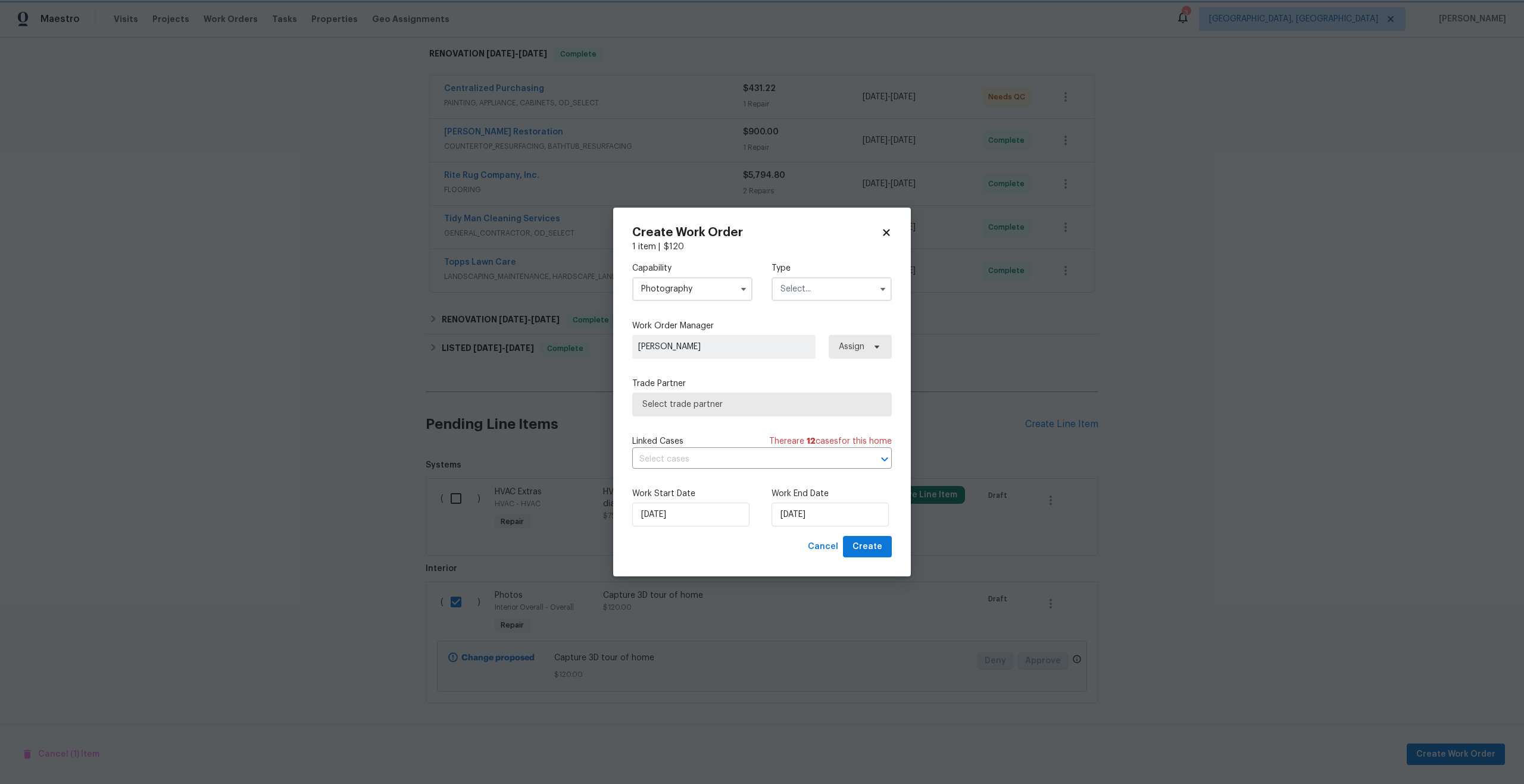
scroll to position [1021, 0]
click at [809, 299] on input "text" at bounding box center [831, 289] width 121 height 24
click at [800, 331] on span "Other" at bounding box center [796, 334] width 24 height 8
type input "Other"
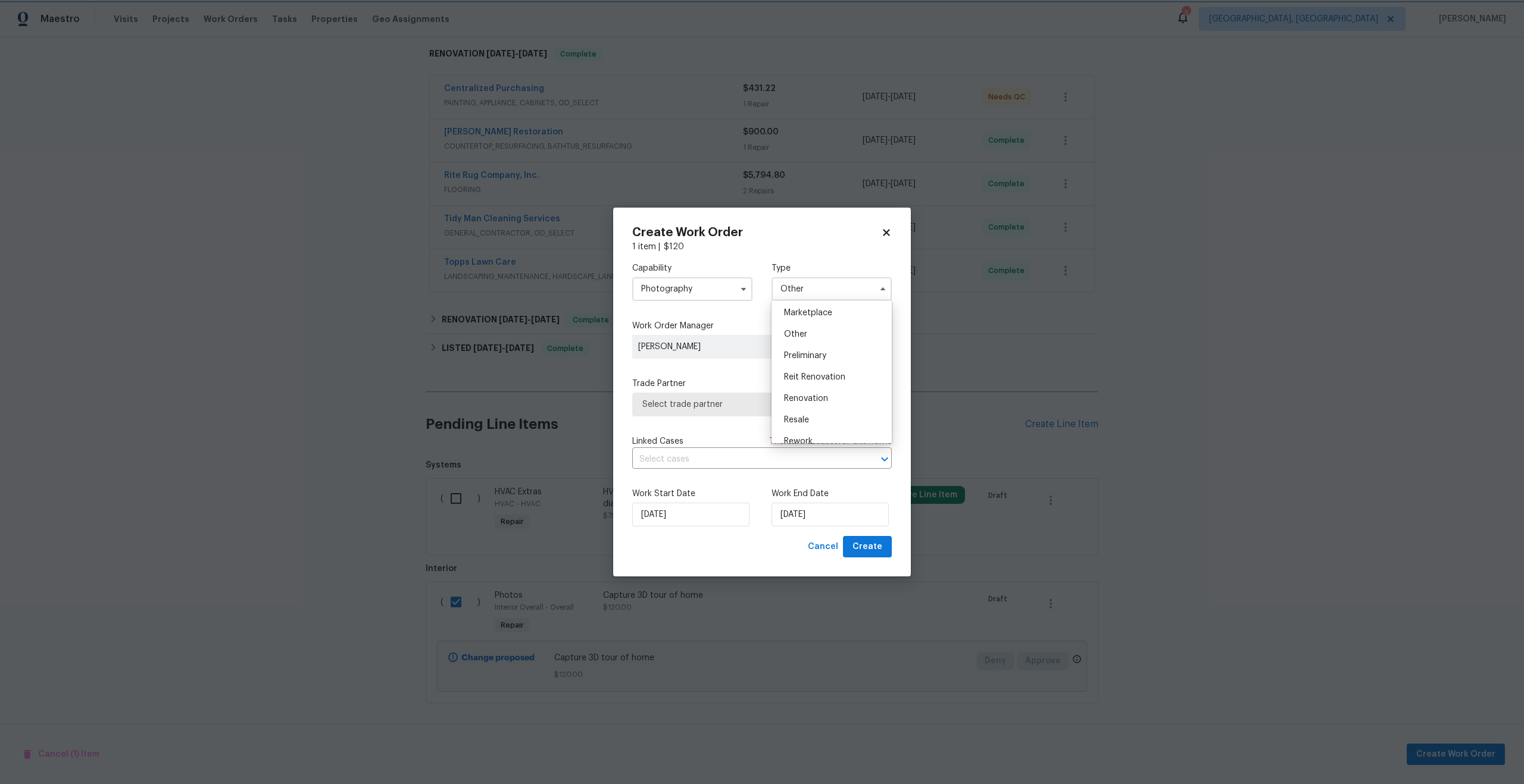
scroll to position [0, 0]
click at [728, 411] on span "Select trade partner" at bounding box center [762, 404] width 260 height 24
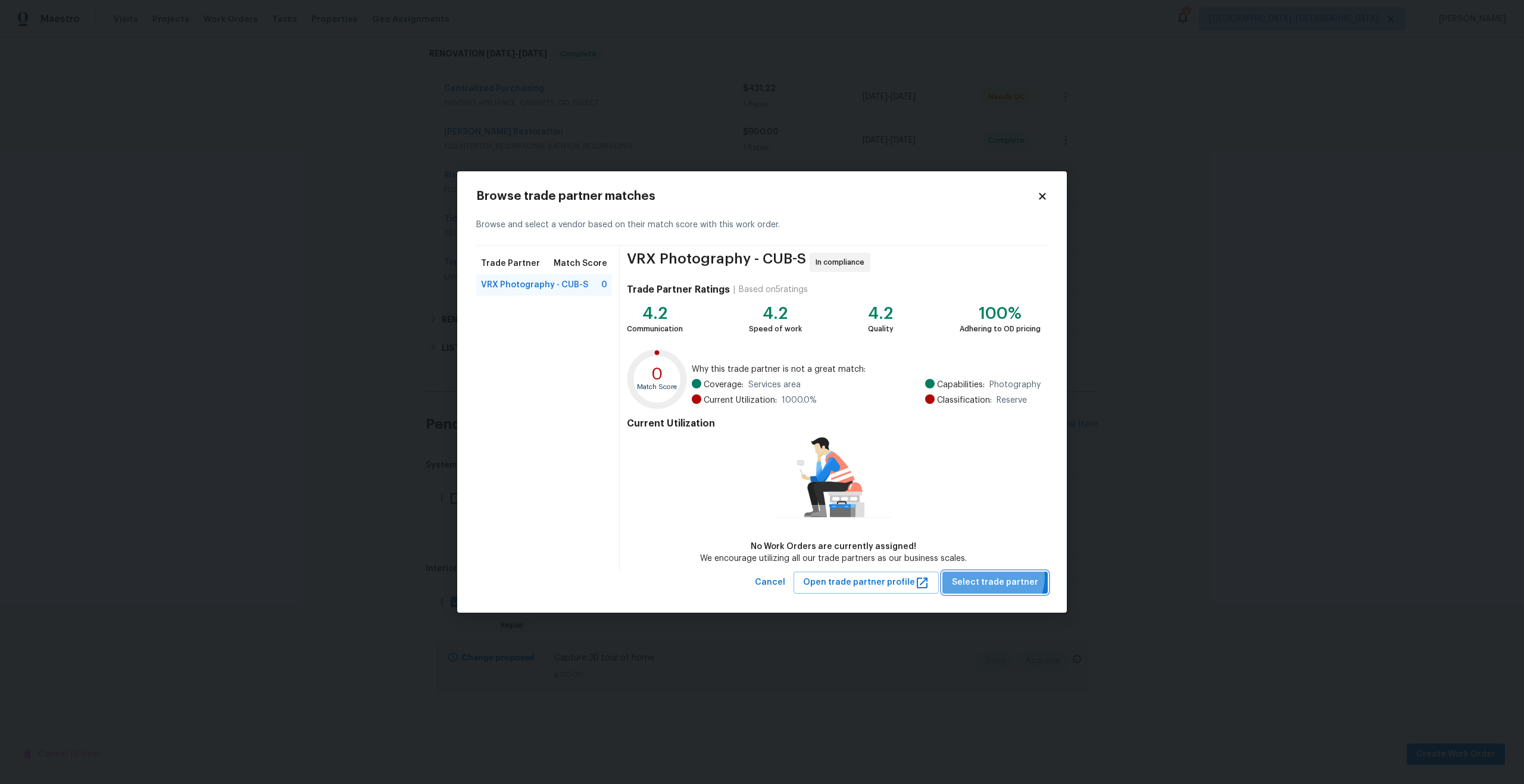
click at [994, 577] on span "Select trade partner" at bounding box center [995, 583] width 86 height 15
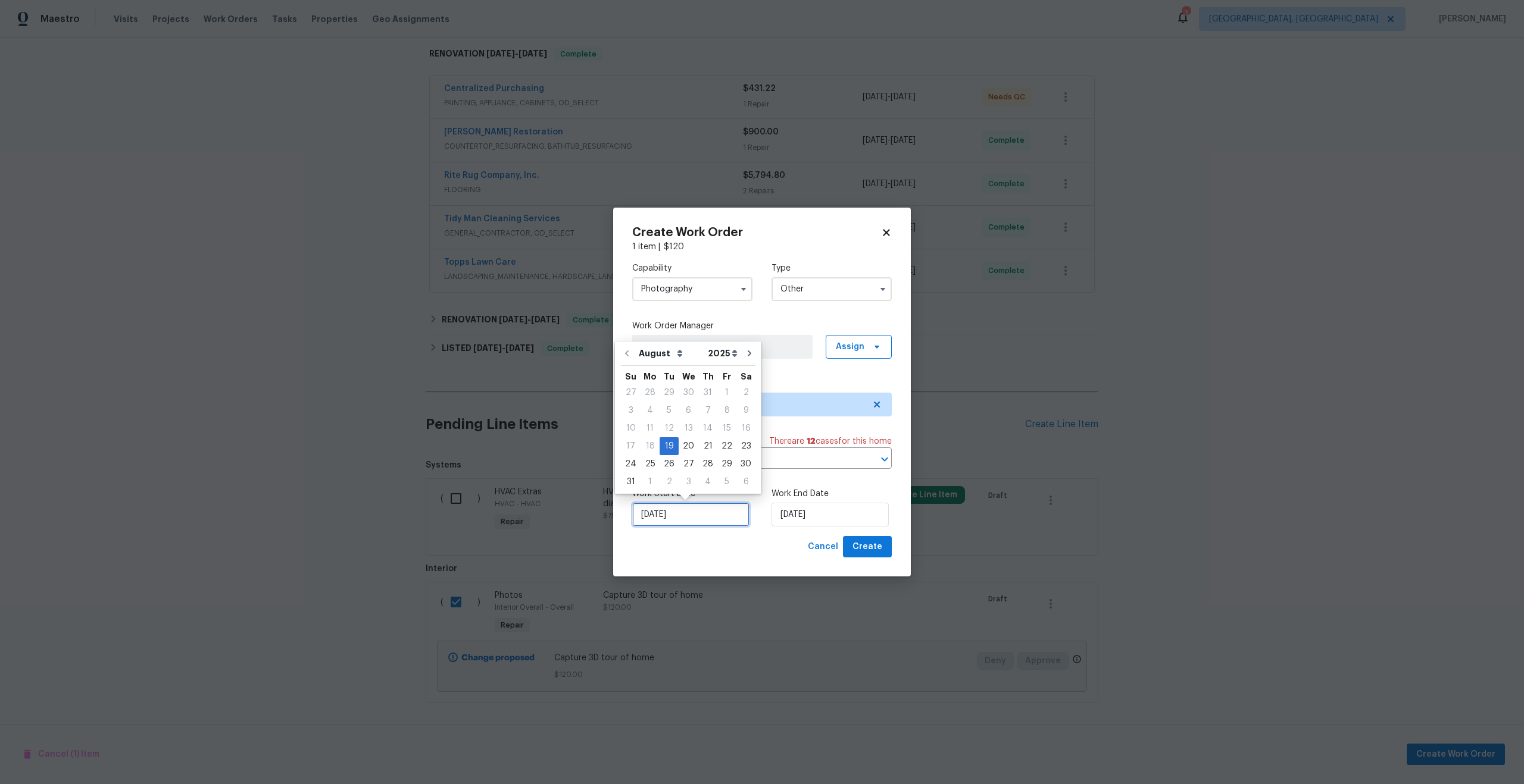
click at [698, 518] on input "19/08/2025" at bounding box center [691, 514] width 118 height 24
click at [768, 528] on div "Work Start Date 19/08/2025 Work End Date 19/08/2025" at bounding box center [762, 507] width 260 height 58
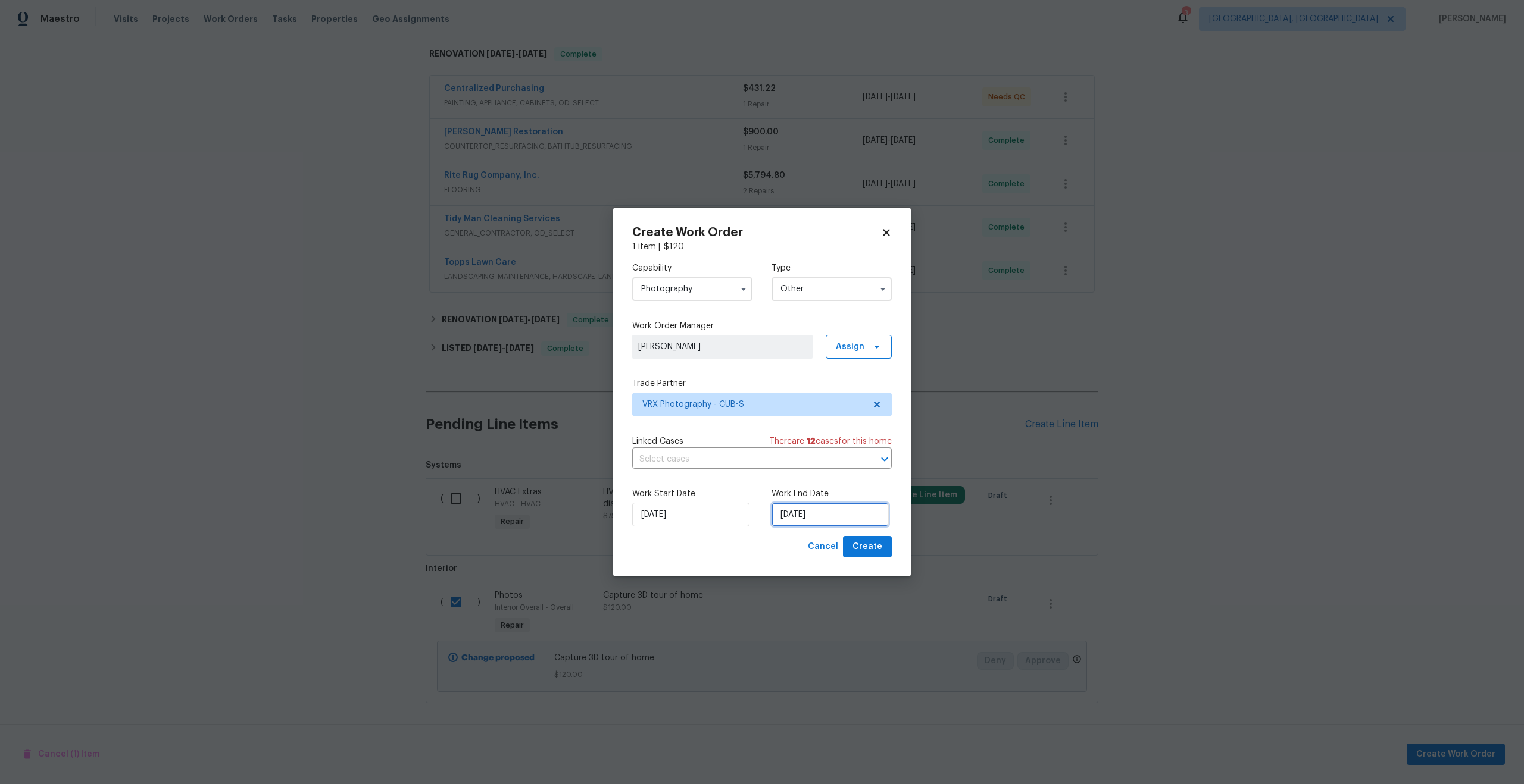
click at [821, 513] on input "19/08/2025" at bounding box center [830, 514] width 118 height 24
click at [825, 447] on div "20" at bounding box center [828, 446] width 20 height 17
type input "20/08/2025"
click at [881, 556] on button "Create" at bounding box center [867, 547] width 49 height 22
checkbox input "false"
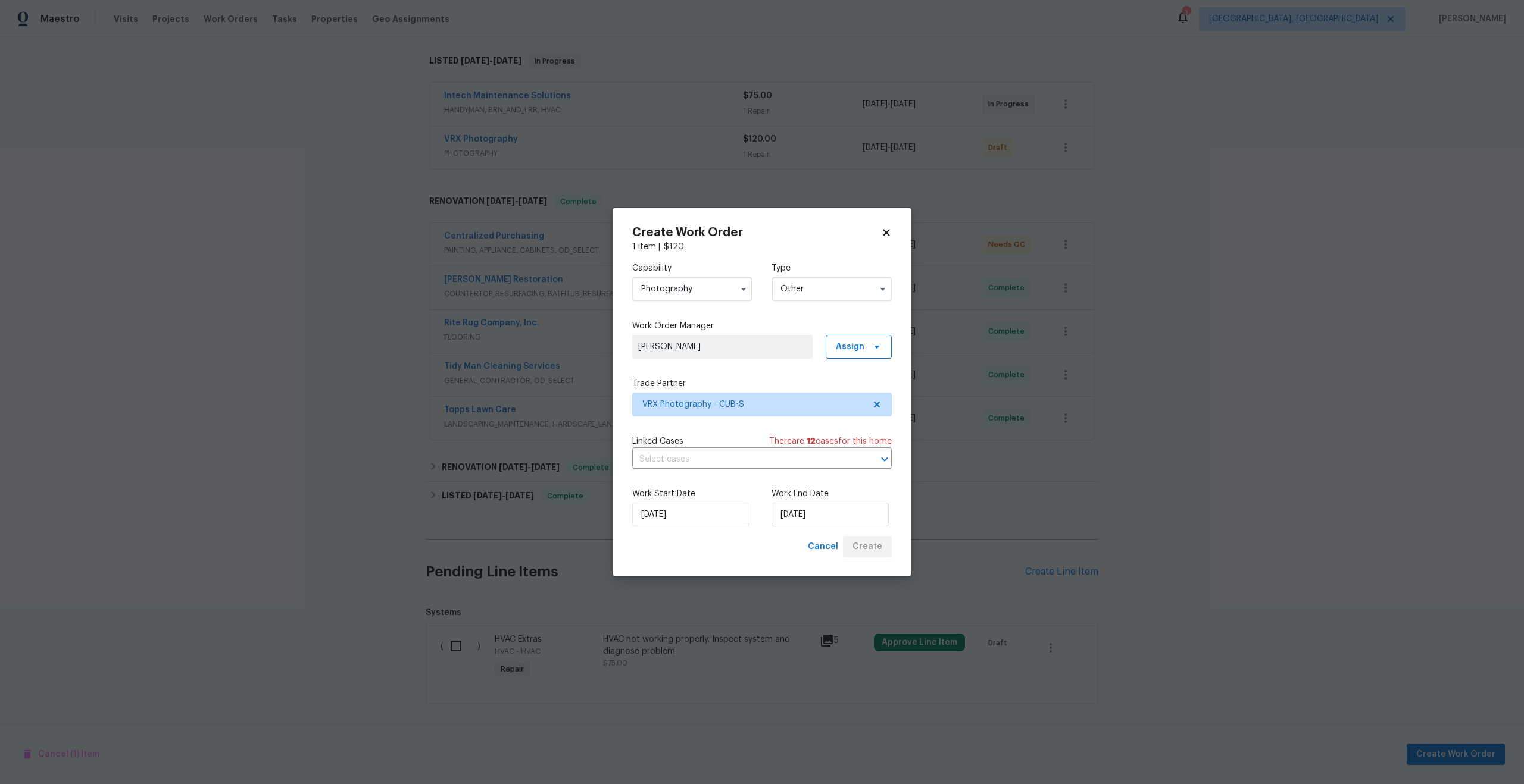
scroll to position [183, 0]
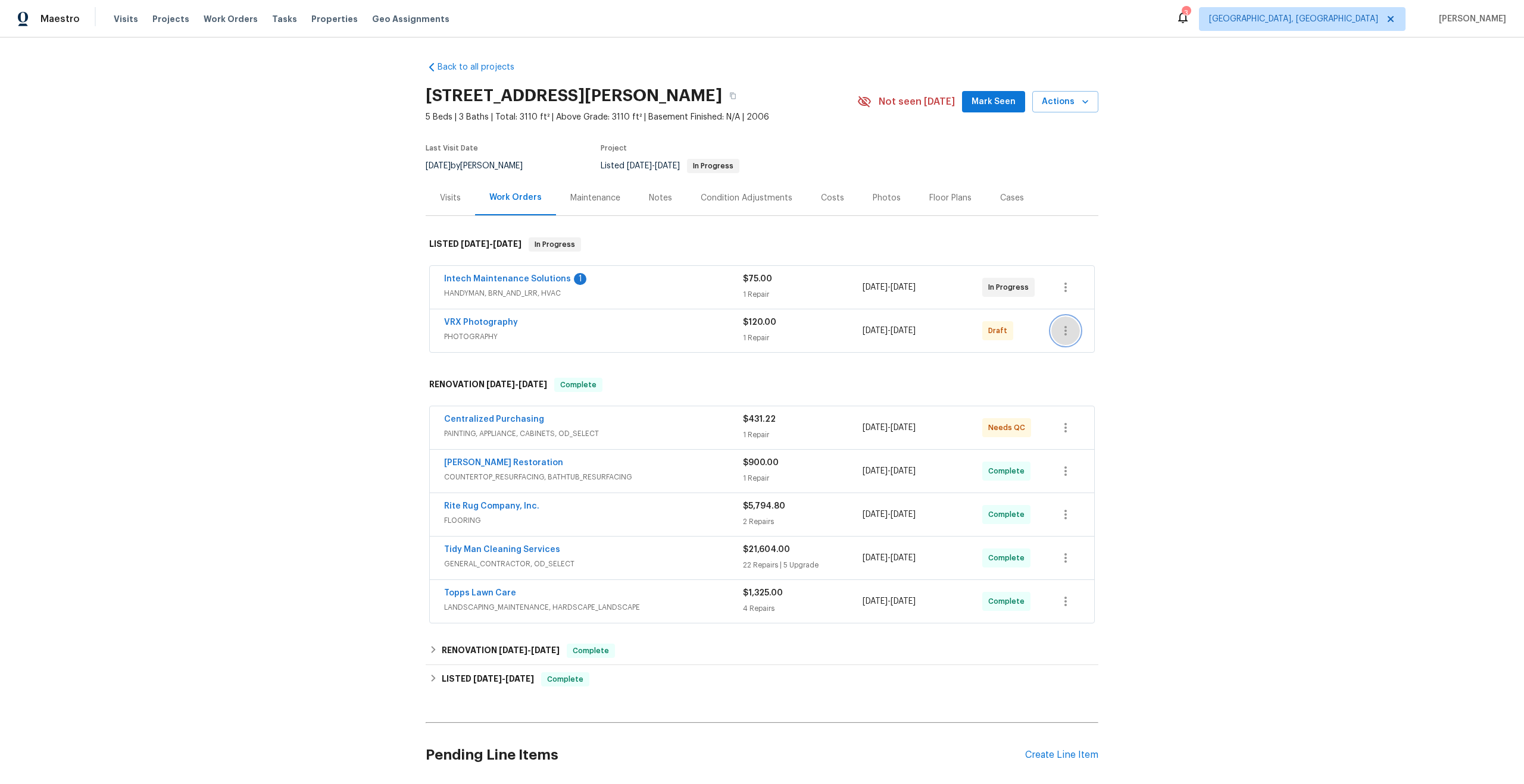
click at [1067, 324] on icon "button" at bounding box center [1065, 331] width 14 height 14
click at [1081, 333] on li "Send to Vendor" at bounding box center [1117, 331] width 133 height 20
